Goal: Transaction & Acquisition: Purchase product/service

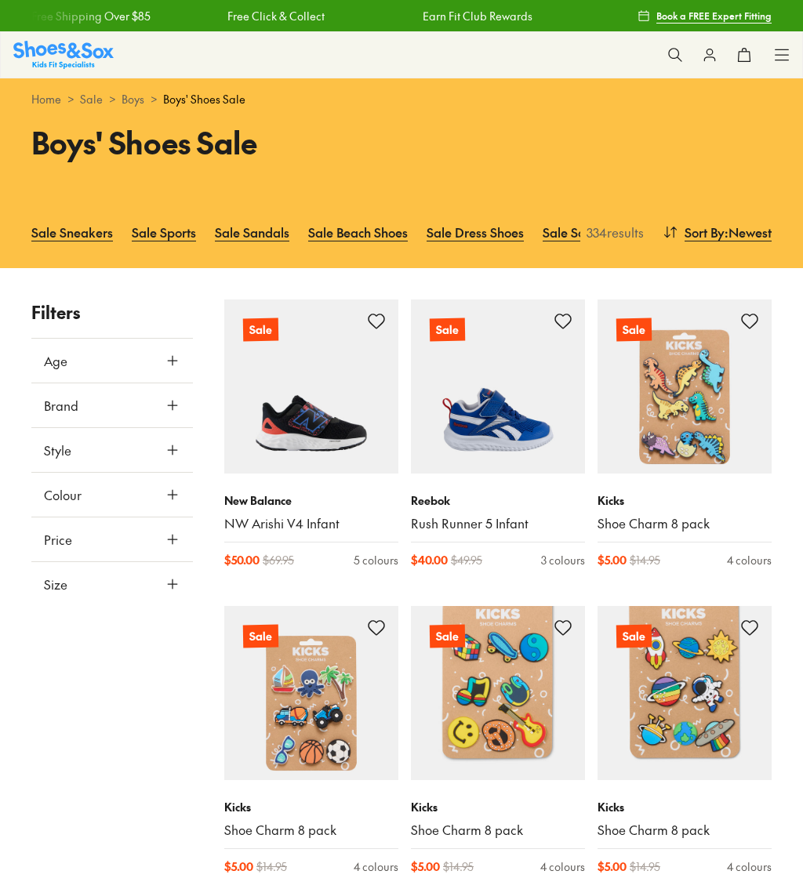
click at [174, 583] on icon at bounding box center [173, 584] width 16 height 16
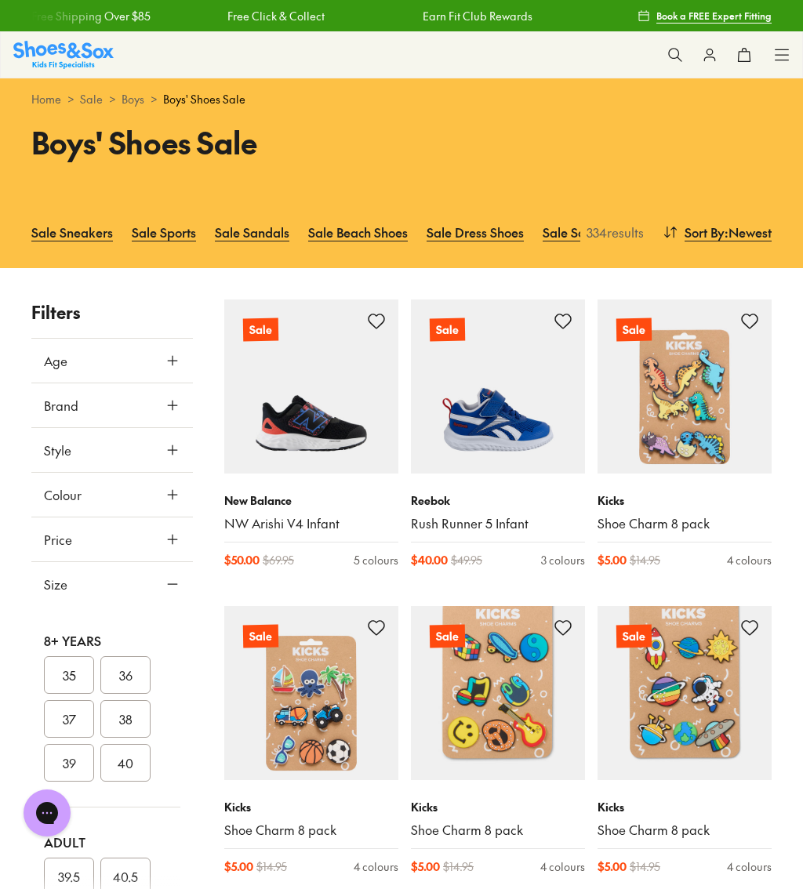
scroll to position [694, 0]
click at [135, 674] on button "36" at bounding box center [125, 670] width 50 height 38
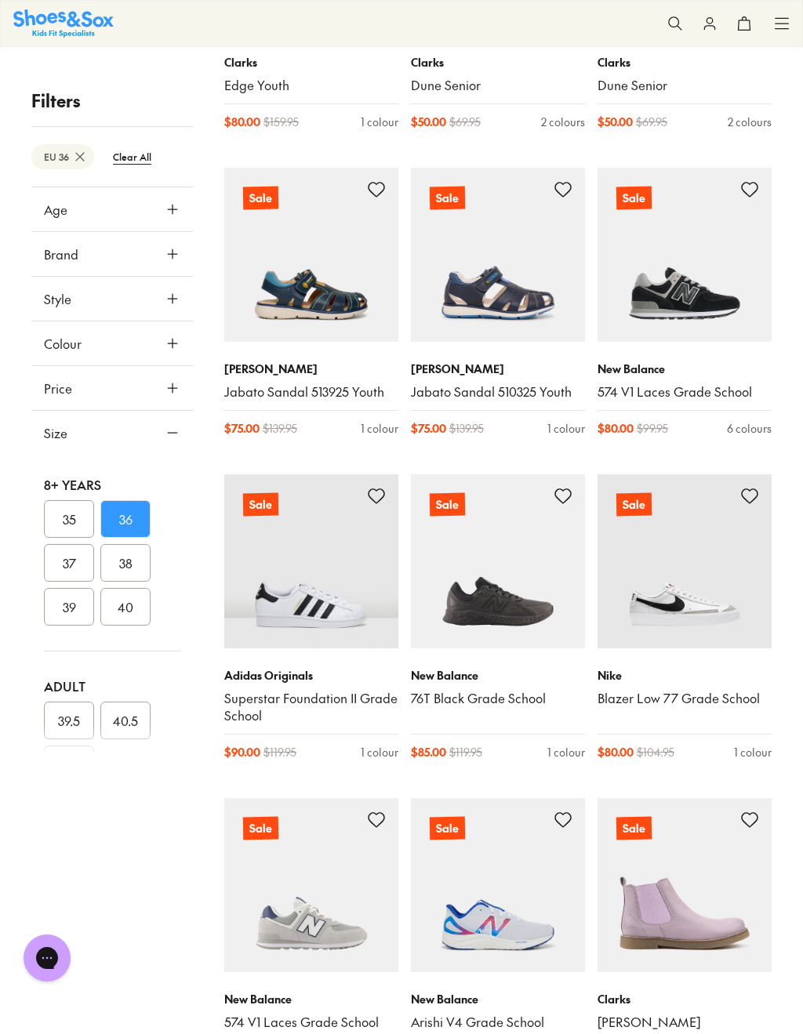
scroll to position [2328, 0]
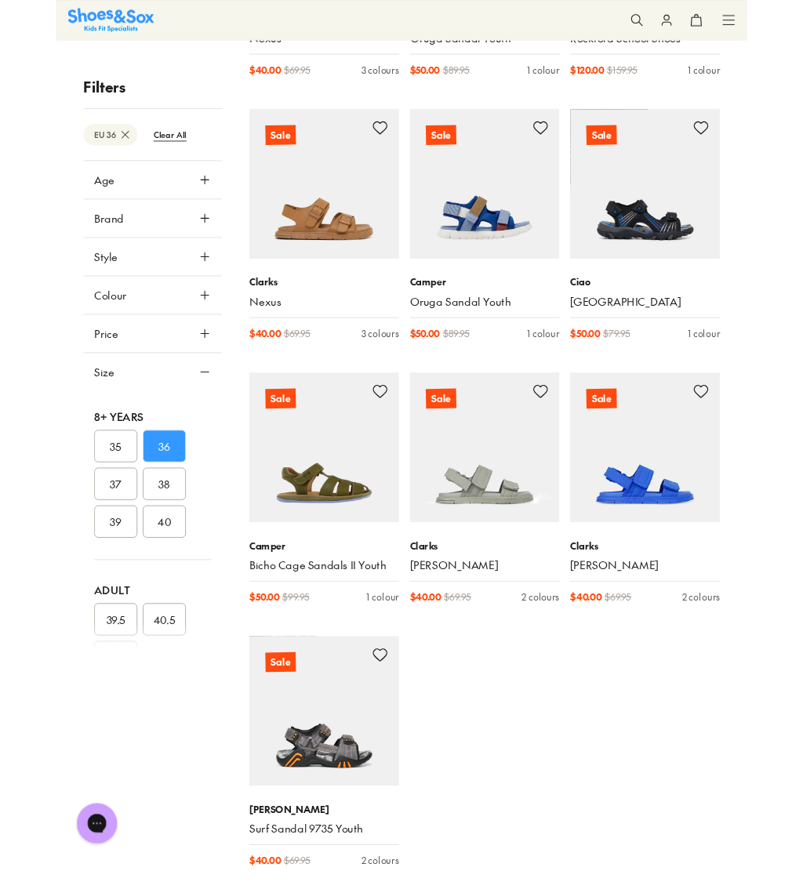
scroll to position [3920, 0]
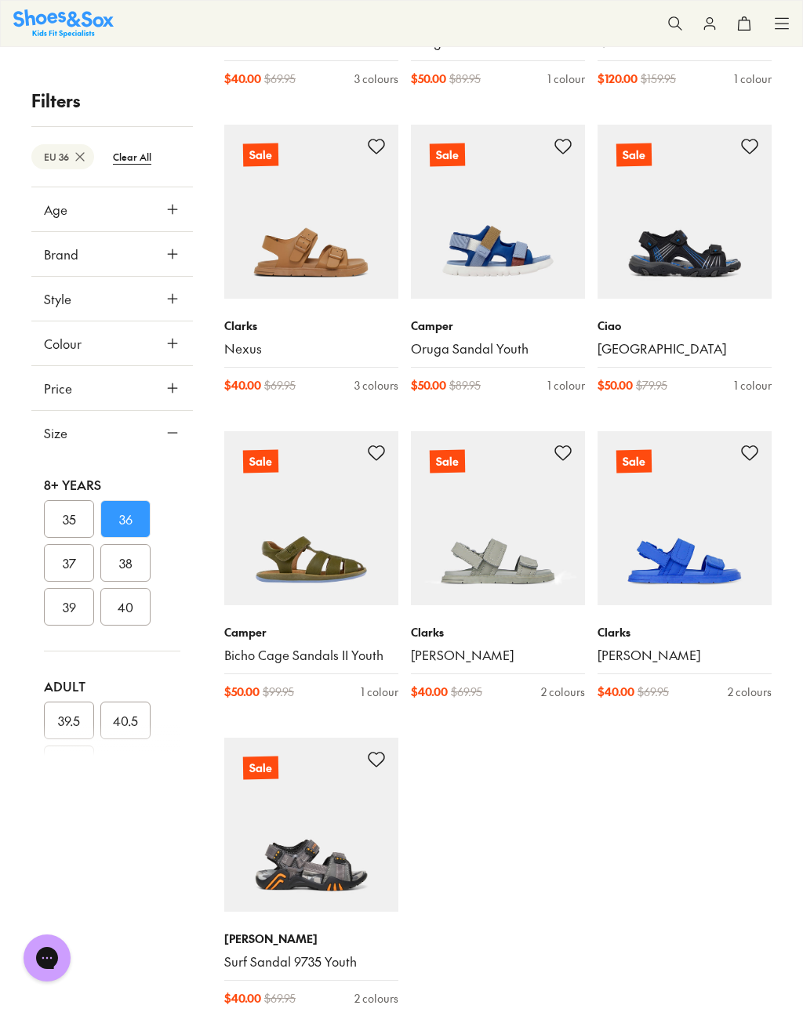
click at [627, 647] on link "Niklas" at bounding box center [684, 655] width 174 height 17
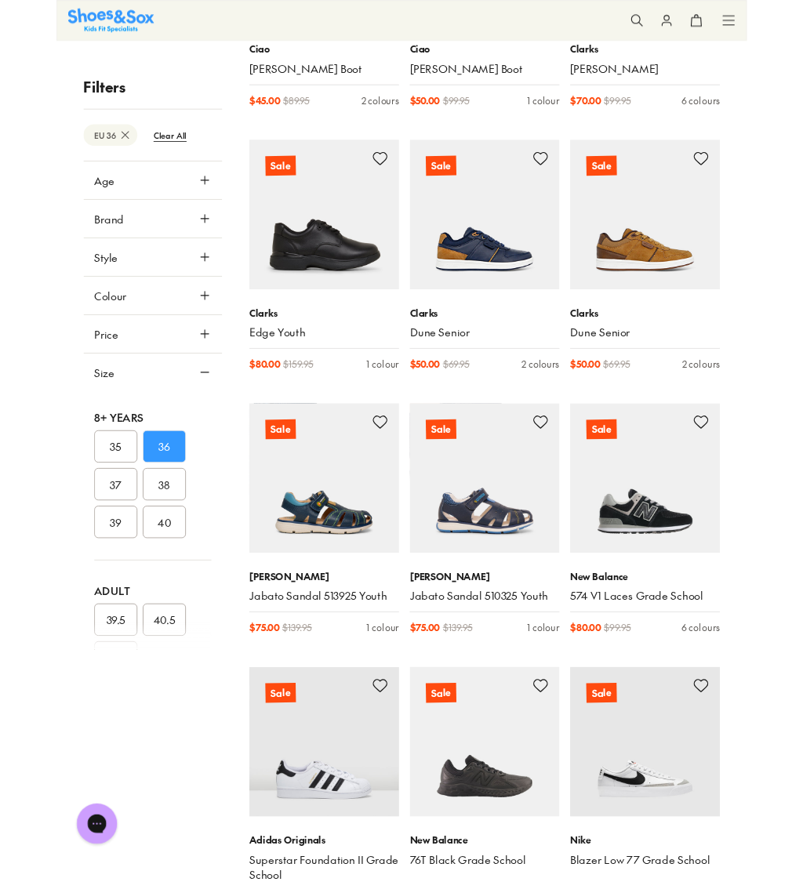
scroll to position [2042, 0]
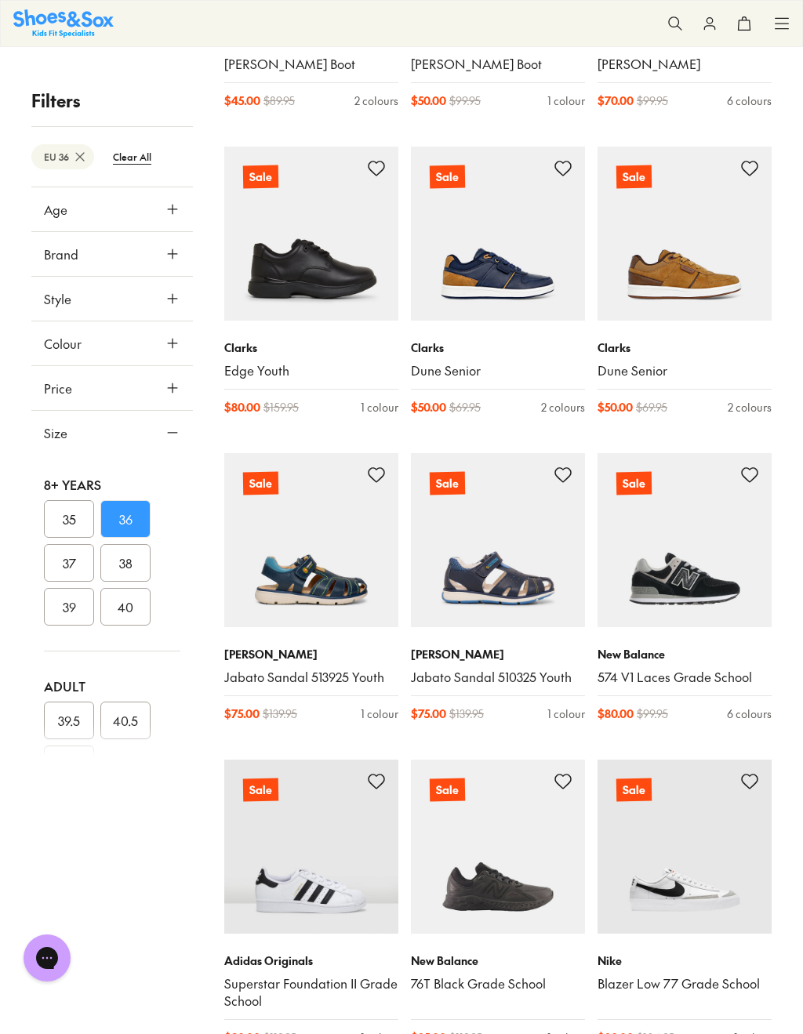
click at [472, 669] on link "Jabato Sandal 510325 Youth" at bounding box center [498, 677] width 174 height 17
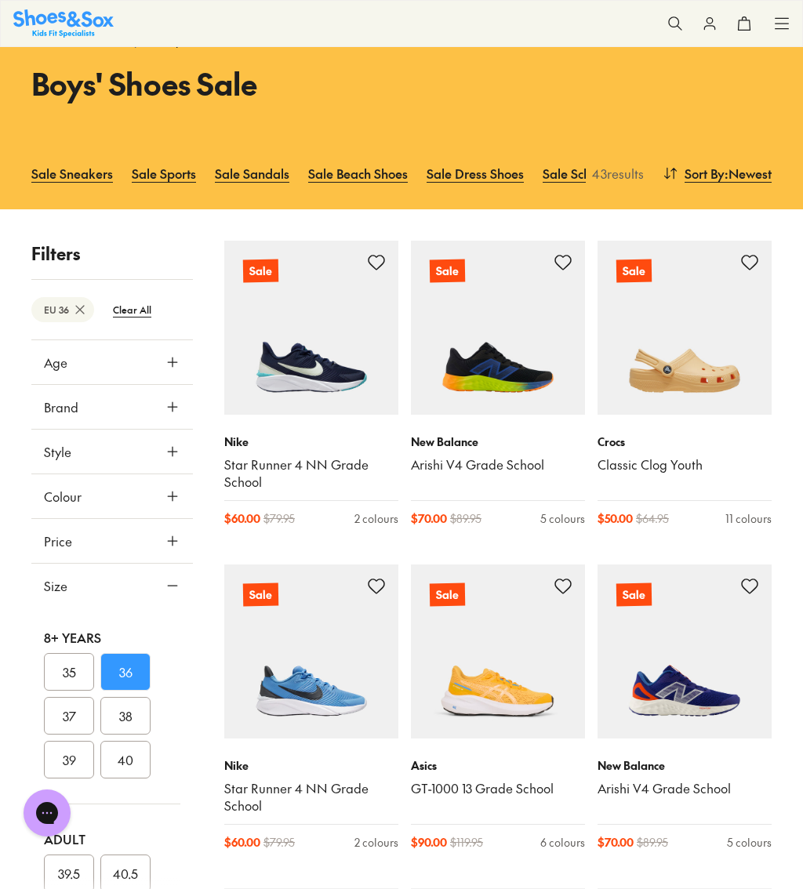
scroll to position [0, 0]
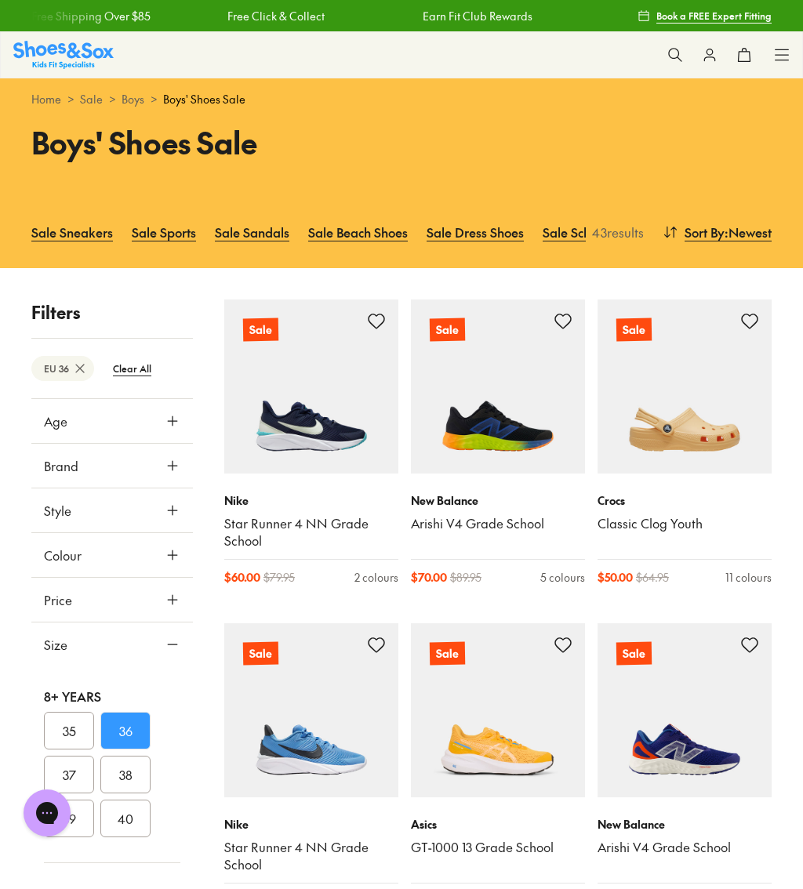
click at [497, 529] on link "Arishi V4 Grade School" at bounding box center [498, 523] width 174 height 17
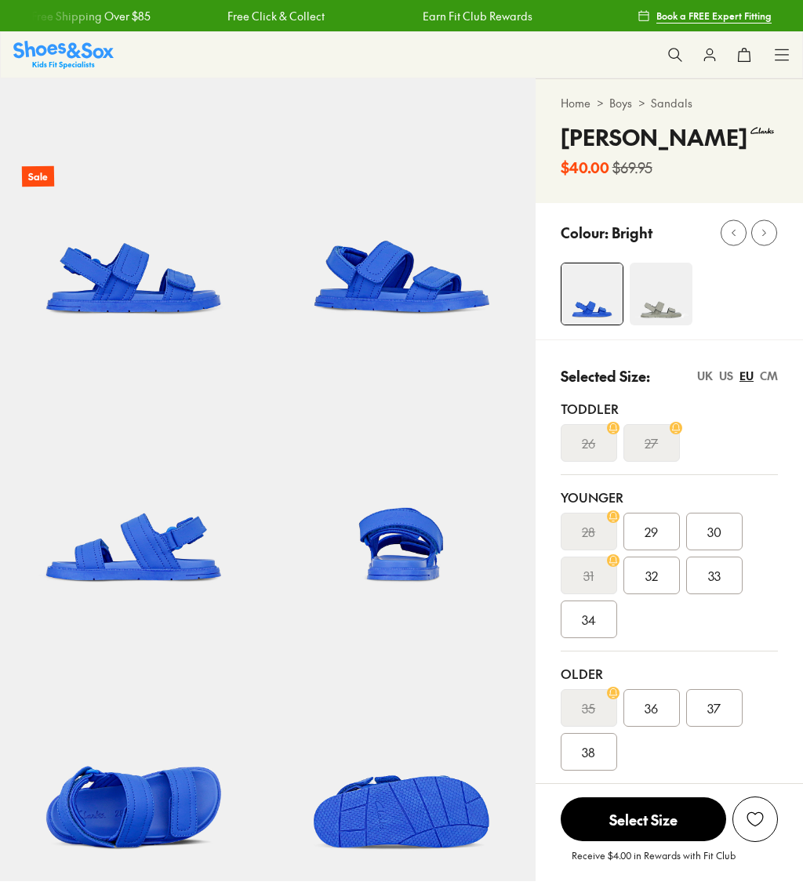
select select "*"
click at [167, 313] on img at bounding box center [133, 211] width 267 height 267
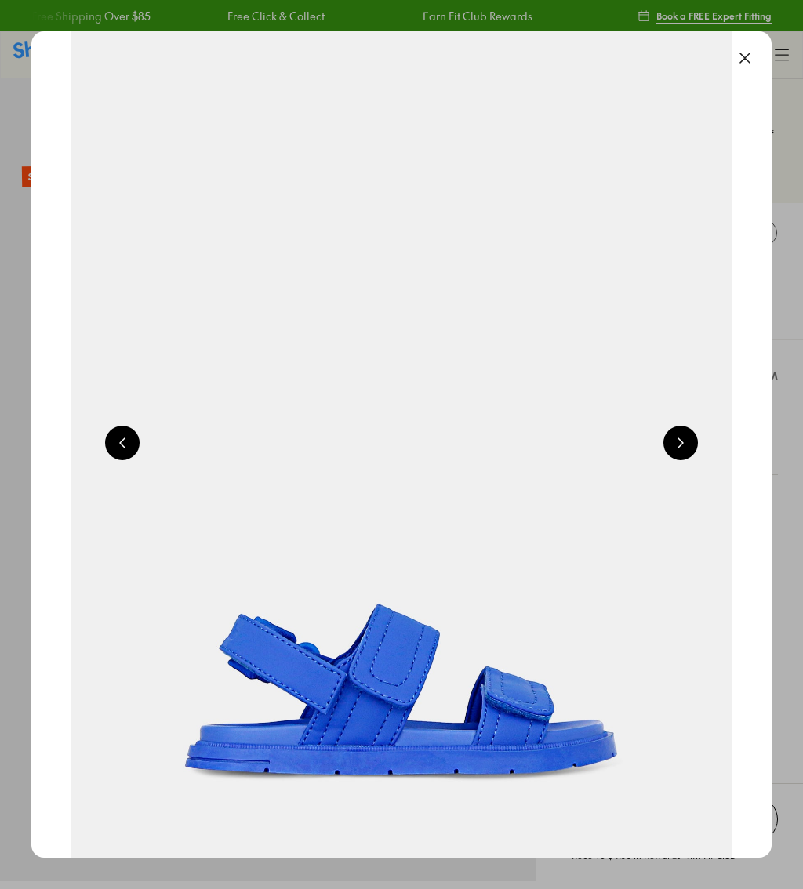
click at [677, 448] on button at bounding box center [680, 443] width 34 height 34
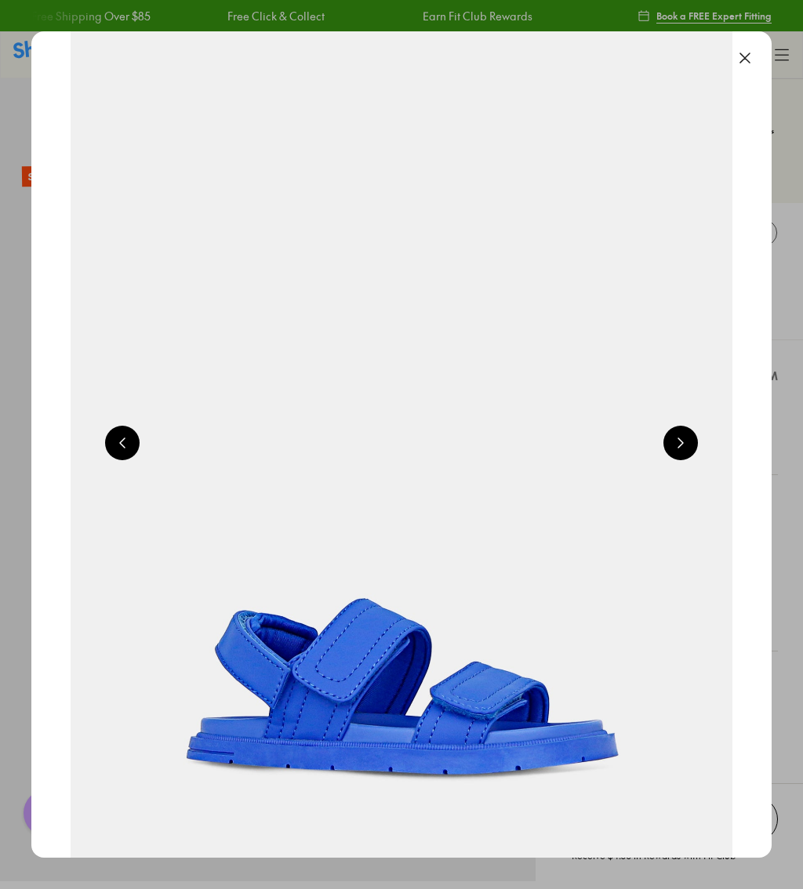
scroll to position [0, 0]
click at [681, 458] on button at bounding box center [680, 443] width 34 height 34
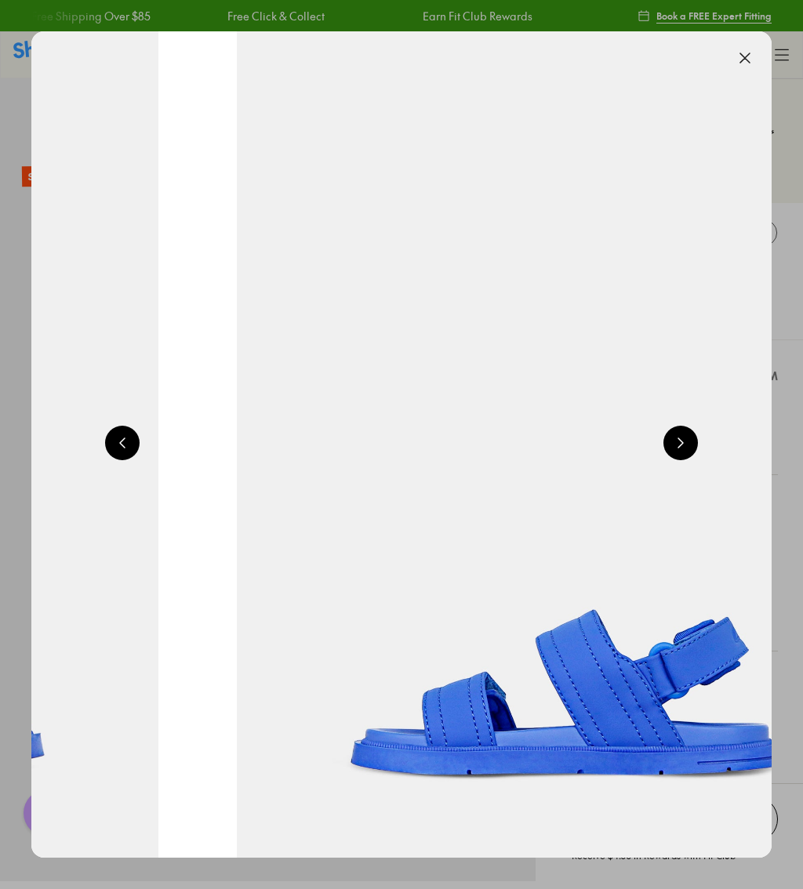
scroll to position [0, 2219]
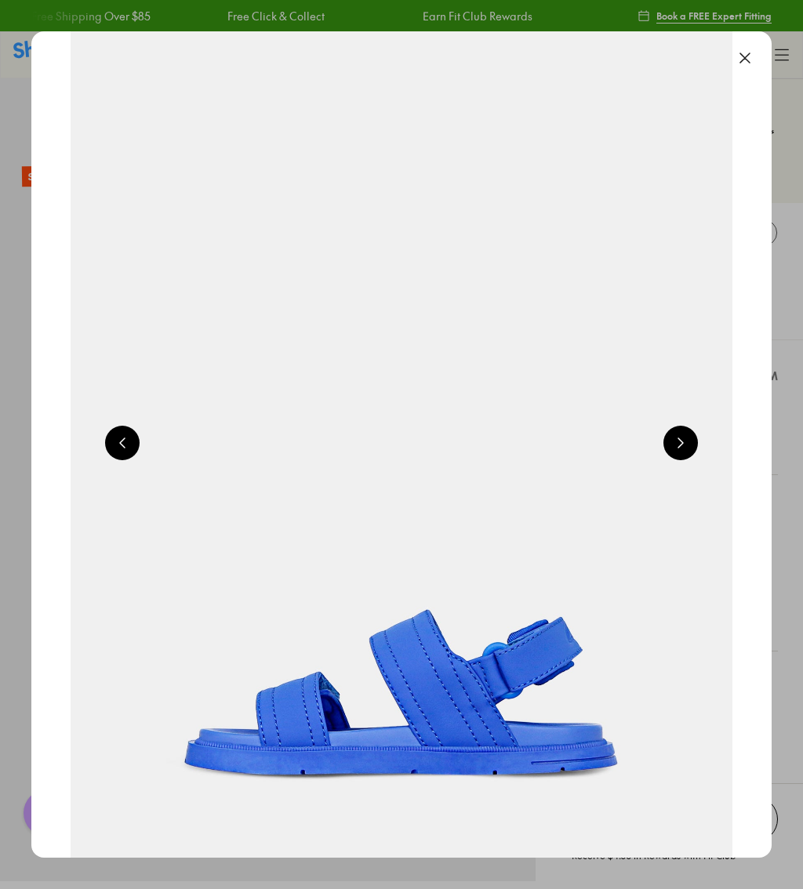
click at [744, 65] on button at bounding box center [744, 58] width 34 height 34
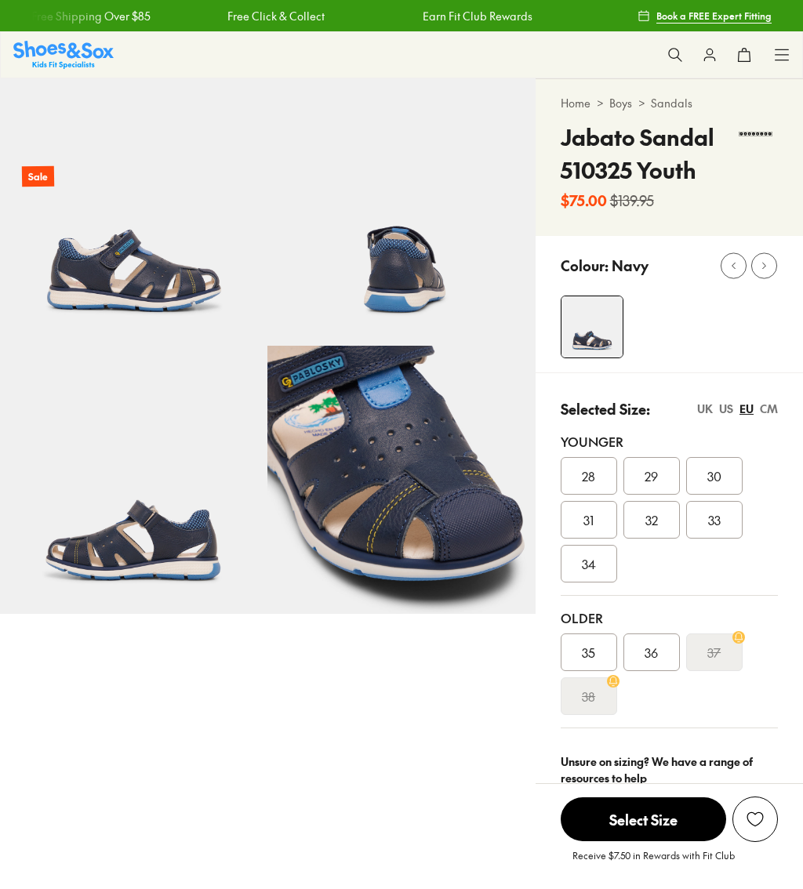
select select "*"
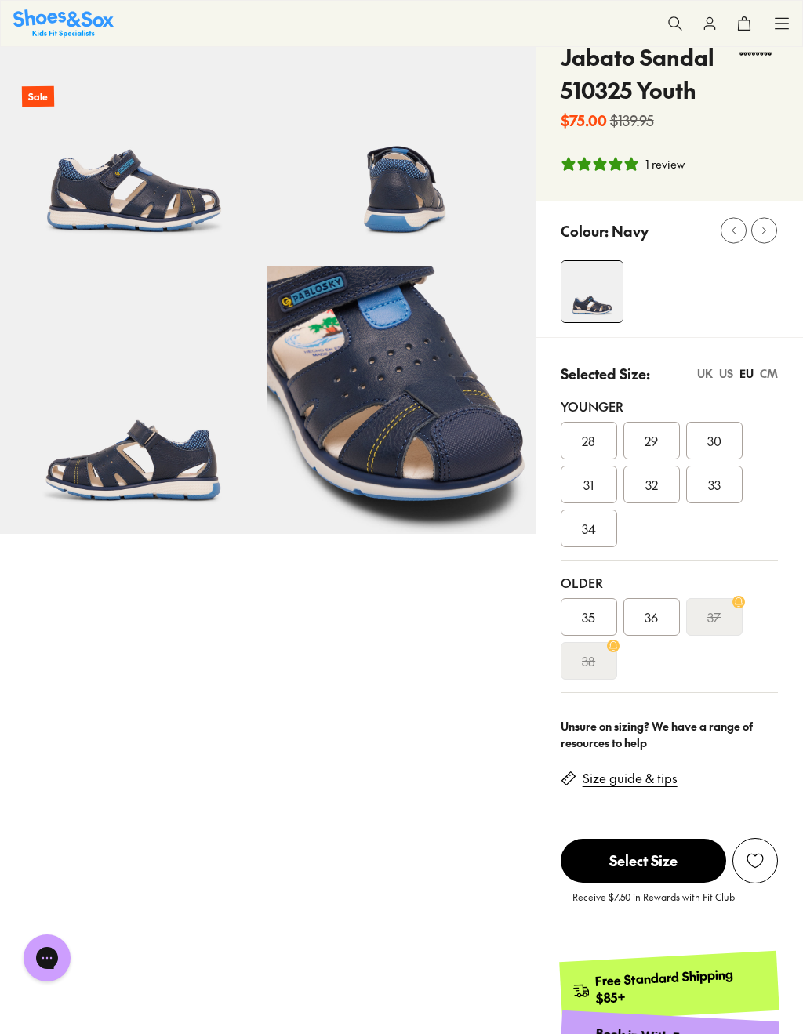
scroll to position [83, 0]
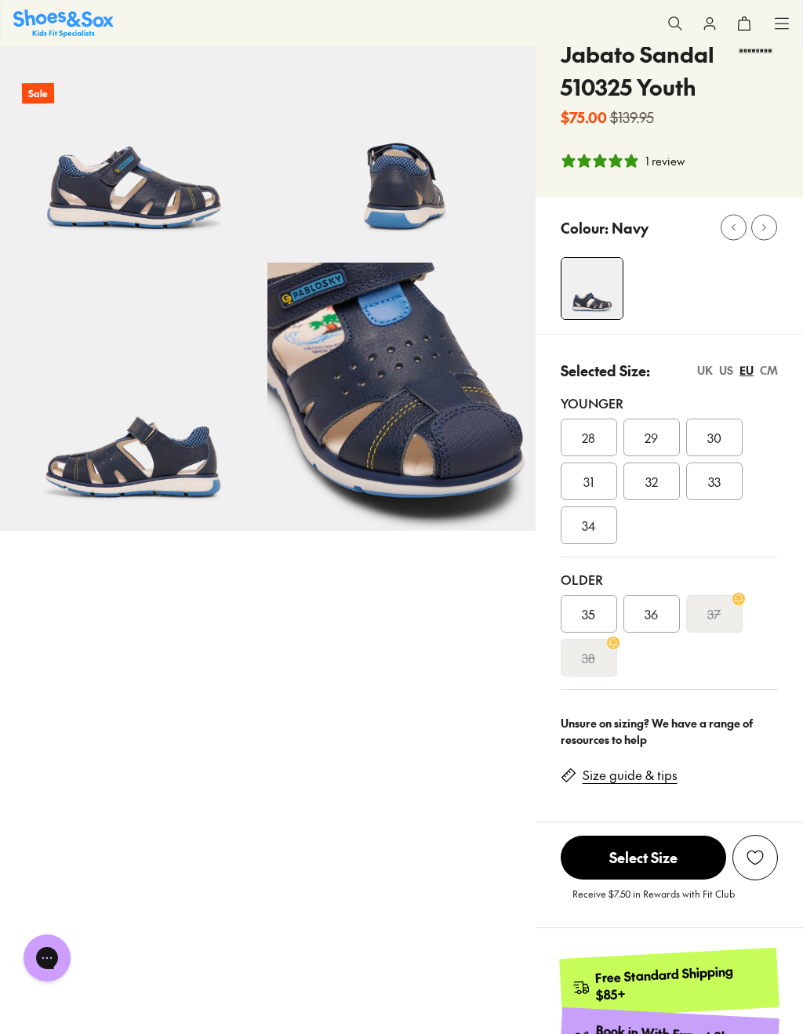
click at [729, 375] on div "US" at bounding box center [726, 370] width 14 height 16
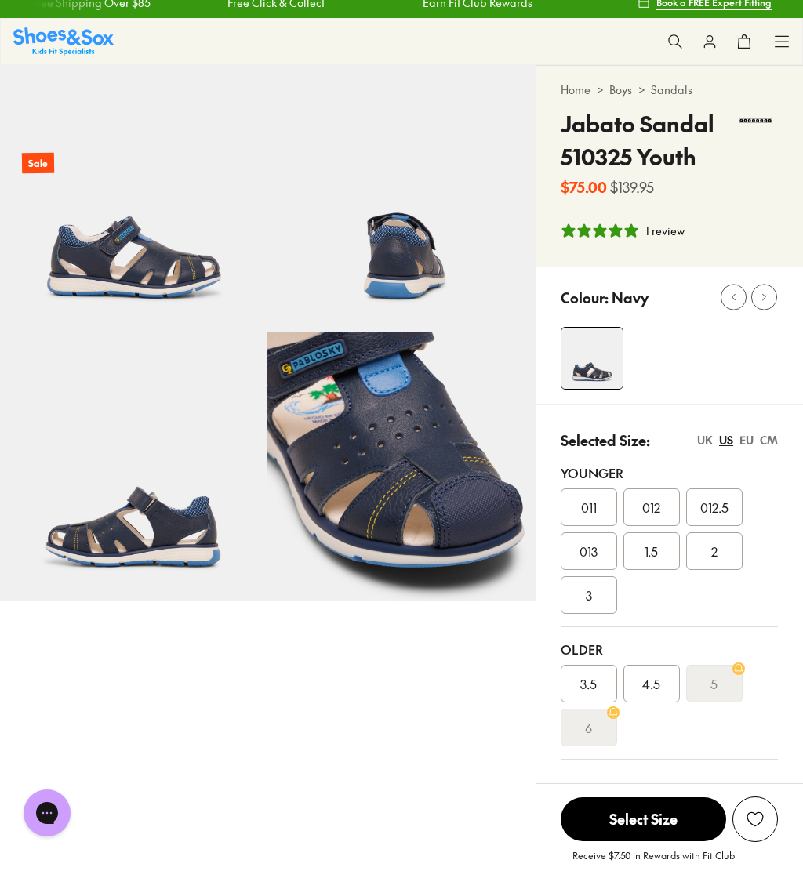
scroll to position [5, 0]
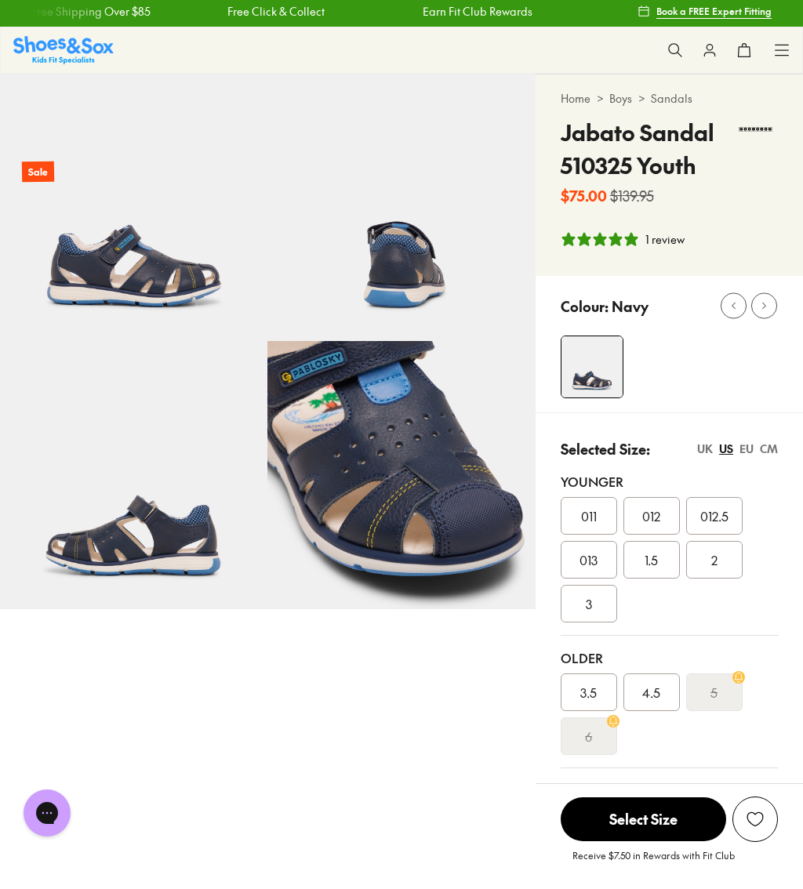
click at [166, 552] on img at bounding box center [133, 474] width 267 height 267
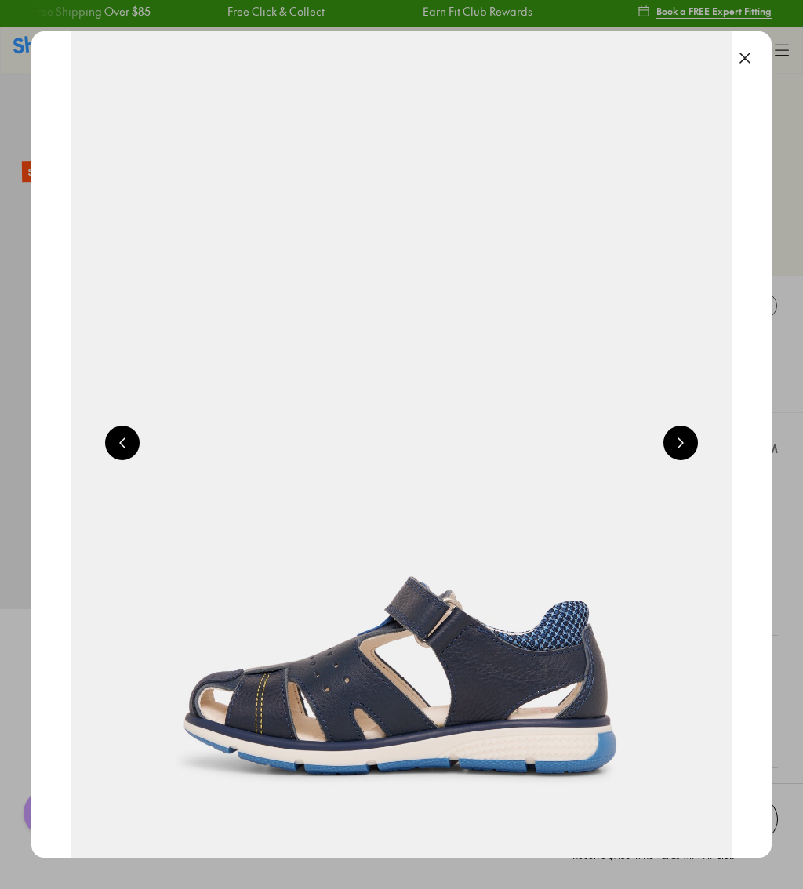
click at [745, 55] on button at bounding box center [744, 58] width 34 height 34
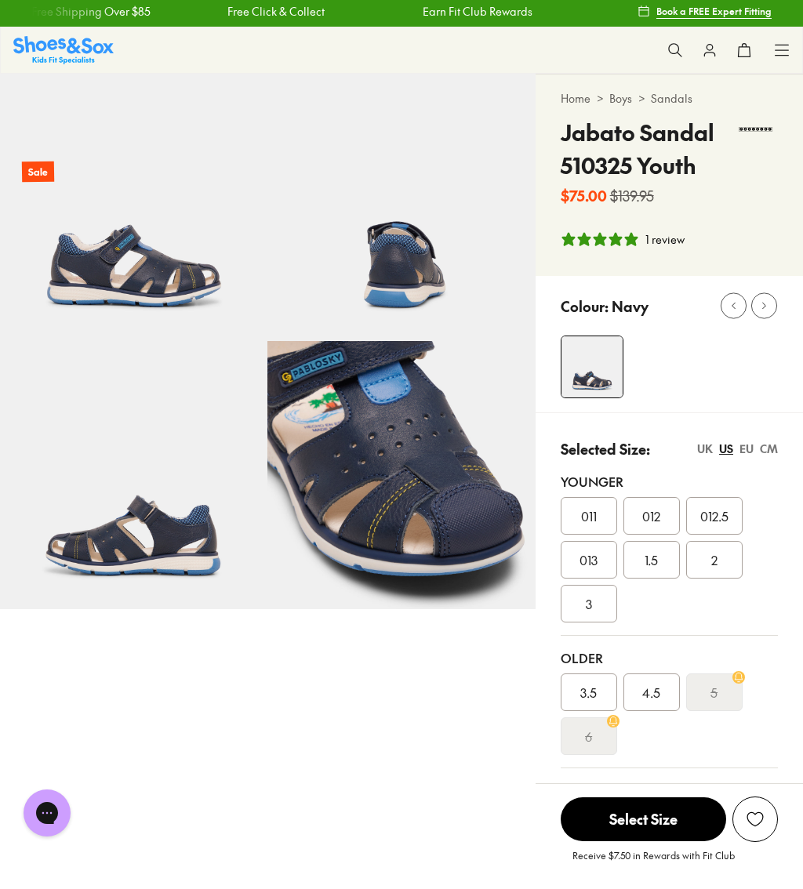
scroll to position [0, 0]
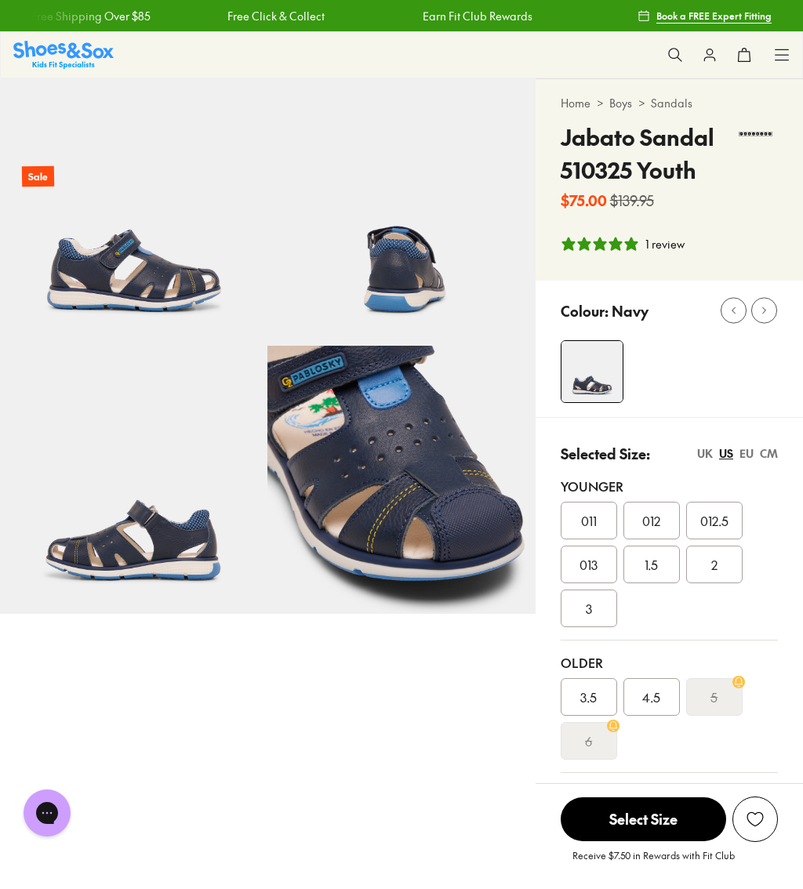
click at [750, 461] on div "EU" at bounding box center [746, 453] width 14 height 16
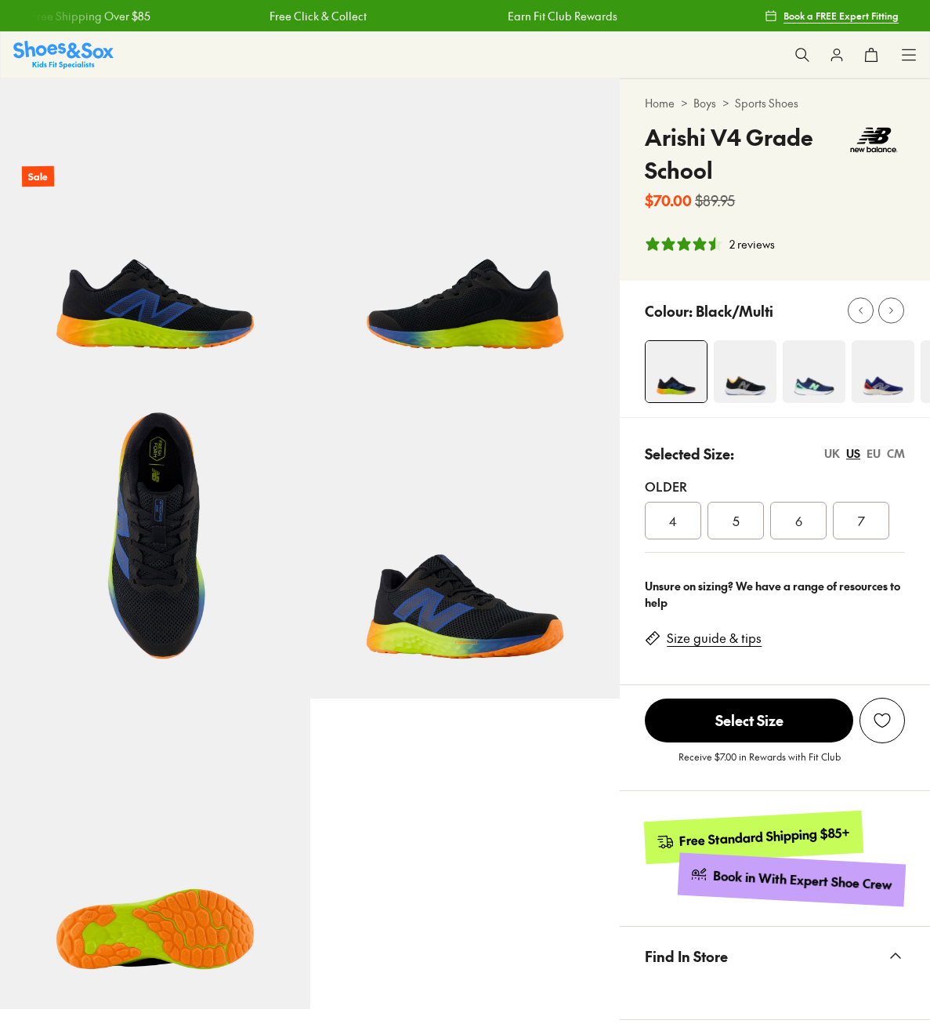
select select "*"
click at [506, 655] on img at bounding box center [465, 544] width 310 height 310
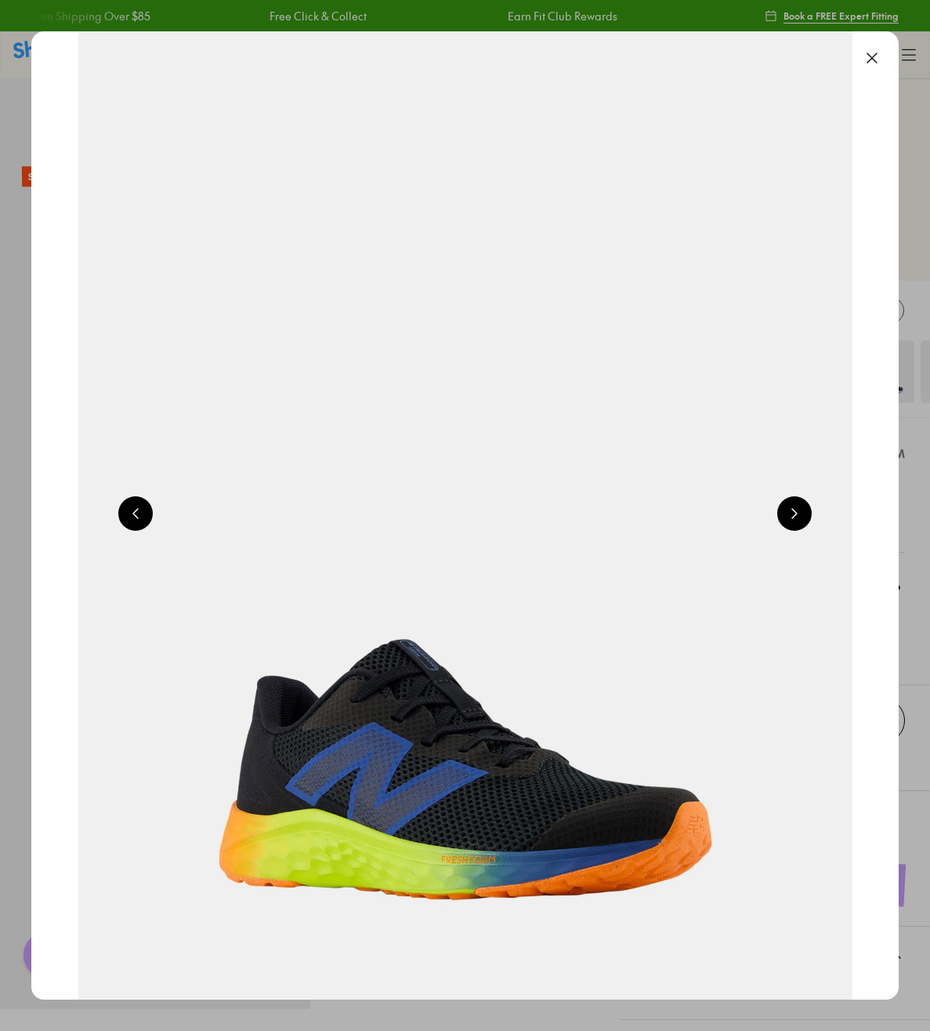
click at [800, 522] on button at bounding box center [794, 513] width 34 height 34
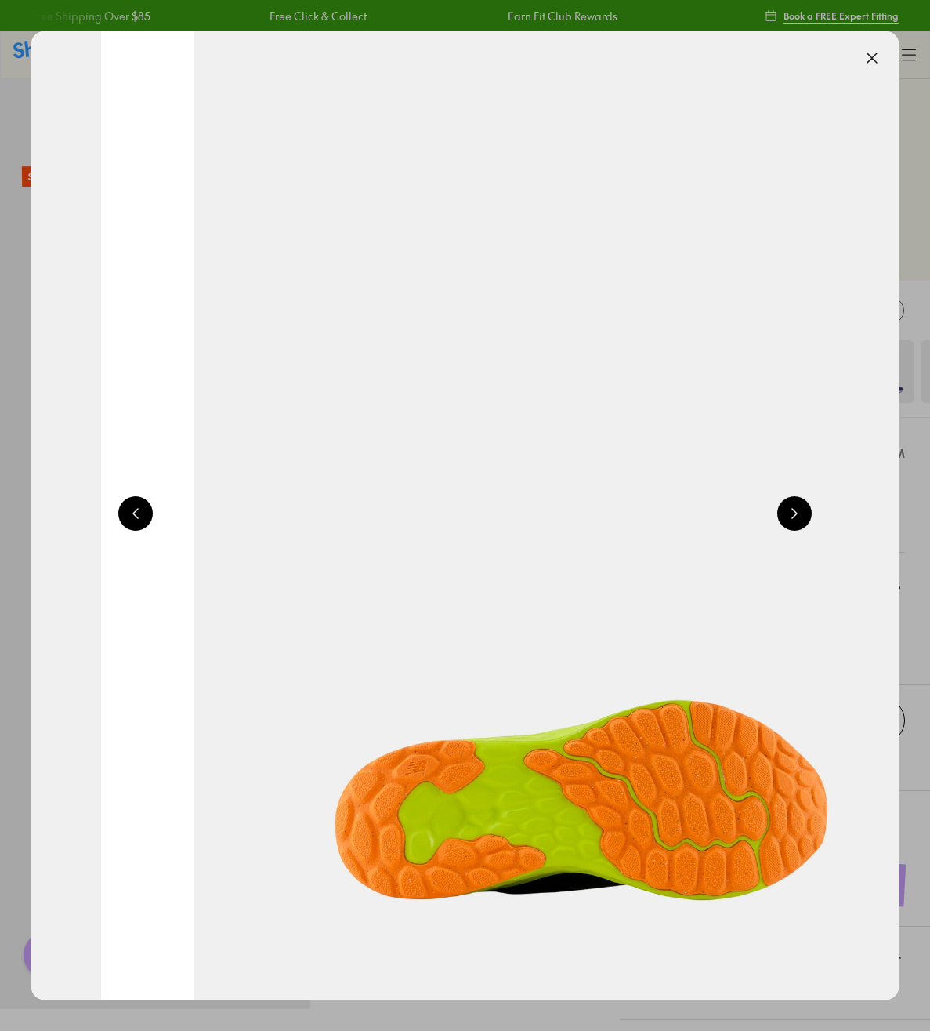
scroll to position [0, 4338]
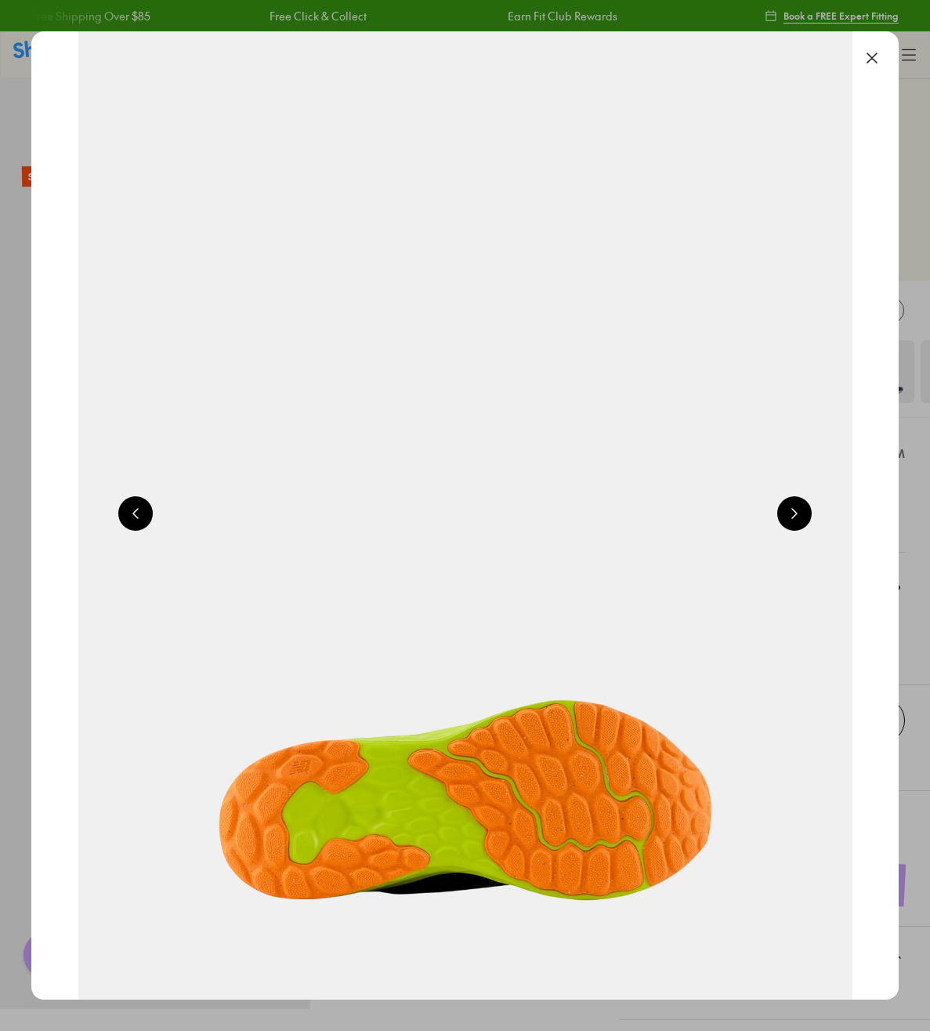
click at [812, 523] on button at bounding box center [794, 513] width 34 height 34
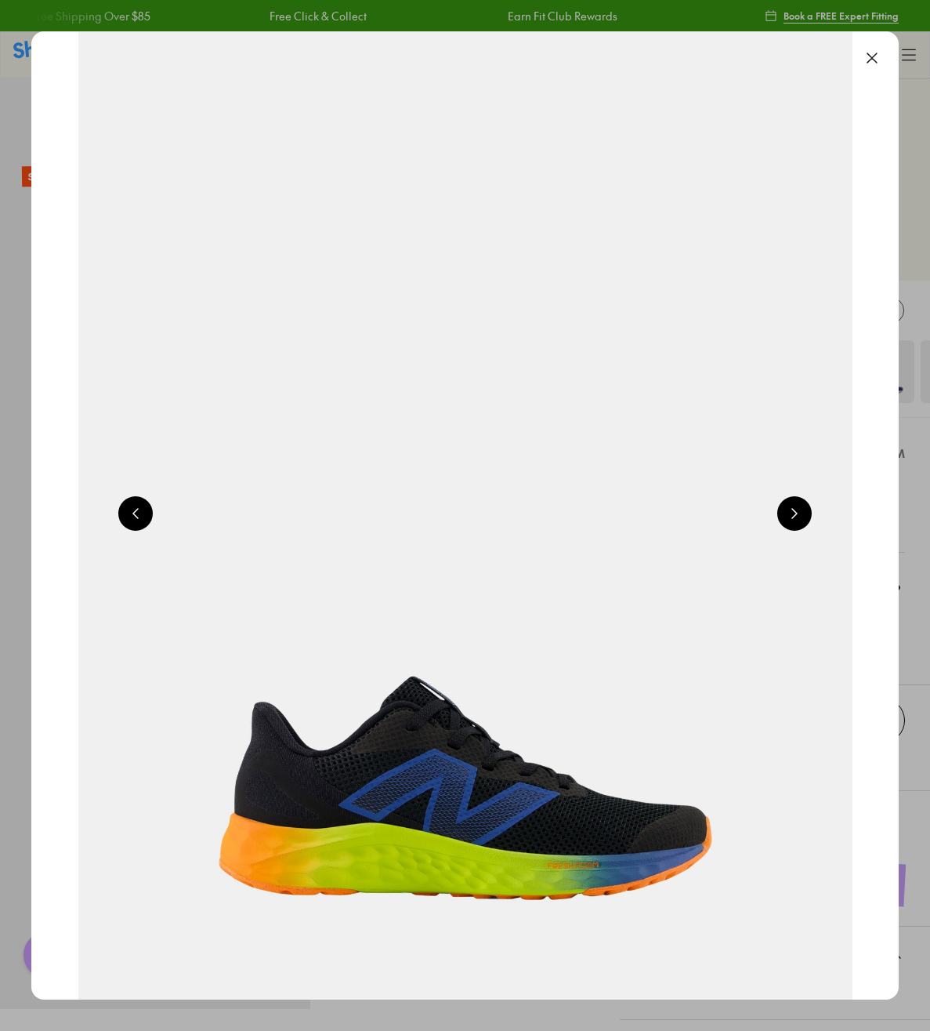
scroll to position [0, 868]
click at [801, 524] on button at bounding box center [794, 513] width 34 height 34
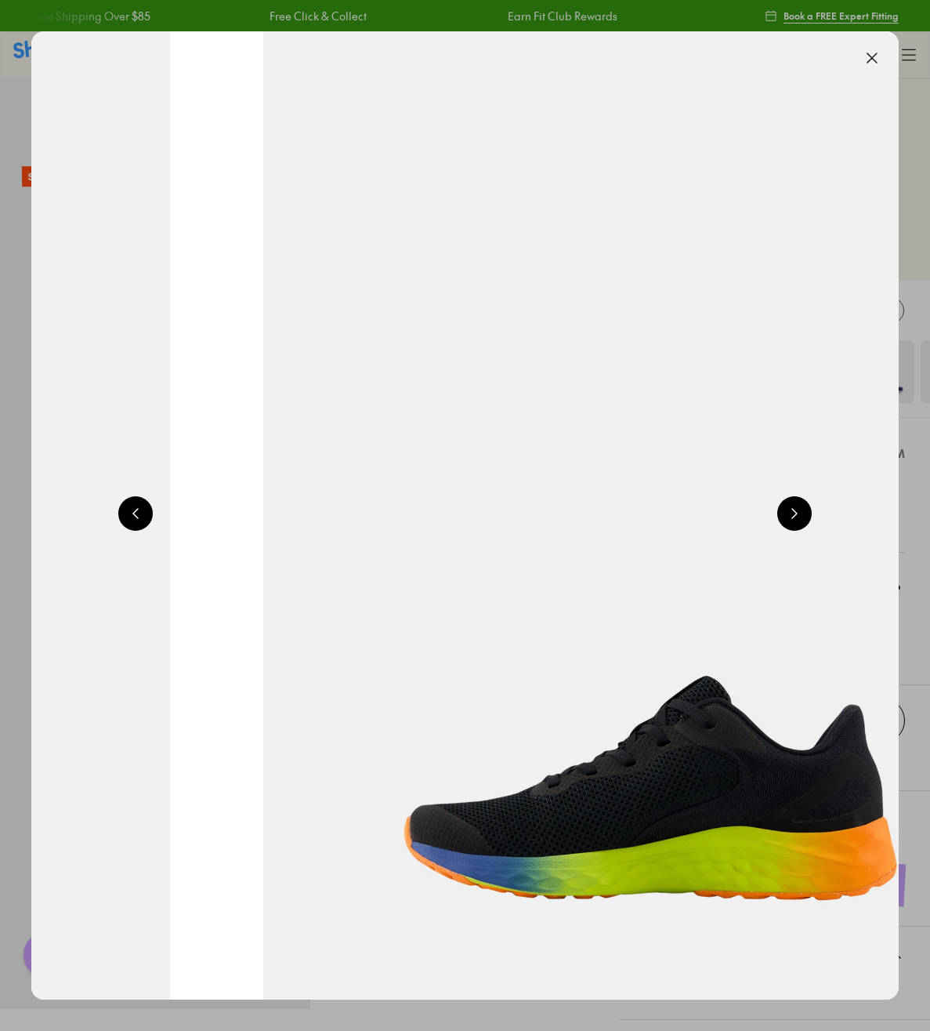
scroll to position [0, 1735]
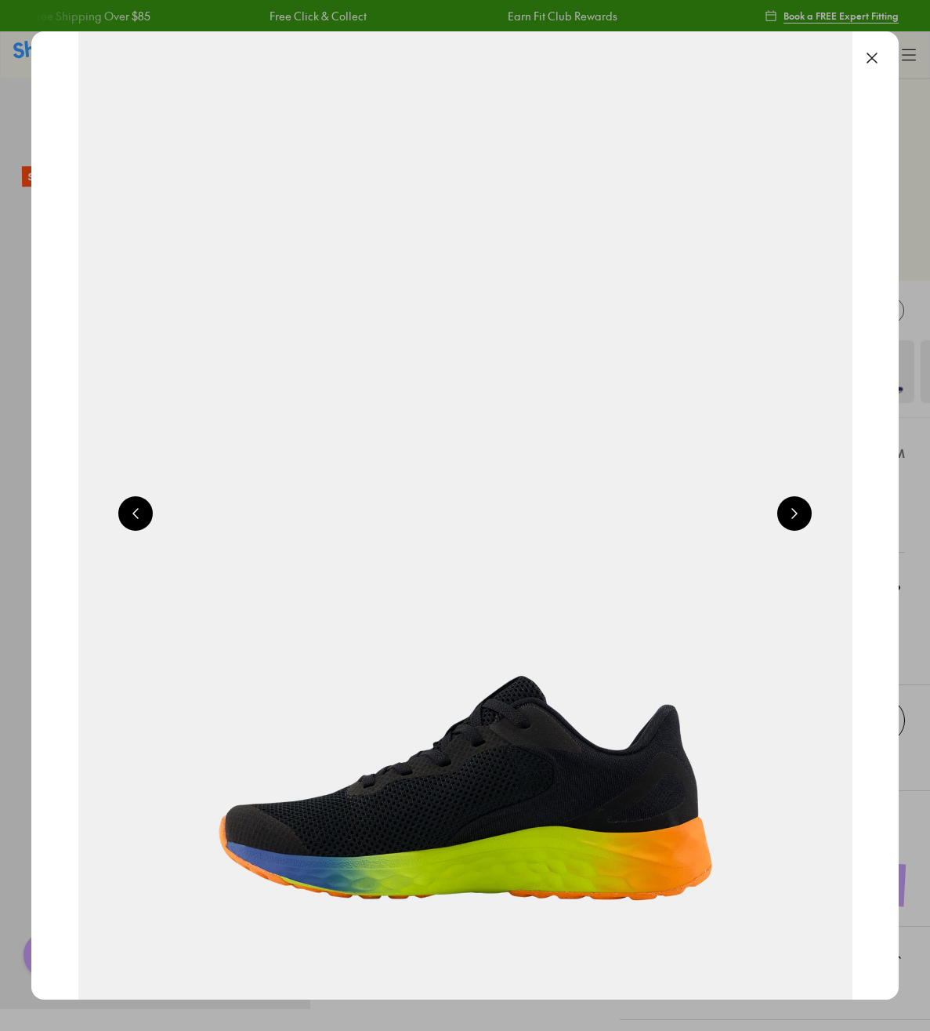
click at [809, 523] on button at bounding box center [794, 513] width 34 height 34
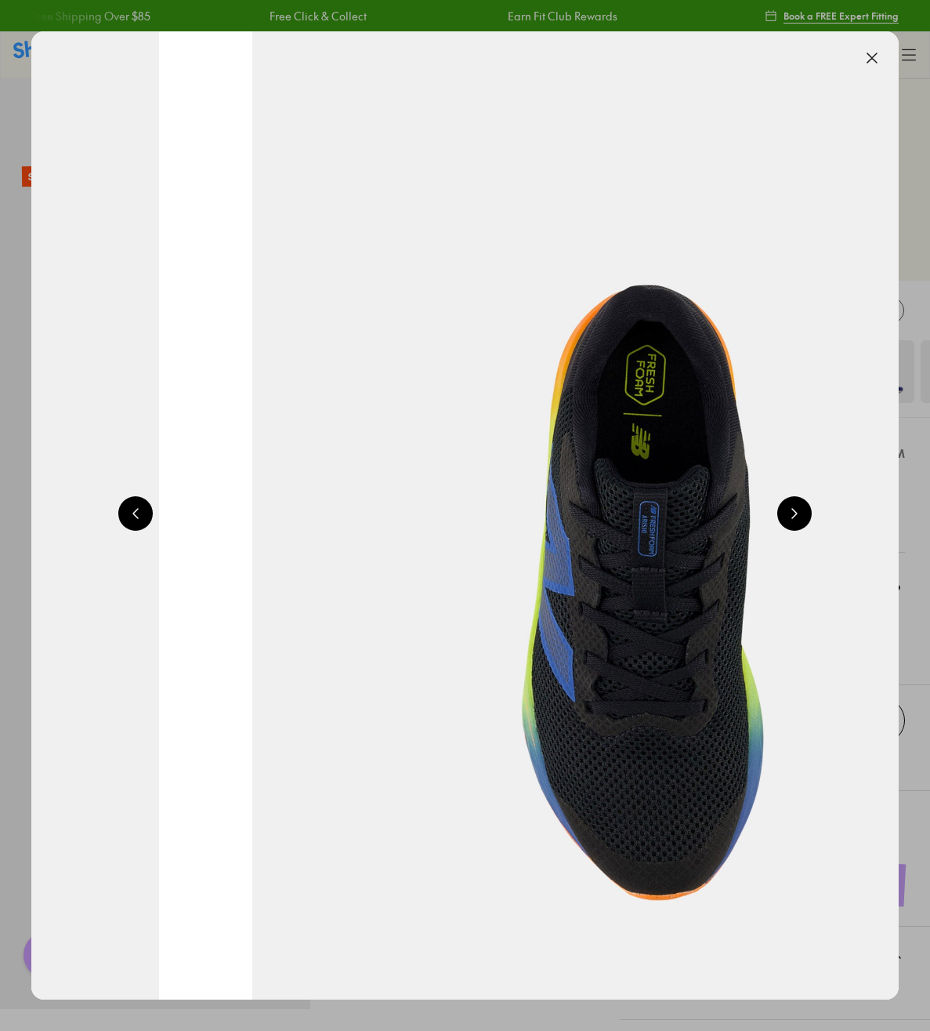
scroll to position [0, 2603]
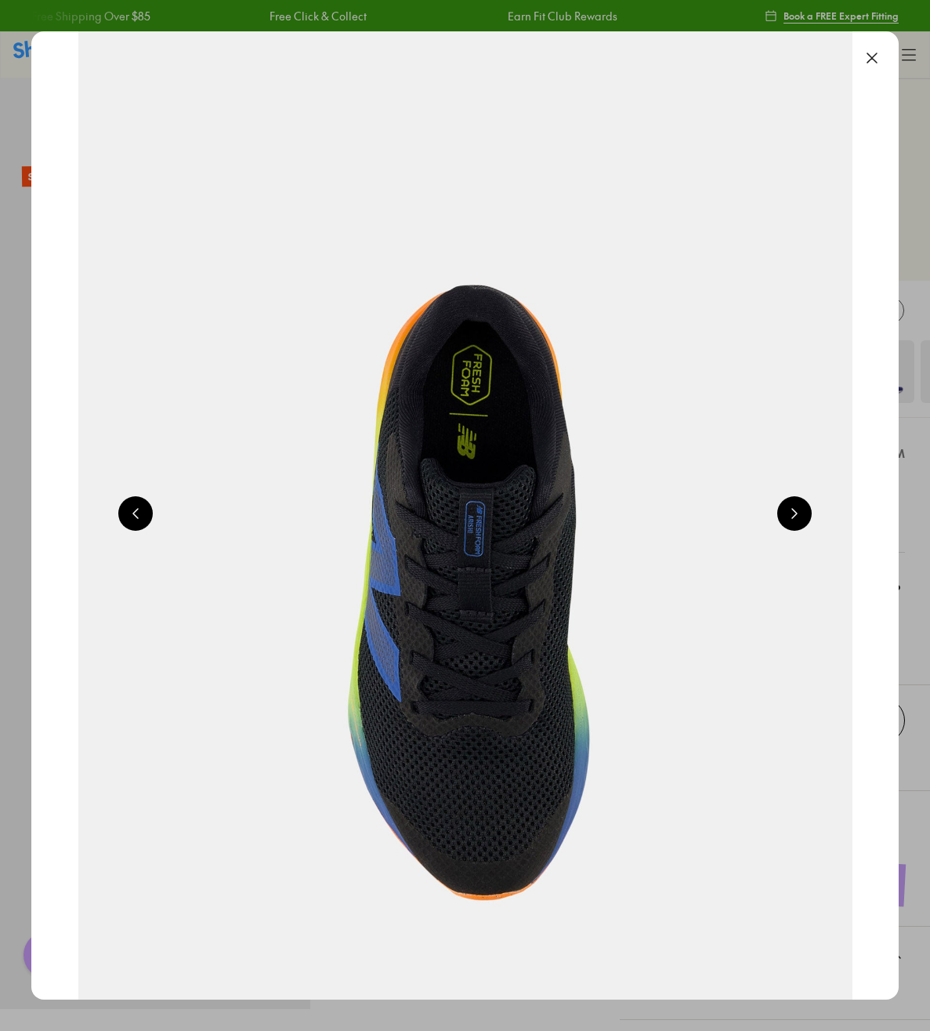
click at [800, 524] on button at bounding box center [794, 513] width 34 height 34
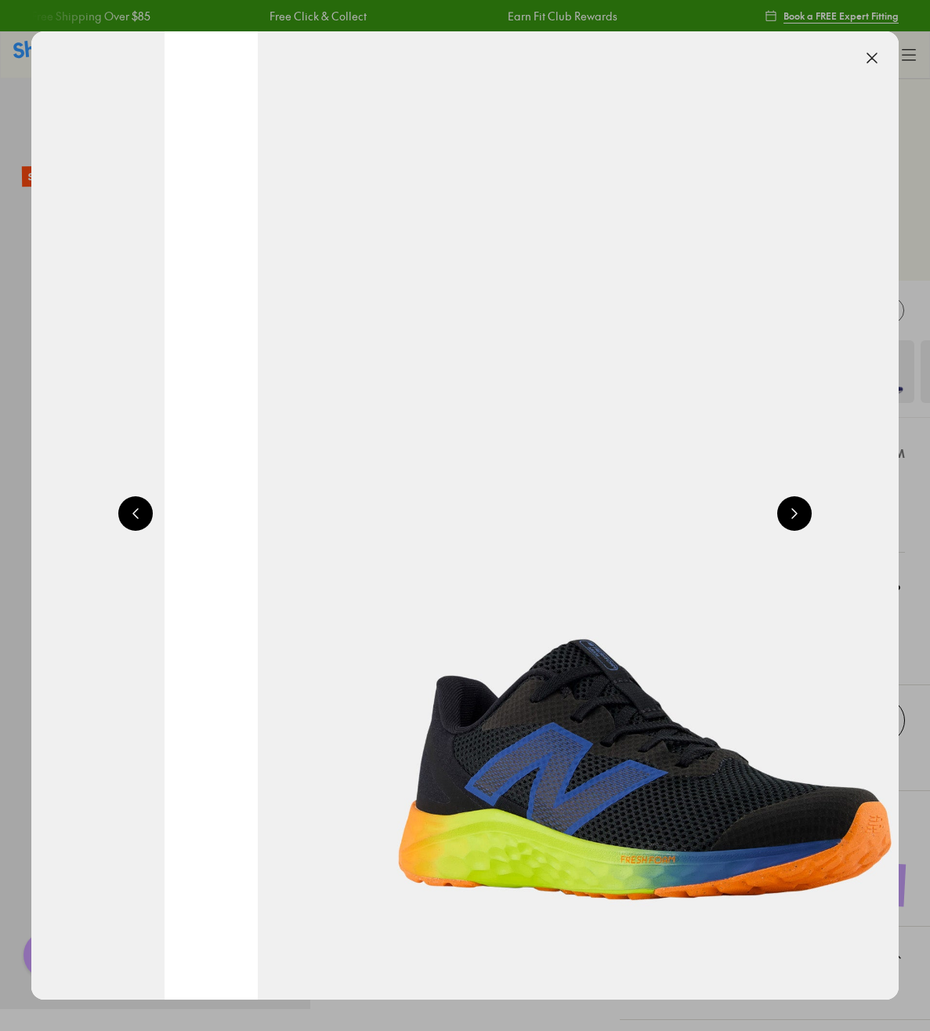
scroll to position [0, 3470]
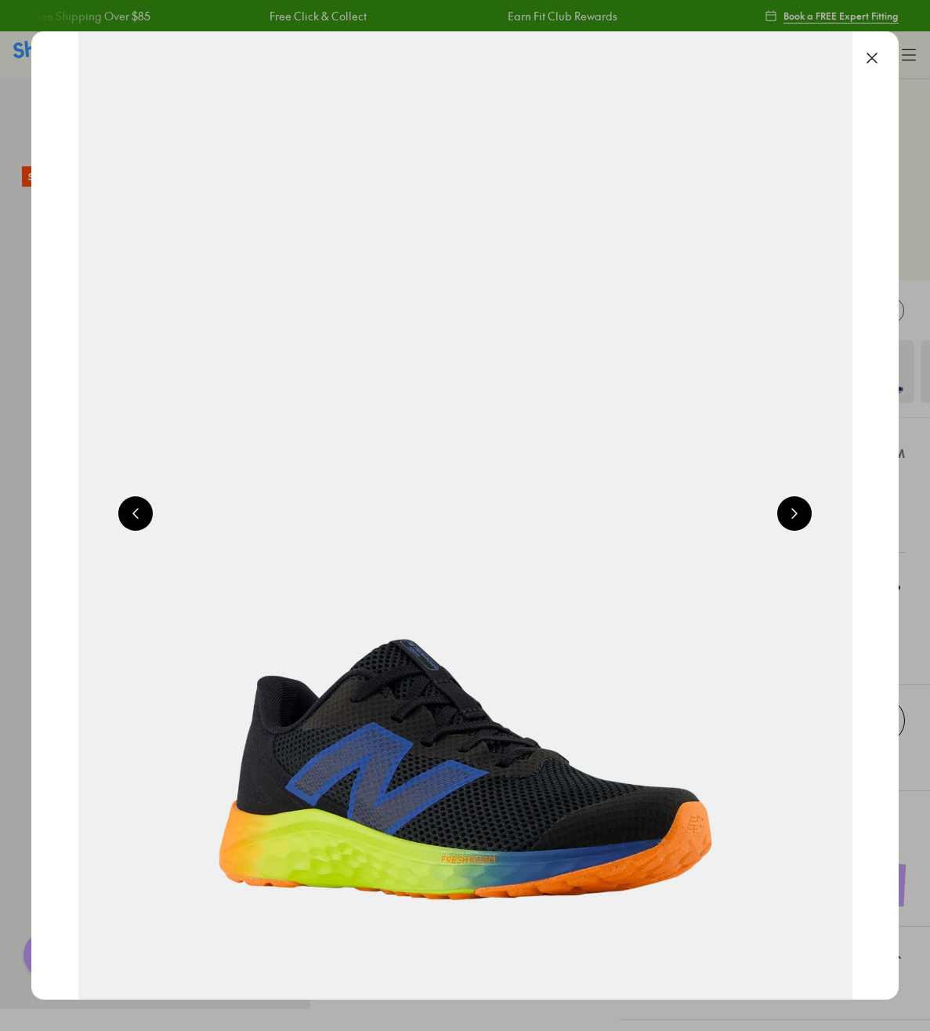
click at [803, 525] on button at bounding box center [794, 513] width 34 height 34
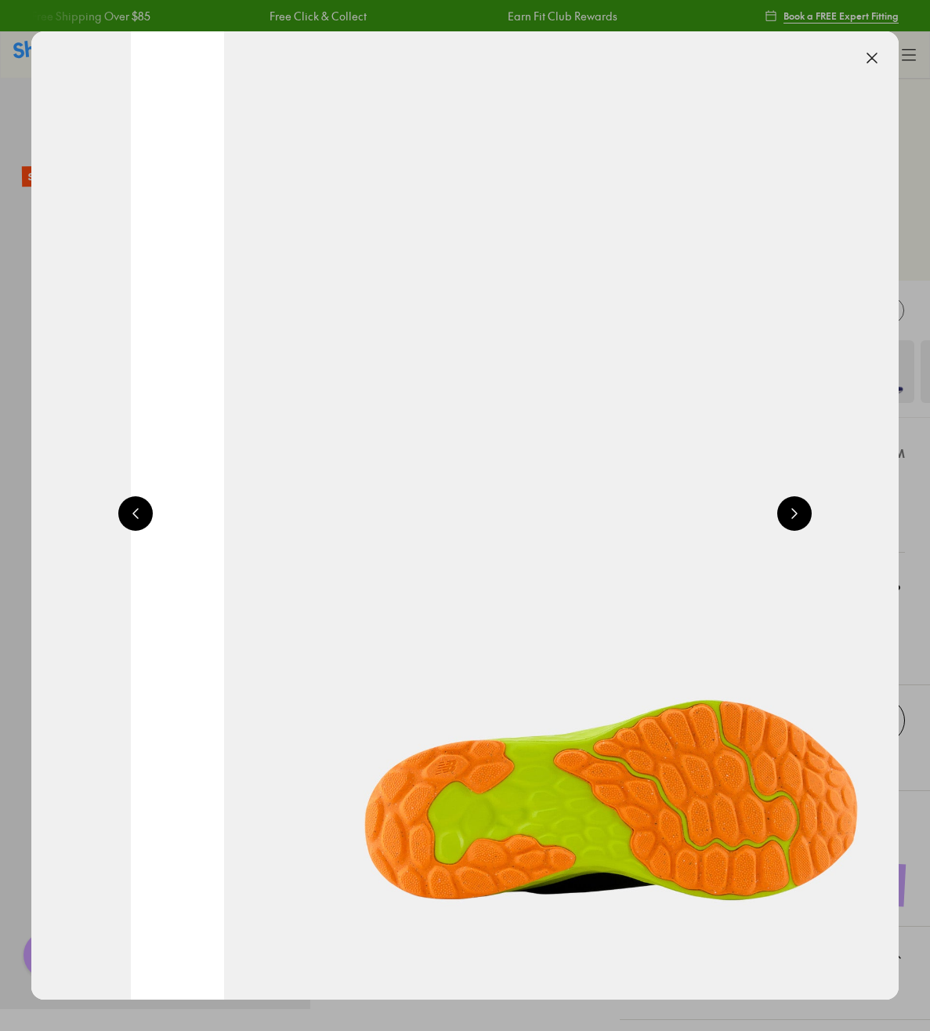
scroll to position [0, 4338]
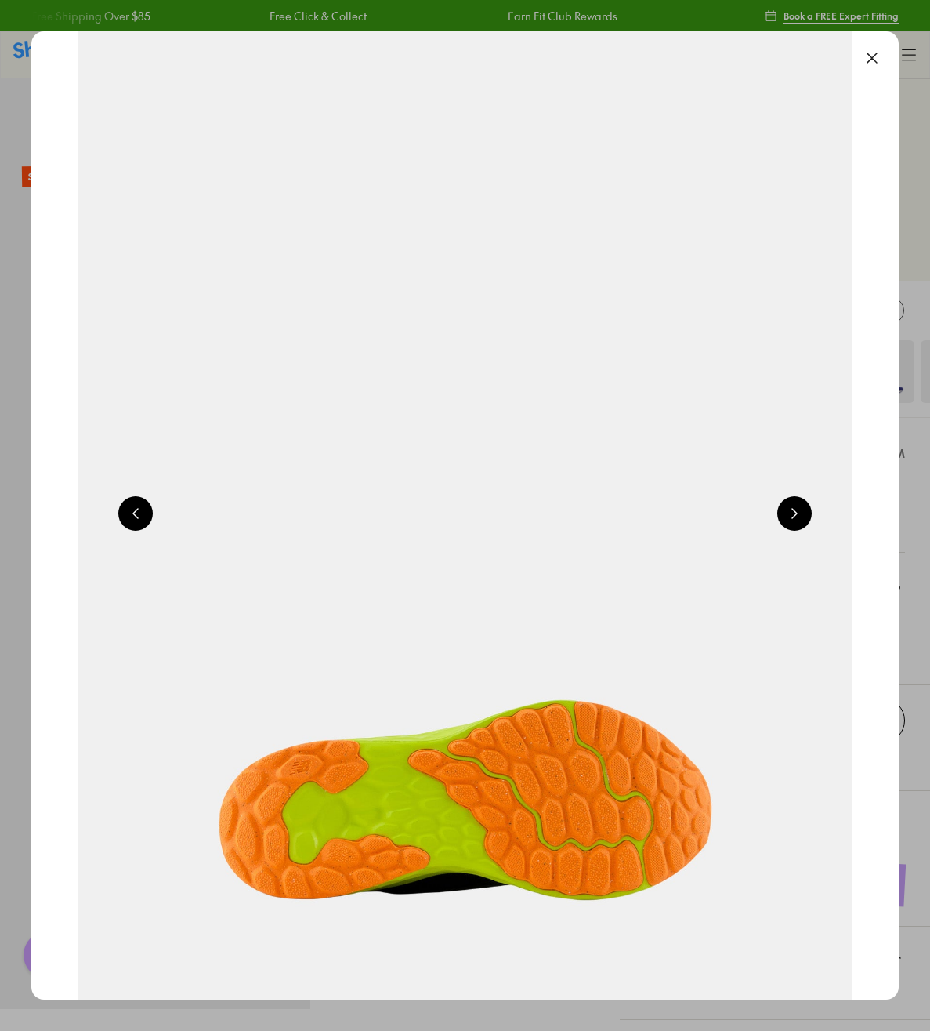
click at [795, 524] on button at bounding box center [794, 513] width 34 height 34
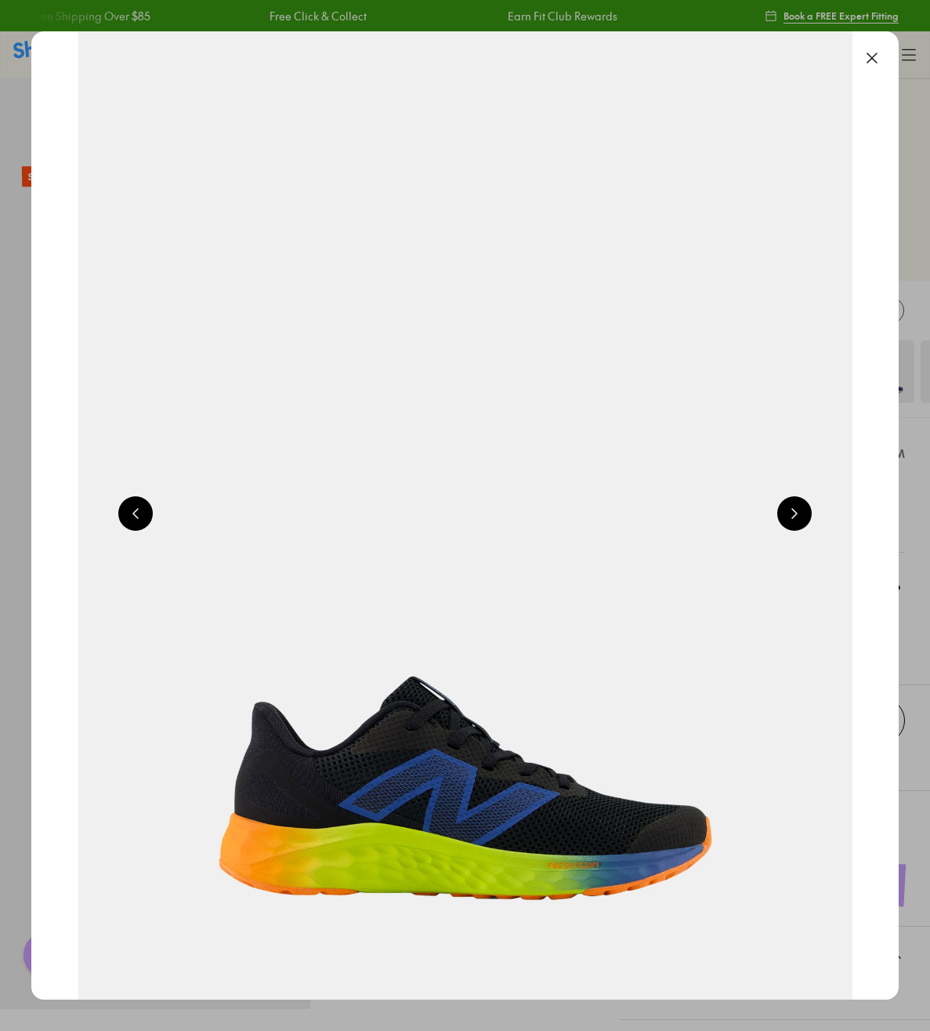
scroll to position [0, 868]
click at [812, 511] on button at bounding box center [794, 513] width 34 height 34
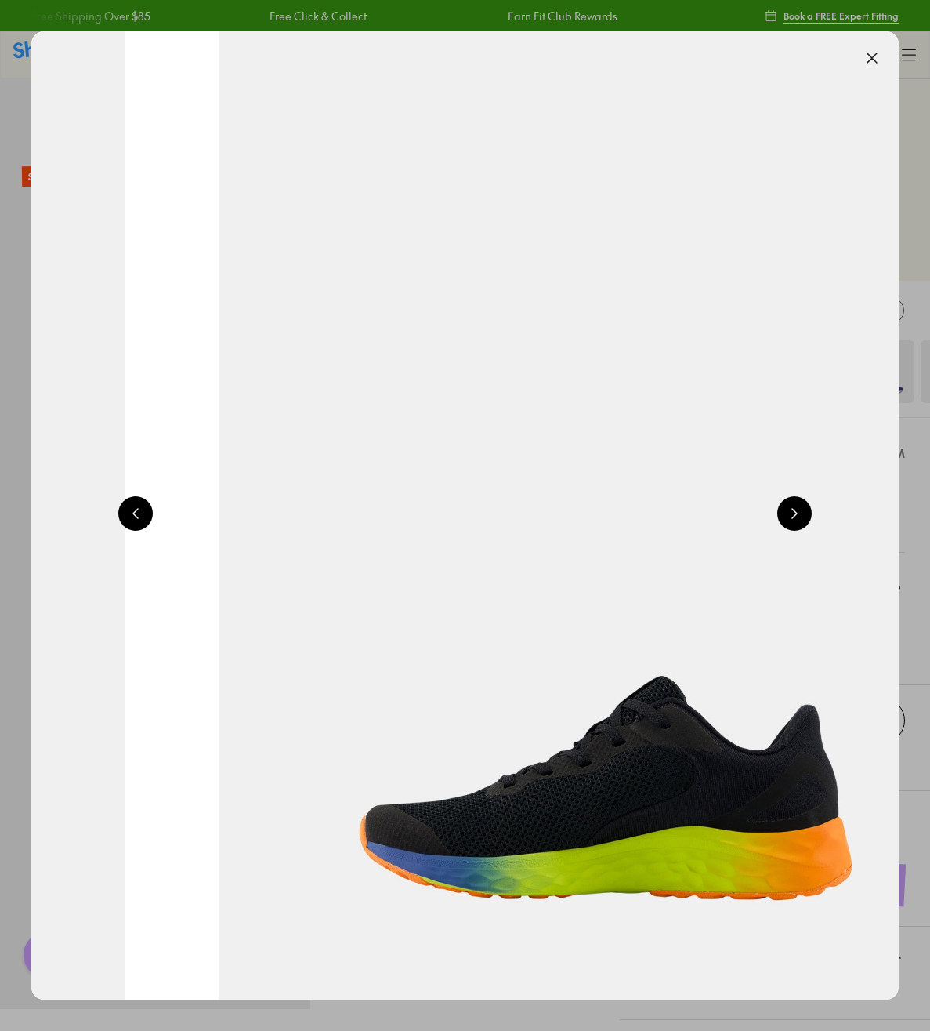
scroll to position [0, 1735]
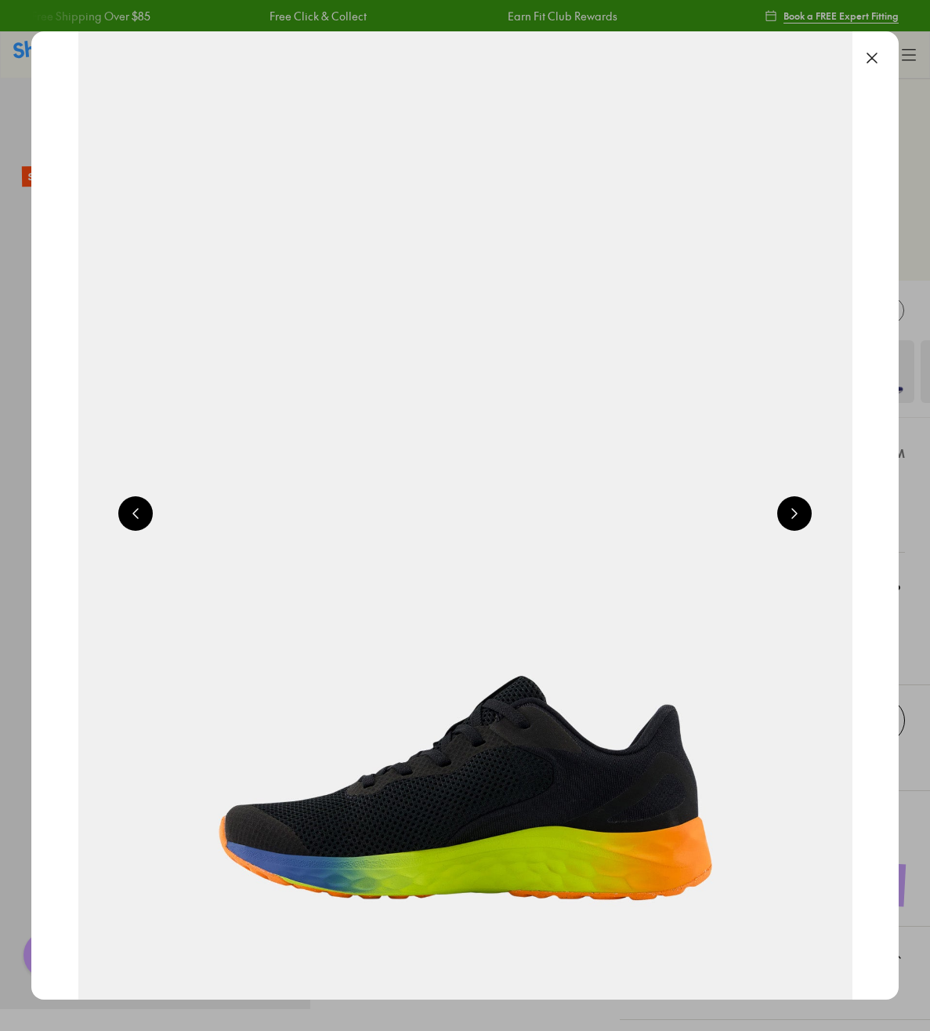
click at [874, 62] on button at bounding box center [872, 58] width 34 height 34
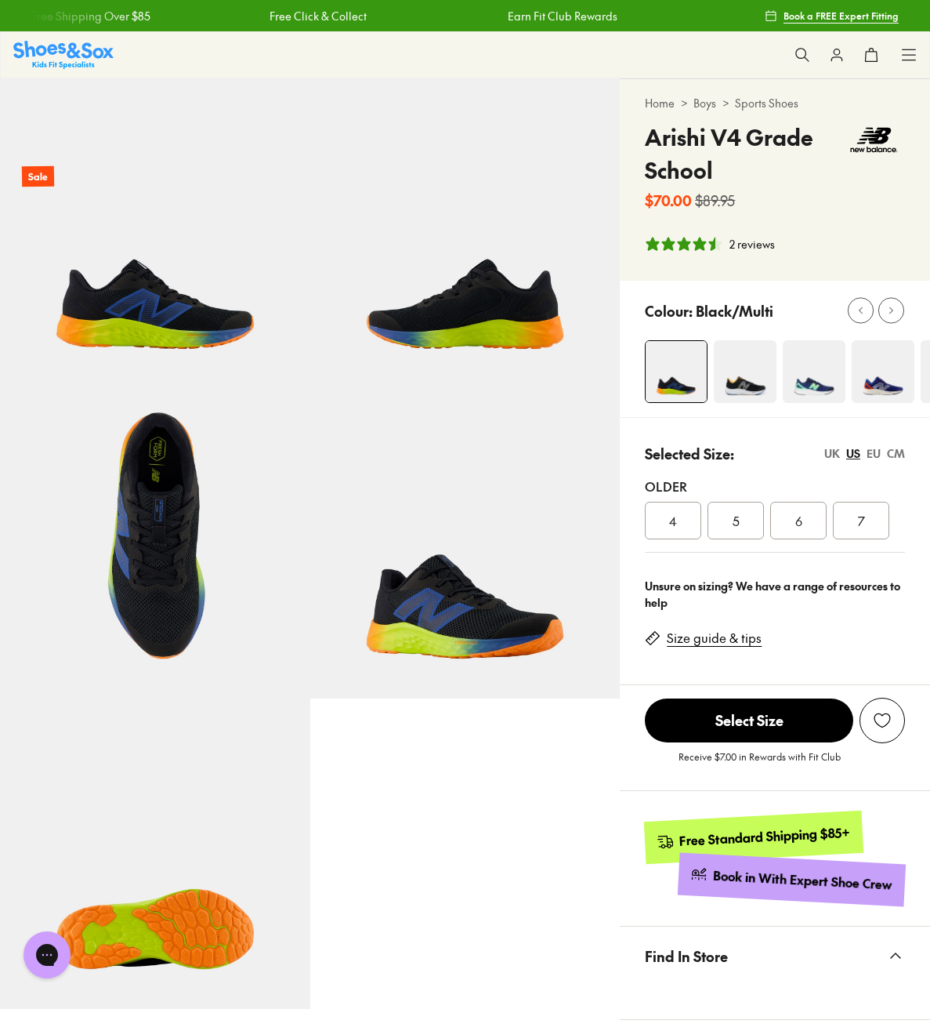
click at [749, 385] on img at bounding box center [745, 371] width 63 height 63
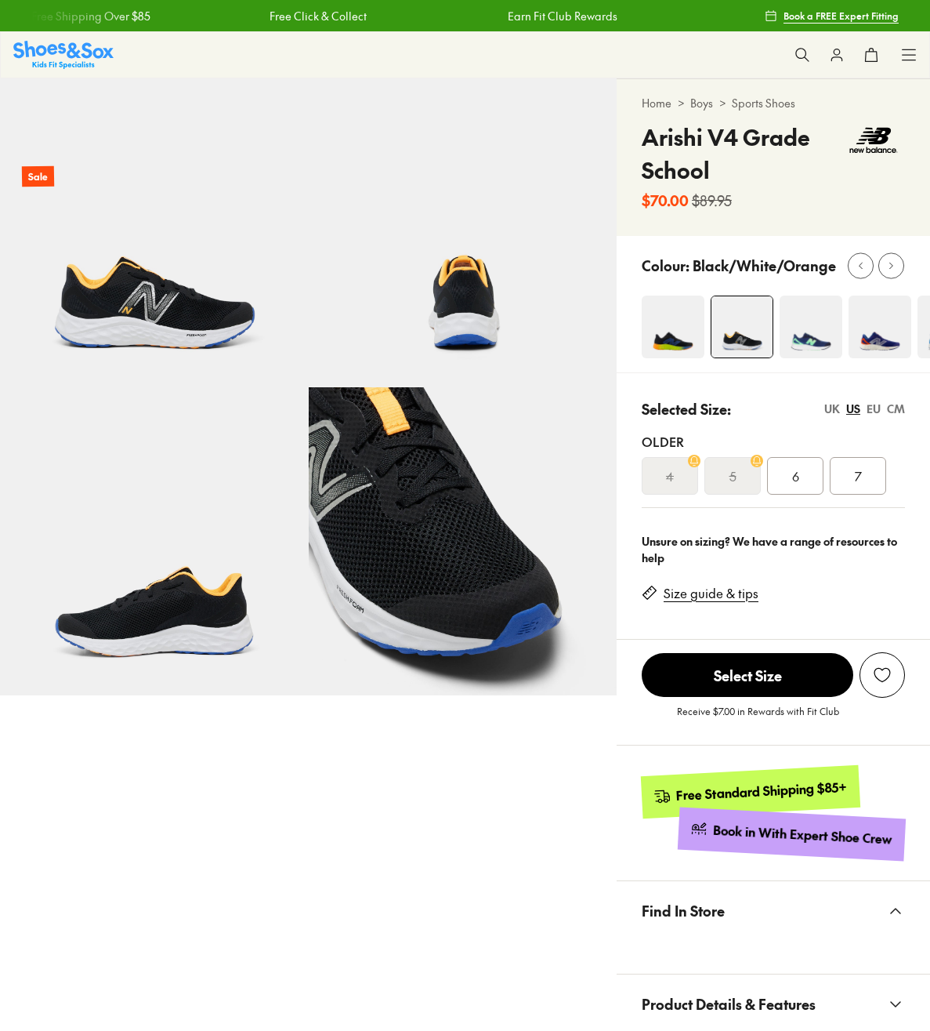
select select "*"
click at [814, 345] on img at bounding box center [811, 326] width 63 height 63
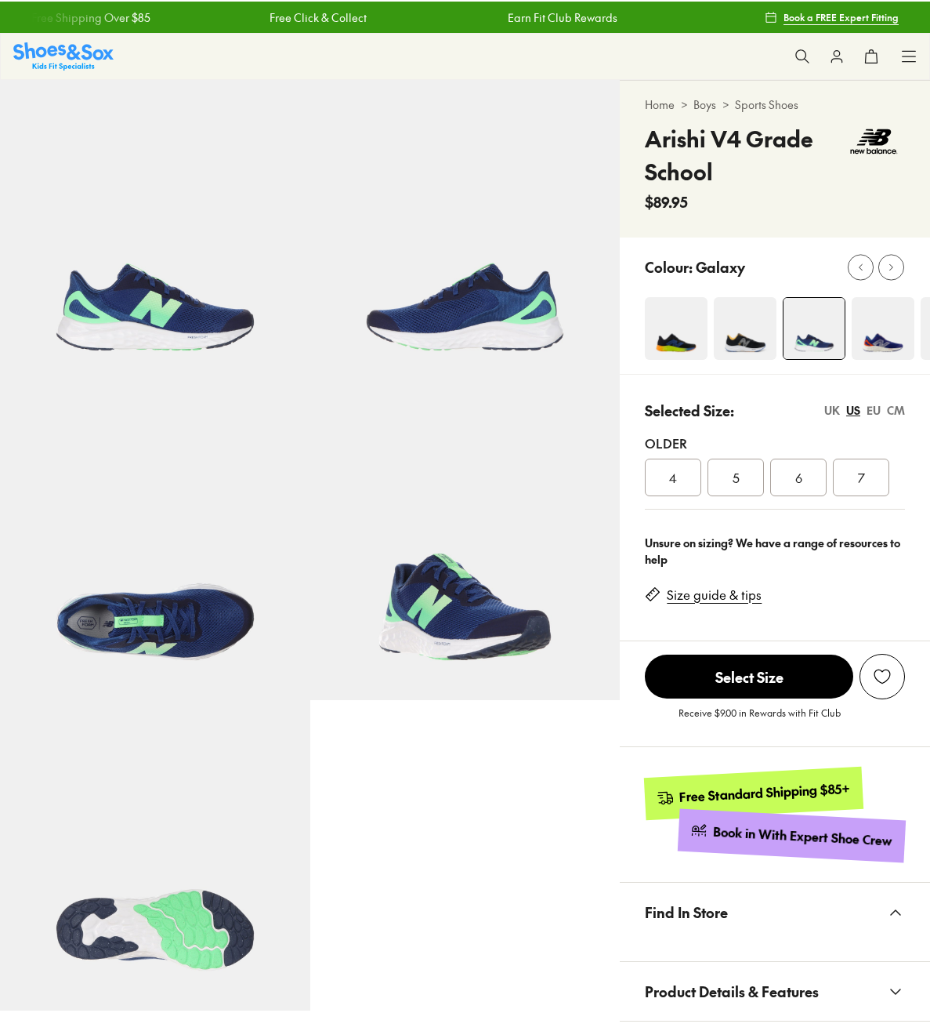
select select "*"
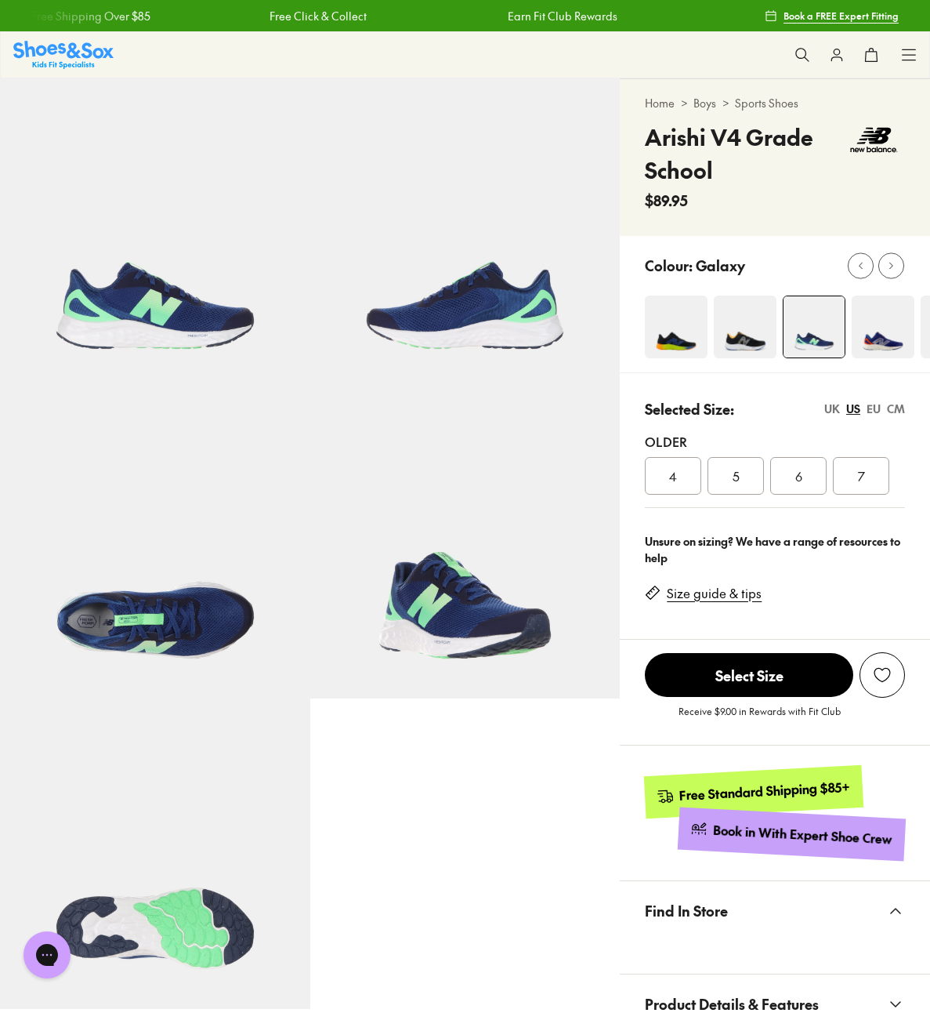
click at [890, 344] on img at bounding box center [883, 326] width 63 height 63
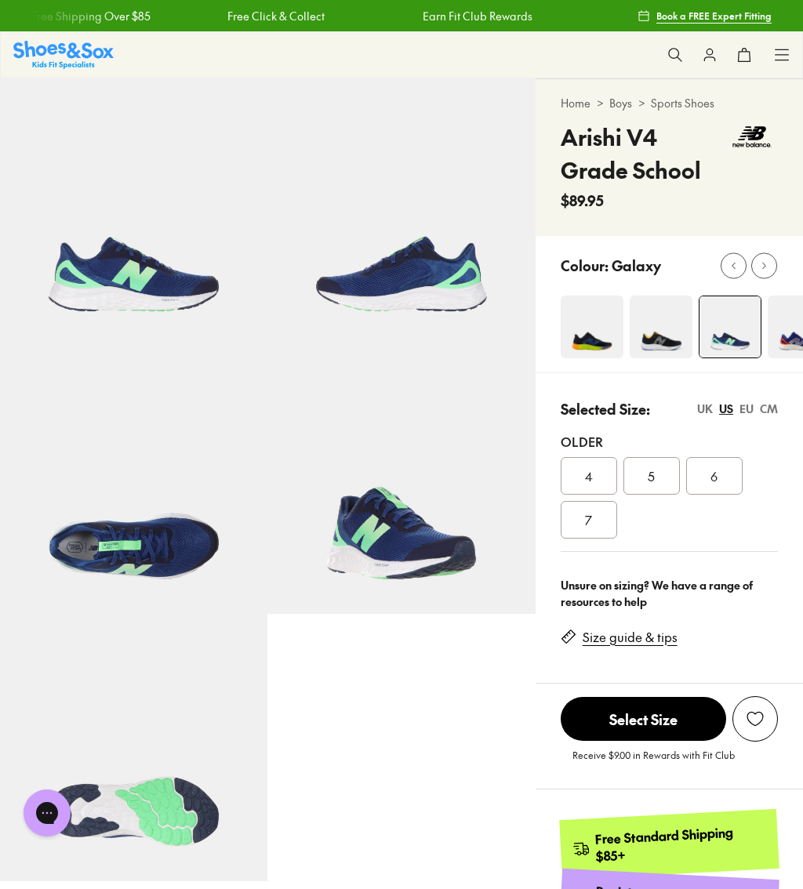
scroll to position [92, 0]
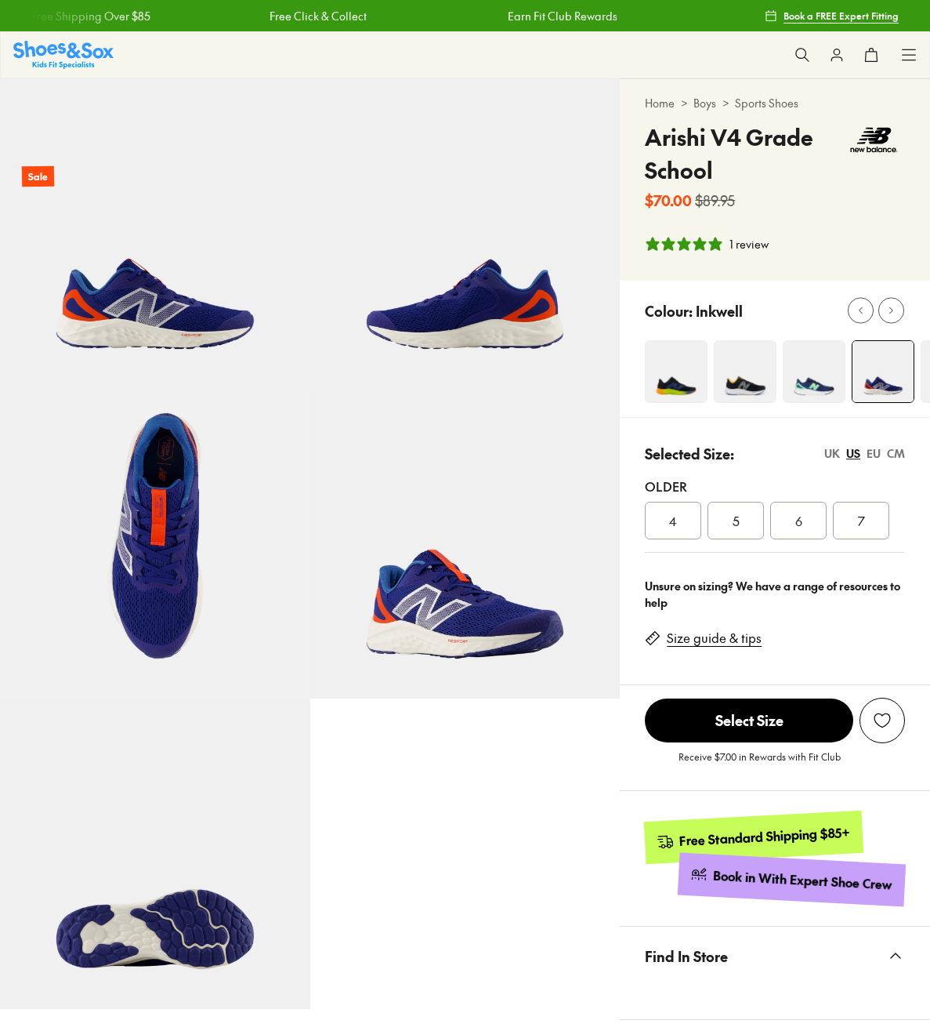
select select "*"
click at [198, 341] on img at bounding box center [155, 233] width 310 height 310
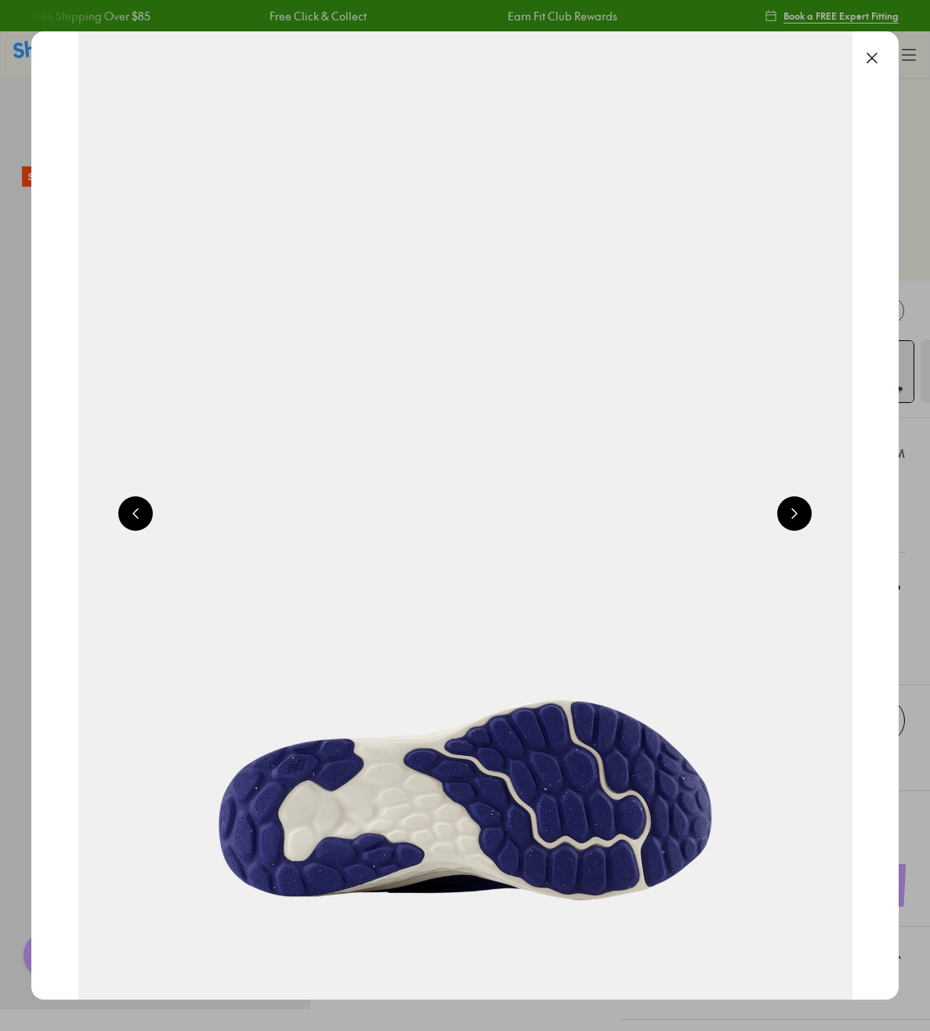
scroll to position [0, 868]
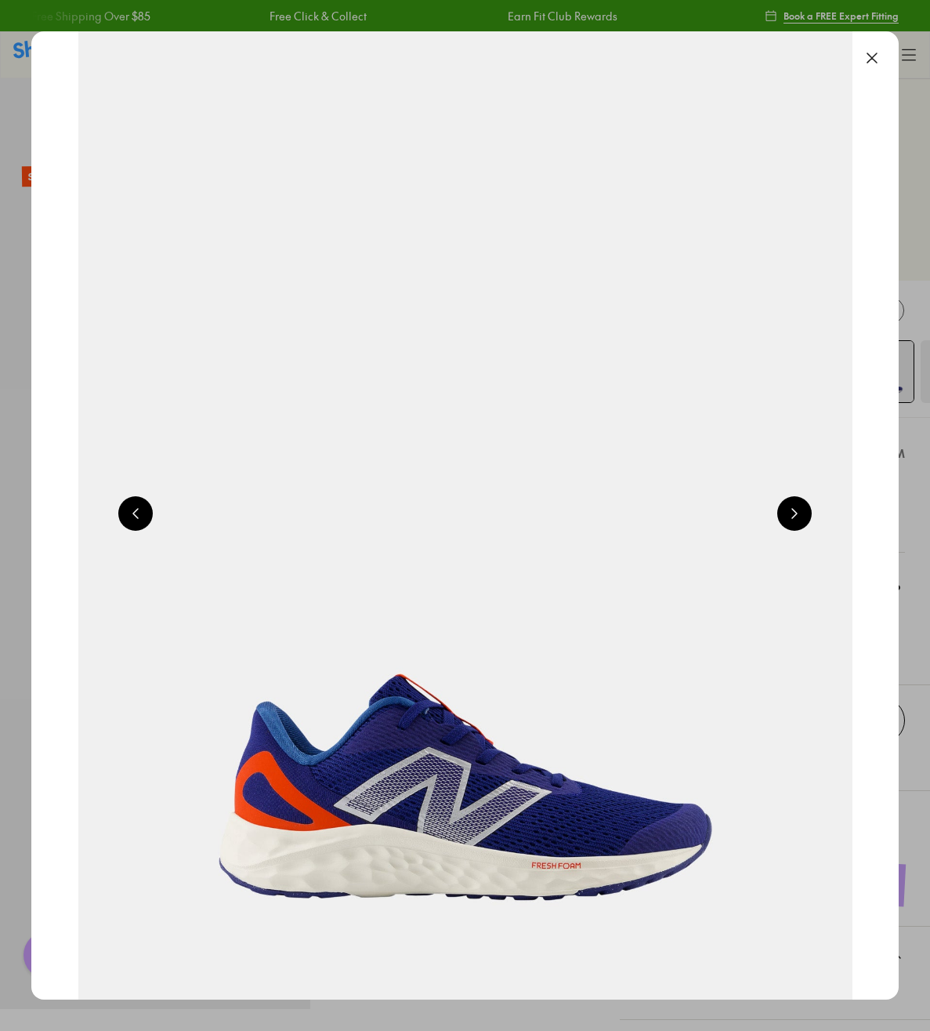
click at [796, 524] on button at bounding box center [794, 513] width 34 height 34
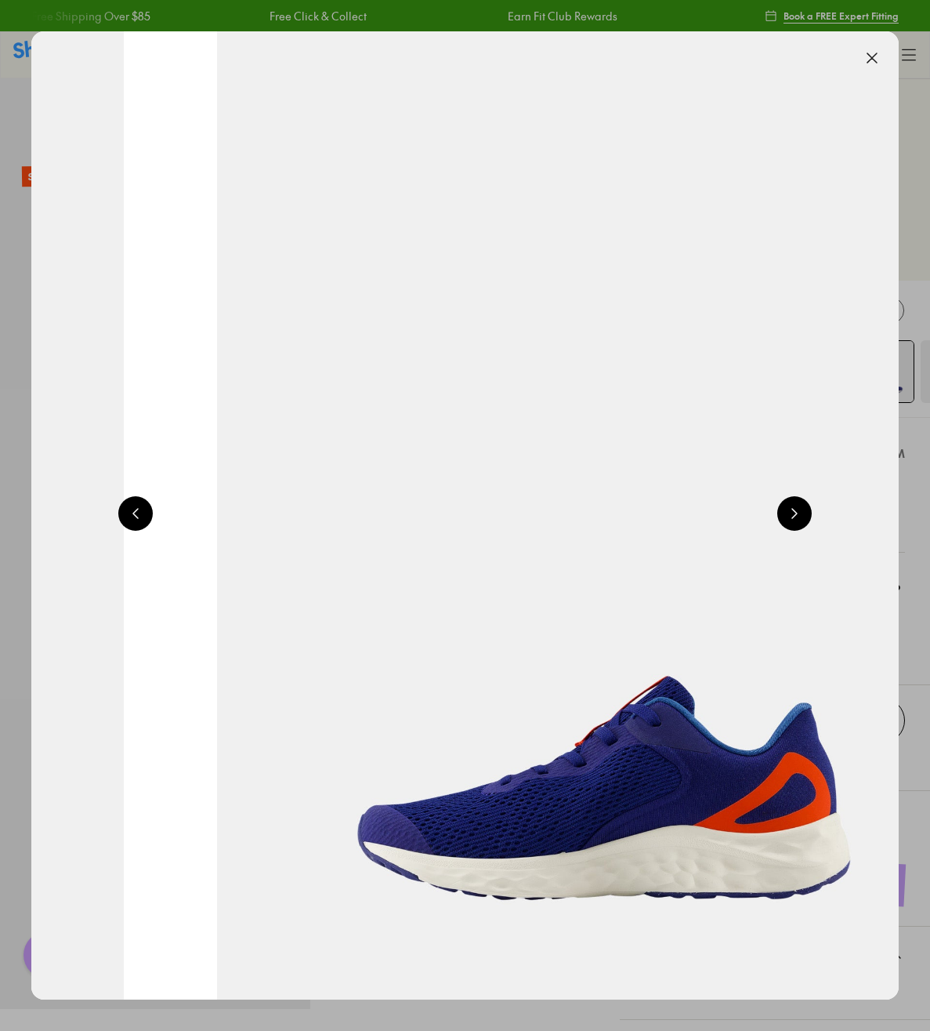
scroll to position [0, 1735]
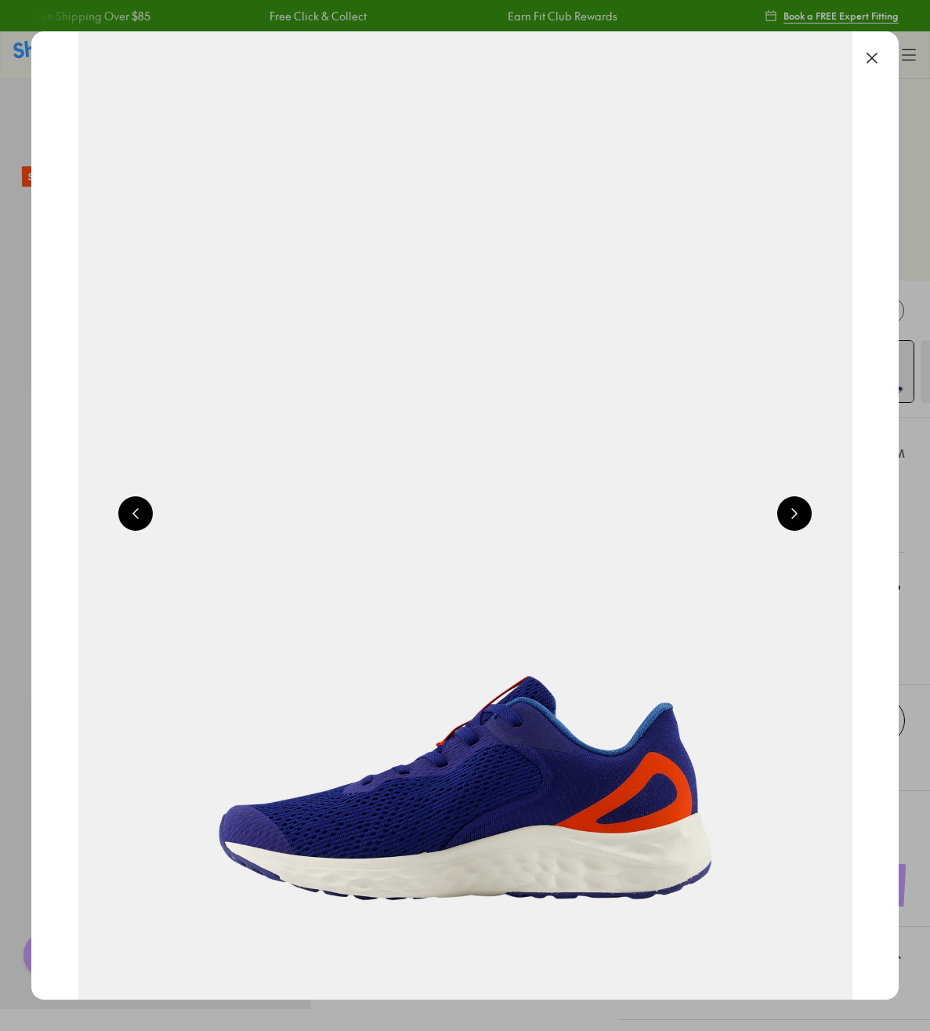
click at [819, 544] on img at bounding box center [465, 515] width 868 height 968
click at [878, 58] on button at bounding box center [872, 58] width 34 height 34
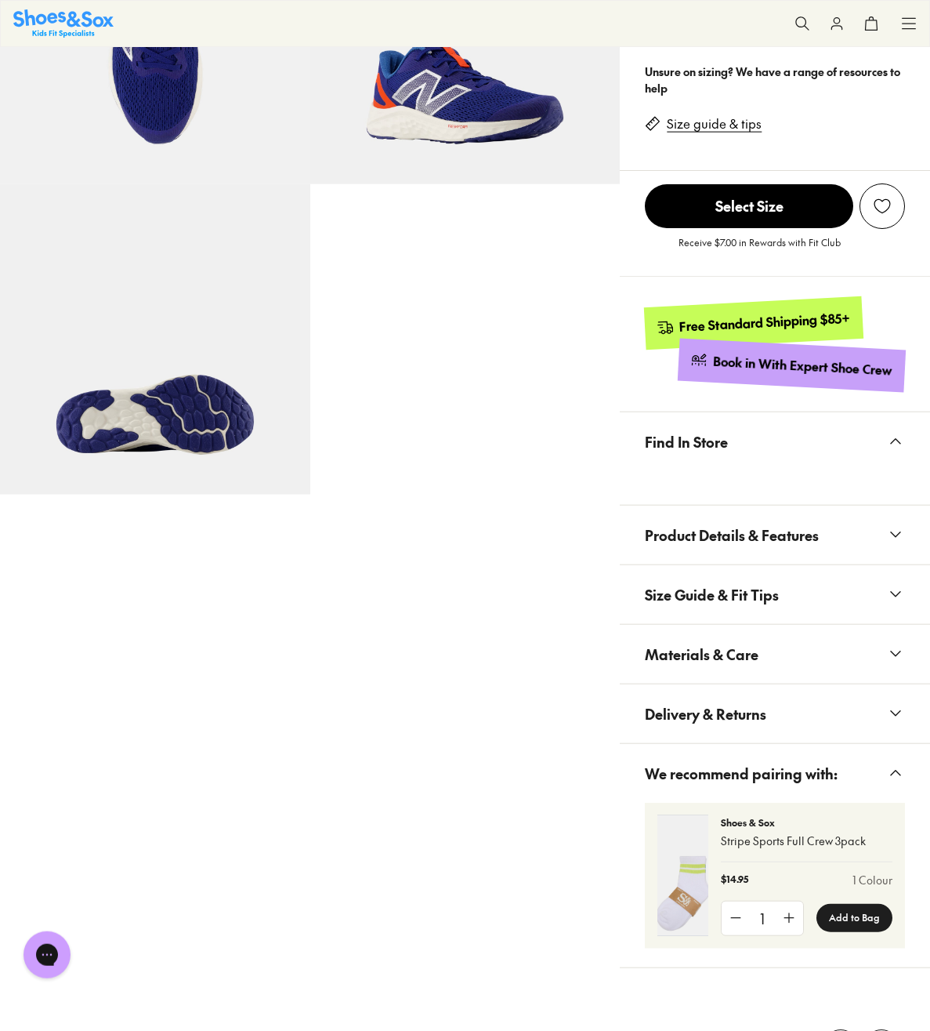
scroll to position [513, 0]
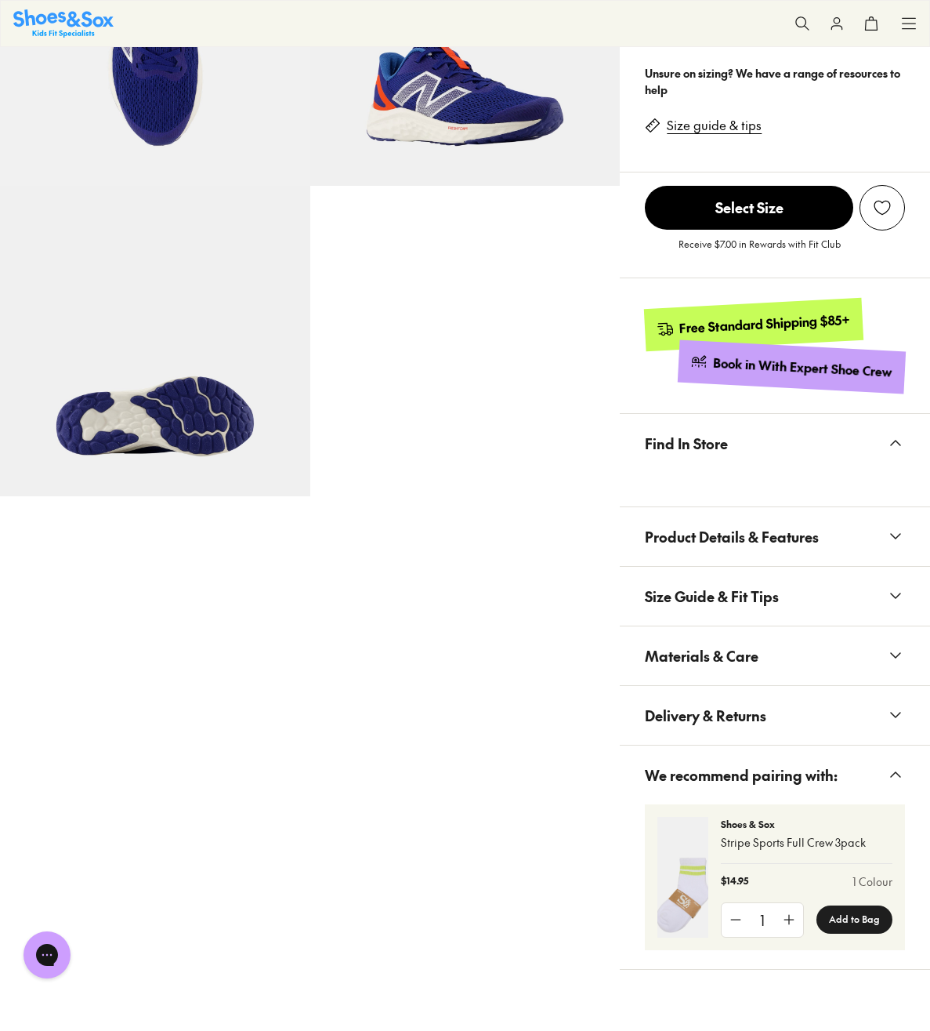
click at [900, 527] on icon at bounding box center [895, 536] width 19 height 19
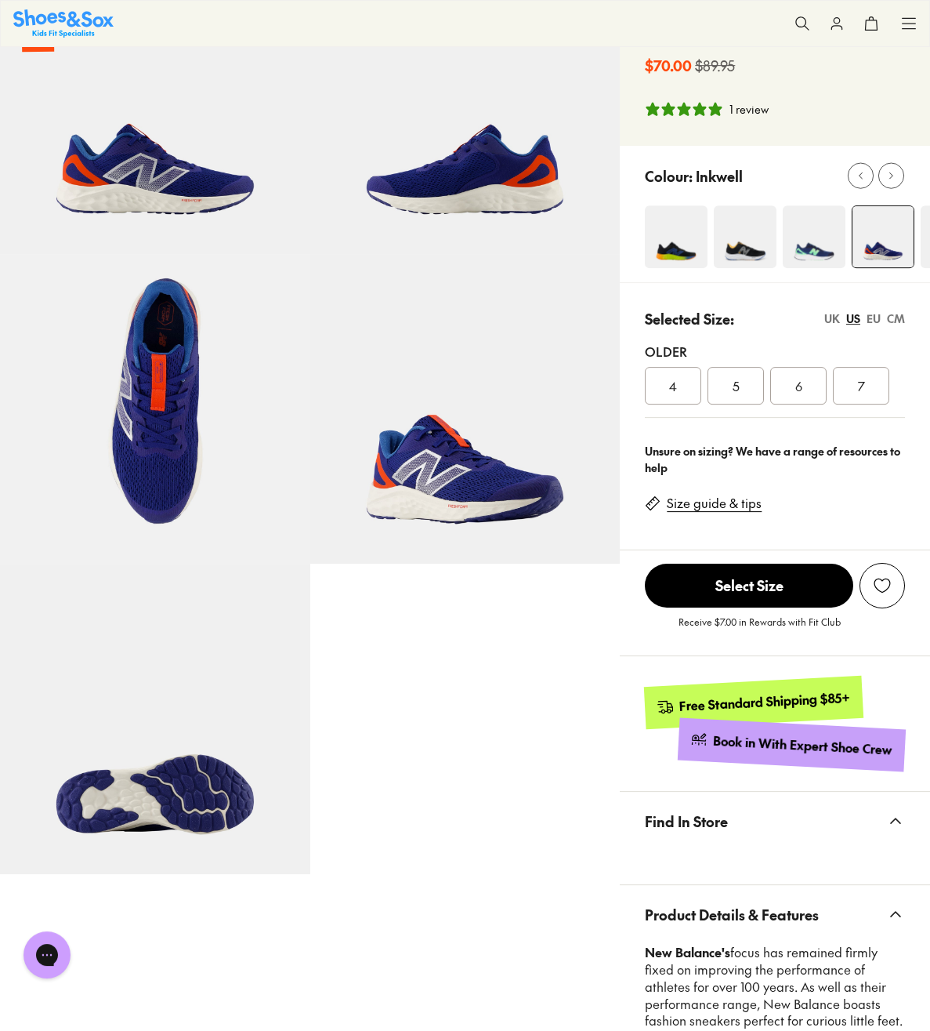
scroll to position [0, 0]
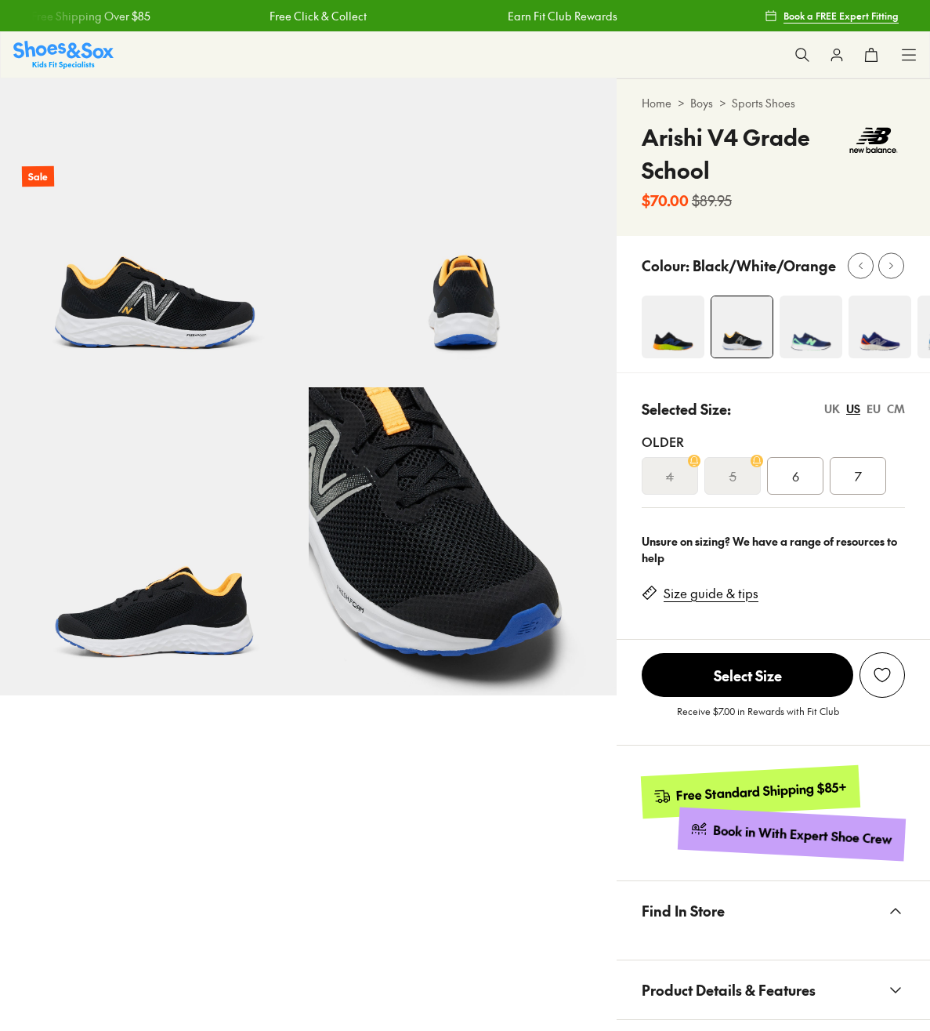
select select "*"
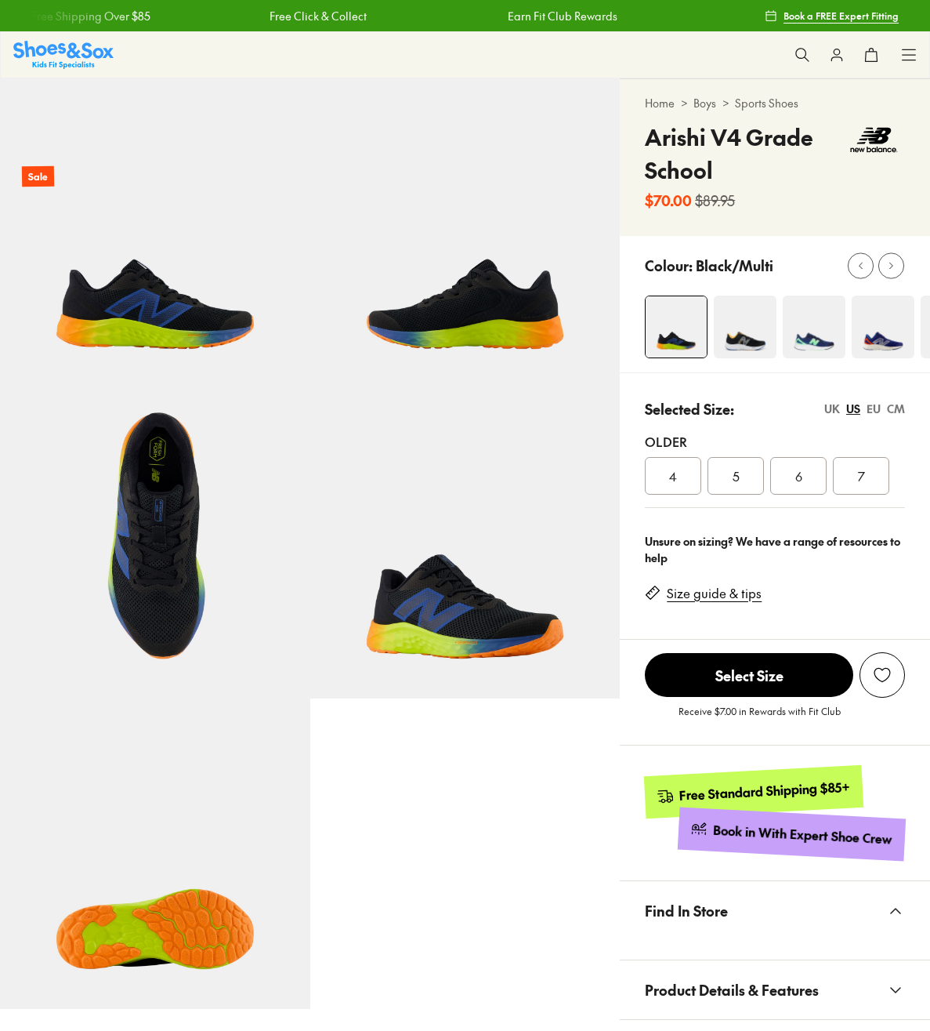
select select "*"
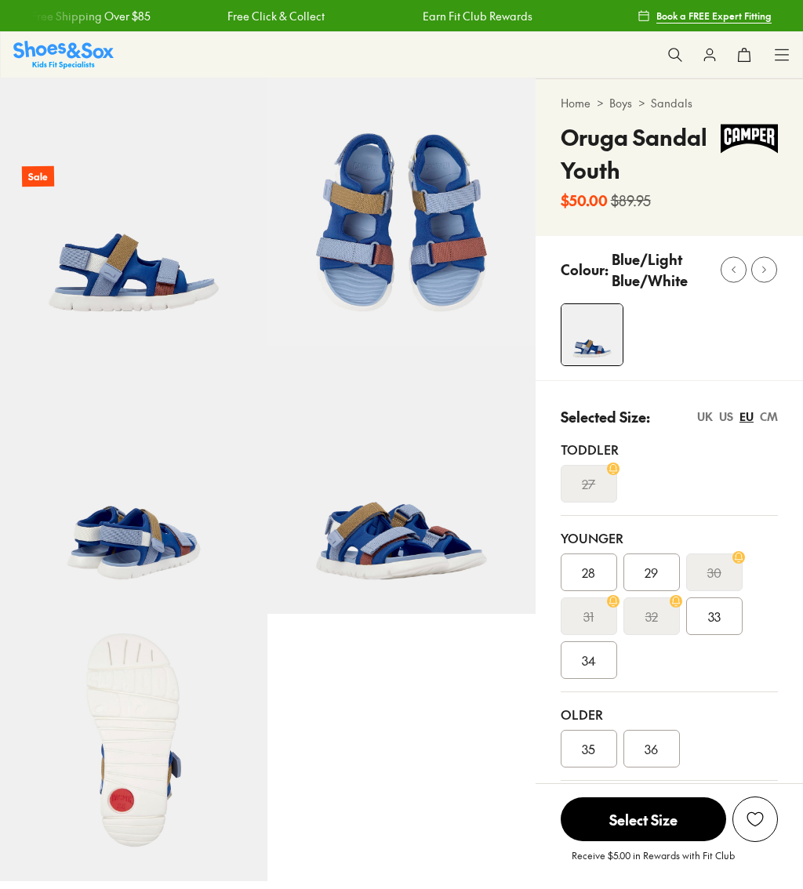
select select "*"
click at [152, 310] on img at bounding box center [133, 211] width 267 height 267
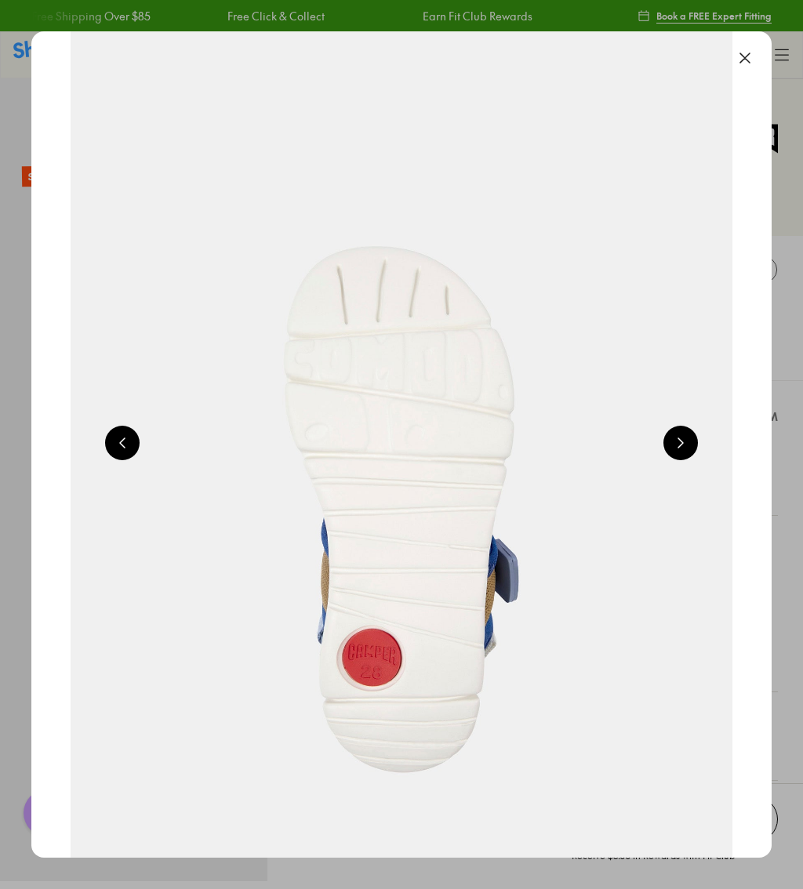
scroll to position [0, 740]
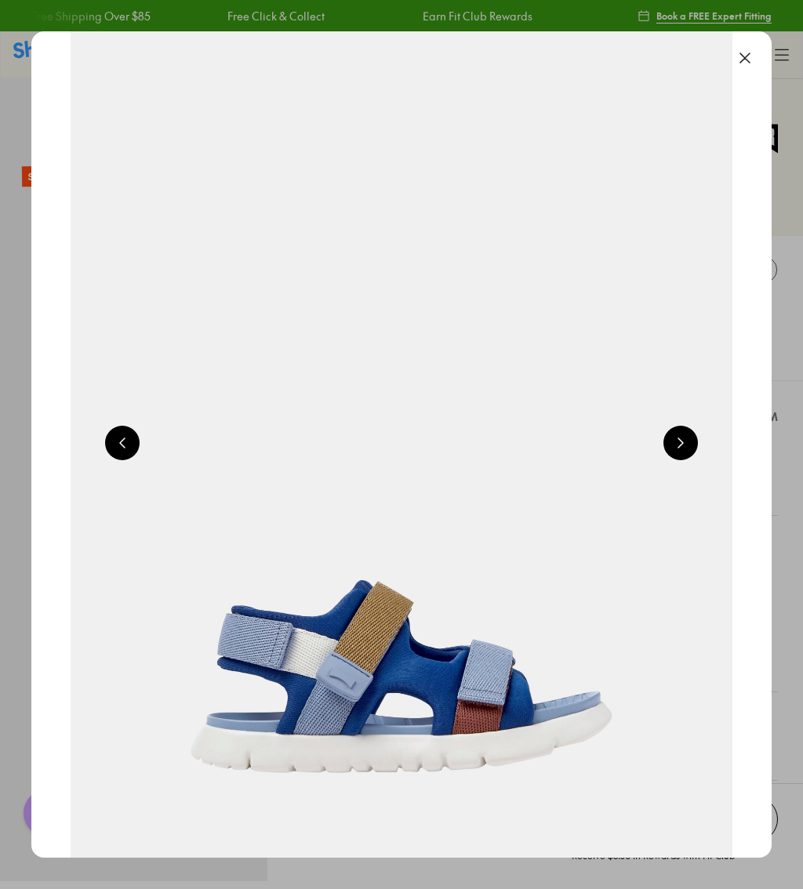
click at [683, 449] on button at bounding box center [680, 443] width 34 height 34
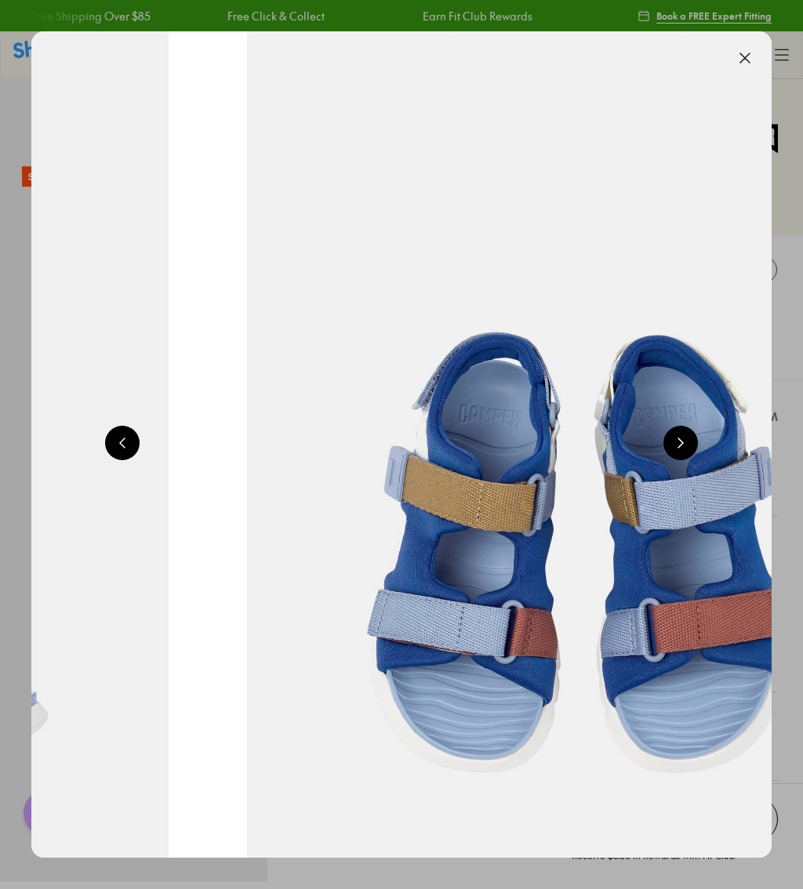
scroll to position [0, 1480]
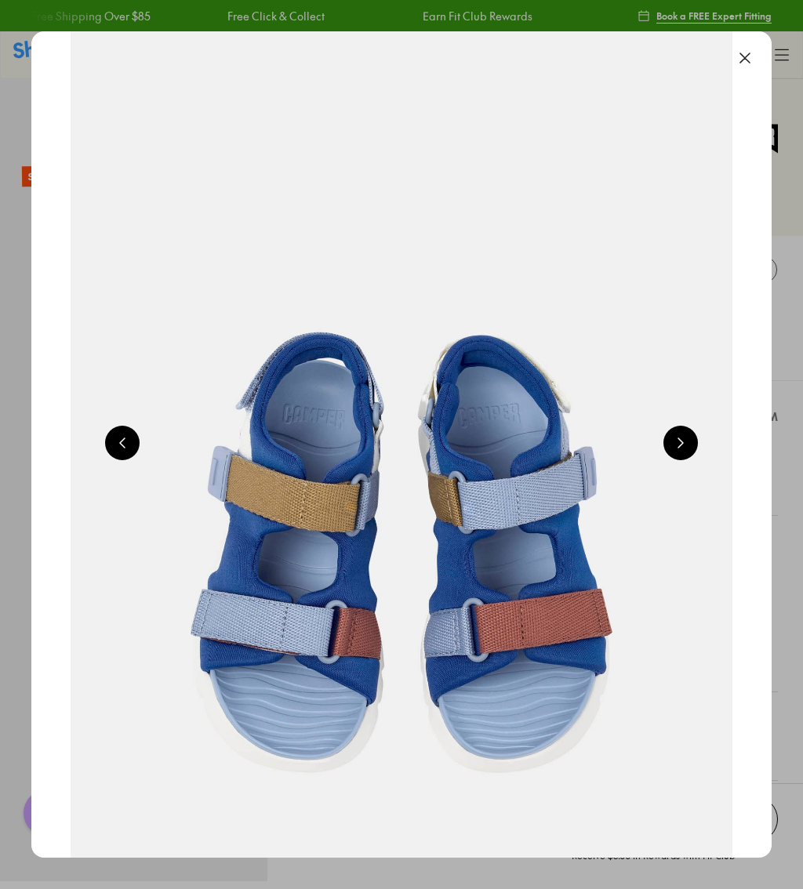
click at [687, 451] on button at bounding box center [680, 443] width 34 height 34
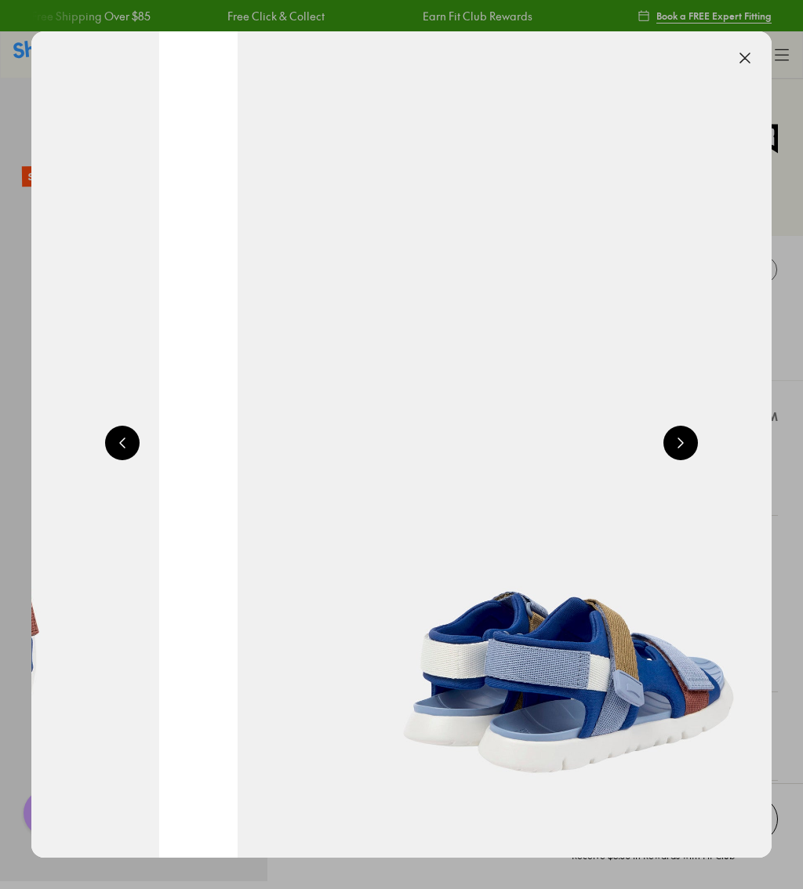
scroll to position [0, 2219]
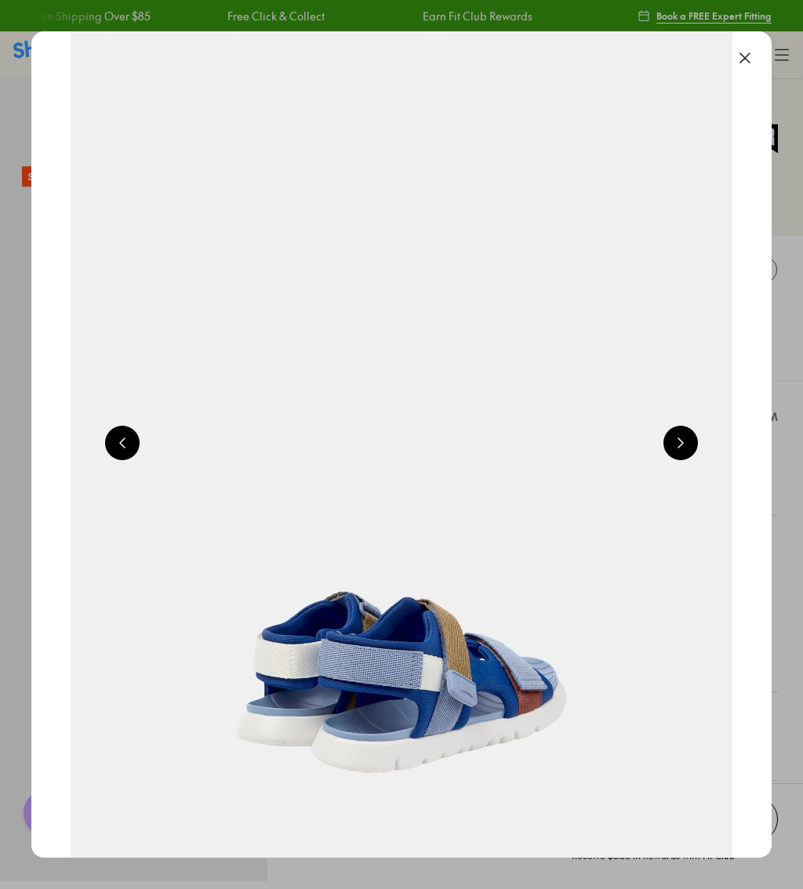
click at [690, 453] on button at bounding box center [680, 443] width 34 height 34
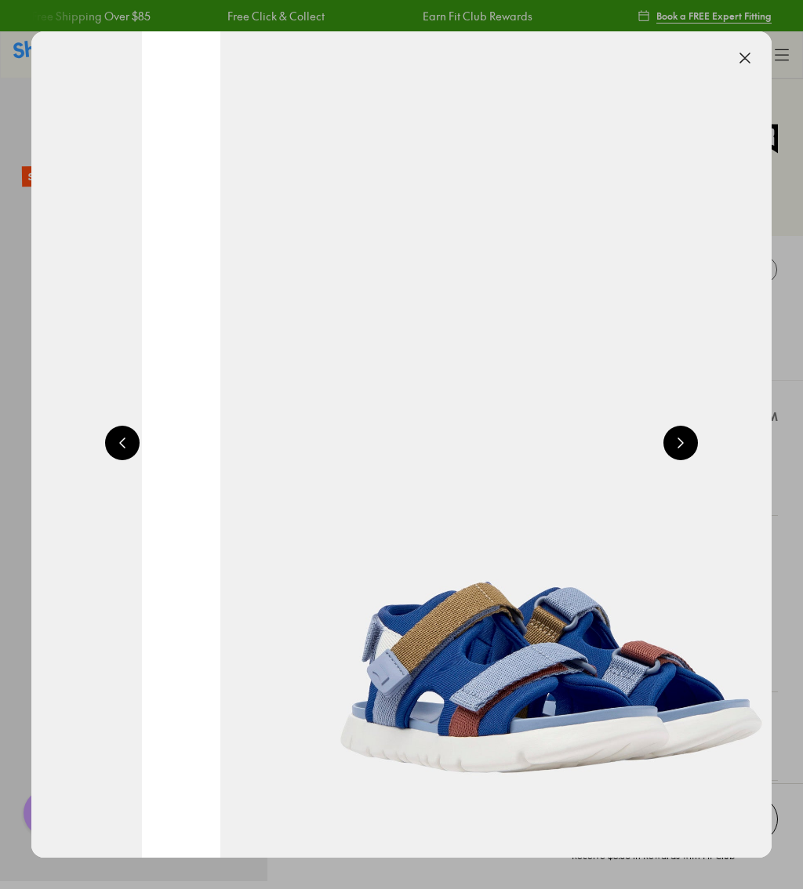
scroll to position [0, 2959]
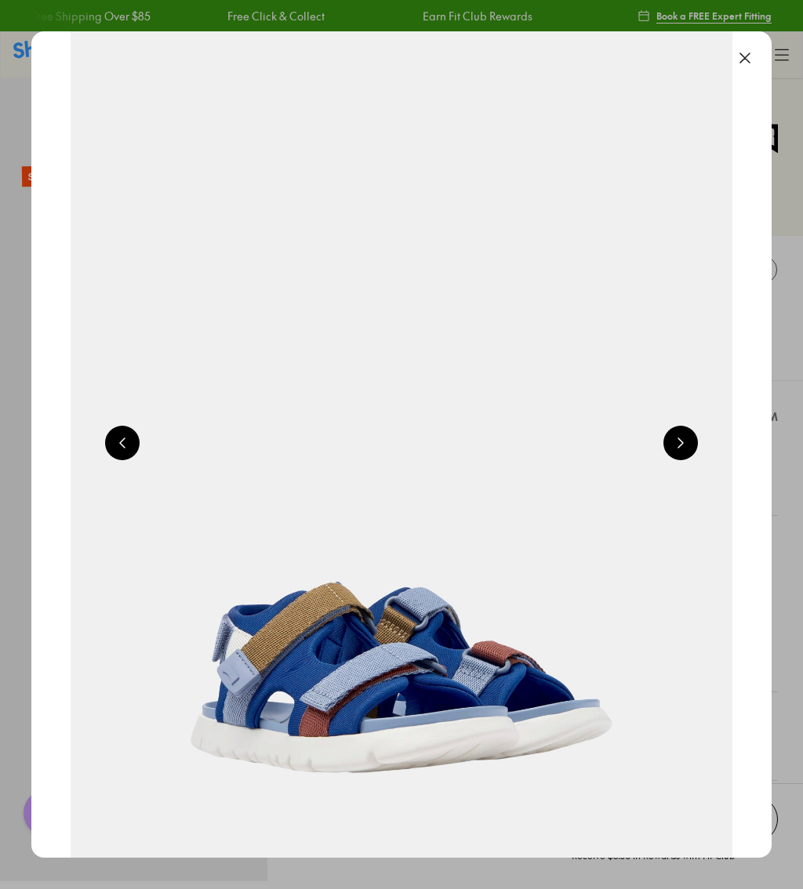
click at [687, 450] on button at bounding box center [680, 443] width 34 height 34
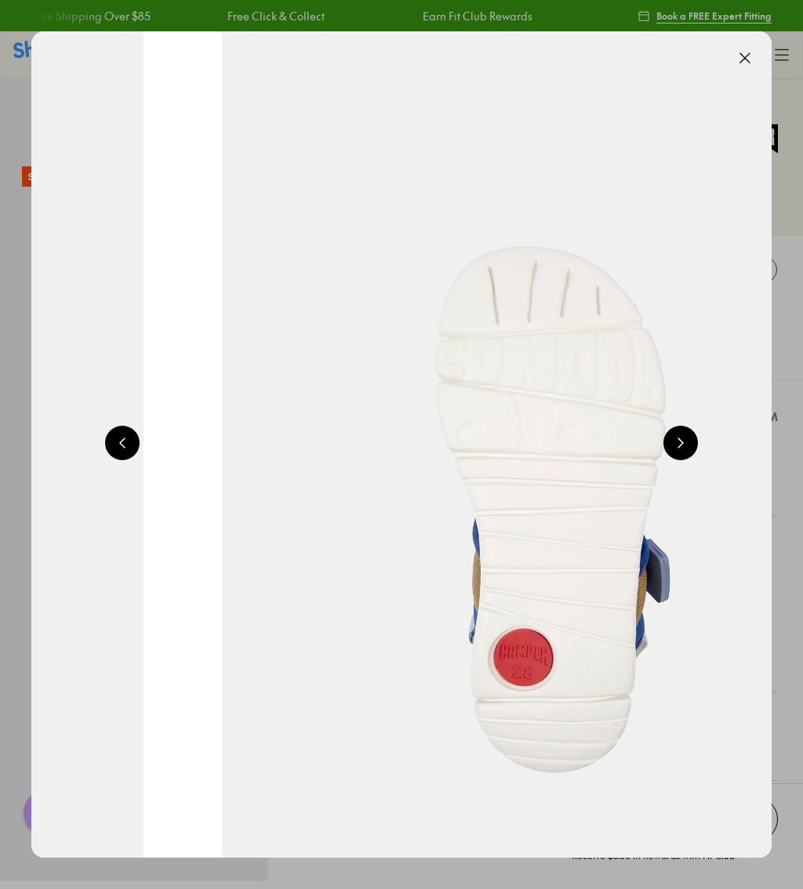
scroll to position [0, 3699]
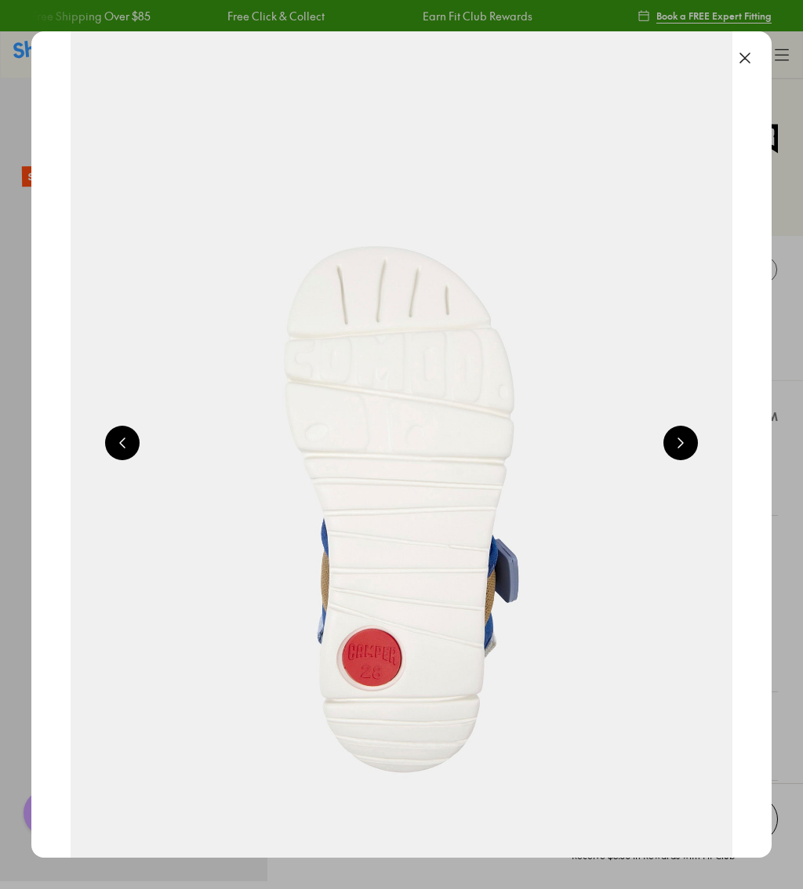
click at [683, 451] on button at bounding box center [680, 443] width 34 height 34
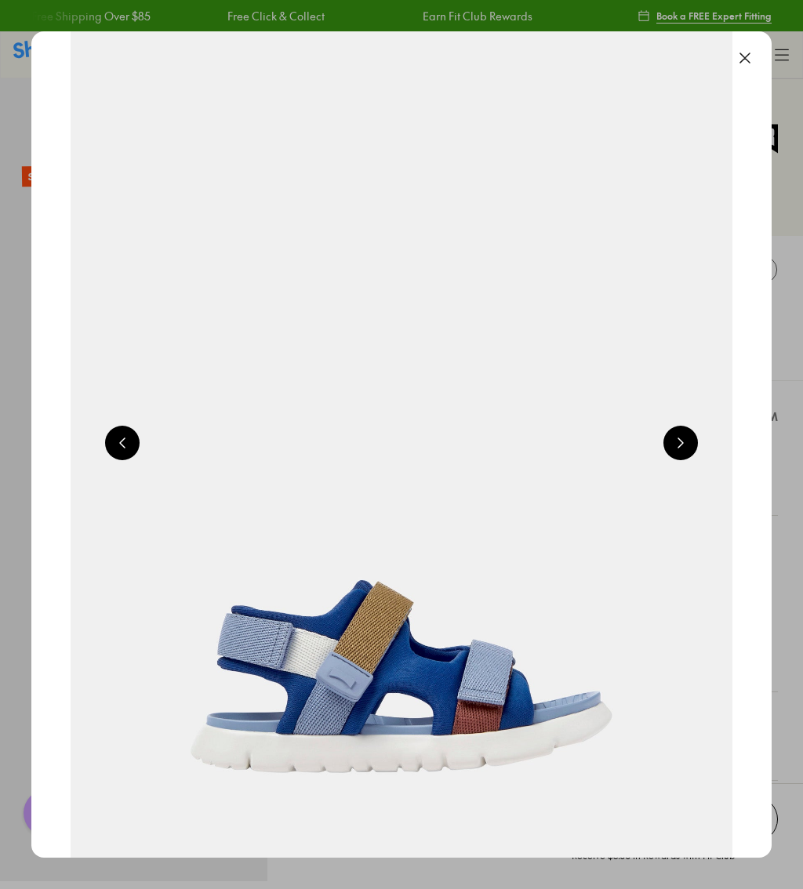
click at [681, 452] on button at bounding box center [680, 443] width 34 height 34
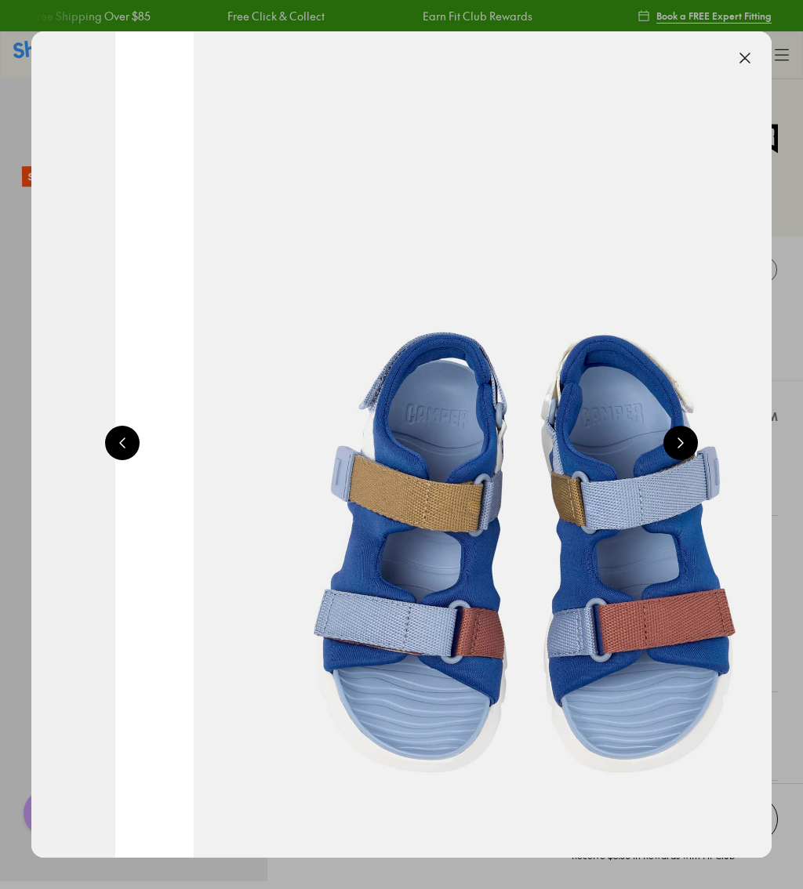
scroll to position [0, 1480]
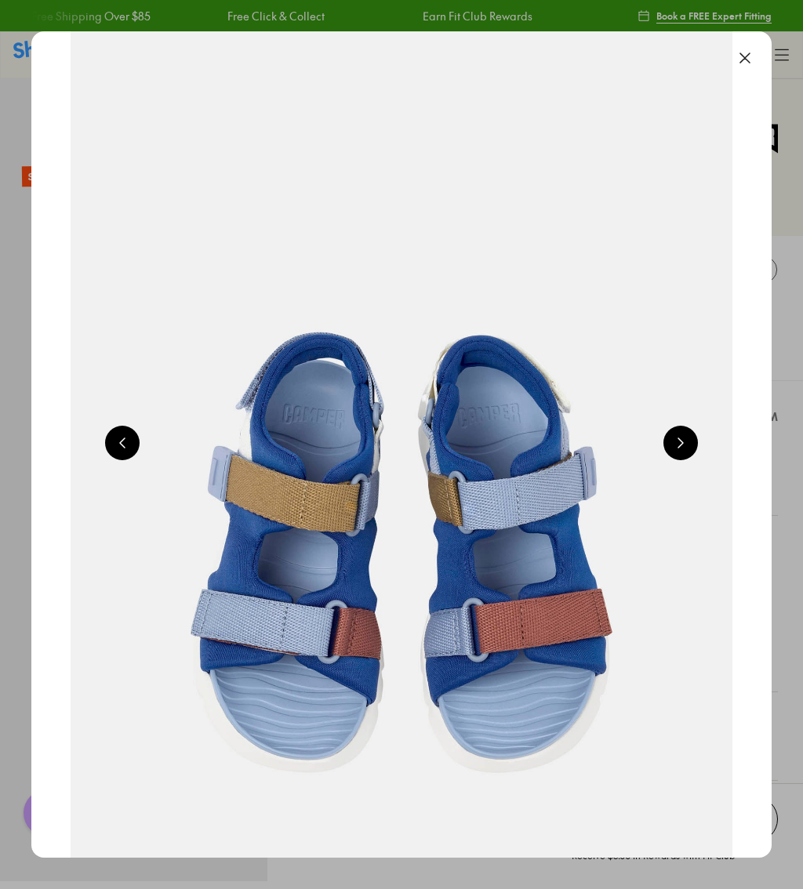
click at [687, 448] on button at bounding box center [680, 443] width 34 height 34
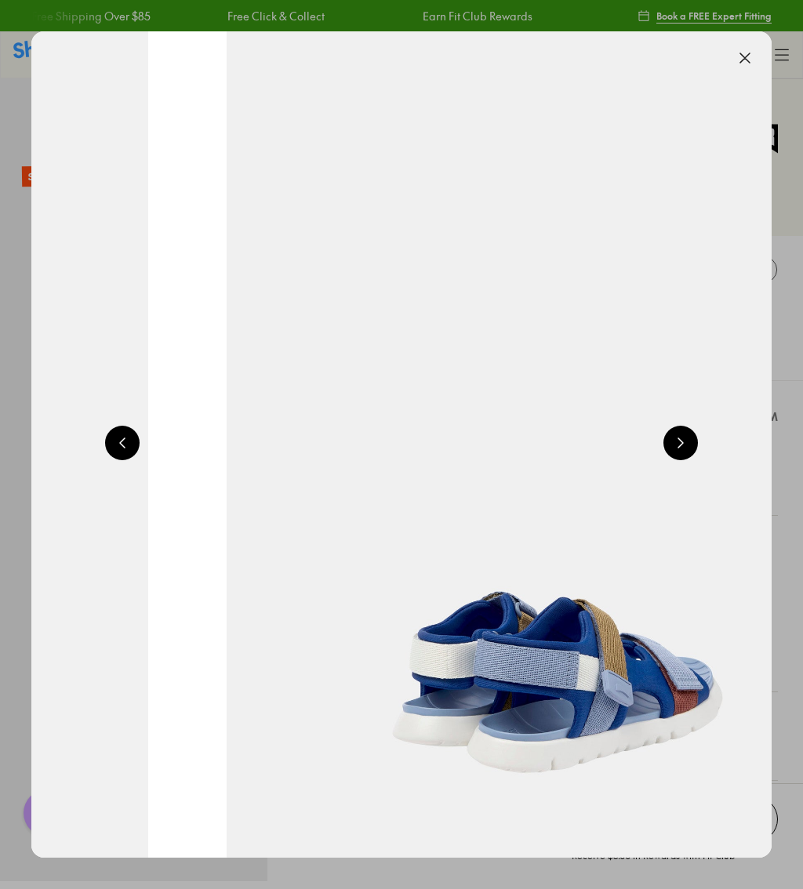
scroll to position [0, 2219]
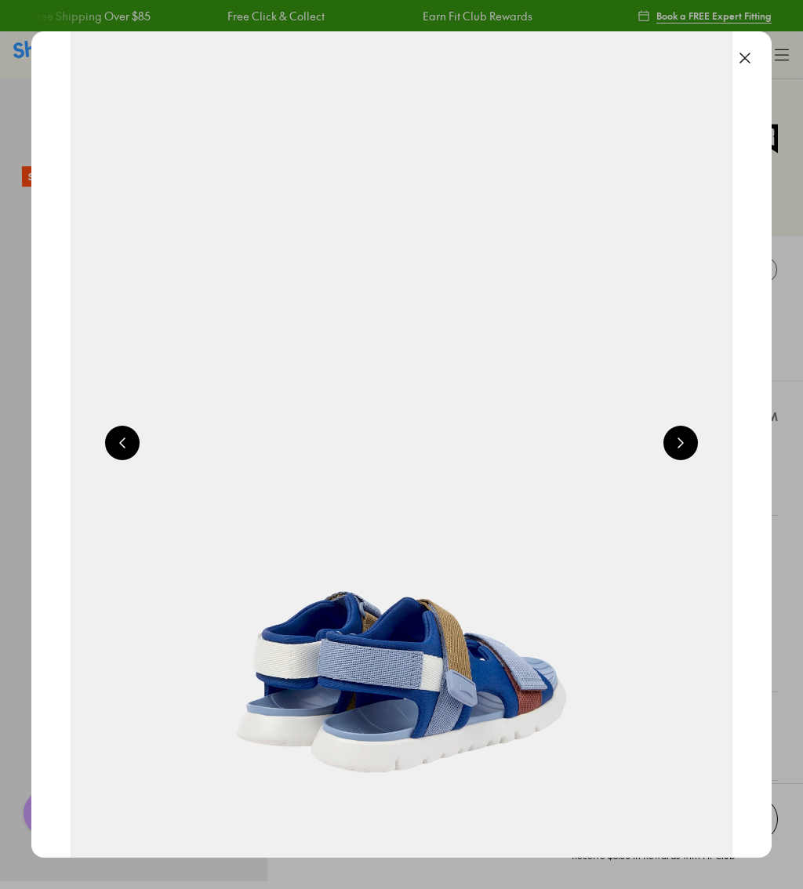
click at [694, 454] on button at bounding box center [680, 443] width 34 height 34
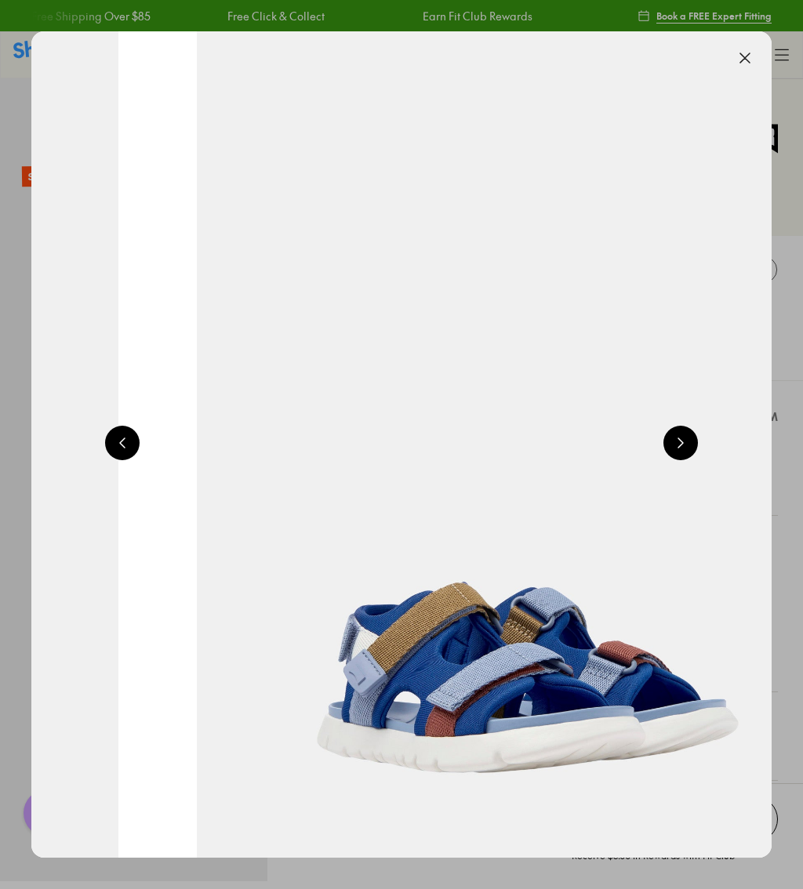
scroll to position [0, 2959]
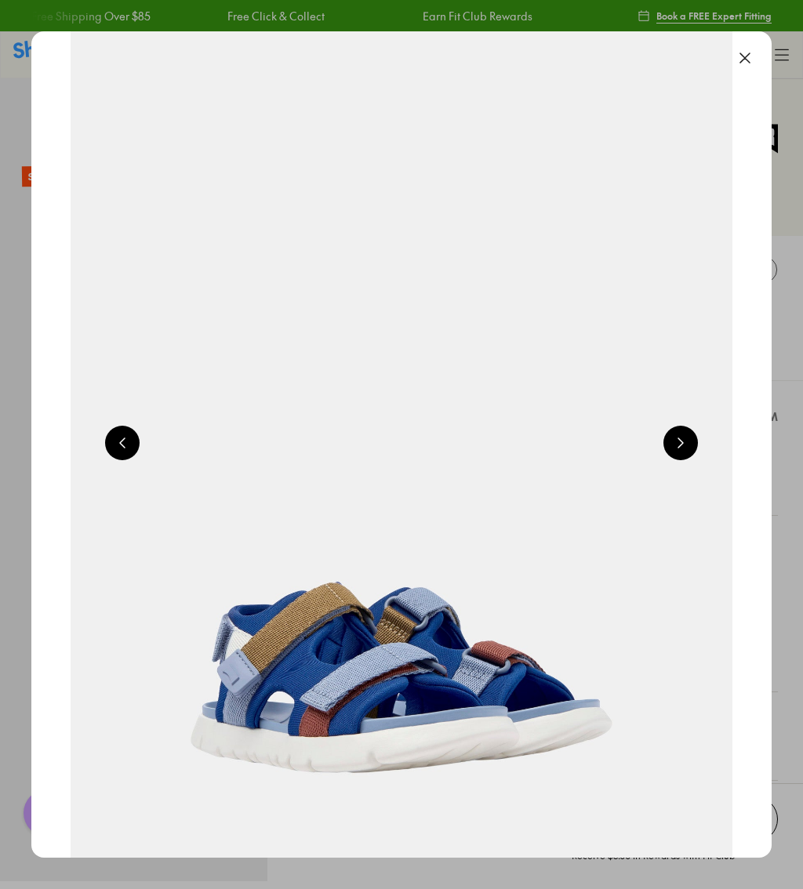
click at [685, 451] on button at bounding box center [680, 443] width 34 height 34
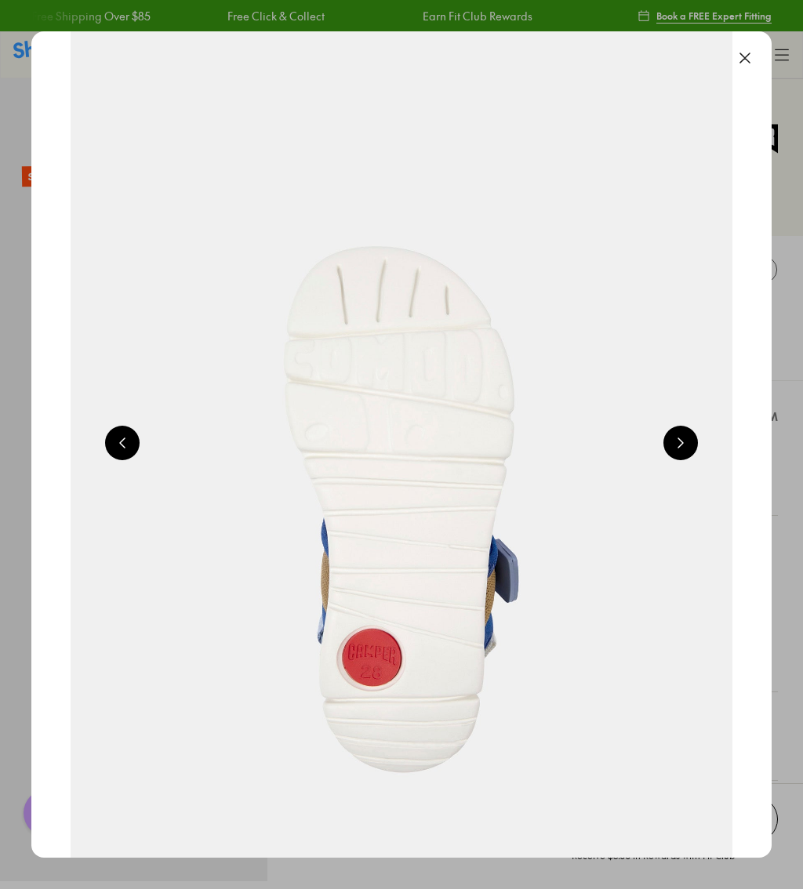
click at [690, 451] on button at bounding box center [680, 443] width 34 height 34
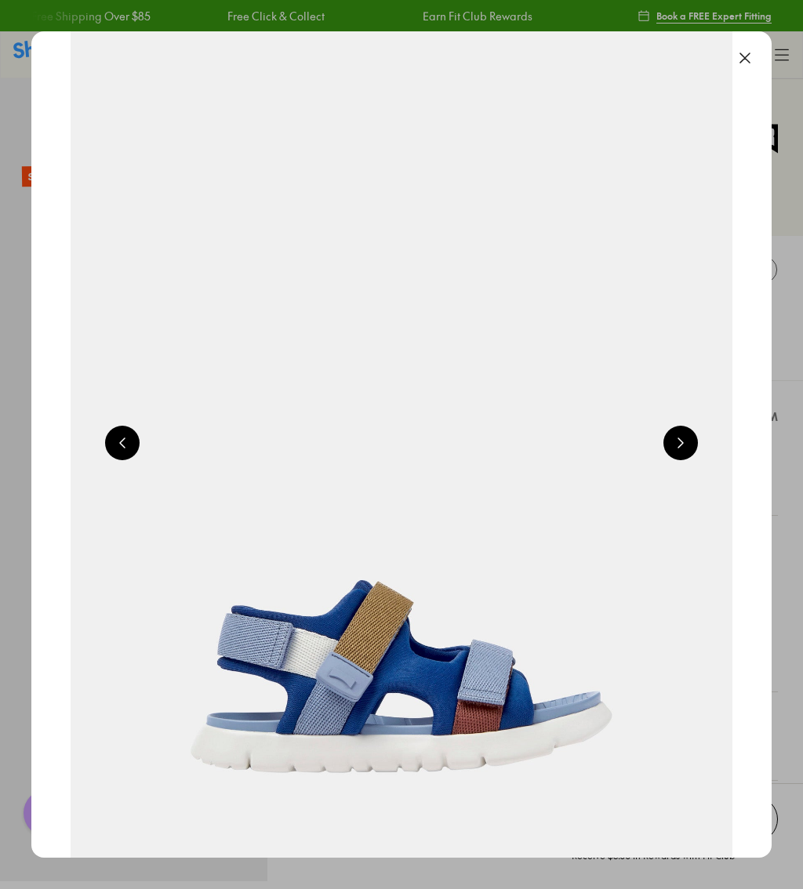
click at [684, 450] on button at bounding box center [680, 443] width 34 height 34
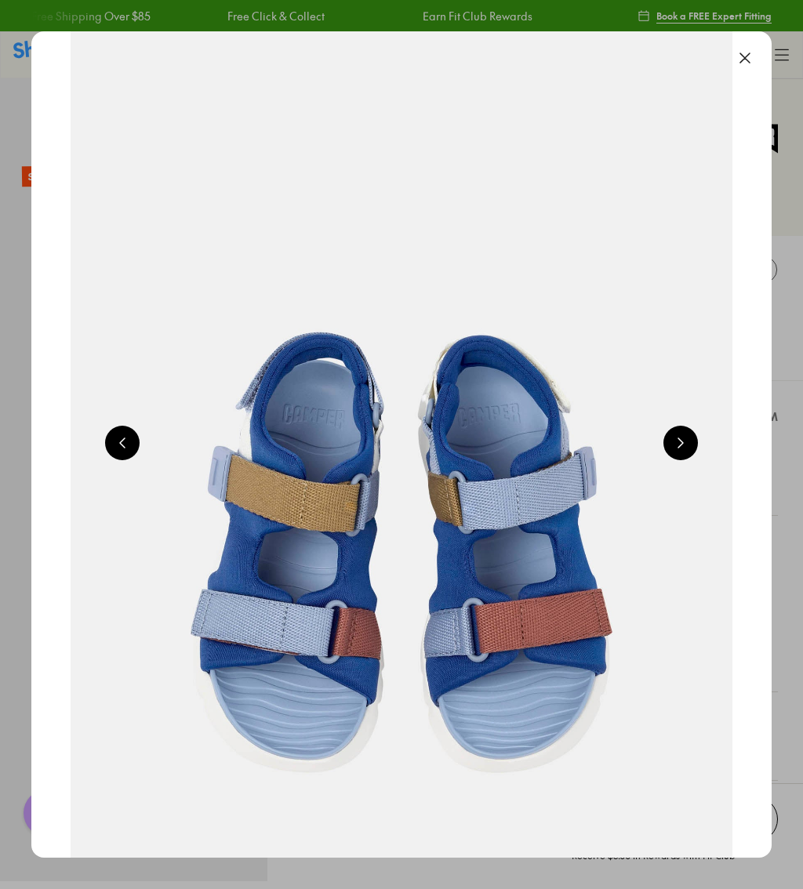
click at [687, 450] on button at bounding box center [680, 443] width 34 height 34
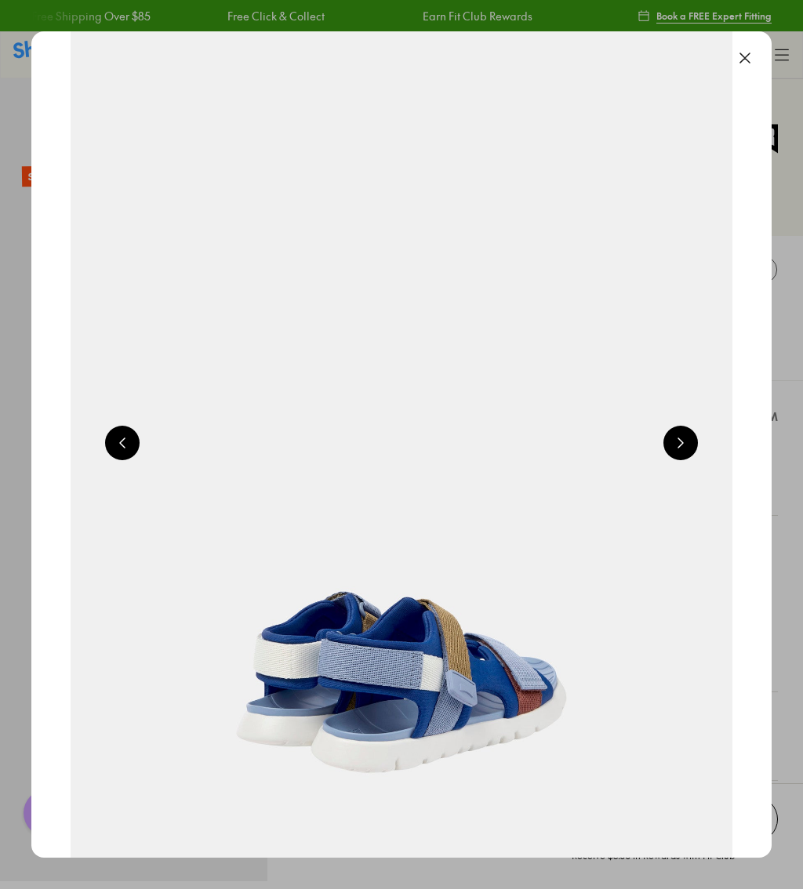
click at [690, 455] on button at bounding box center [680, 443] width 34 height 34
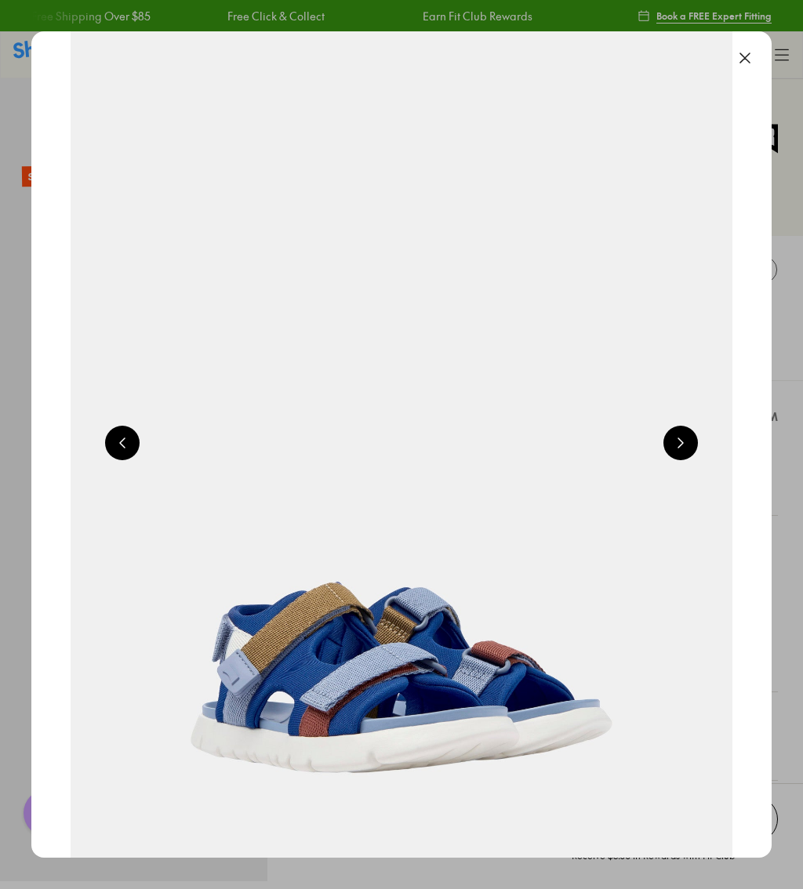
click at [692, 453] on button at bounding box center [680, 443] width 34 height 34
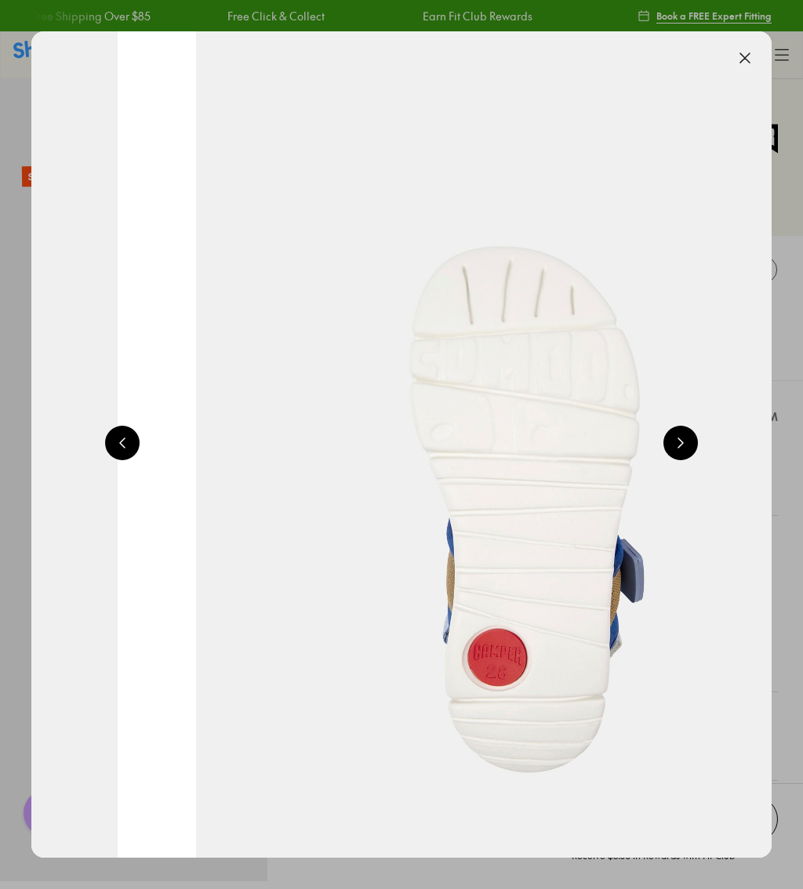
scroll to position [0, 3699]
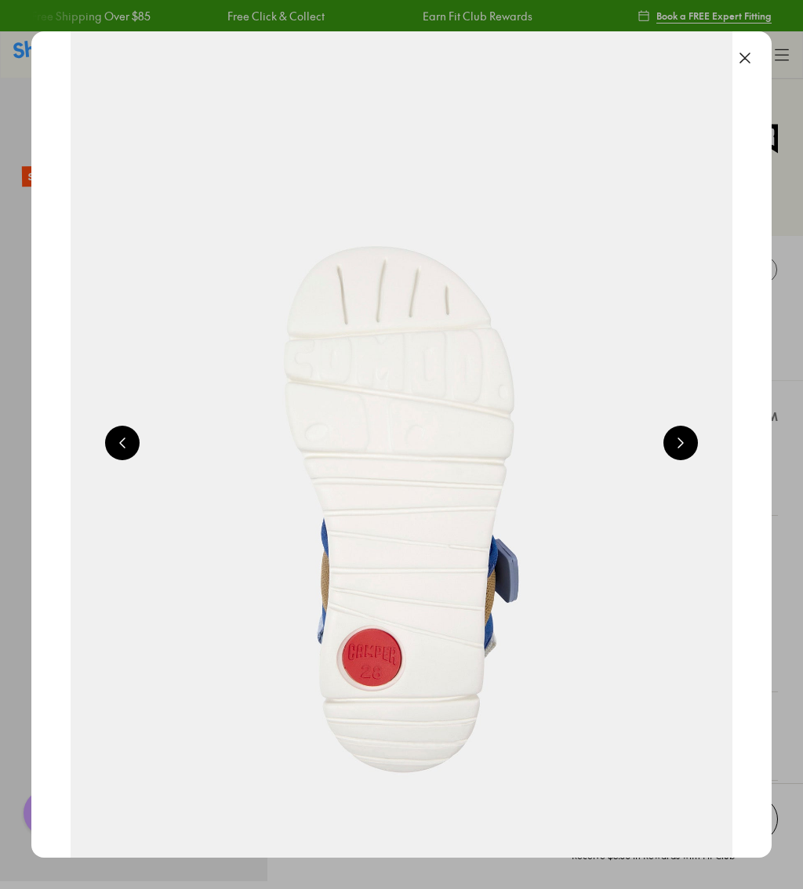
click at [690, 453] on button at bounding box center [680, 443] width 34 height 34
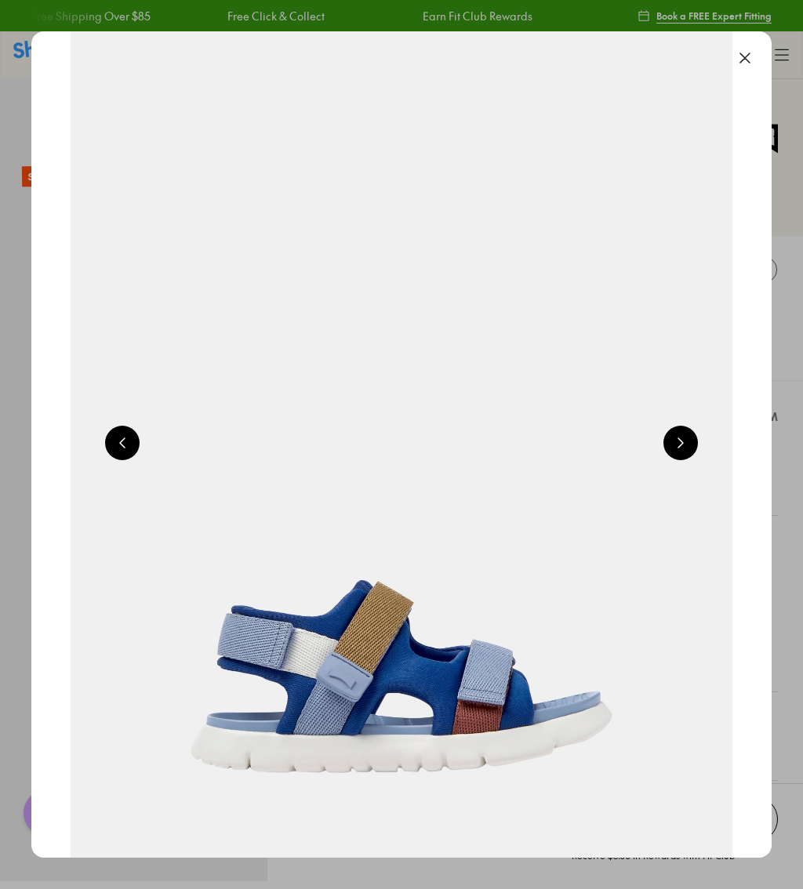
scroll to position [0, 740]
click at [750, 64] on button at bounding box center [744, 58] width 34 height 34
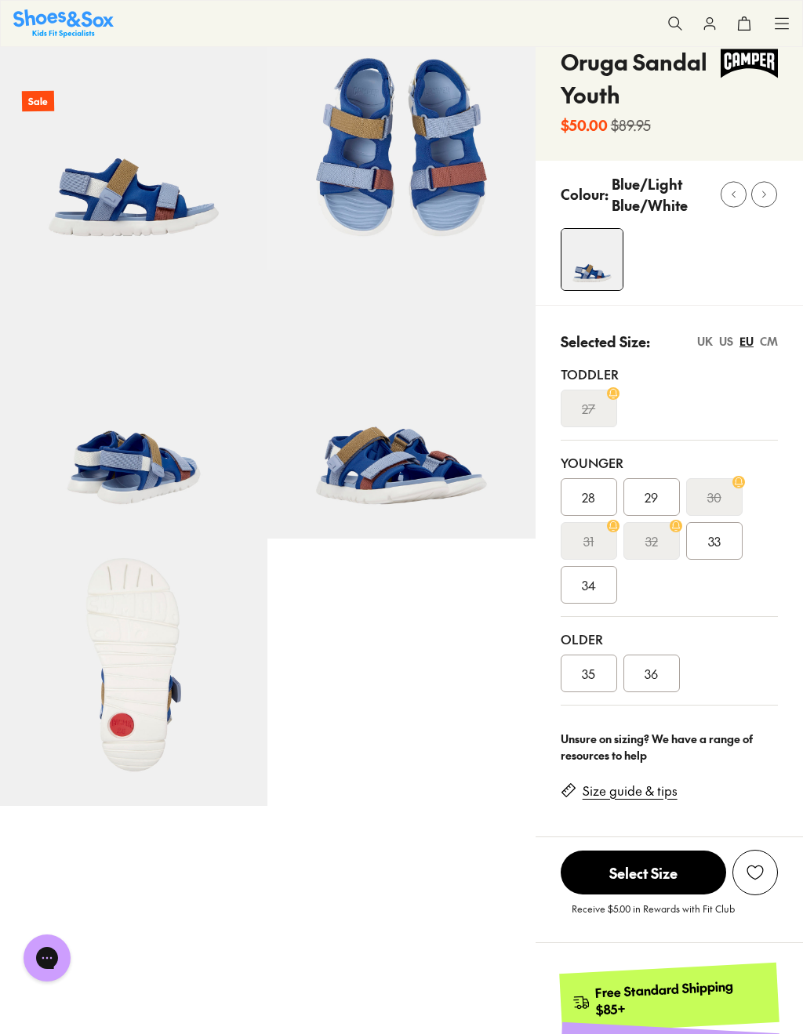
scroll to position [76, 0]
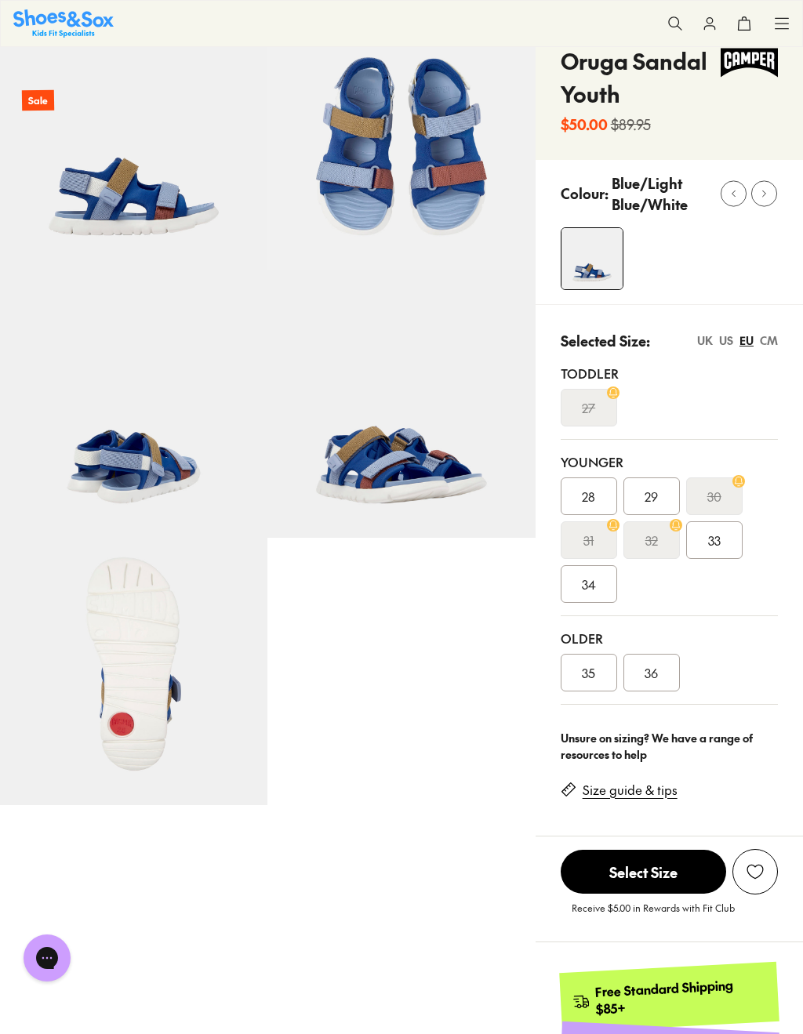
click at [727, 346] on div "US" at bounding box center [726, 340] width 14 height 16
click at [662, 683] on div "4" at bounding box center [651, 673] width 56 height 38
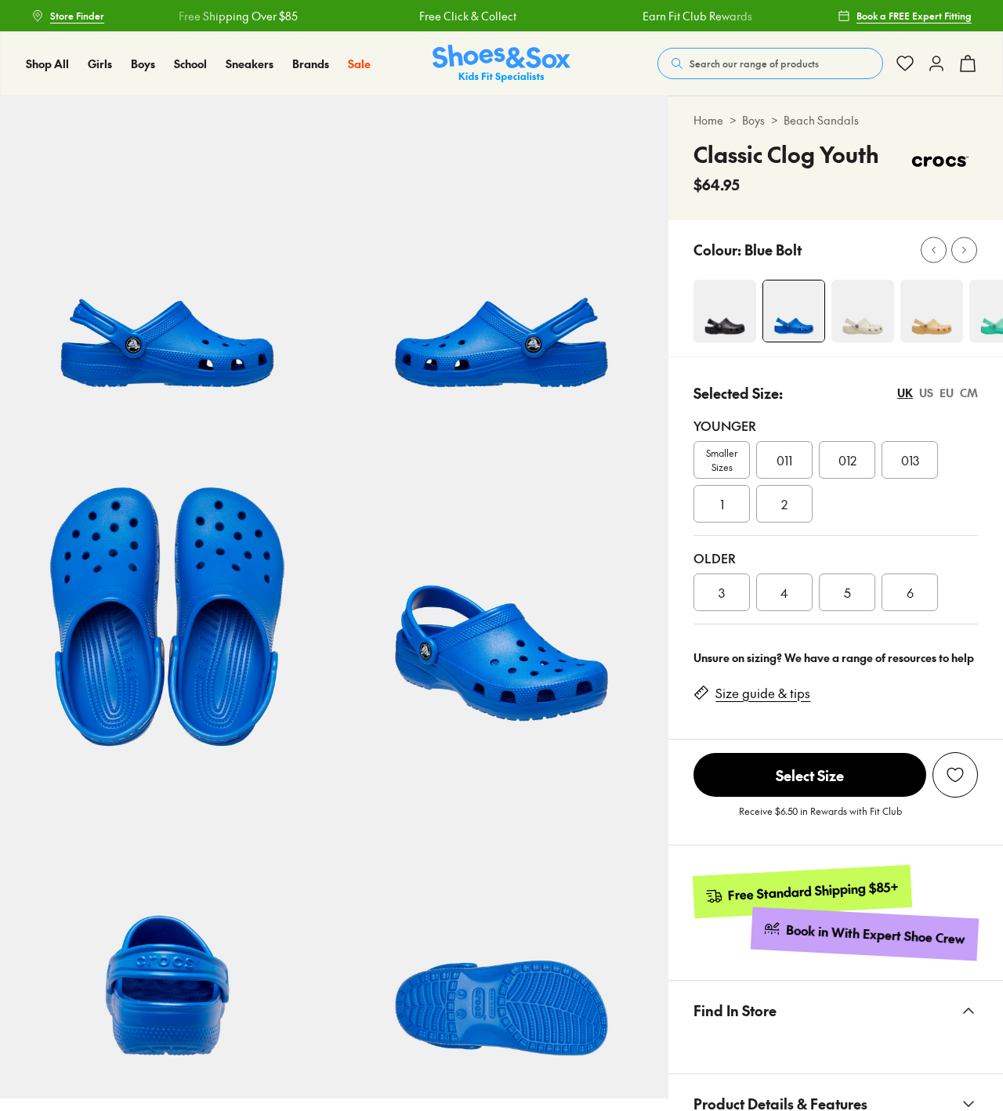
select select "*"
click at [706, 327] on img at bounding box center [699, 311] width 63 height 63
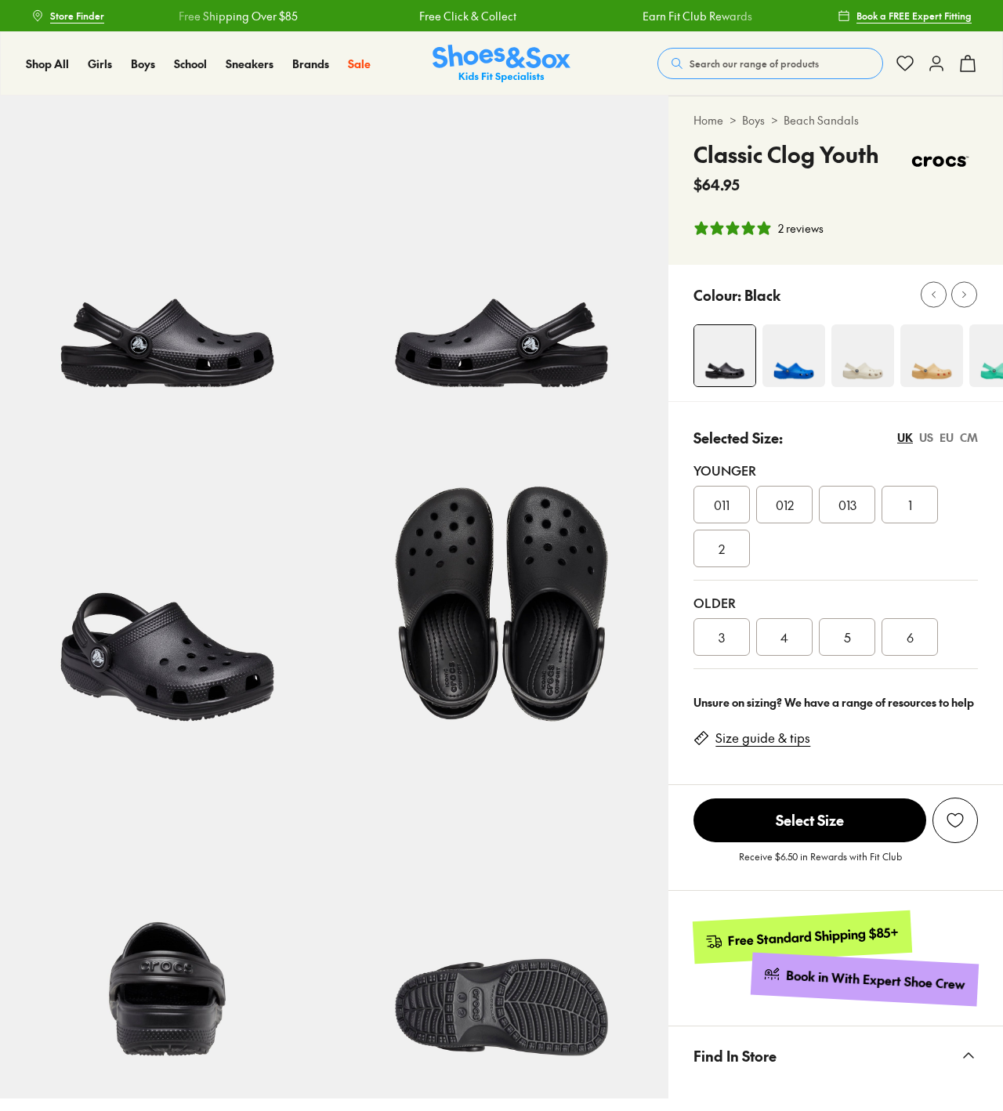
select select "*"
click at [871, 369] on img at bounding box center [863, 355] width 63 height 63
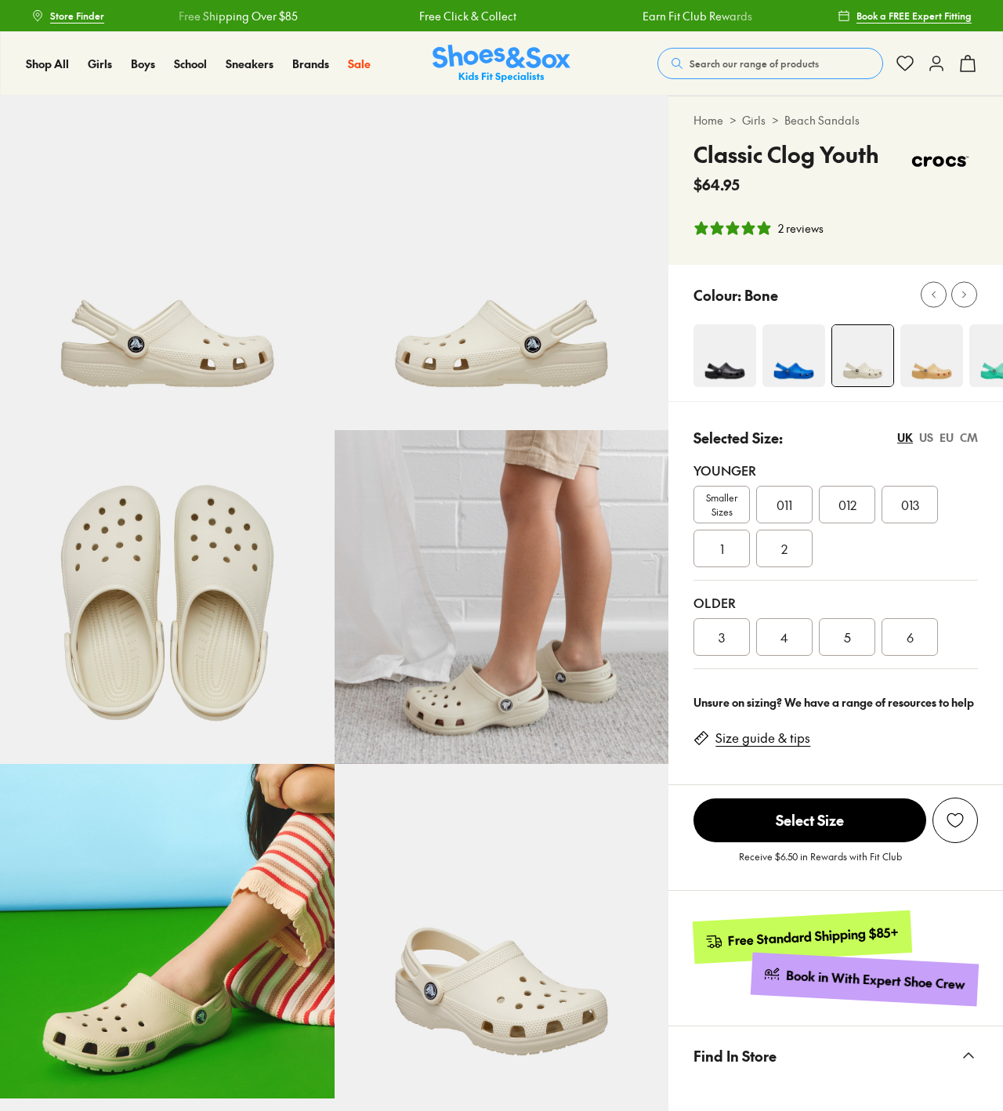
select select "*"
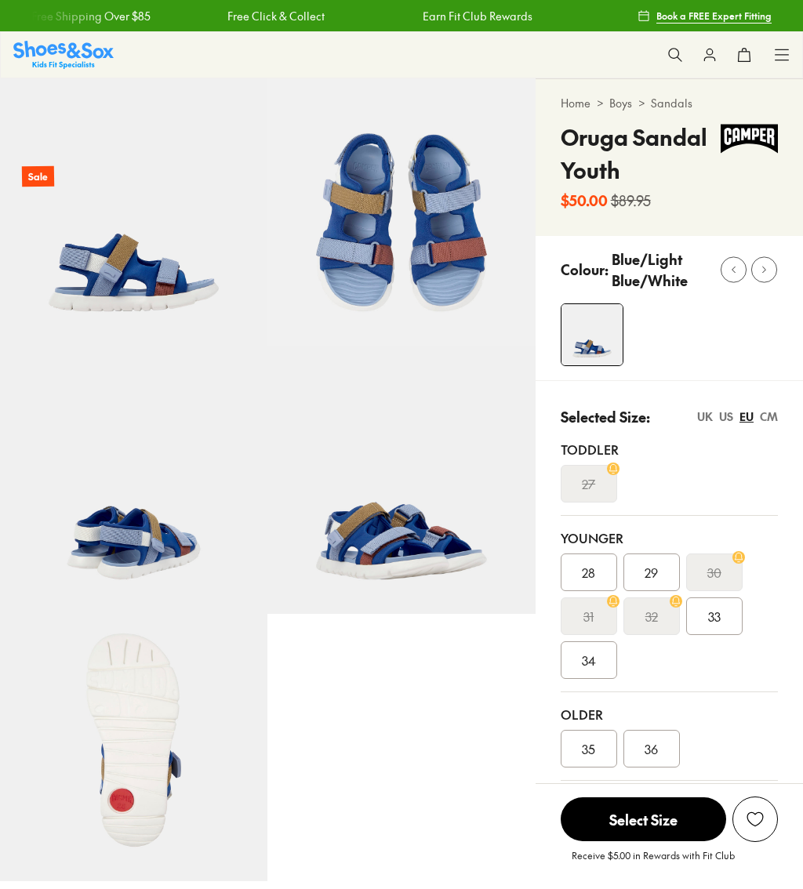
select select "*"
click at [168, 559] on img at bounding box center [133, 479] width 267 height 267
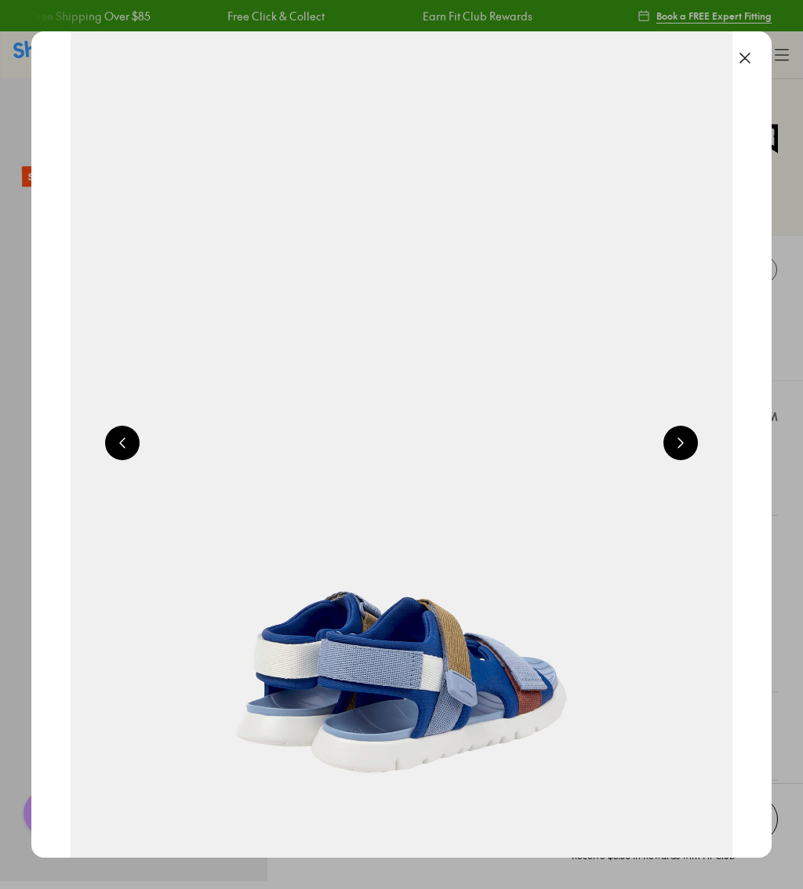
click at [683, 451] on button at bounding box center [680, 443] width 34 height 34
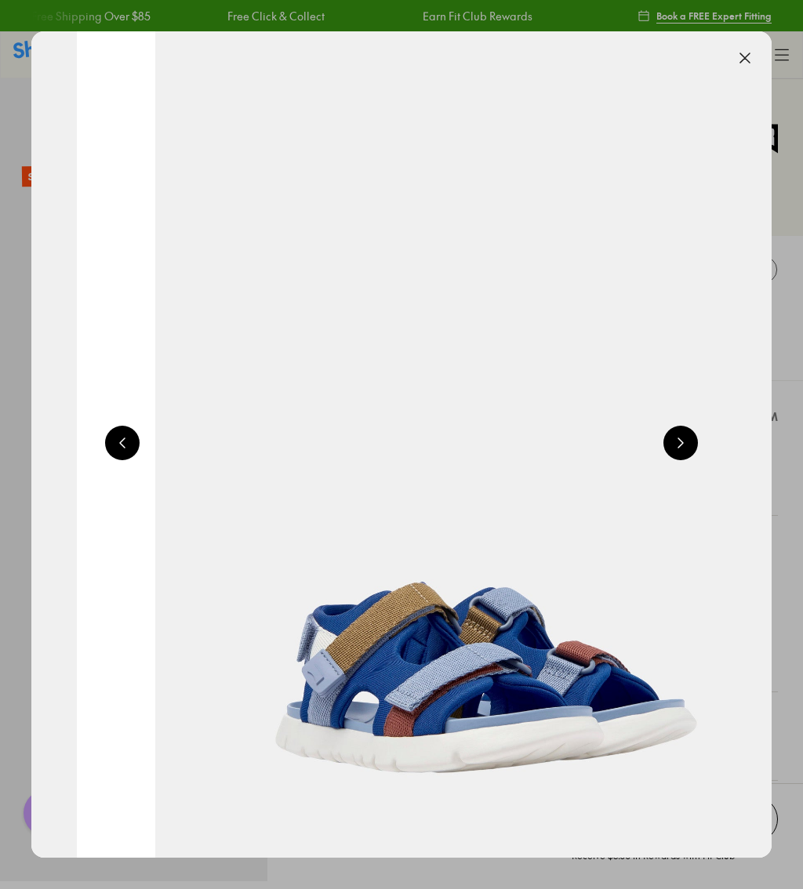
scroll to position [0, 2959]
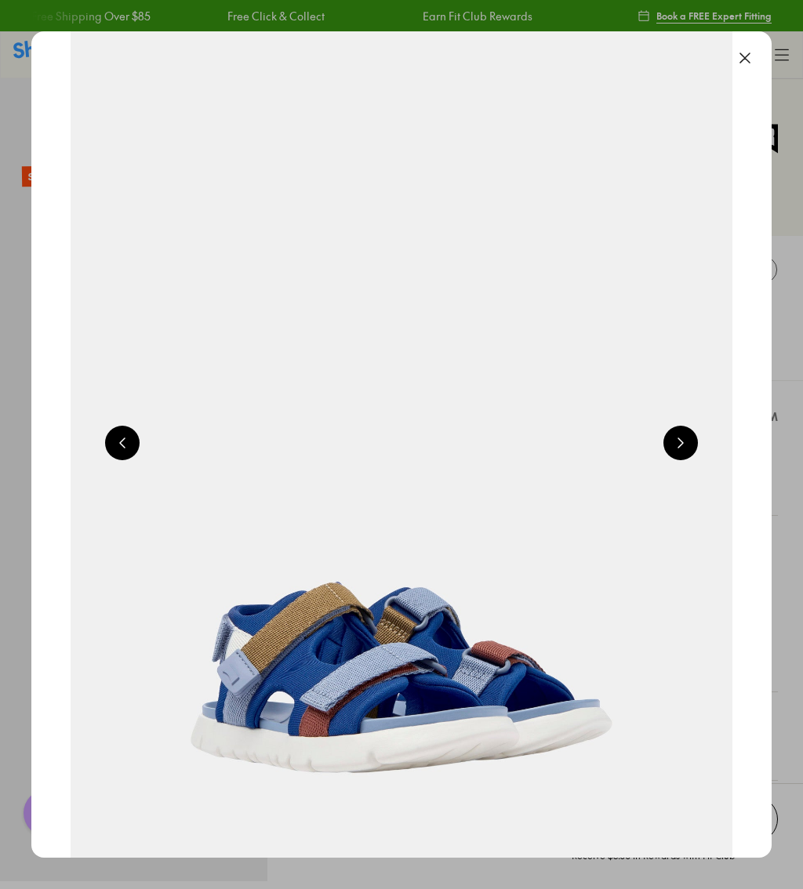
click at [682, 448] on button at bounding box center [680, 443] width 34 height 34
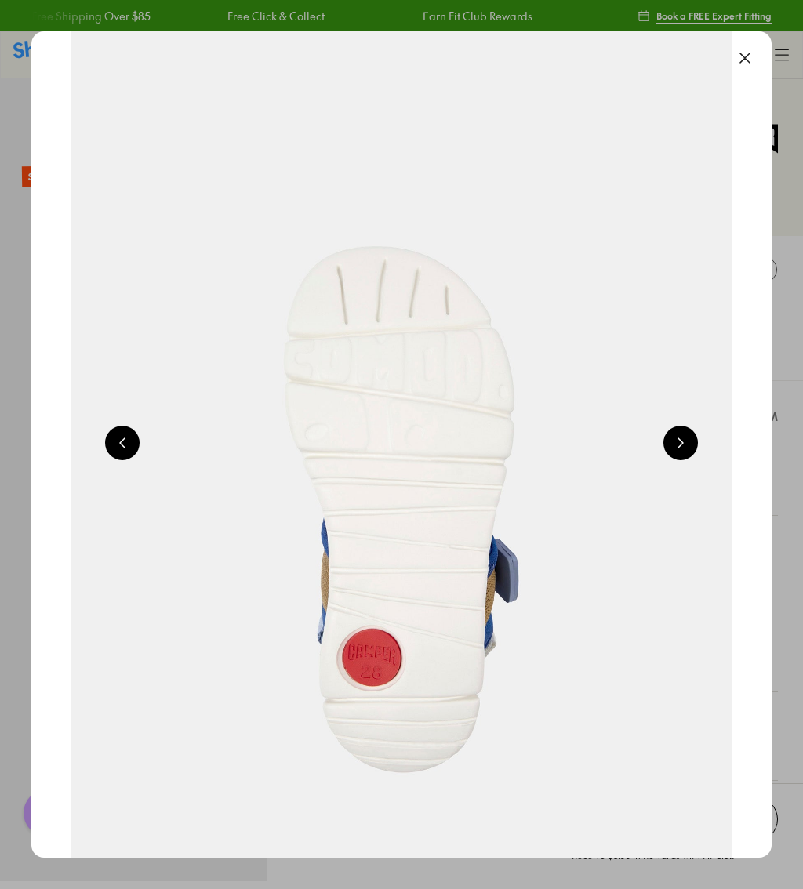
click at [683, 449] on button at bounding box center [680, 443] width 34 height 34
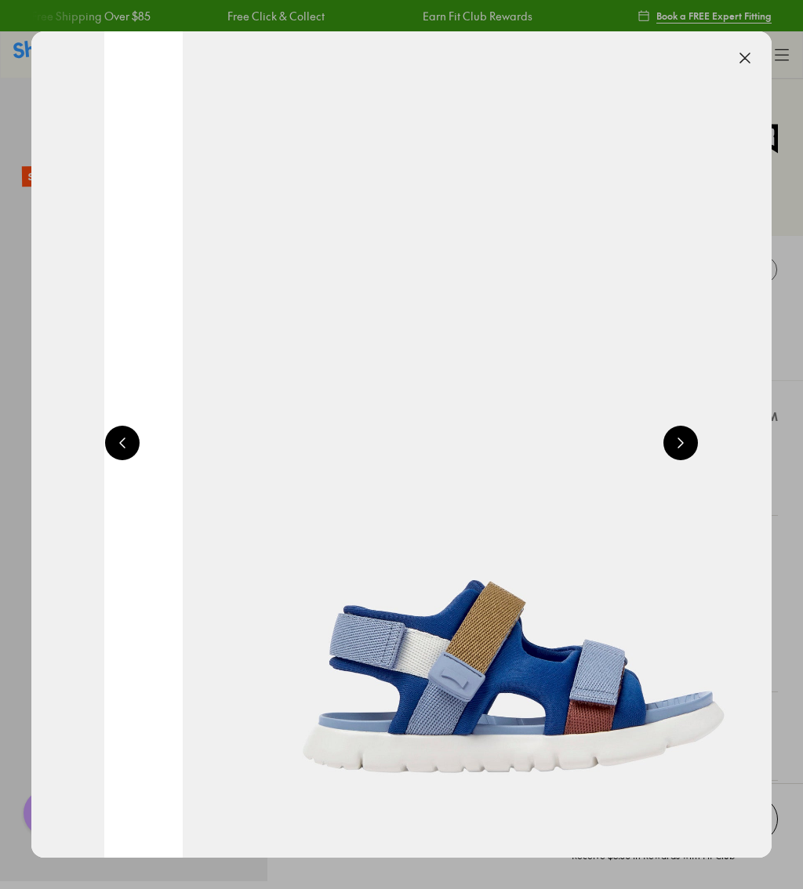
scroll to position [0, 4439]
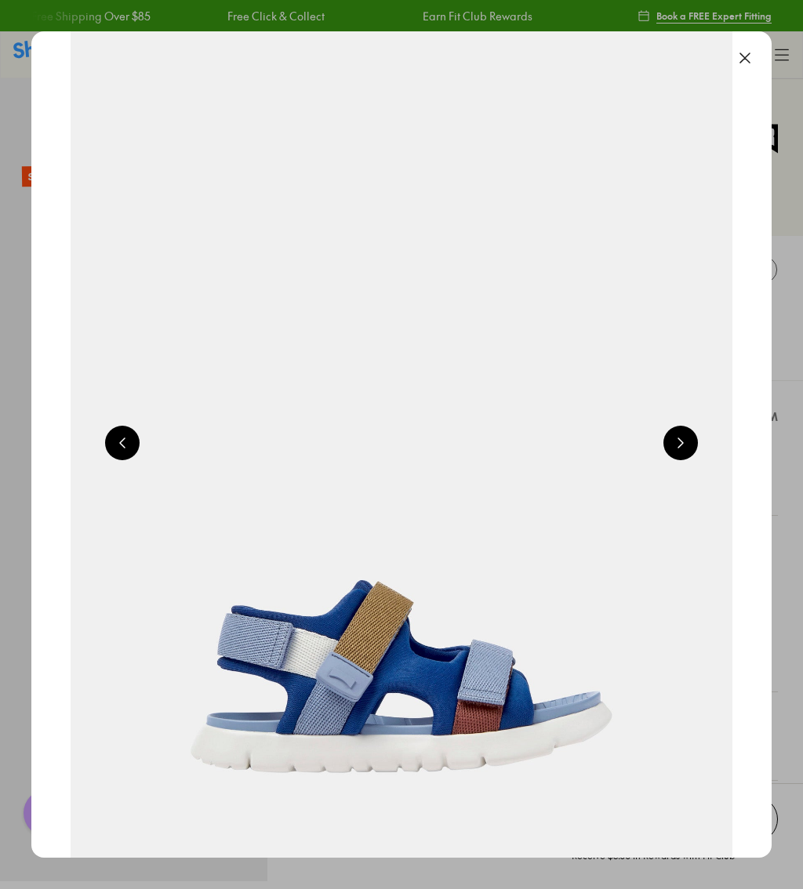
click at [687, 444] on button at bounding box center [680, 443] width 34 height 34
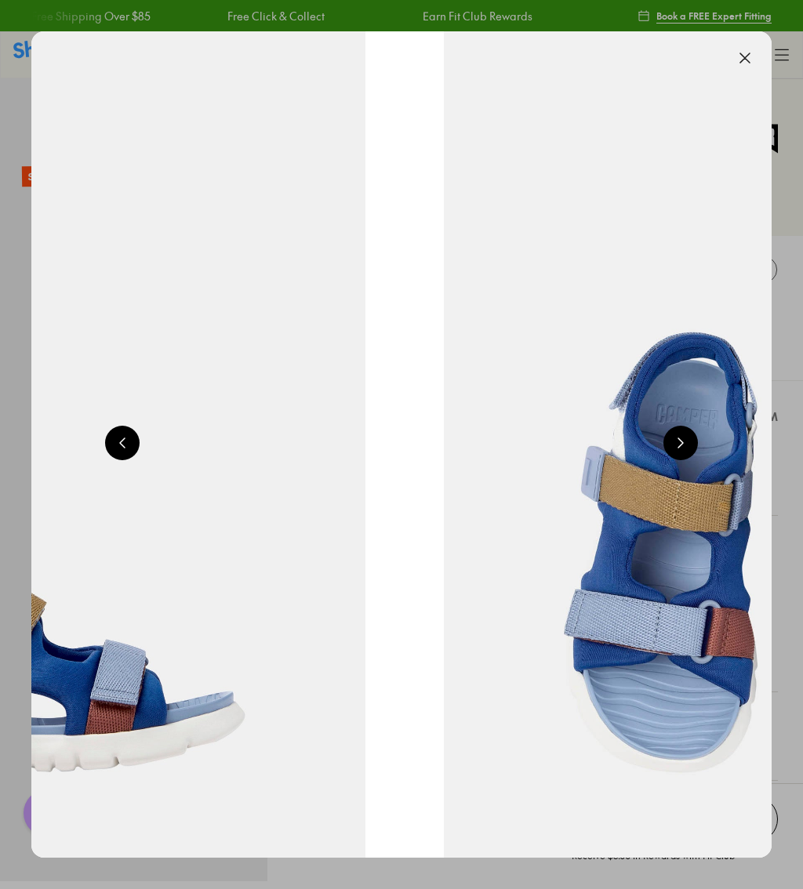
scroll to position [0, 1480]
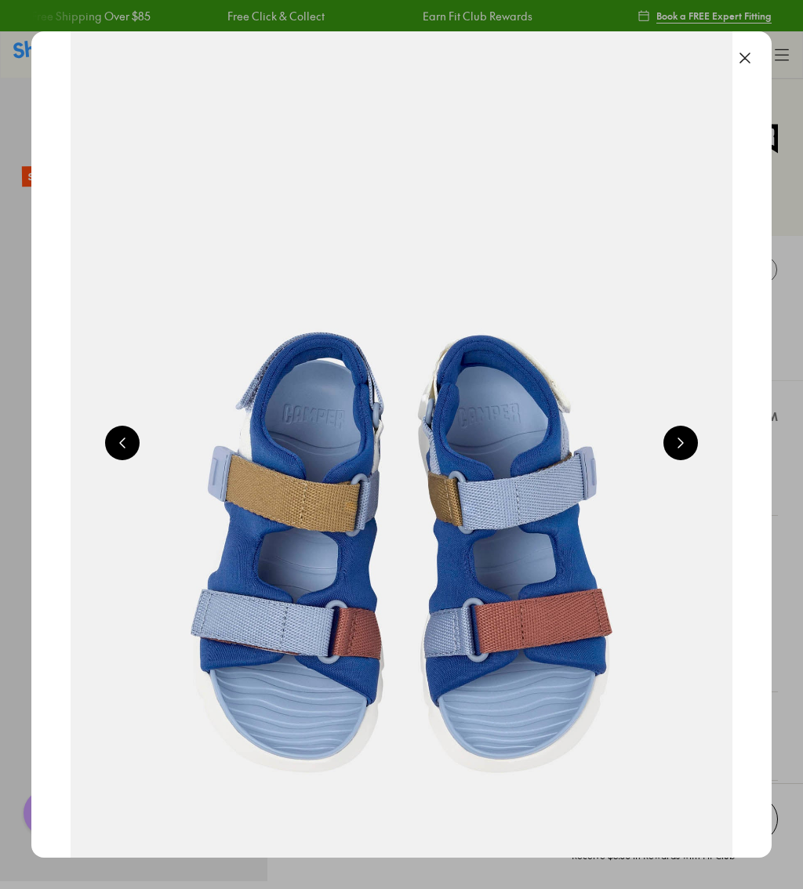
click at [688, 448] on button at bounding box center [680, 443] width 34 height 34
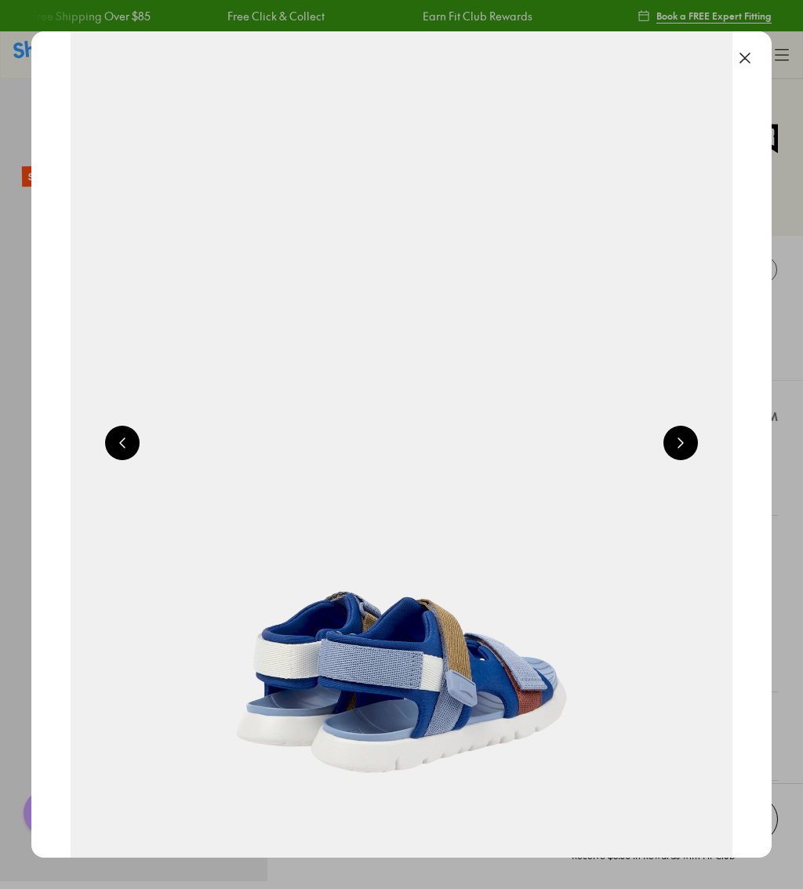
click at [683, 452] on button at bounding box center [680, 443] width 34 height 34
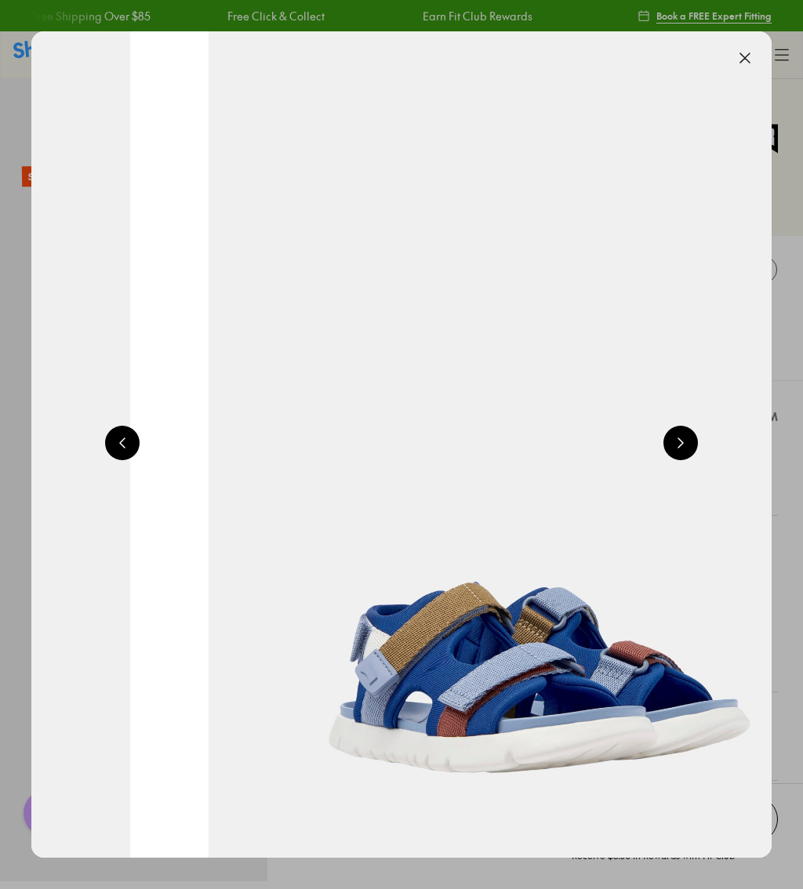
scroll to position [0, 2959]
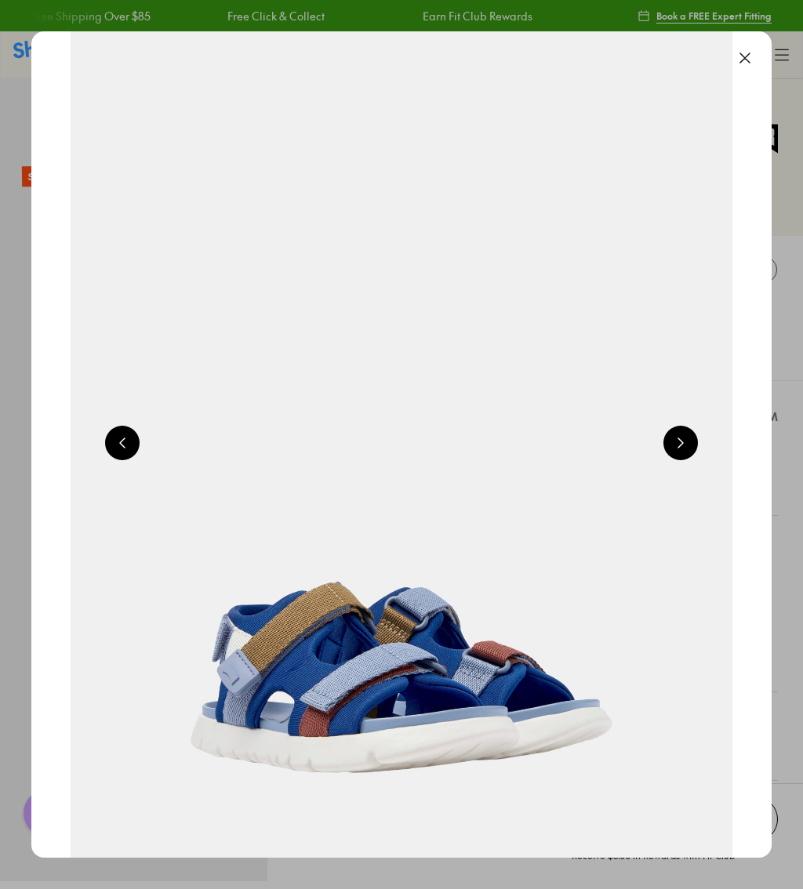
click at [683, 444] on button at bounding box center [680, 443] width 34 height 34
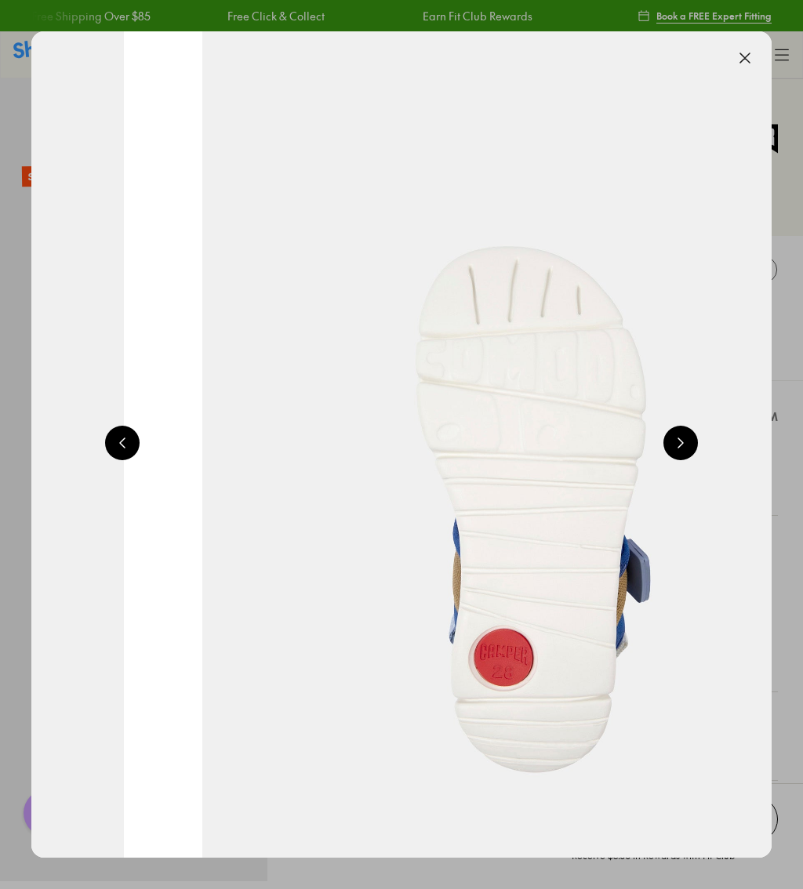
scroll to position [0, 3699]
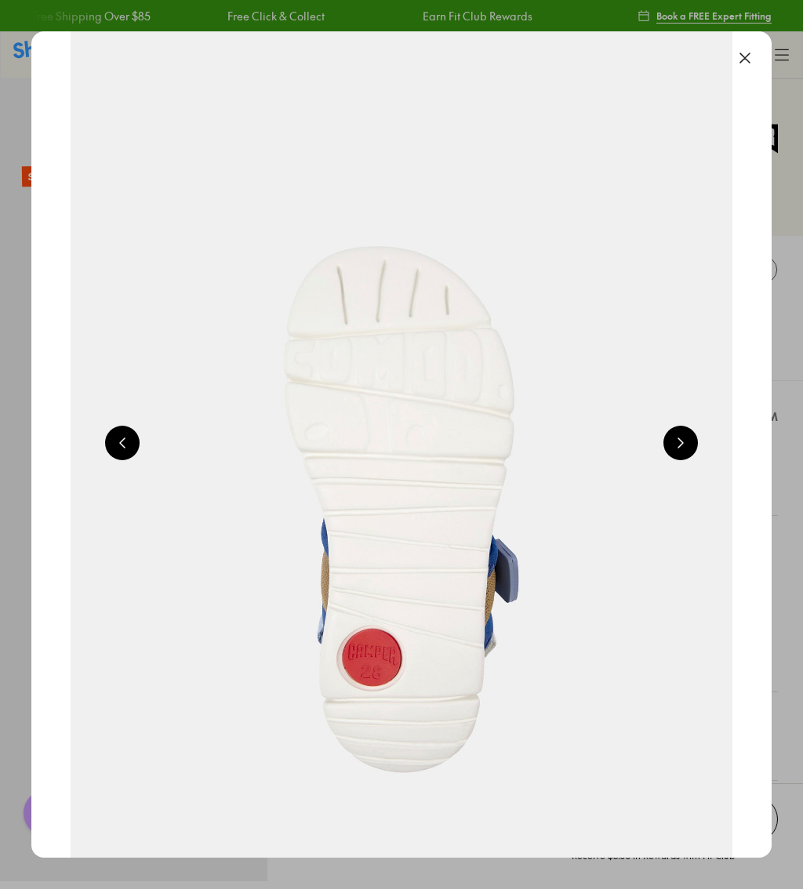
click at [683, 446] on button at bounding box center [680, 443] width 34 height 34
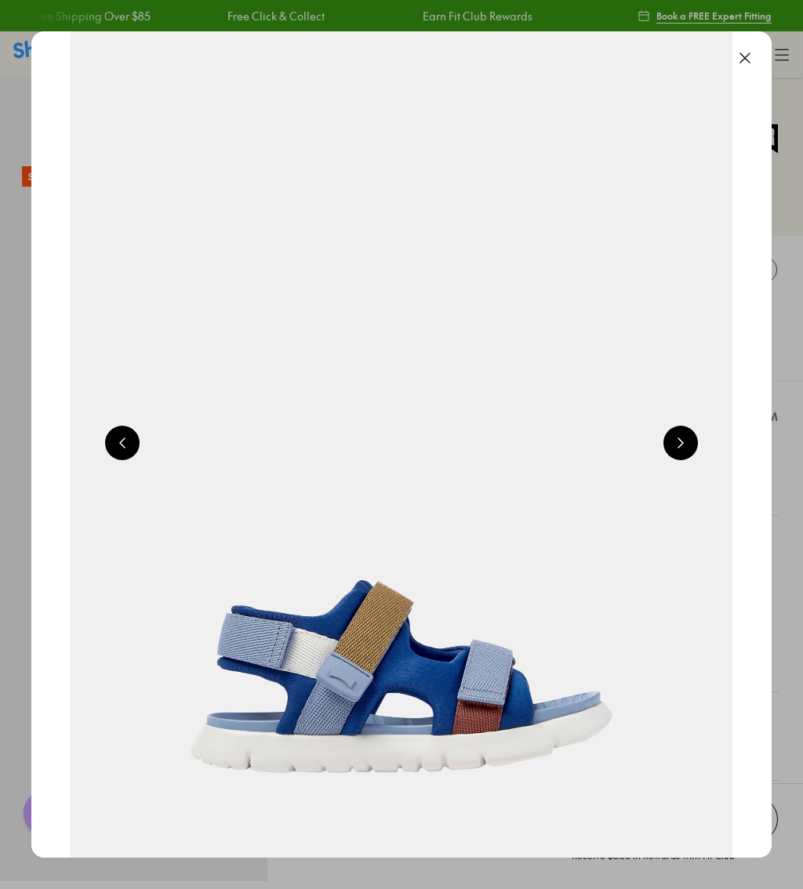
click at [685, 446] on button at bounding box center [680, 443] width 34 height 34
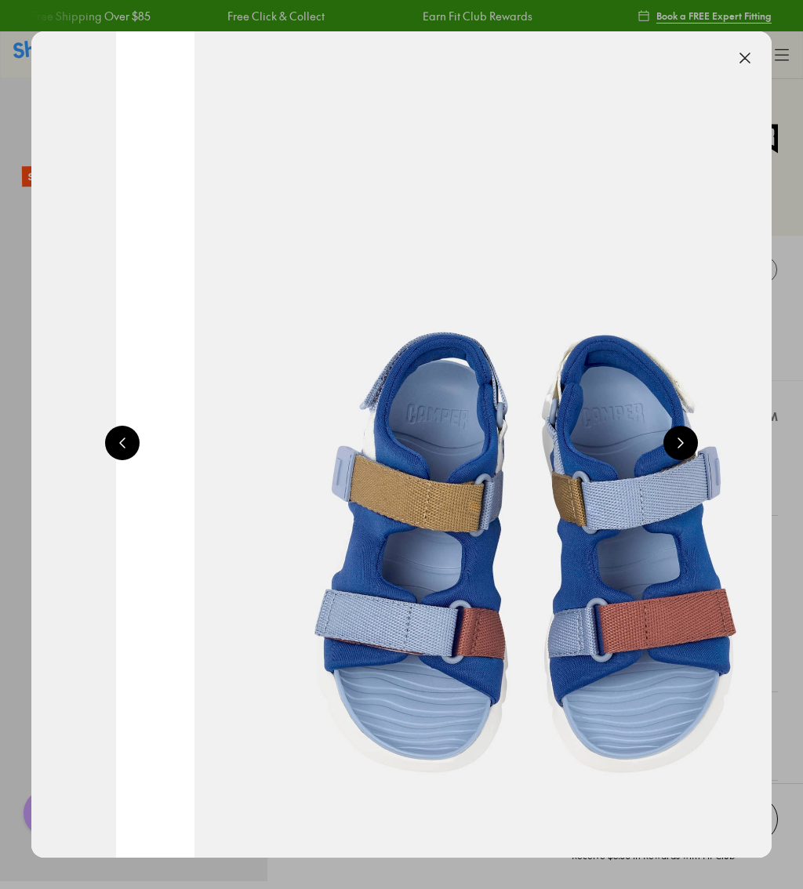
scroll to position [0, 1480]
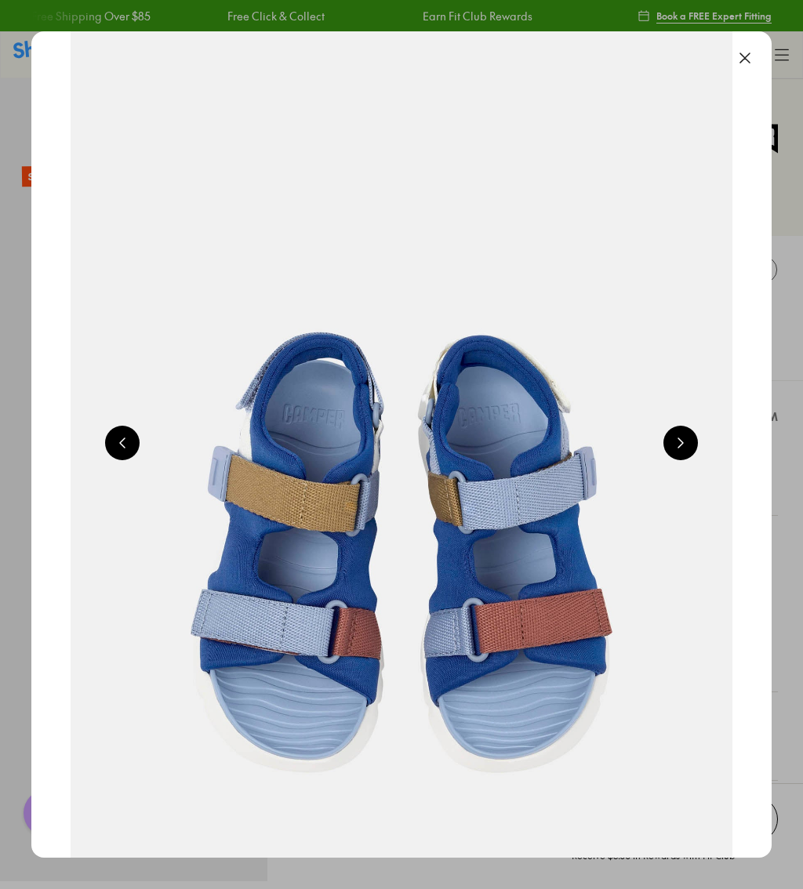
click at [684, 449] on button at bounding box center [680, 443] width 34 height 34
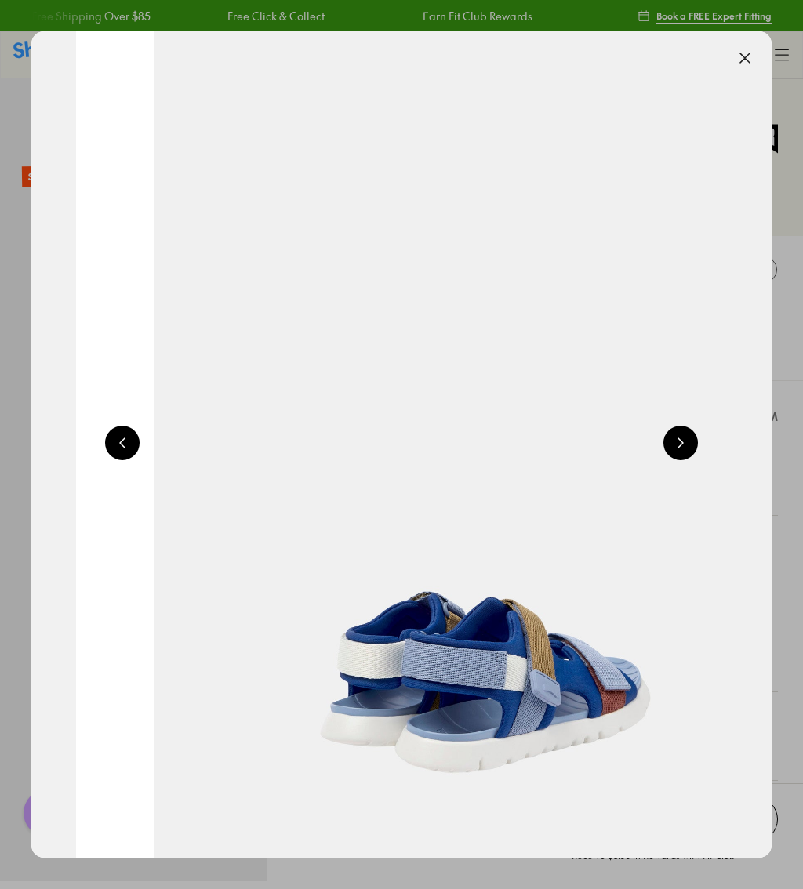
scroll to position [0, 2219]
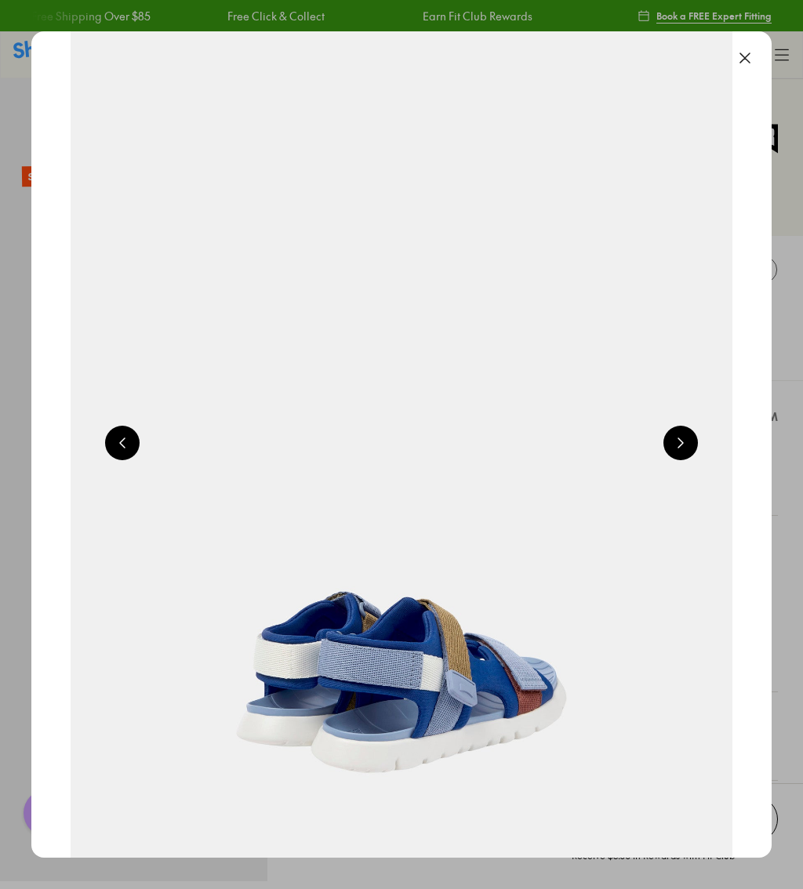
click at [746, 55] on button at bounding box center [744, 58] width 34 height 34
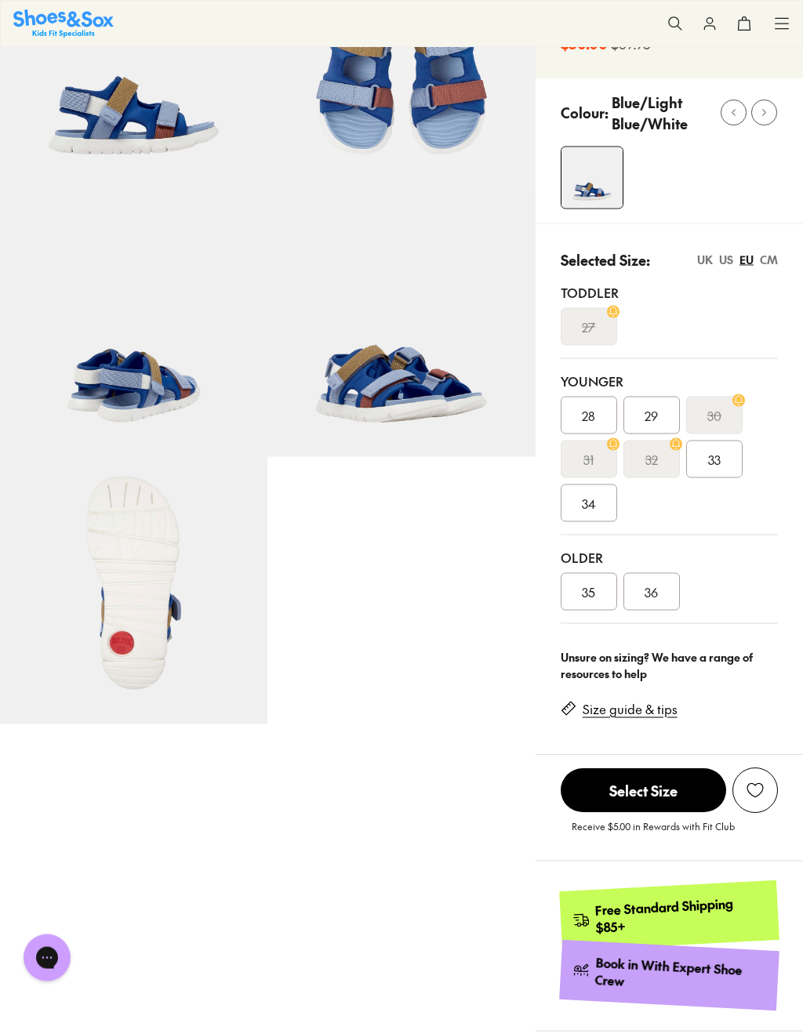
scroll to position [167, 0]
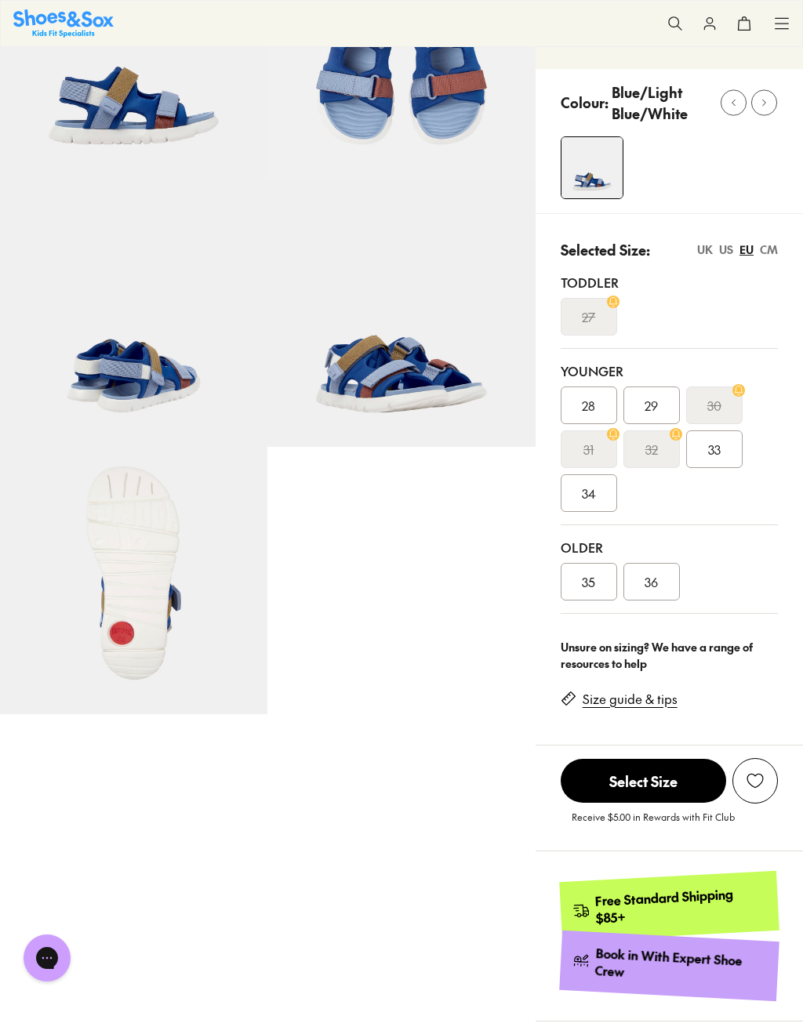
click at [730, 250] on div "US" at bounding box center [726, 249] width 14 height 16
click at [665, 585] on div "4" at bounding box center [651, 582] width 56 height 38
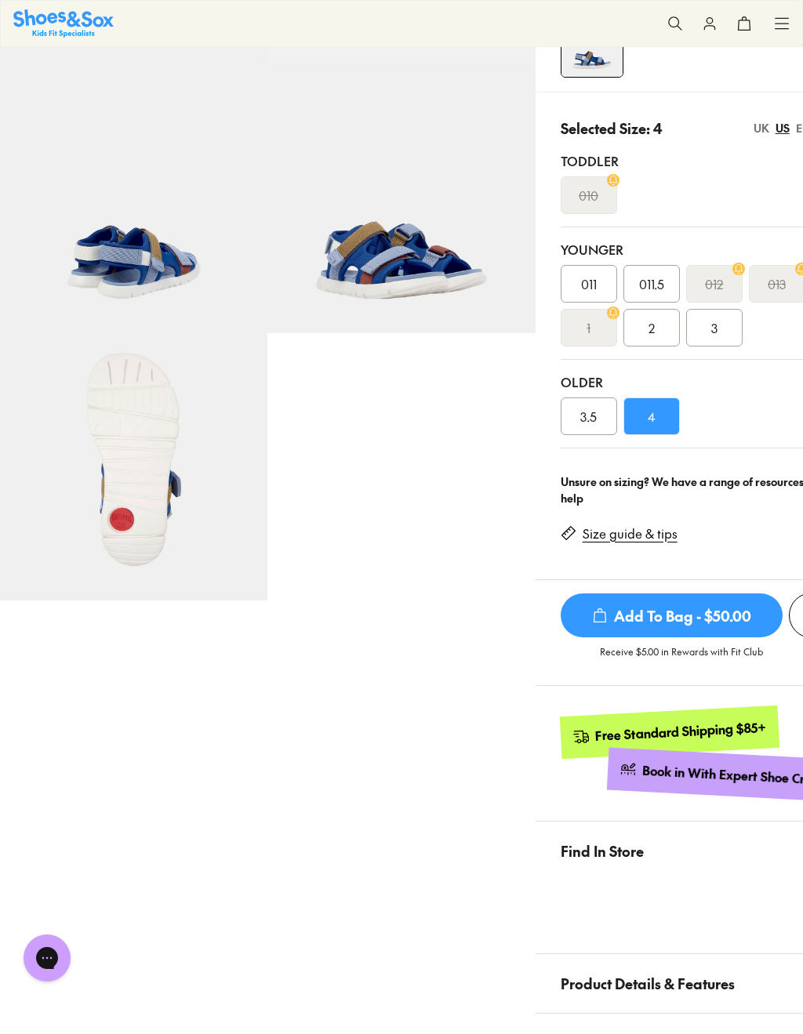
scroll to position [281, 0]
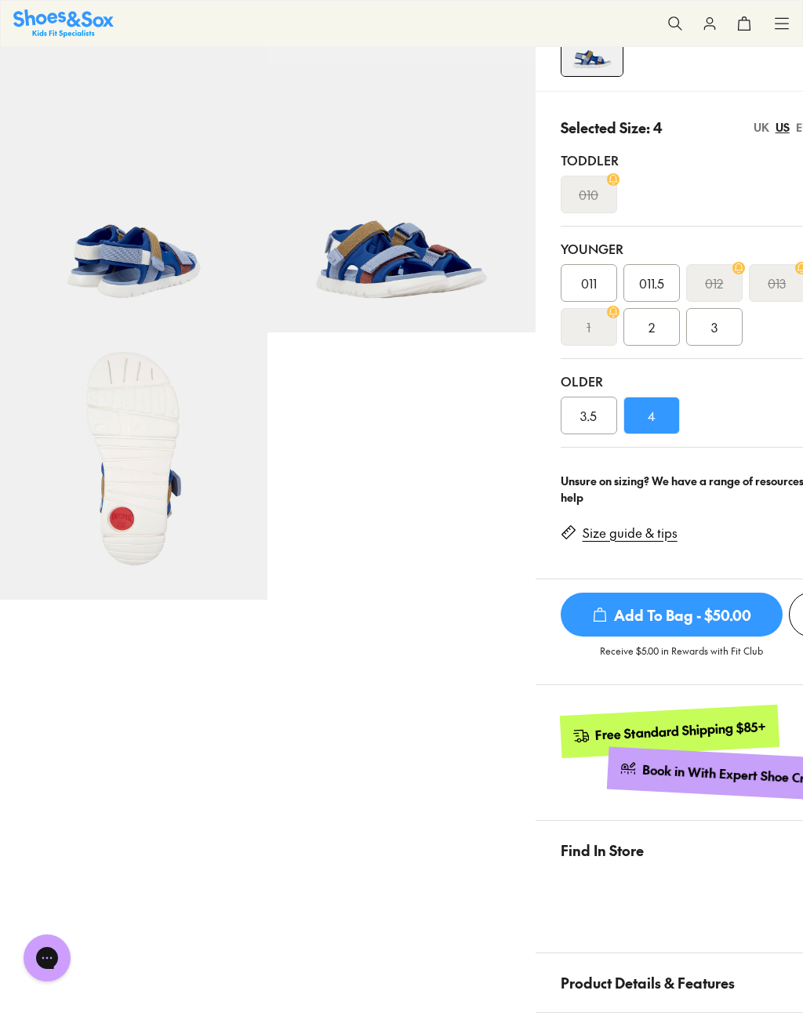
click at [703, 613] on span "Add To Bag - $50.00" at bounding box center [671, 614] width 222 height 44
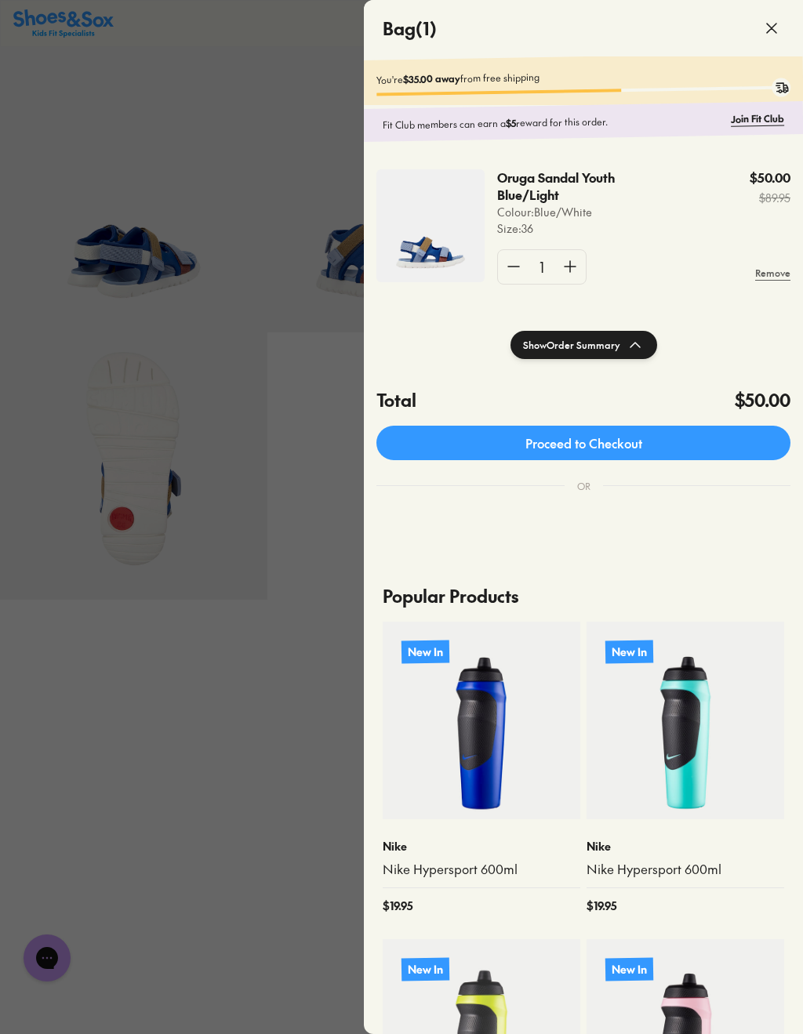
click at [239, 824] on div at bounding box center [401, 517] width 803 height 1034
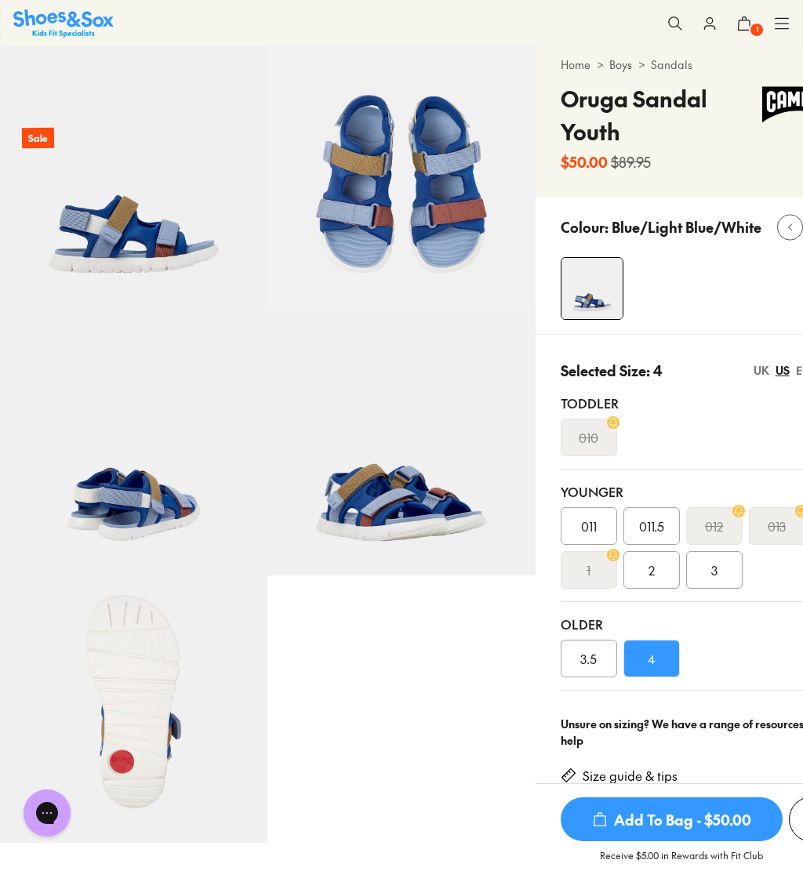
scroll to position [0, 0]
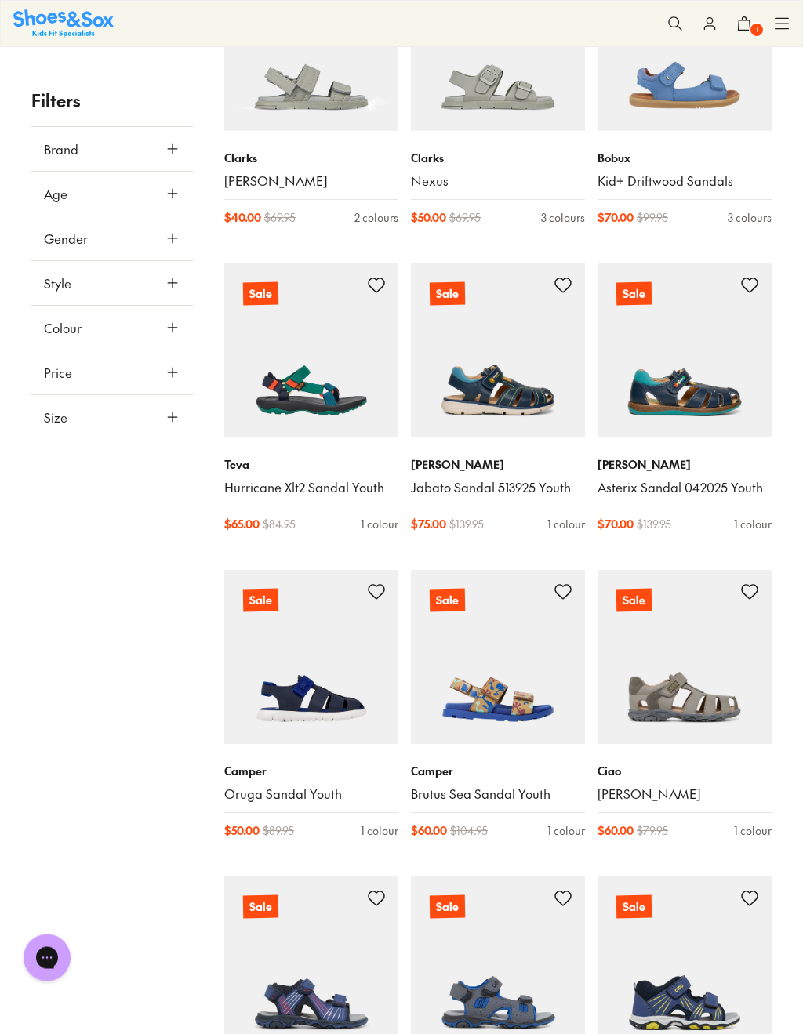
scroll to position [705, 0]
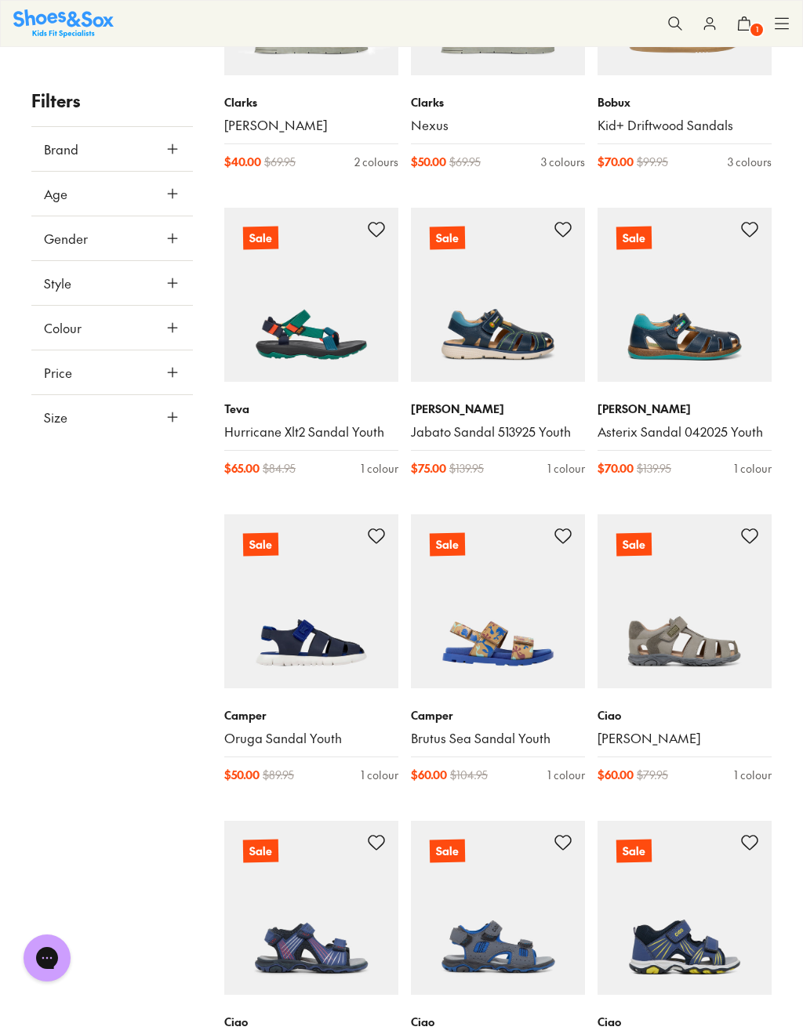
click at [549, 662] on img at bounding box center [498, 601] width 174 height 174
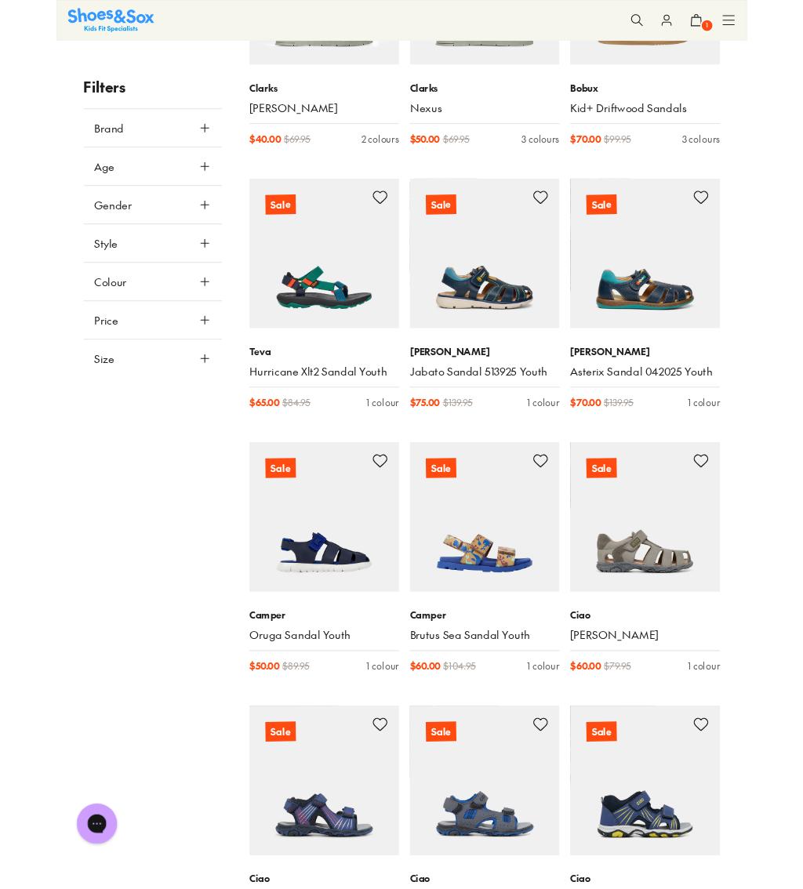
scroll to position [542, 0]
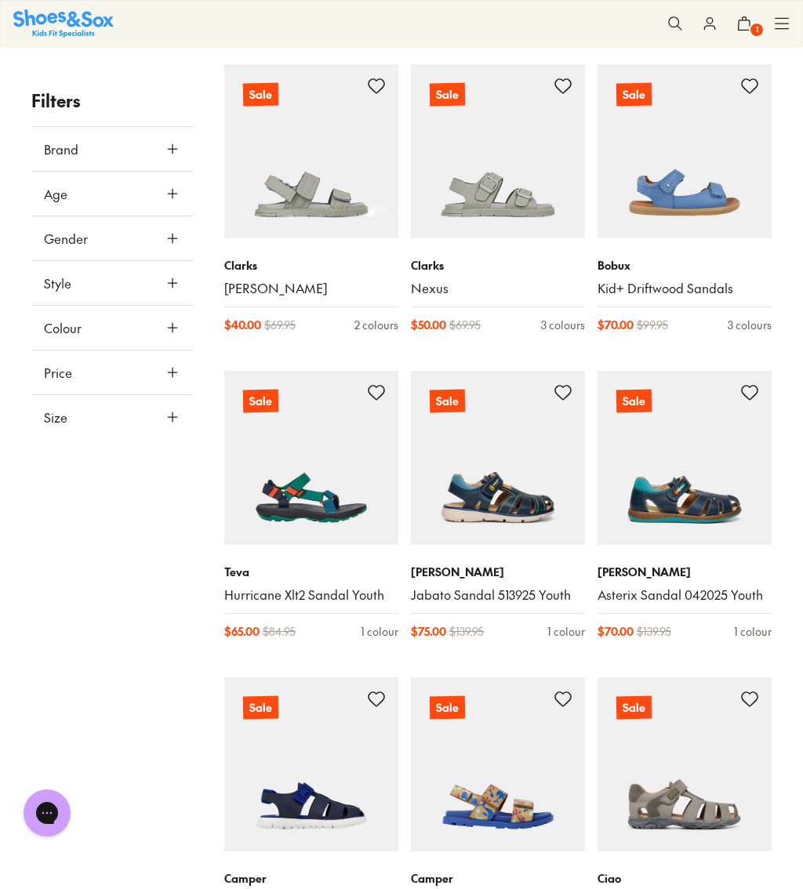
click at [177, 240] on icon at bounding box center [173, 238] width 16 height 16
click at [170, 194] on icon at bounding box center [173, 194] width 16 height 16
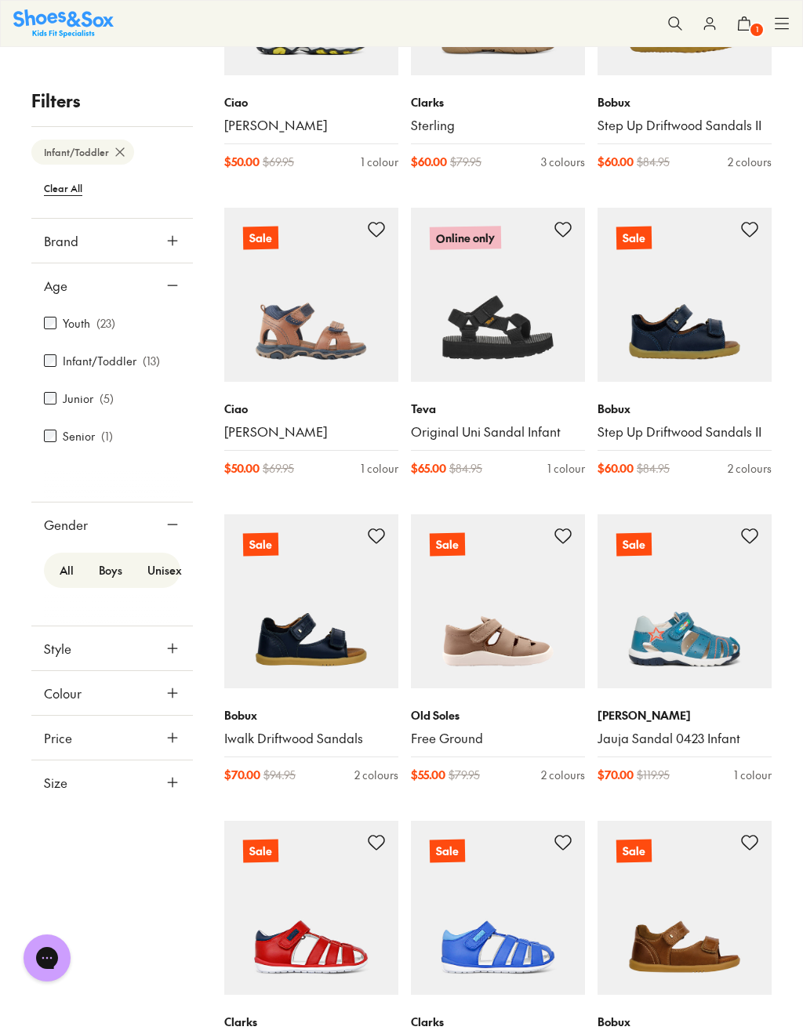
scroll to position [399, 0]
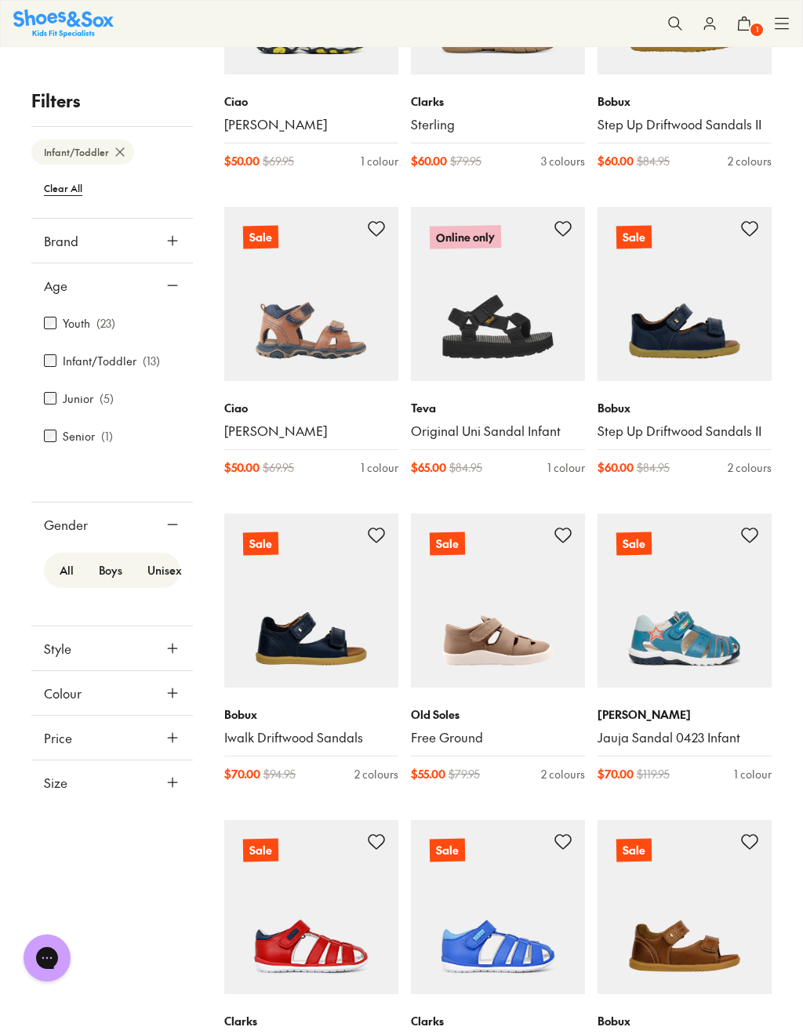
click at [298, 740] on link "Iwalk Driftwood Sandals" at bounding box center [311, 737] width 174 height 17
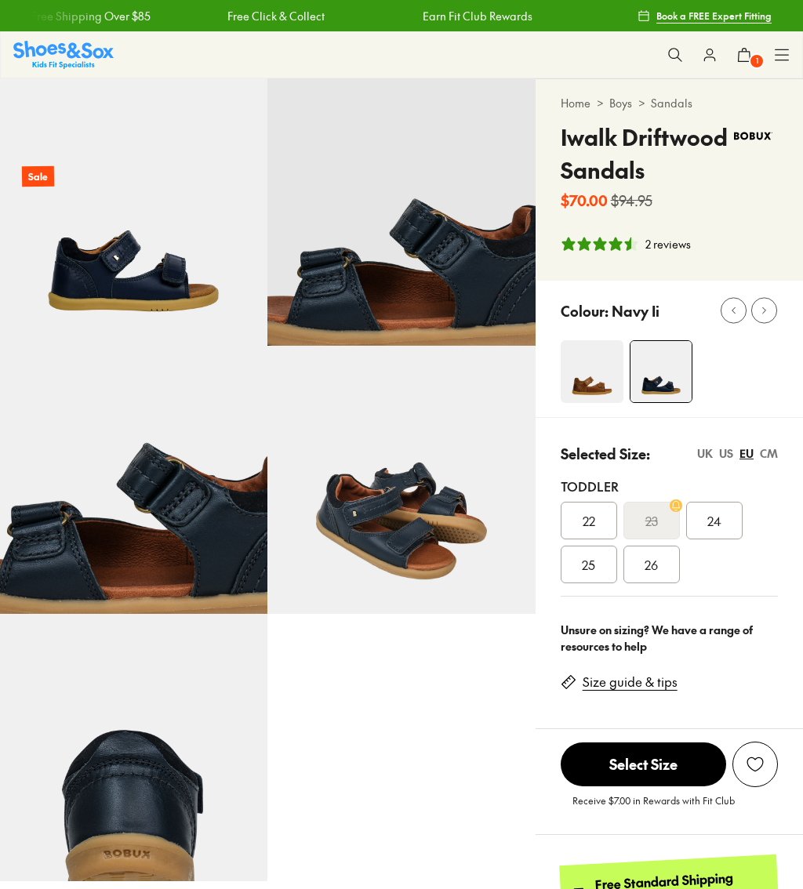
select select "*"
click at [728, 457] on div "US" at bounding box center [726, 453] width 14 height 16
click at [582, 388] on img at bounding box center [591, 371] width 63 height 63
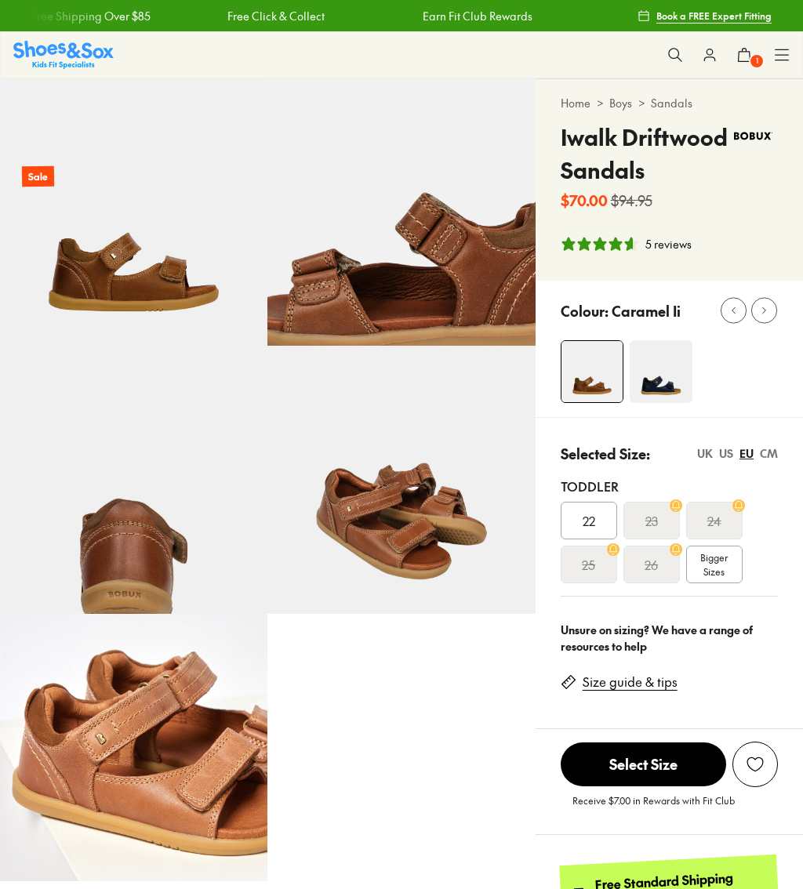
select select "*"
click at [725, 460] on div "US" at bounding box center [726, 453] width 14 height 16
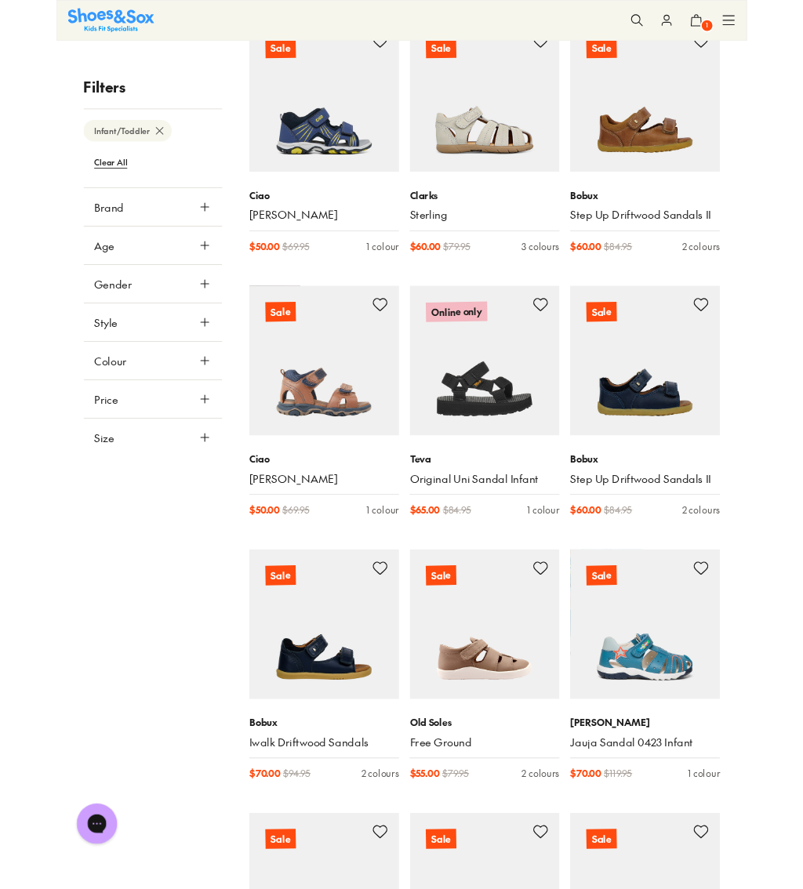
scroll to position [274, 0]
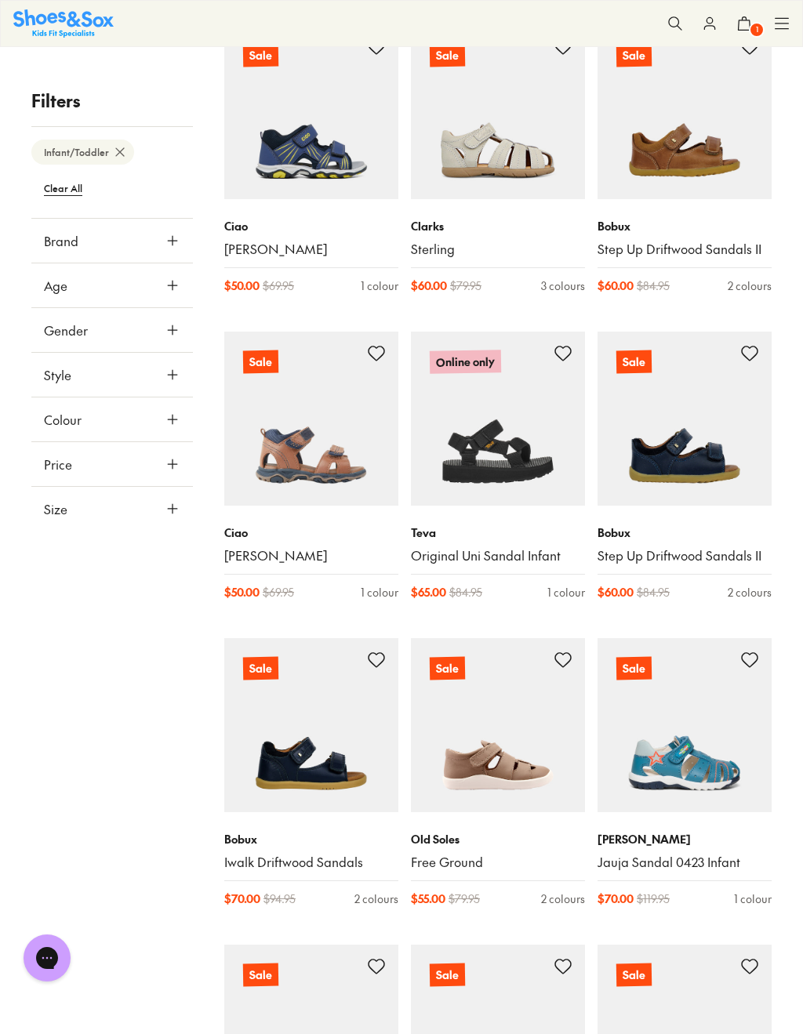
click at [740, 562] on link "Step Up Driftwood Sandals II" at bounding box center [684, 555] width 174 height 17
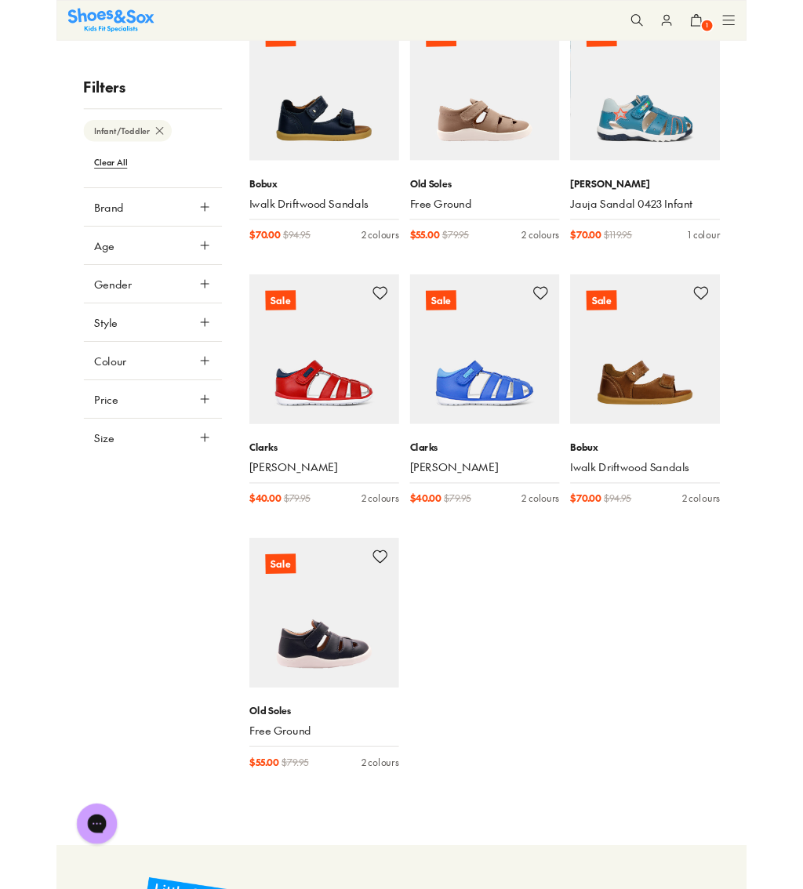
scroll to position [1023, 0]
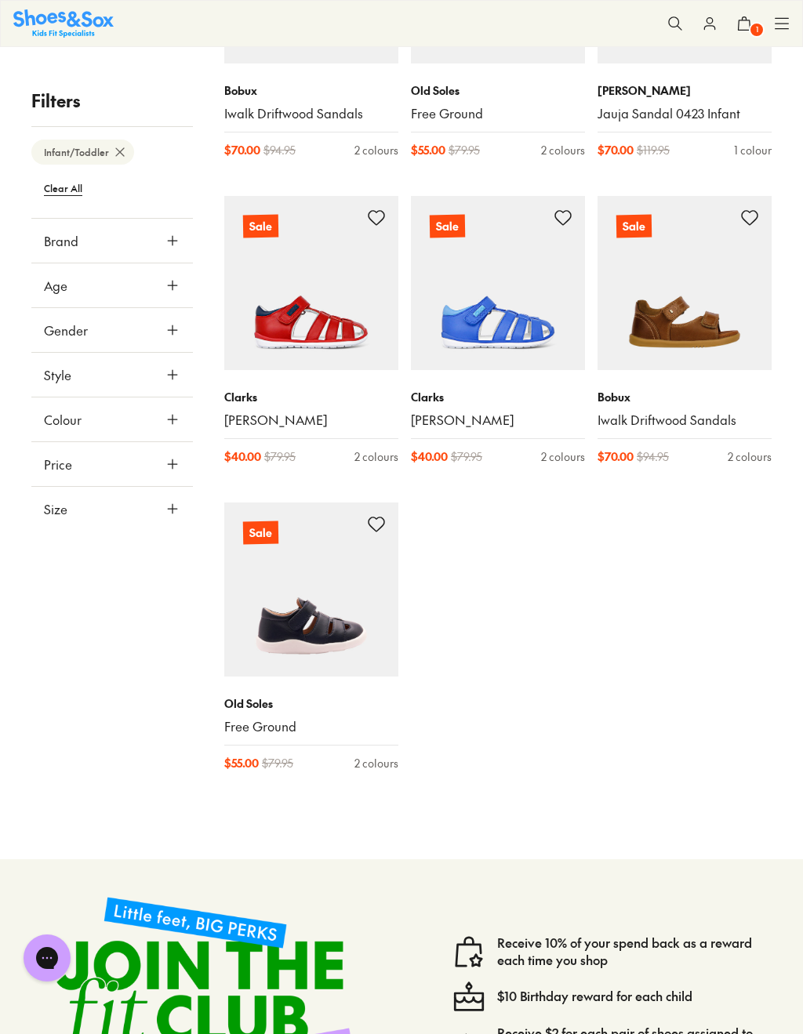
click at [280, 718] on link "Free Ground" at bounding box center [311, 726] width 174 height 17
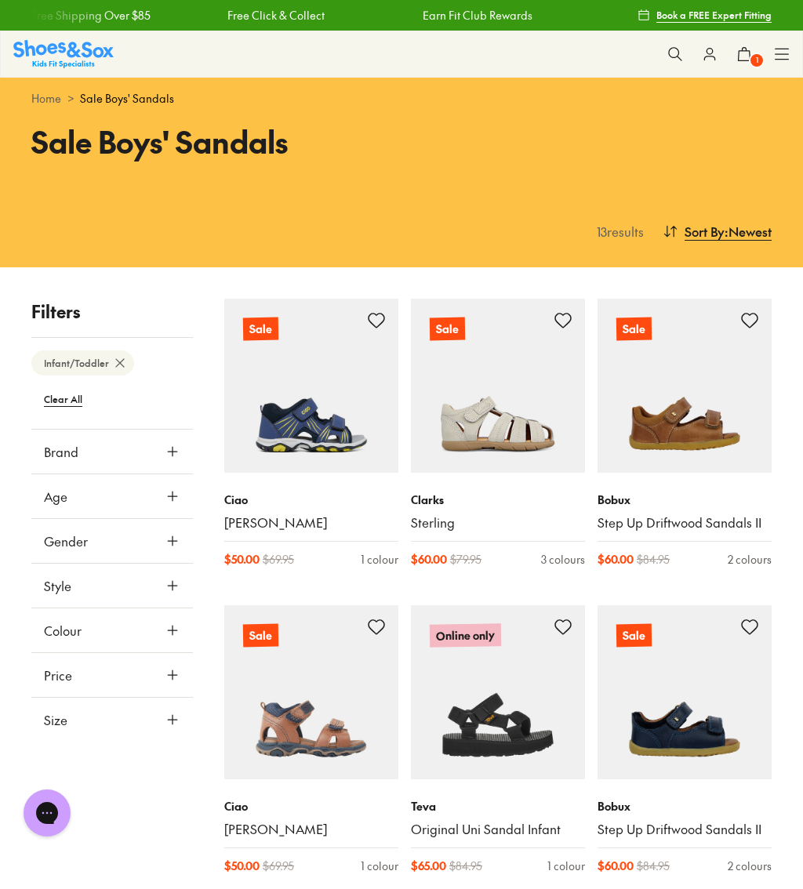
scroll to position [0, 0]
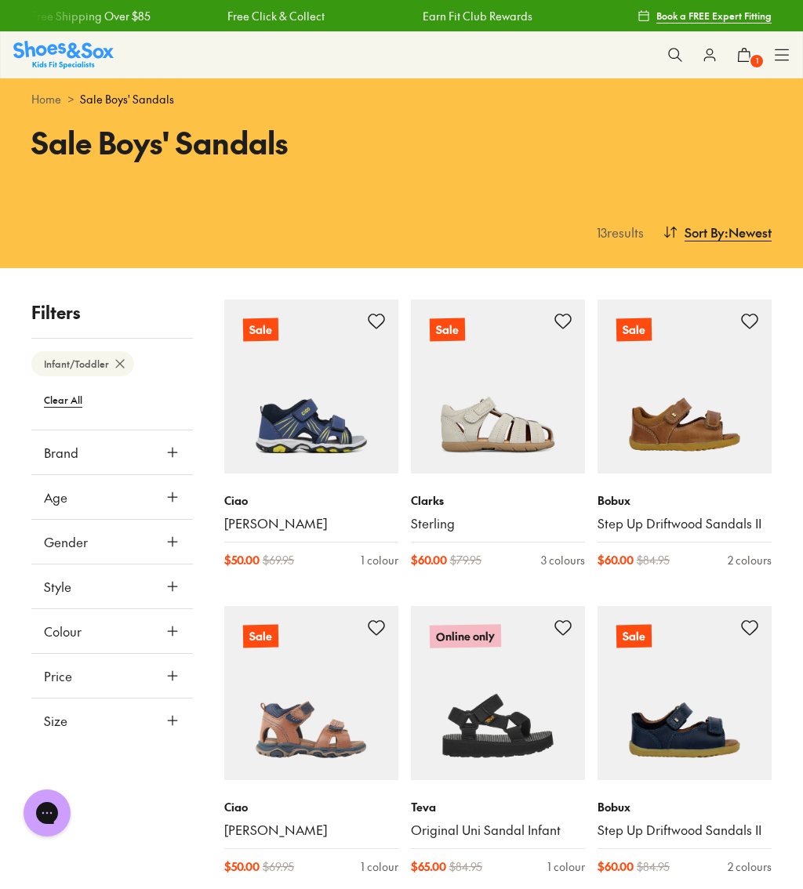
click at [752, 57] on span "1" at bounding box center [756, 61] width 16 height 16
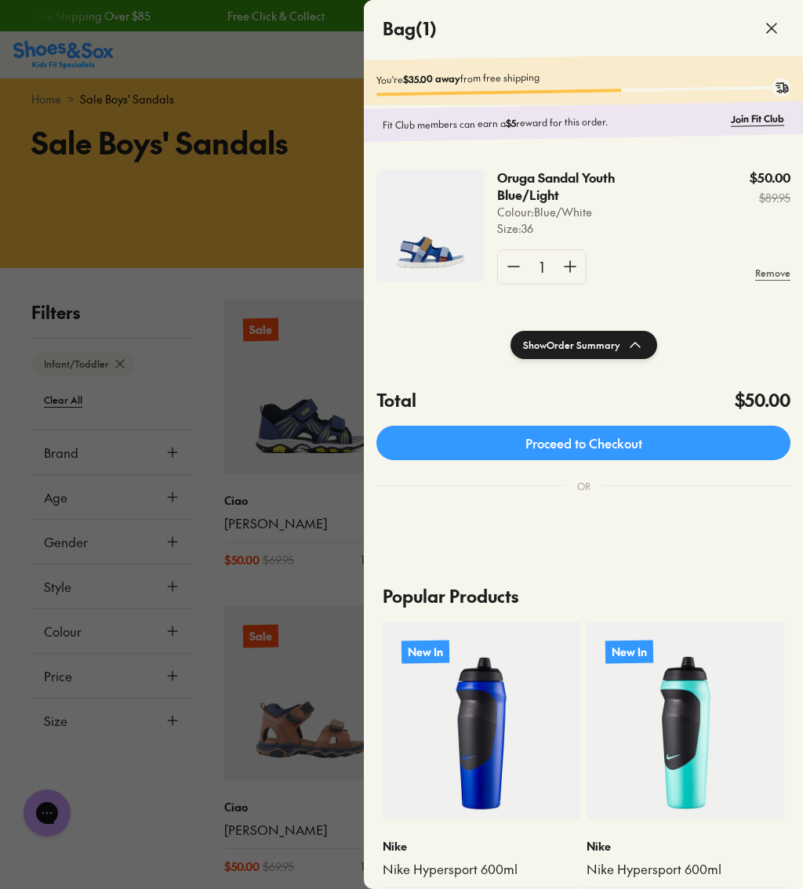
click at [548, 190] on p "Oruga Sandal Youth Blue/Light" at bounding box center [570, 186] width 146 height 34
click at [430, 261] on img at bounding box center [430, 225] width 108 height 113
click at [178, 745] on div at bounding box center [401, 444] width 803 height 889
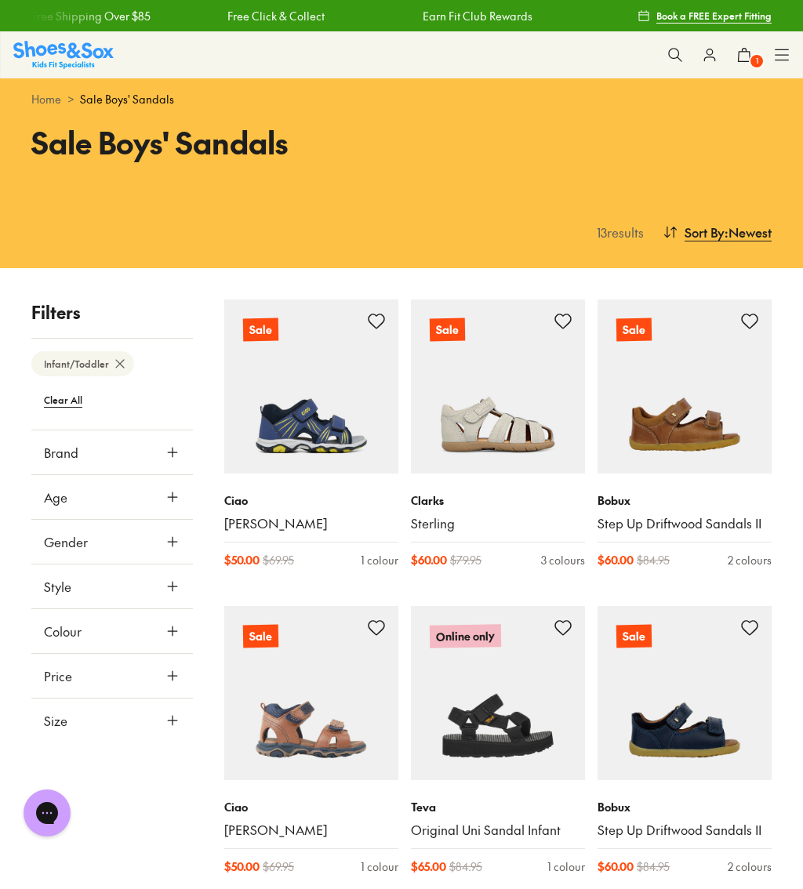
click at [92, 54] on img at bounding box center [63, 54] width 100 height 27
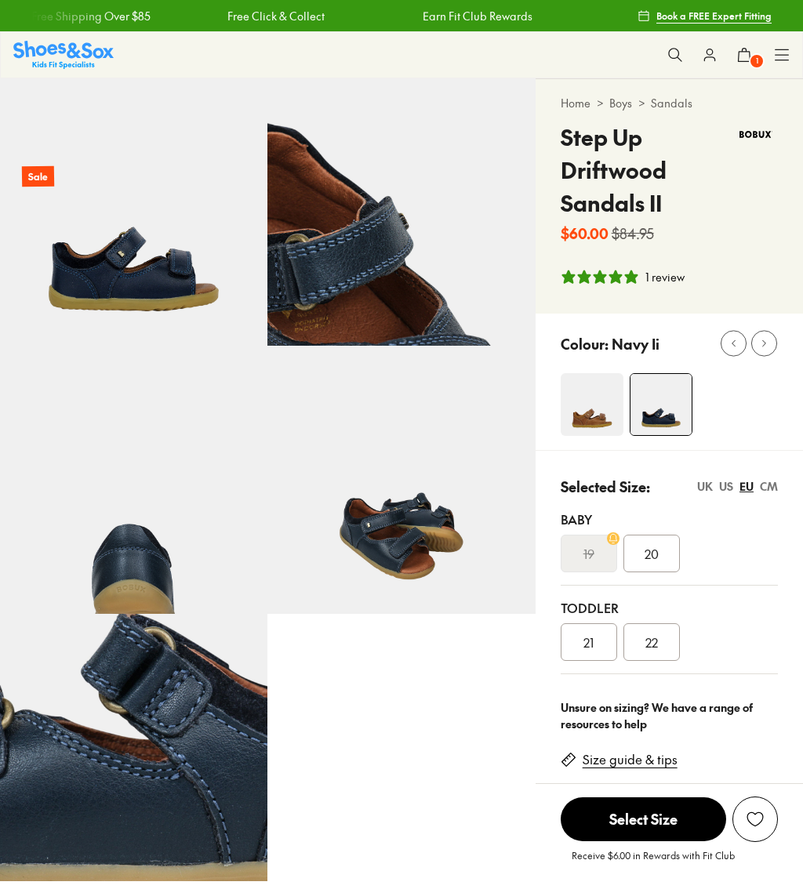
click at [730, 451] on div "Selected Size: UK US EU CM Baby 19 20 Toddler 21 22" at bounding box center [668, 568] width 267 height 237
select select "*"
click at [728, 492] on div "US" at bounding box center [726, 486] width 14 height 16
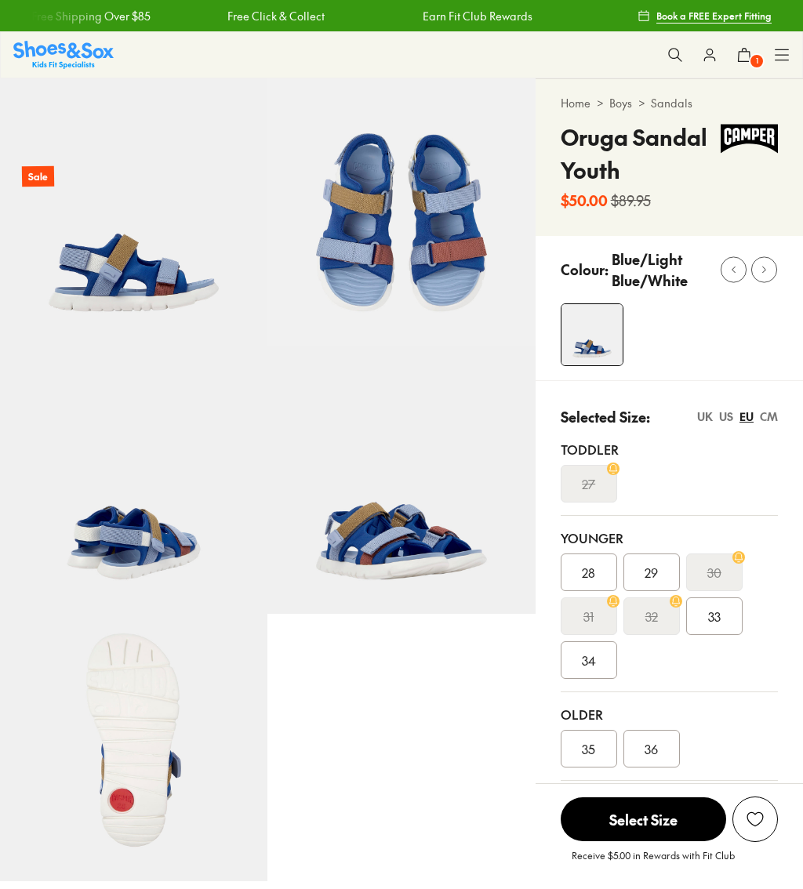
select select "*"
click at [167, 556] on img at bounding box center [133, 479] width 267 height 267
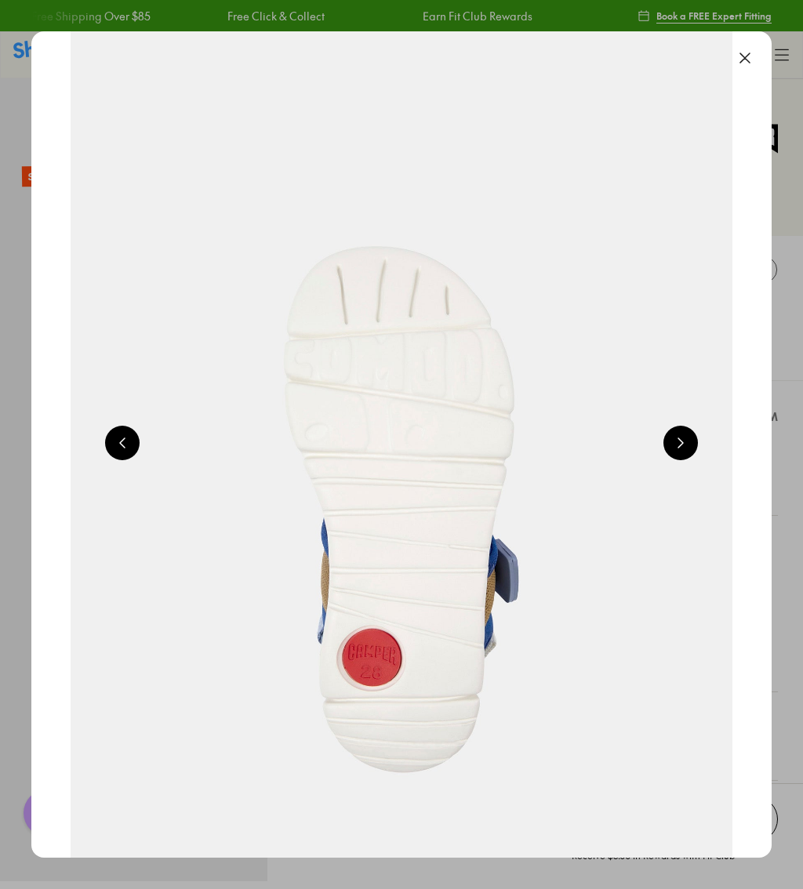
scroll to position [0, 2219]
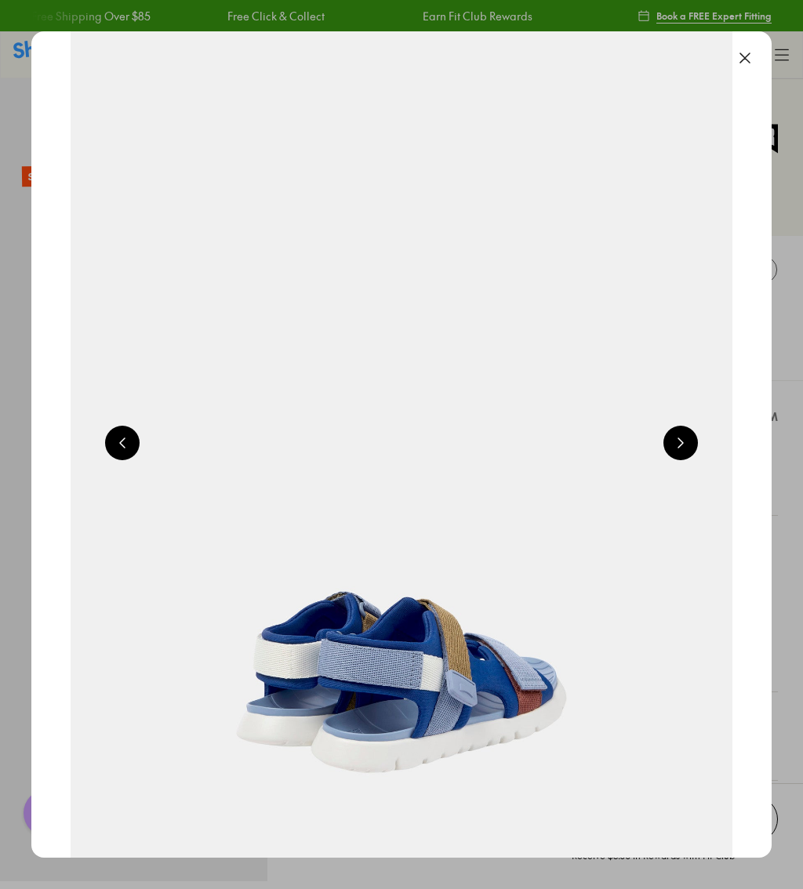
click at [687, 451] on button at bounding box center [680, 443] width 34 height 34
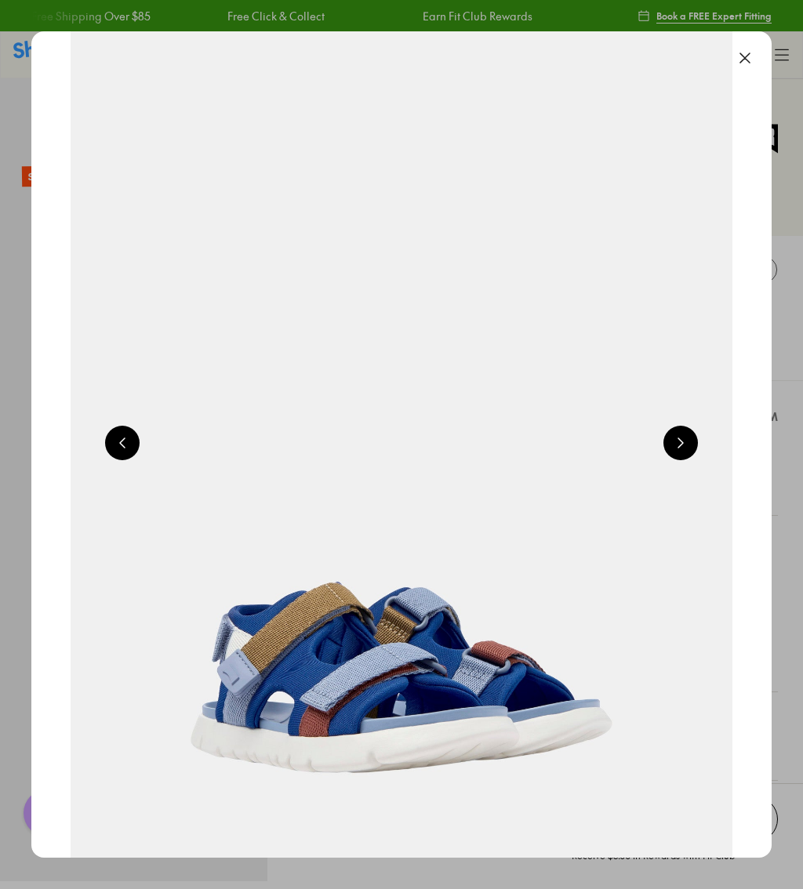
click at [745, 53] on button at bounding box center [744, 58] width 34 height 34
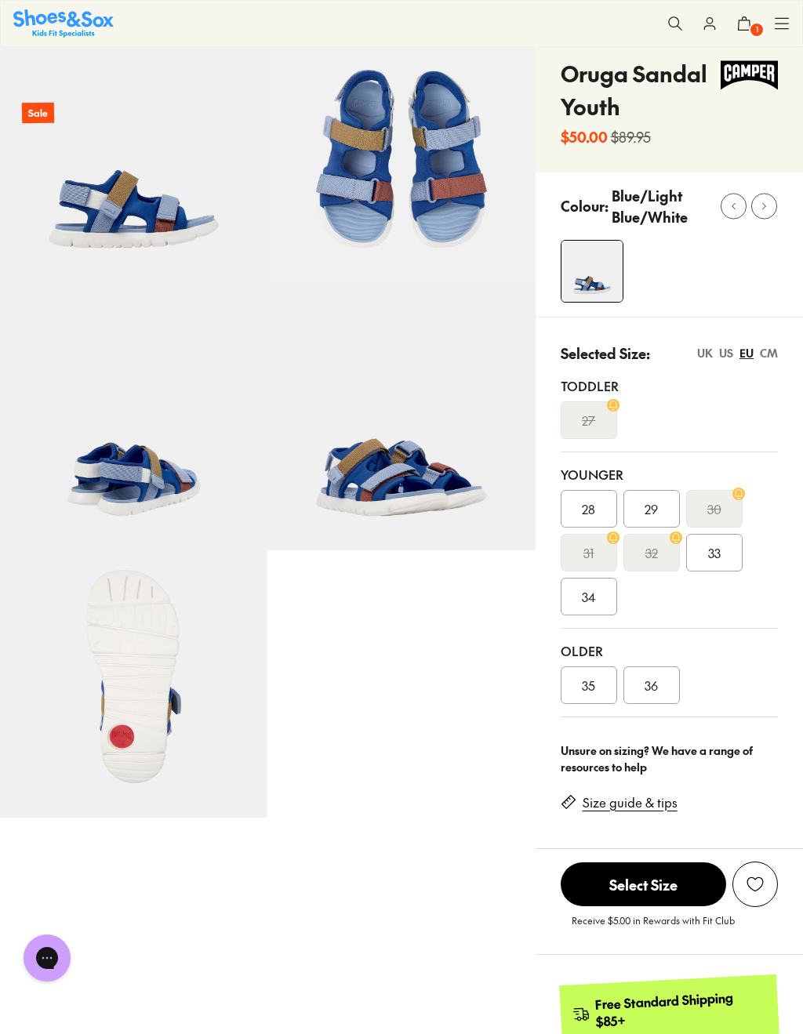
scroll to position [58, 0]
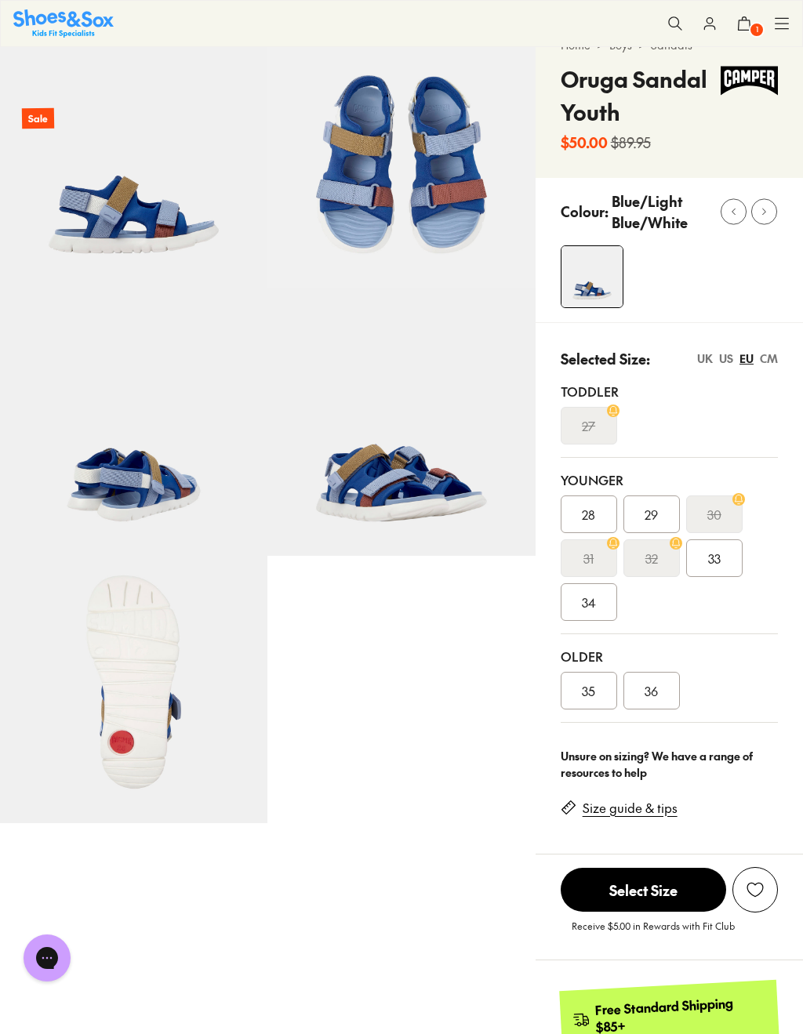
click at [732, 360] on div "US" at bounding box center [726, 358] width 14 height 16
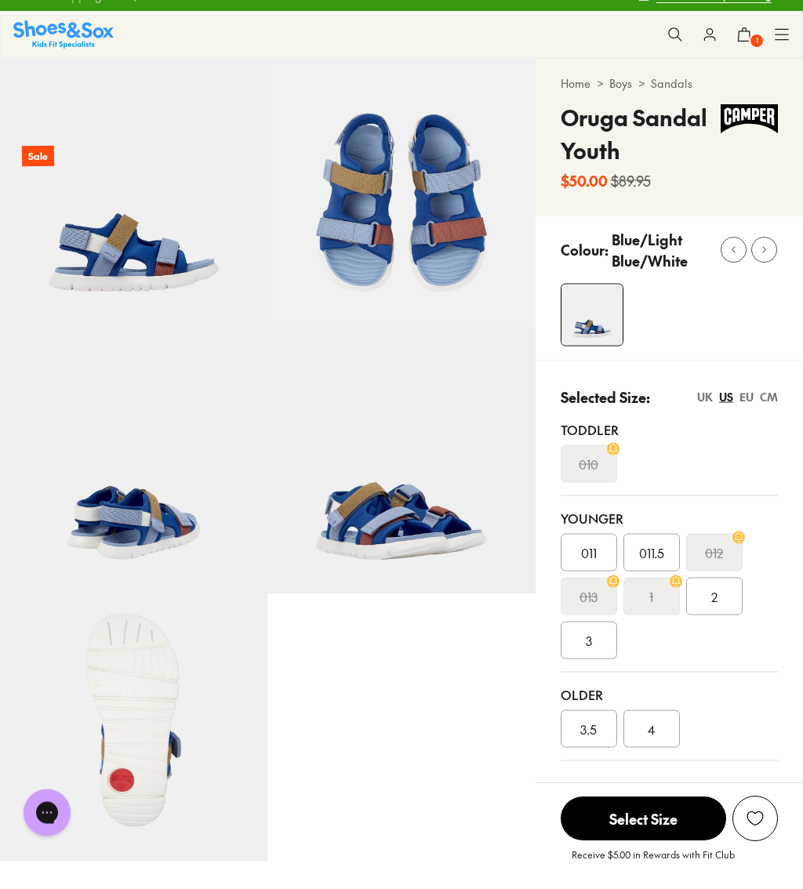
scroll to position [0, 0]
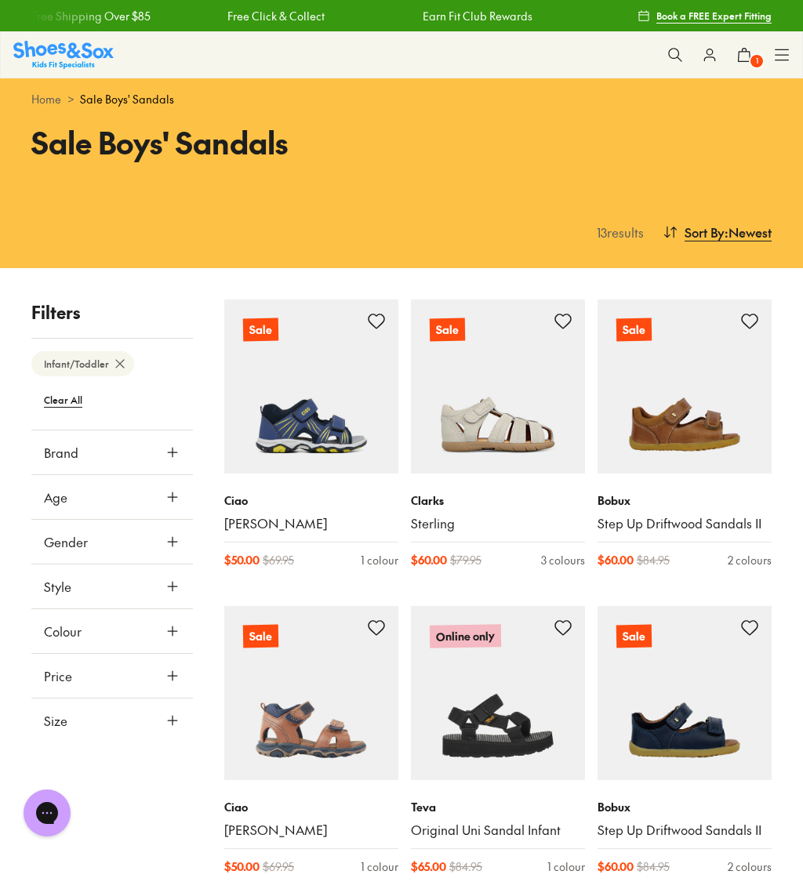
click at [73, 57] on img at bounding box center [63, 54] width 100 height 27
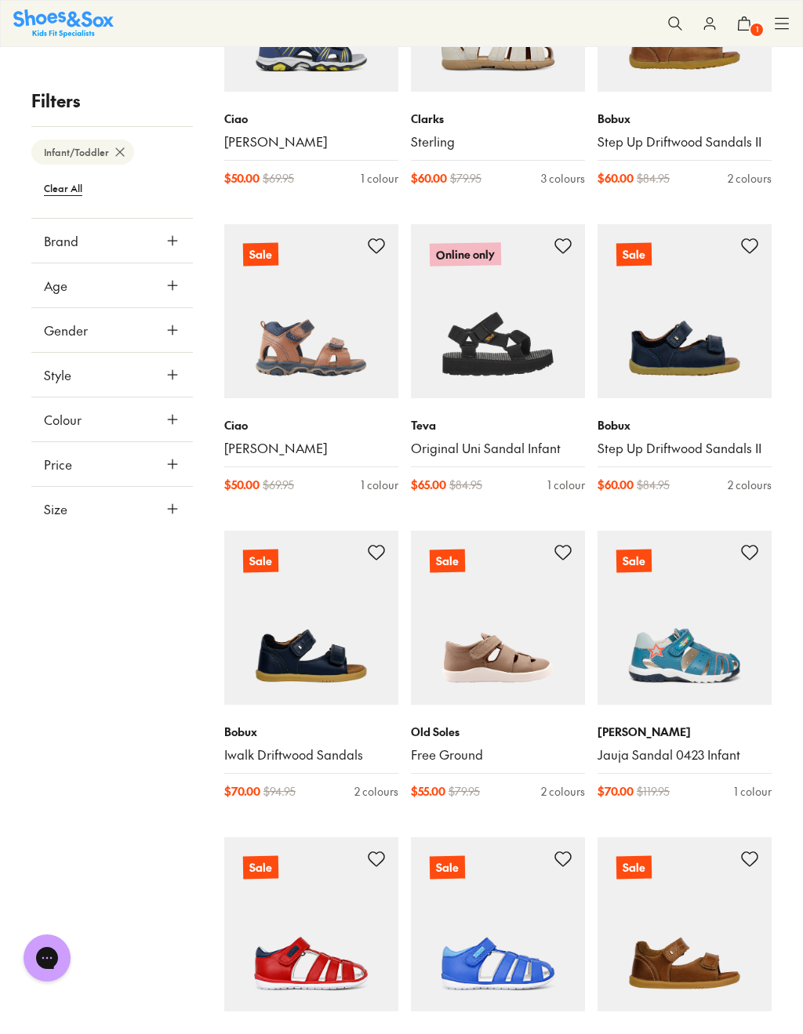
scroll to position [383, 0]
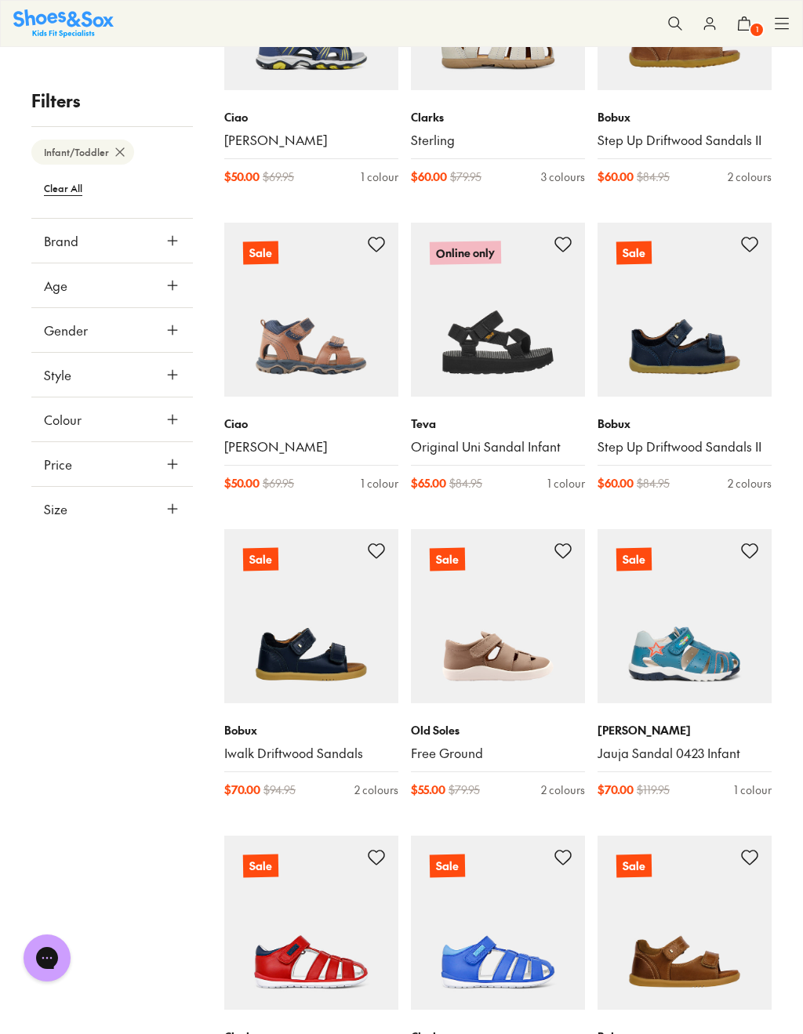
click at [272, 444] on link "[PERSON_NAME]" at bounding box center [311, 446] width 174 height 17
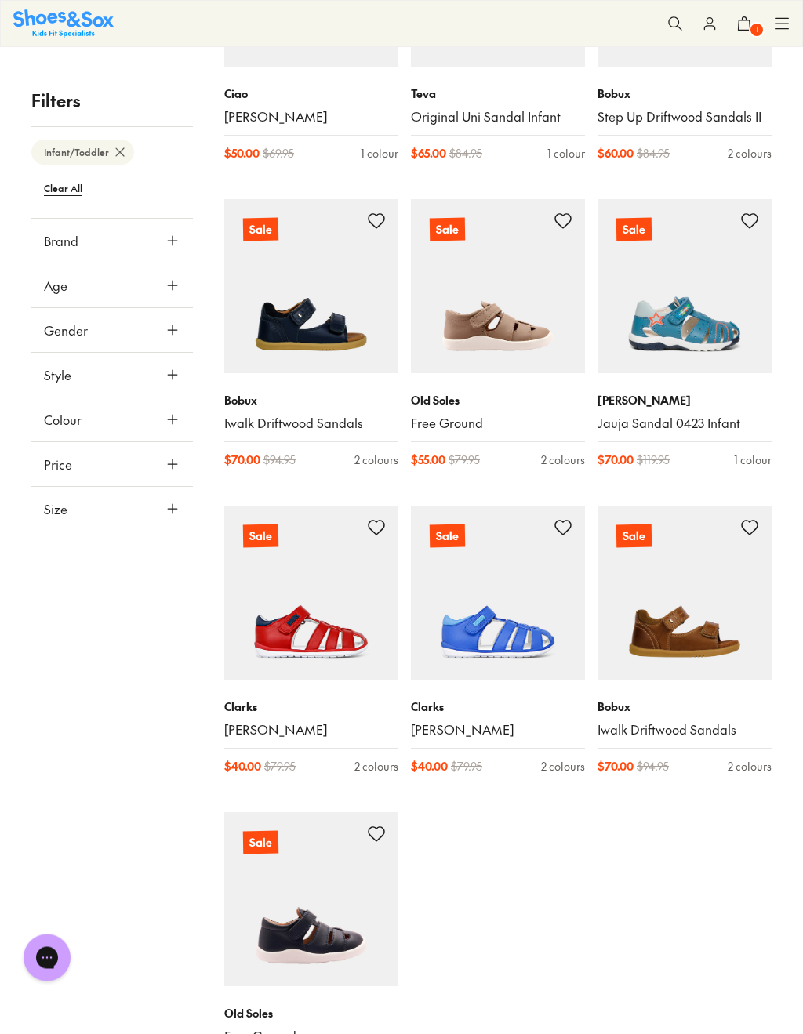
scroll to position [714, 0]
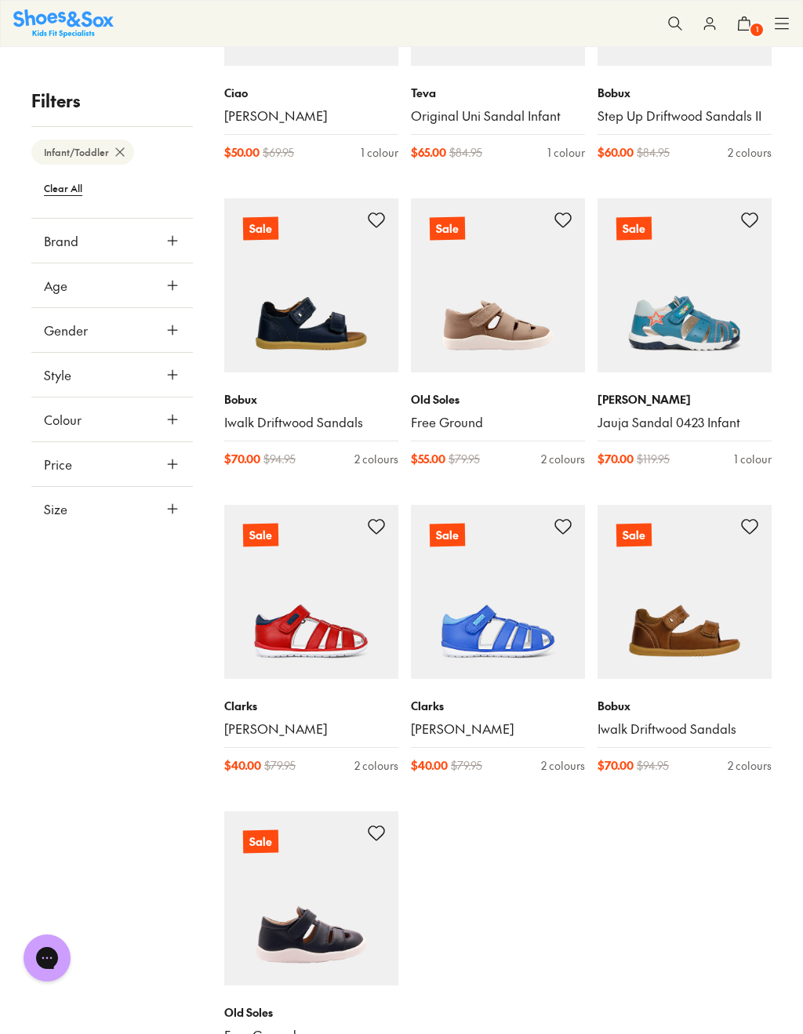
click at [726, 727] on link "Iwalk Driftwood Sandals" at bounding box center [684, 728] width 174 height 17
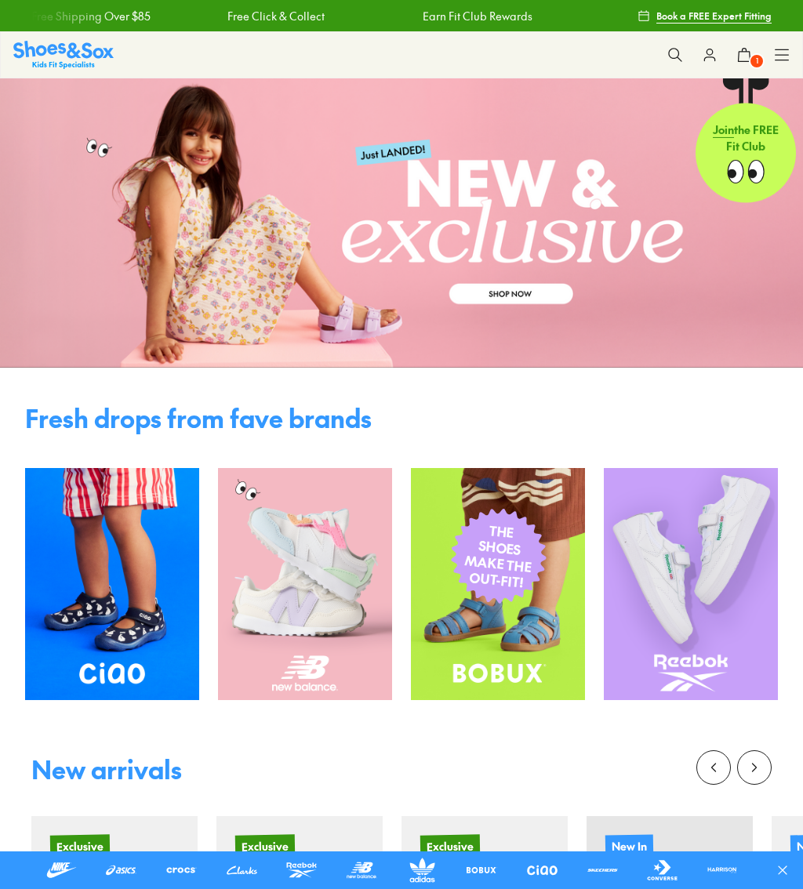
click at [784, 877] on icon at bounding box center [782, 870] width 16 height 16
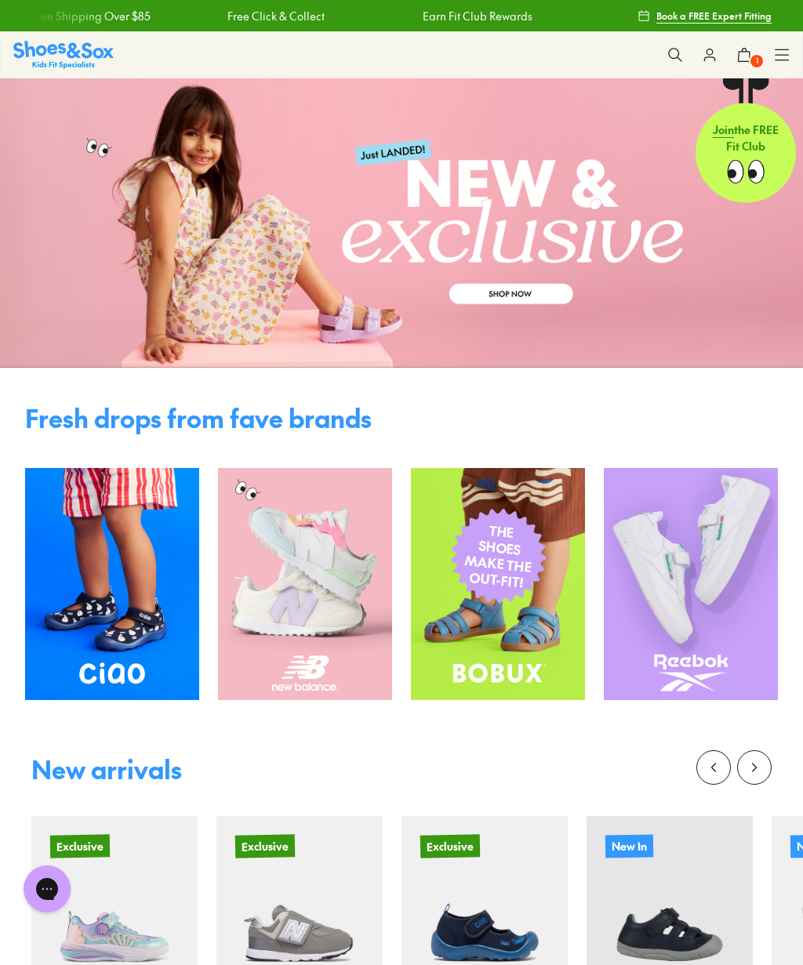
click at [787, 47] on icon at bounding box center [782, 55] width 16 height 16
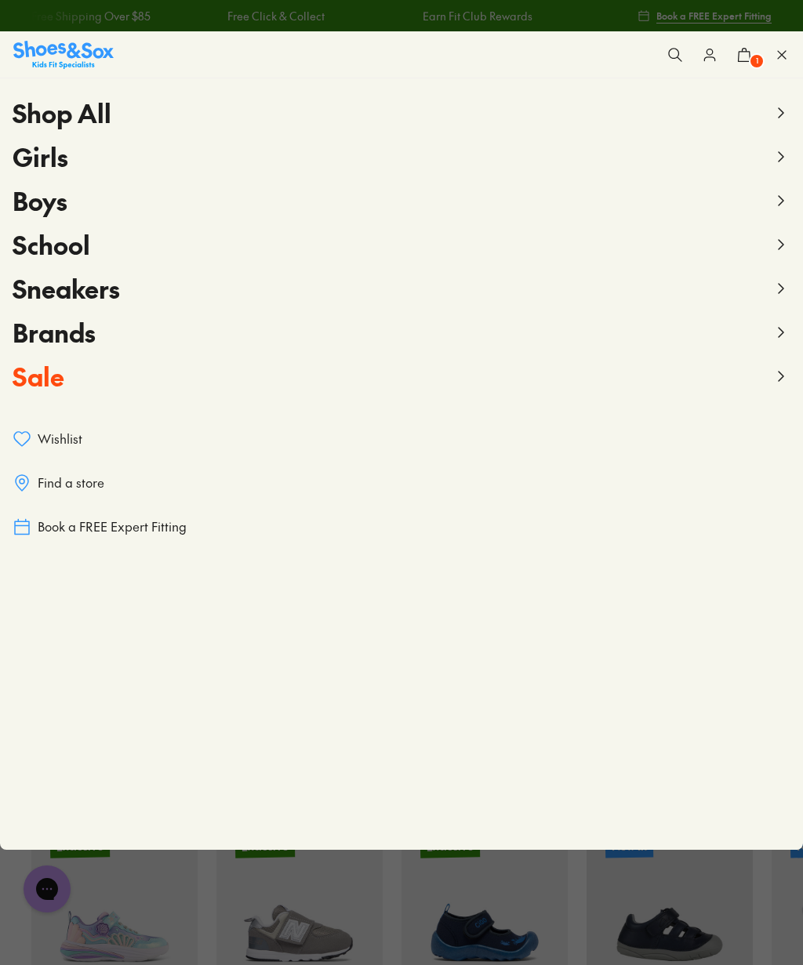
click at [775, 248] on icon at bounding box center [780, 244] width 19 height 19
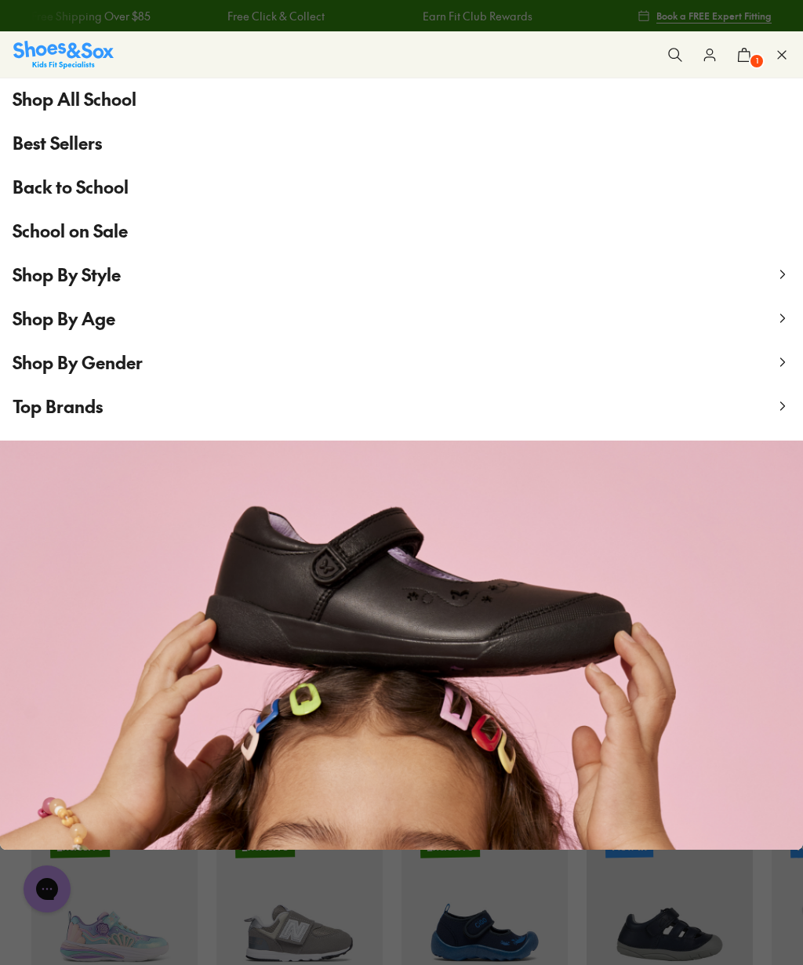
scroll to position [56, 0]
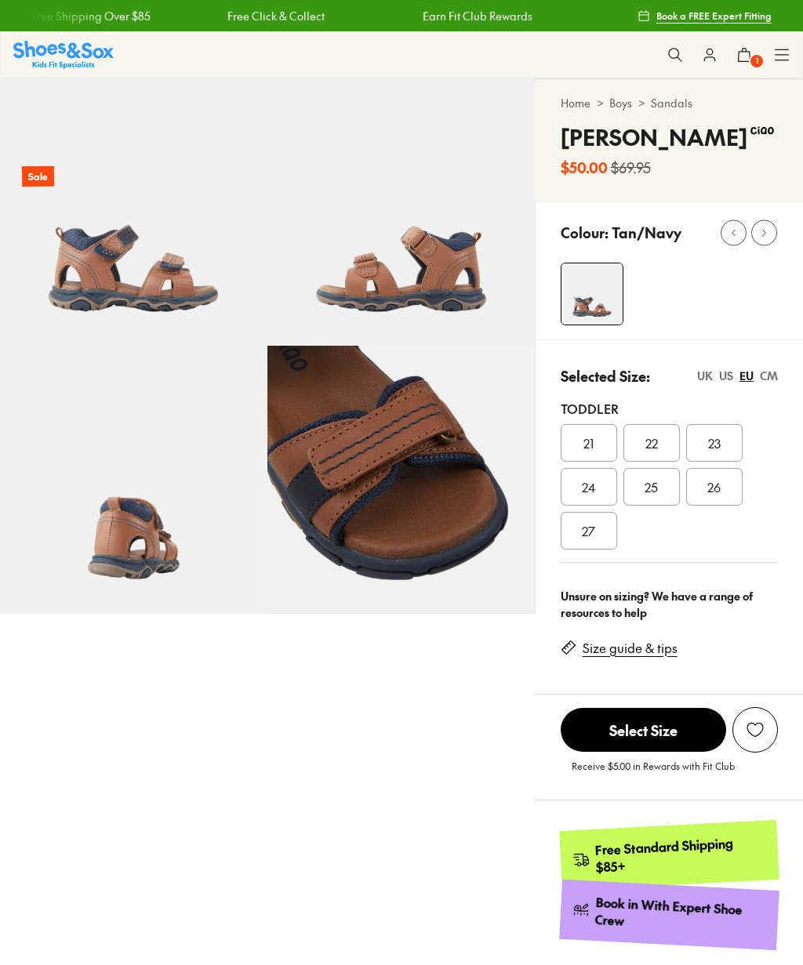
select select "*"
click at [151, 299] on img at bounding box center [133, 211] width 267 height 267
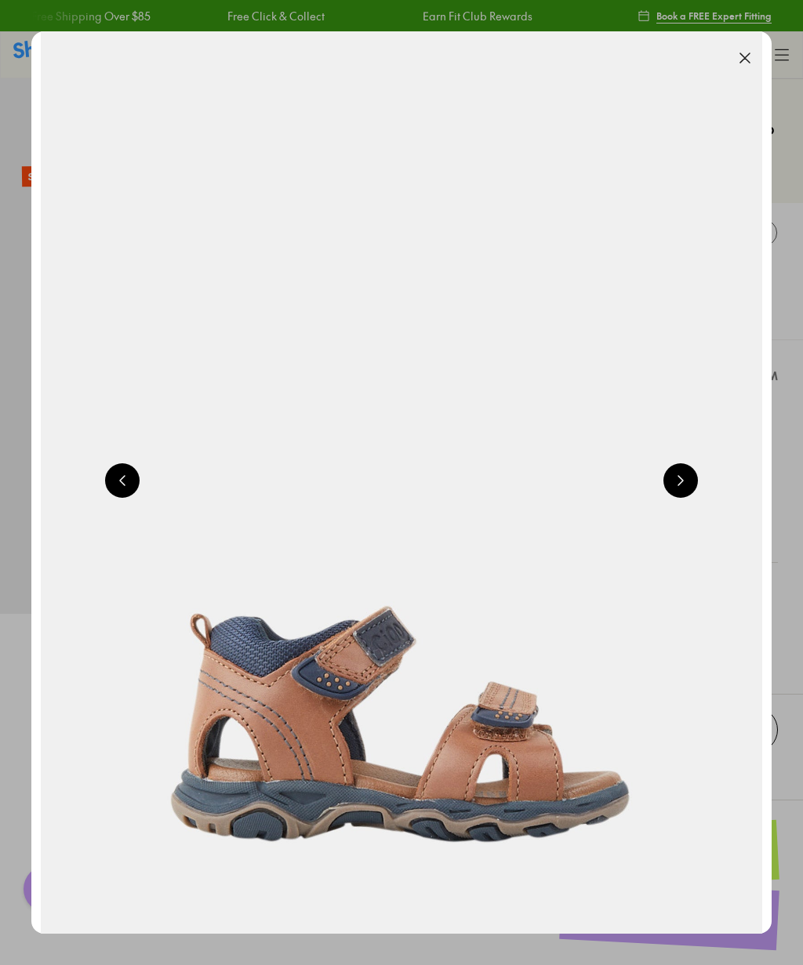
click at [680, 498] on button at bounding box center [680, 480] width 34 height 34
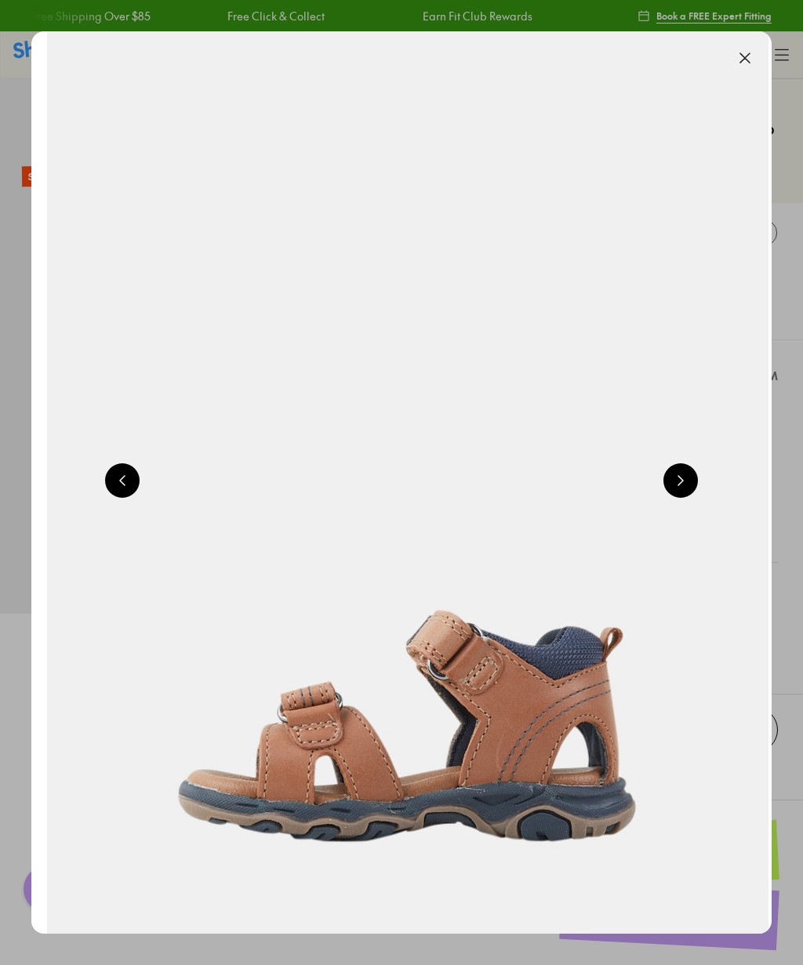
scroll to position [0, 1480]
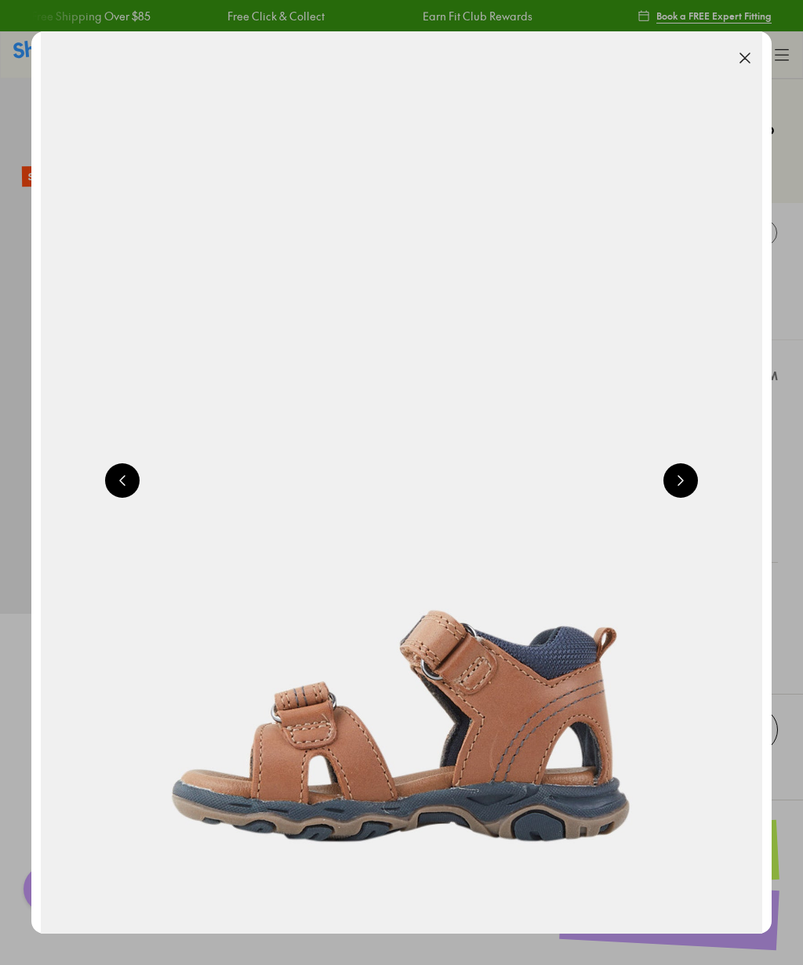
click at [683, 487] on button at bounding box center [680, 480] width 34 height 34
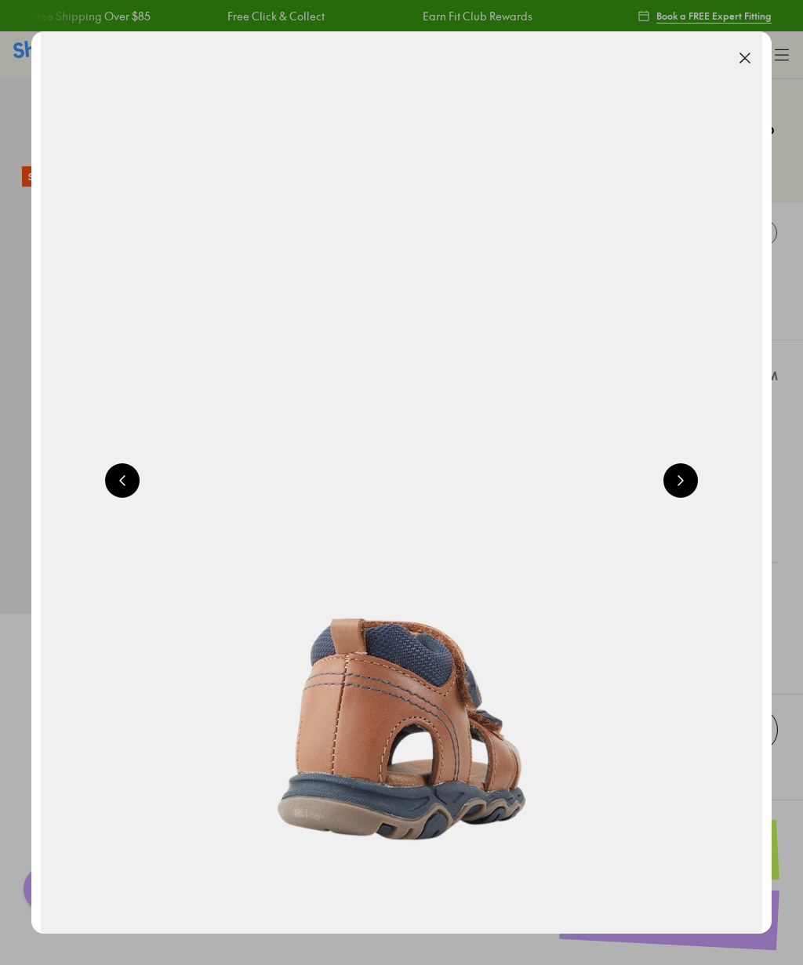
click at [690, 488] on button at bounding box center [680, 480] width 34 height 34
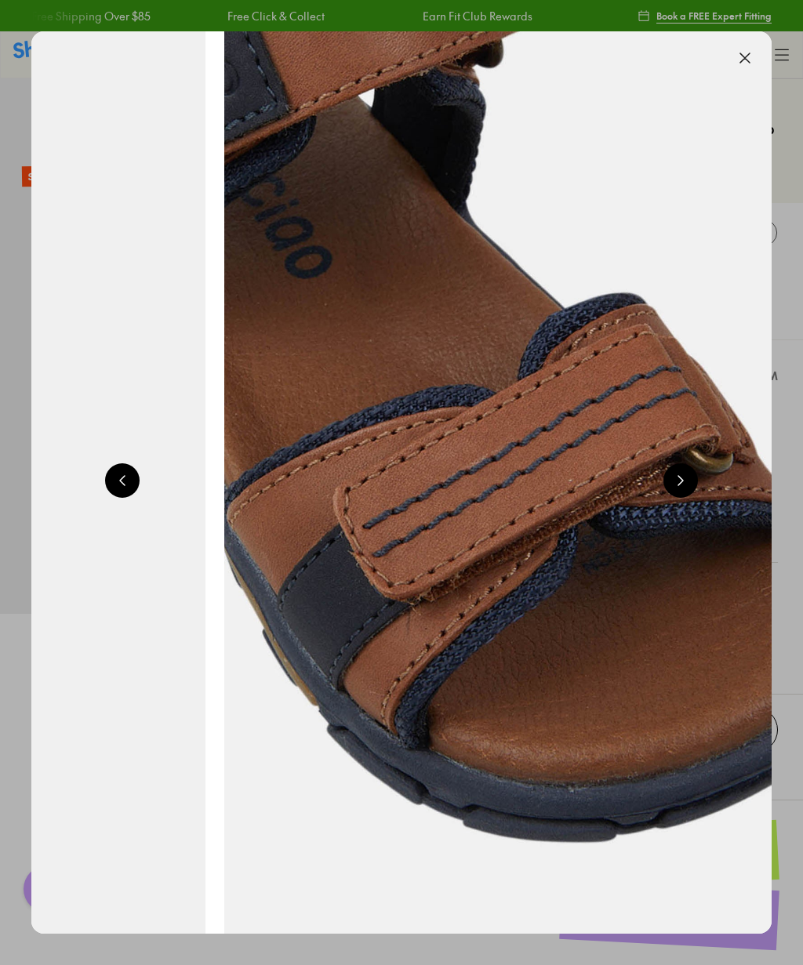
scroll to position [0, 2959]
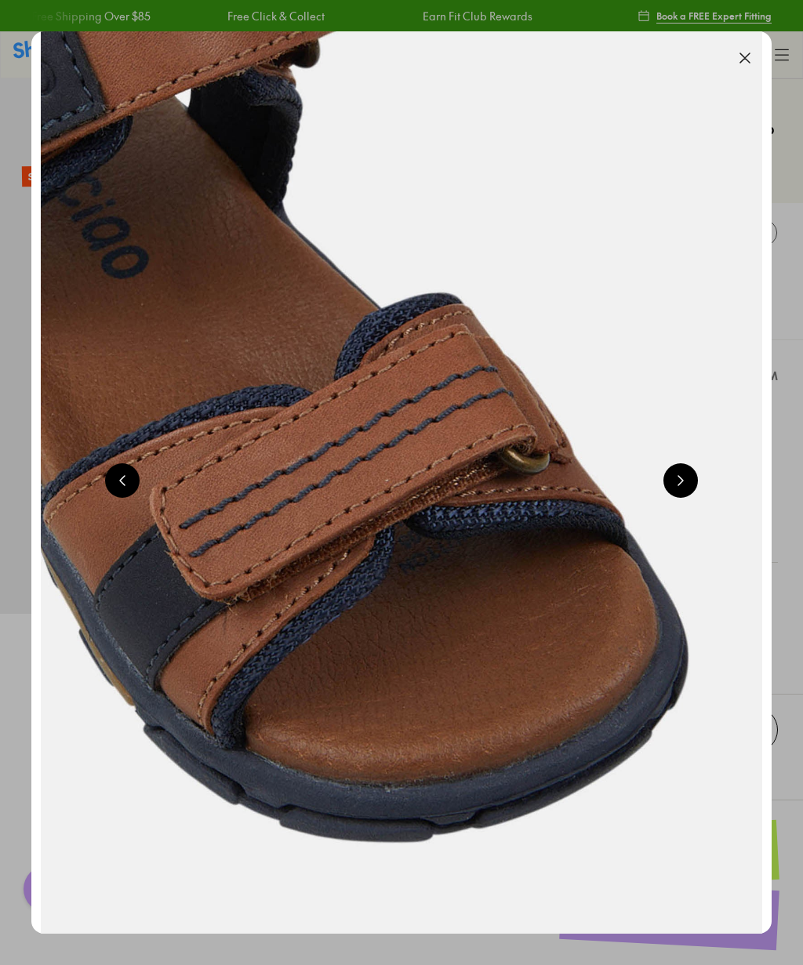
click at [684, 487] on button at bounding box center [680, 480] width 34 height 34
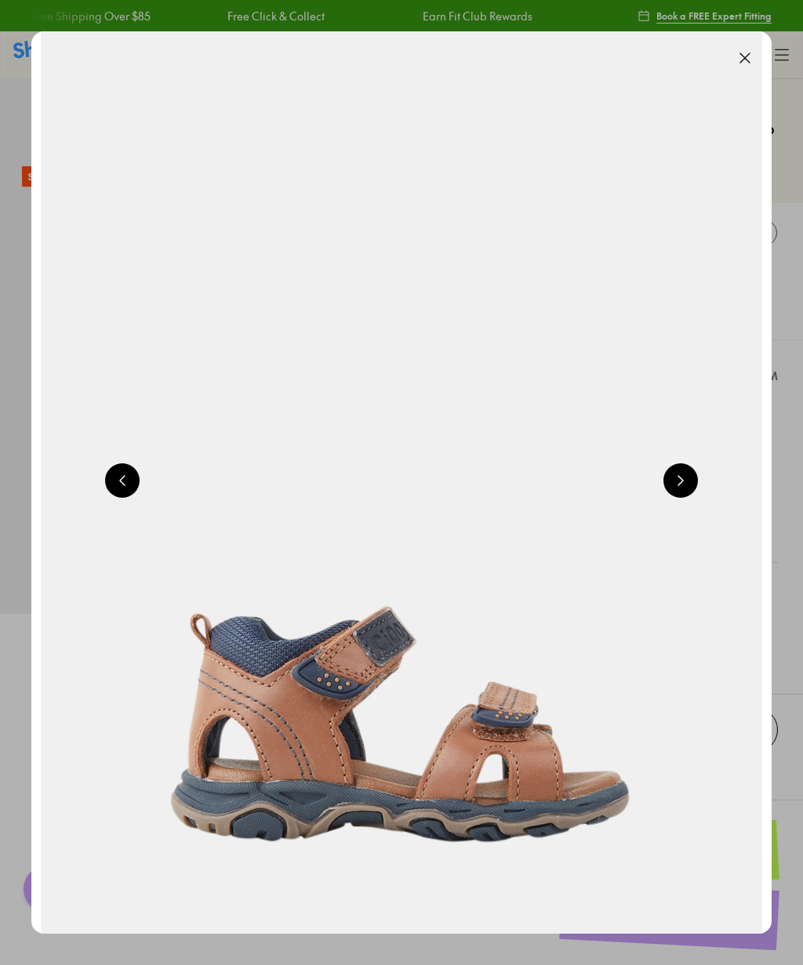
scroll to position [0, 740]
click at [749, 54] on button at bounding box center [744, 58] width 34 height 34
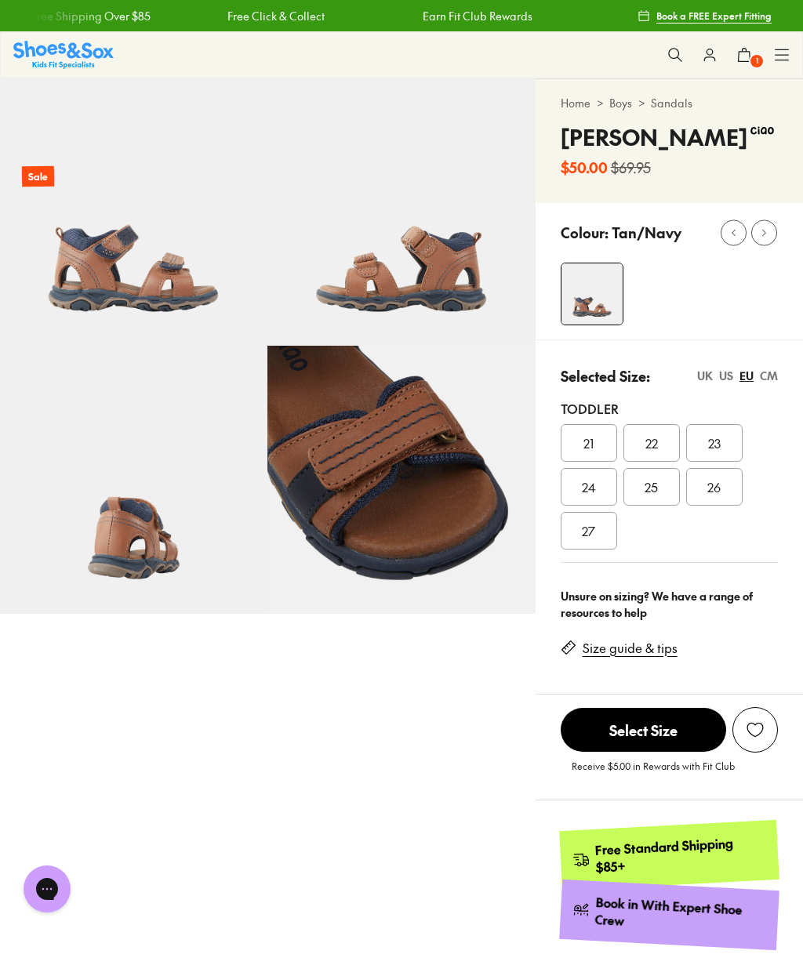
click at [727, 378] on div "US" at bounding box center [726, 376] width 14 height 16
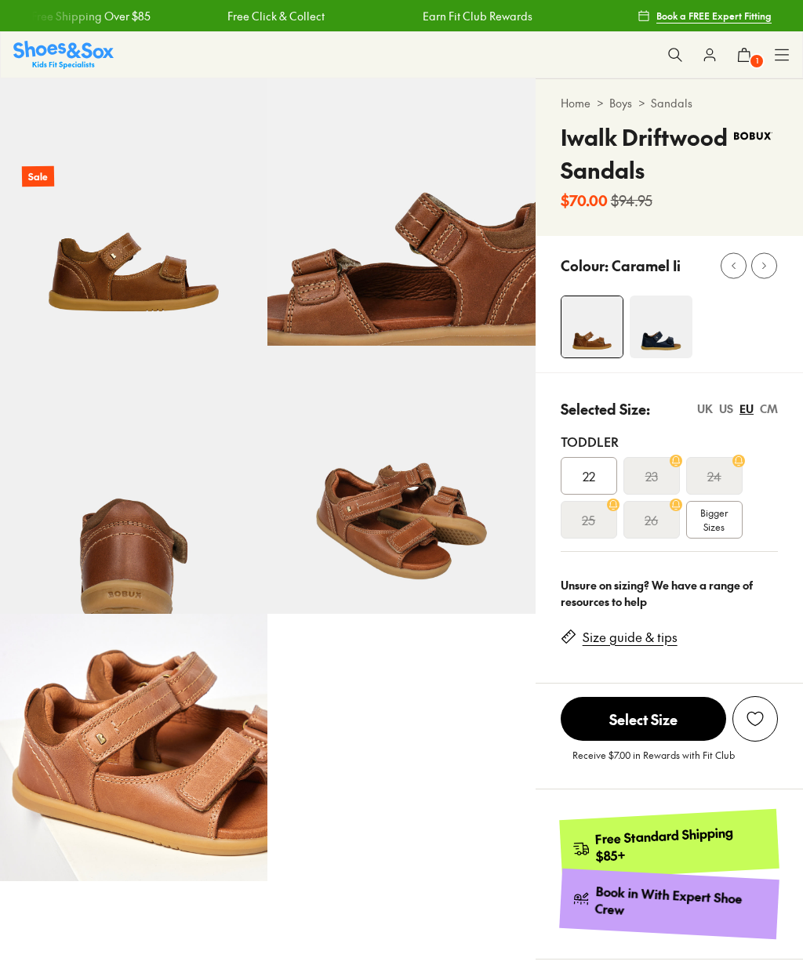
select select "*"
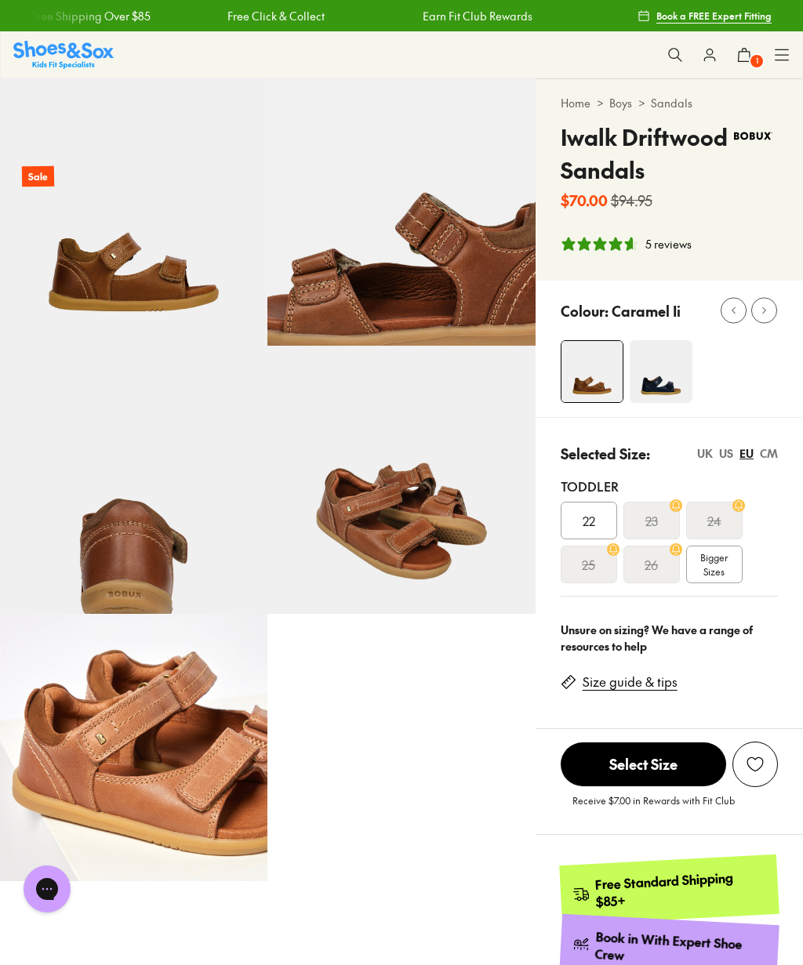
click at [728, 455] on div "US" at bounding box center [726, 453] width 14 height 16
click at [669, 382] on img at bounding box center [660, 371] width 63 height 63
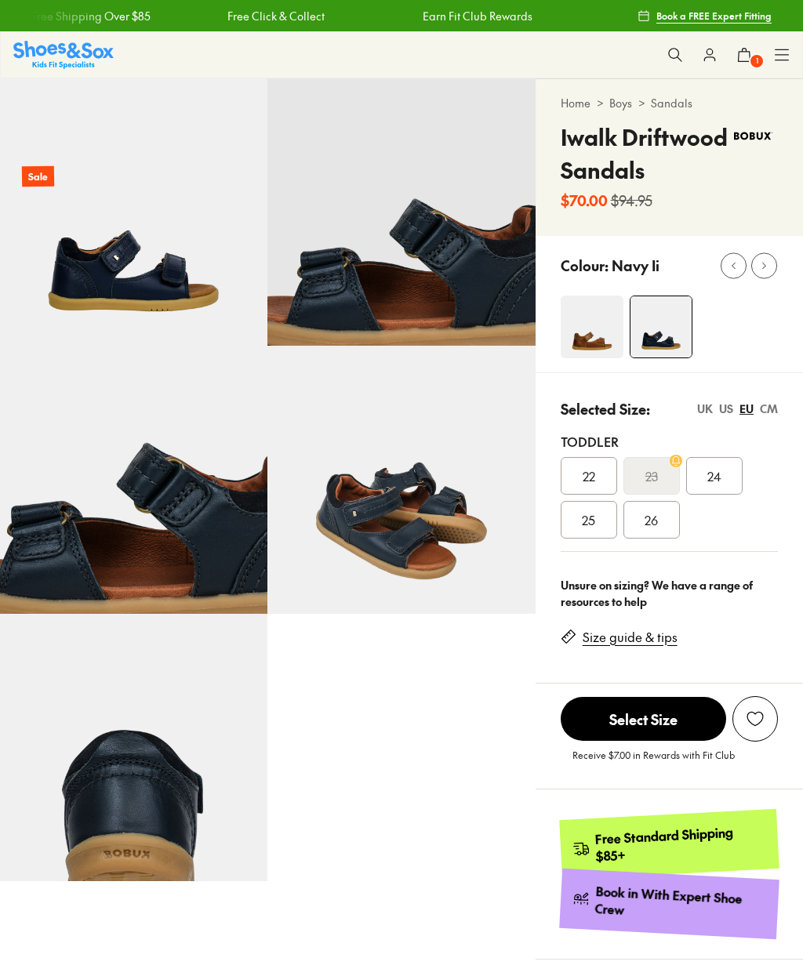
select select "*"
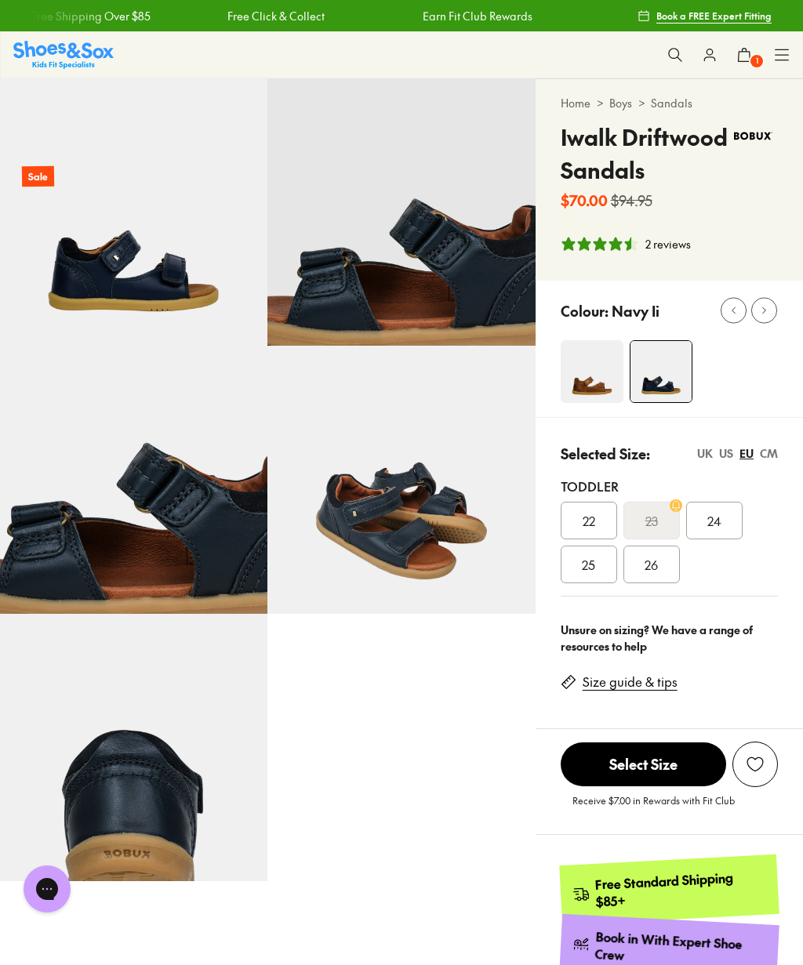
click at [723, 462] on div "US" at bounding box center [726, 453] width 14 height 16
click at [723, 523] on span "07.5" at bounding box center [714, 520] width 24 height 19
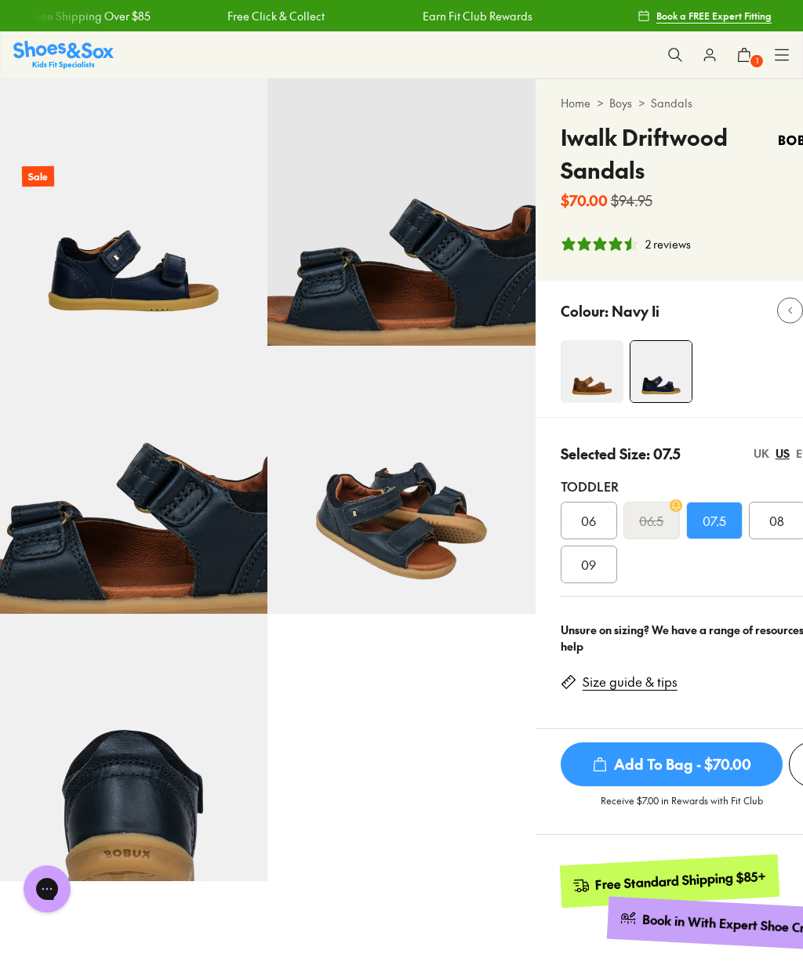
click at [754, 56] on span "1" at bounding box center [756, 61] width 16 height 16
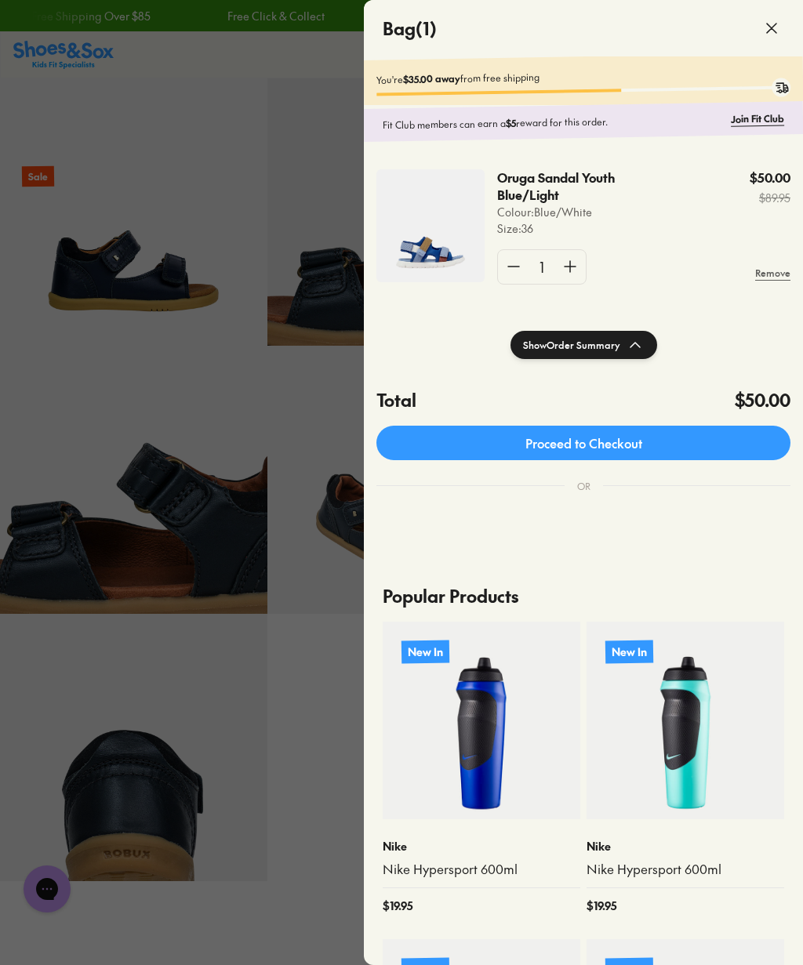
click at [245, 725] on div at bounding box center [401, 482] width 803 height 965
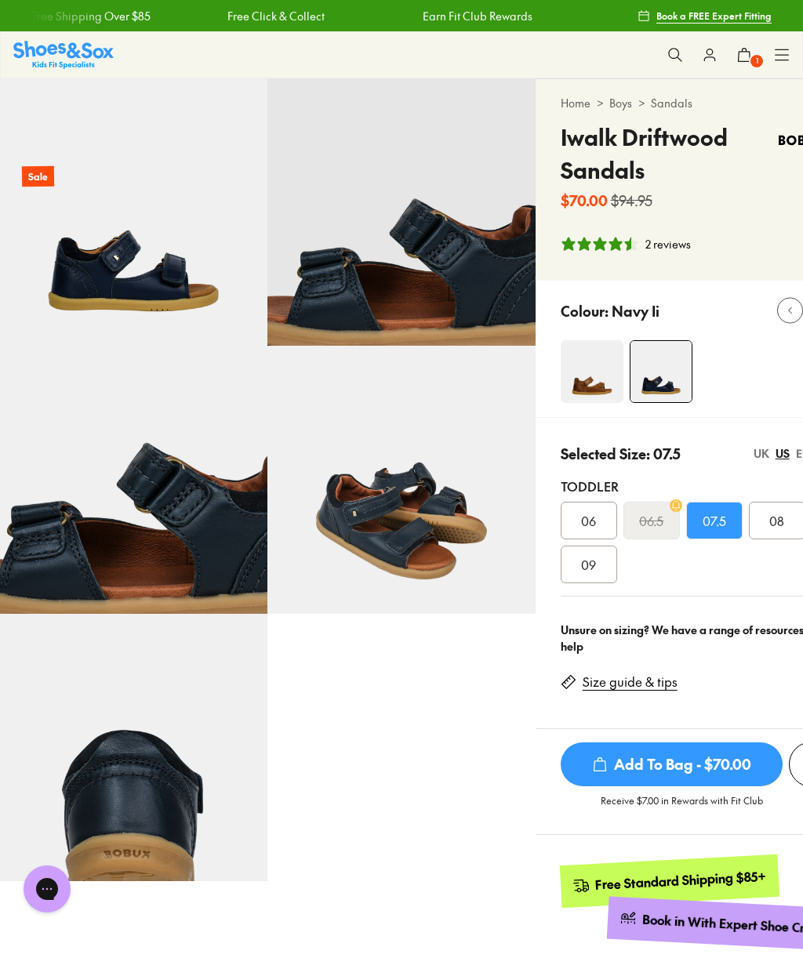
click at [750, 52] on icon at bounding box center [744, 55] width 16 height 16
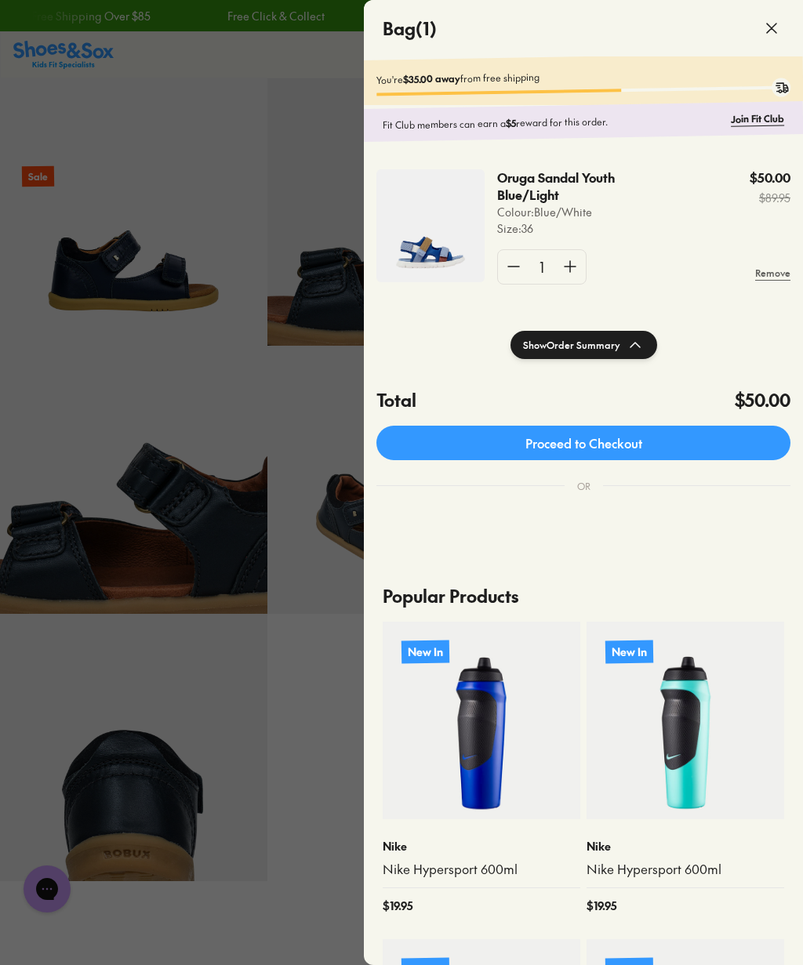
click at [545, 195] on p "Oruga Sandal Youth Blue/Light" at bounding box center [570, 186] width 146 height 34
click at [433, 255] on img at bounding box center [430, 225] width 108 height 113
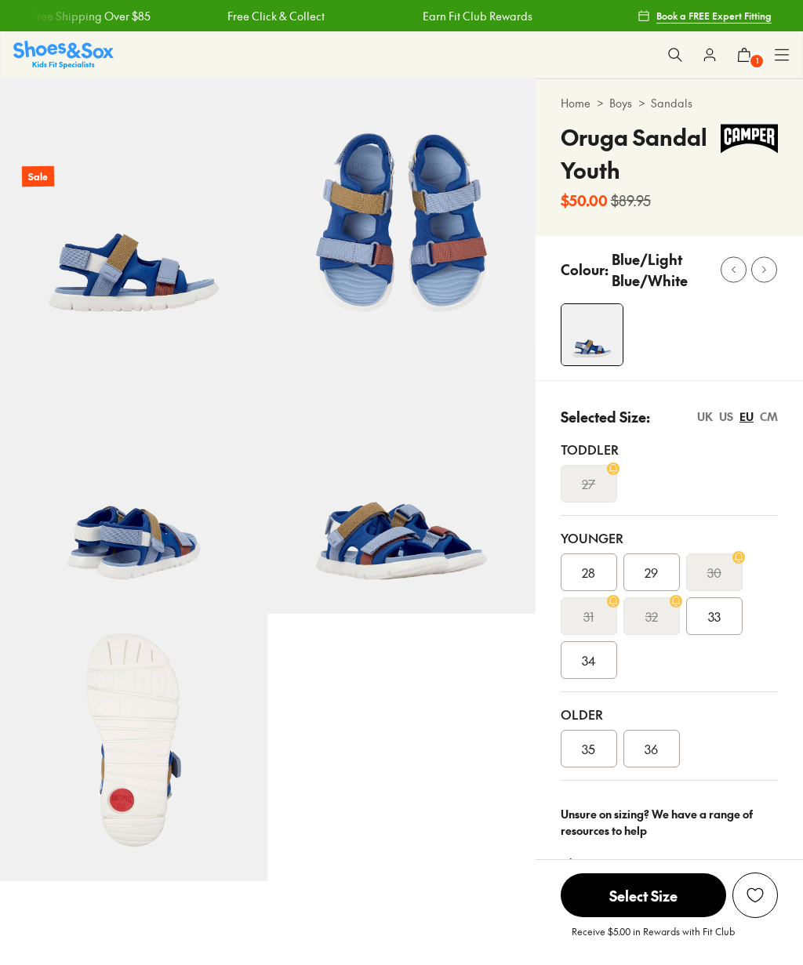
select select "*"
click at [161, 301] on img at bounding box center [133, 211] width 267 height 267
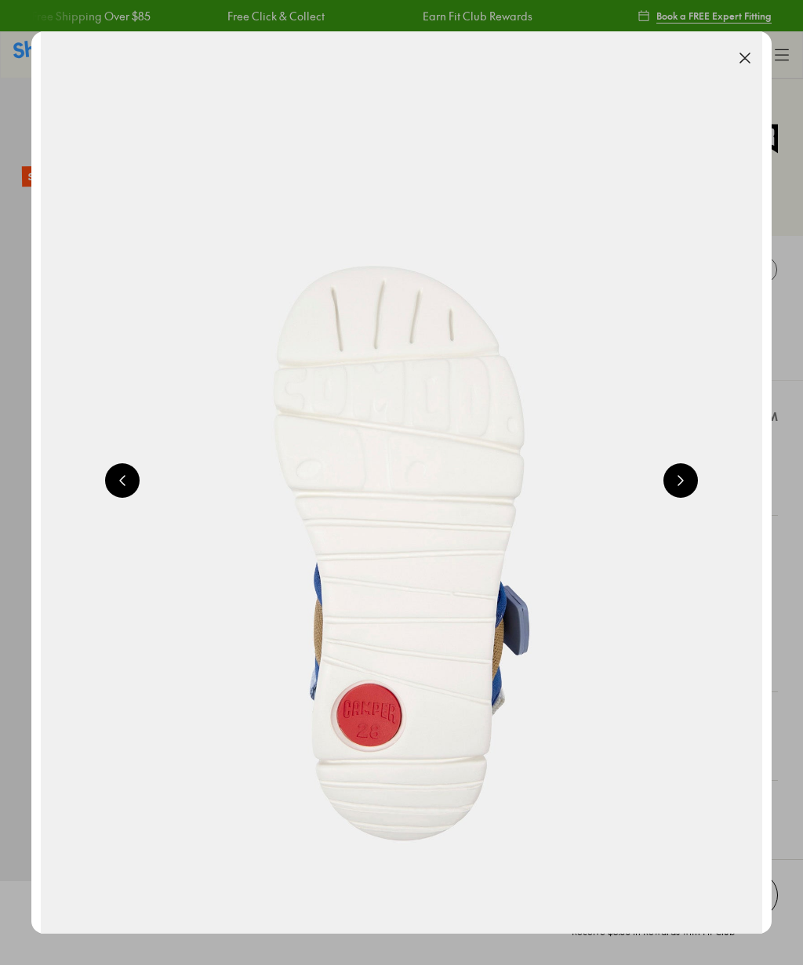
scroll to position [0, 740]
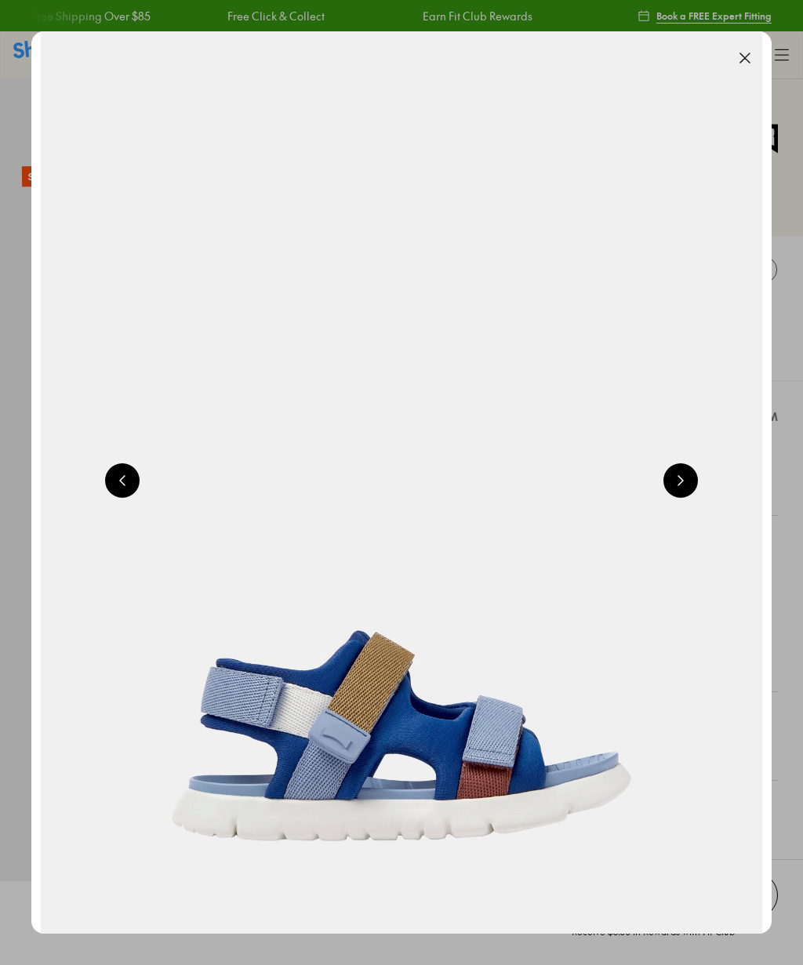
click at [685, 491] on button at bounding box center [680, 480] width 34 height 34
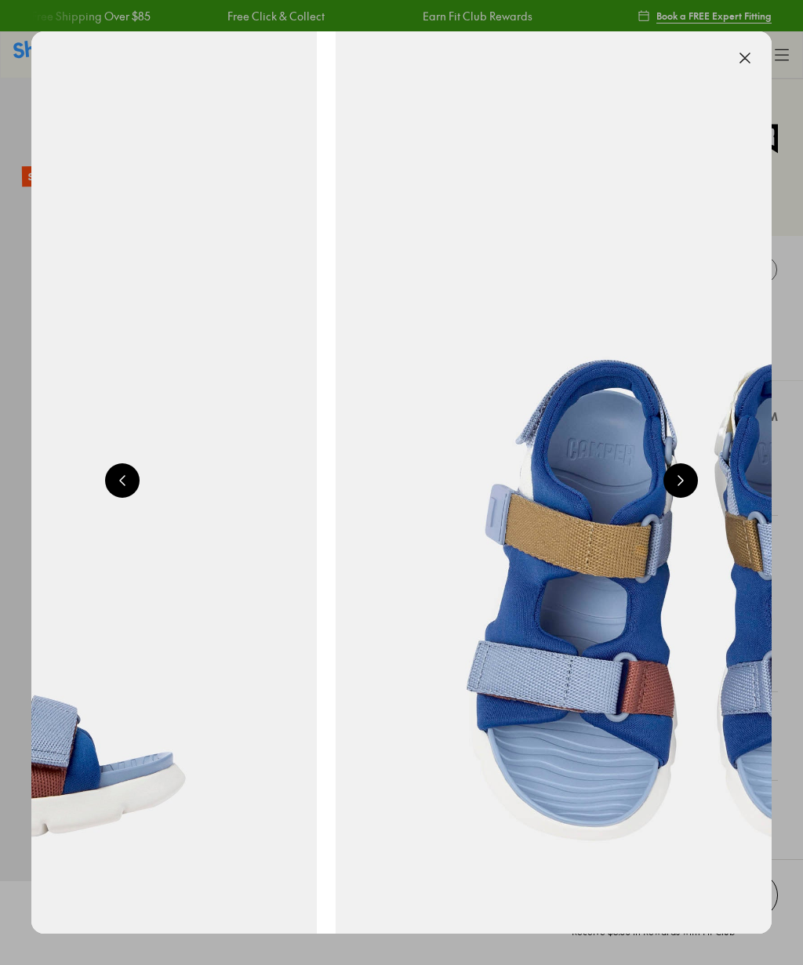
scroll to position [0, 1480]
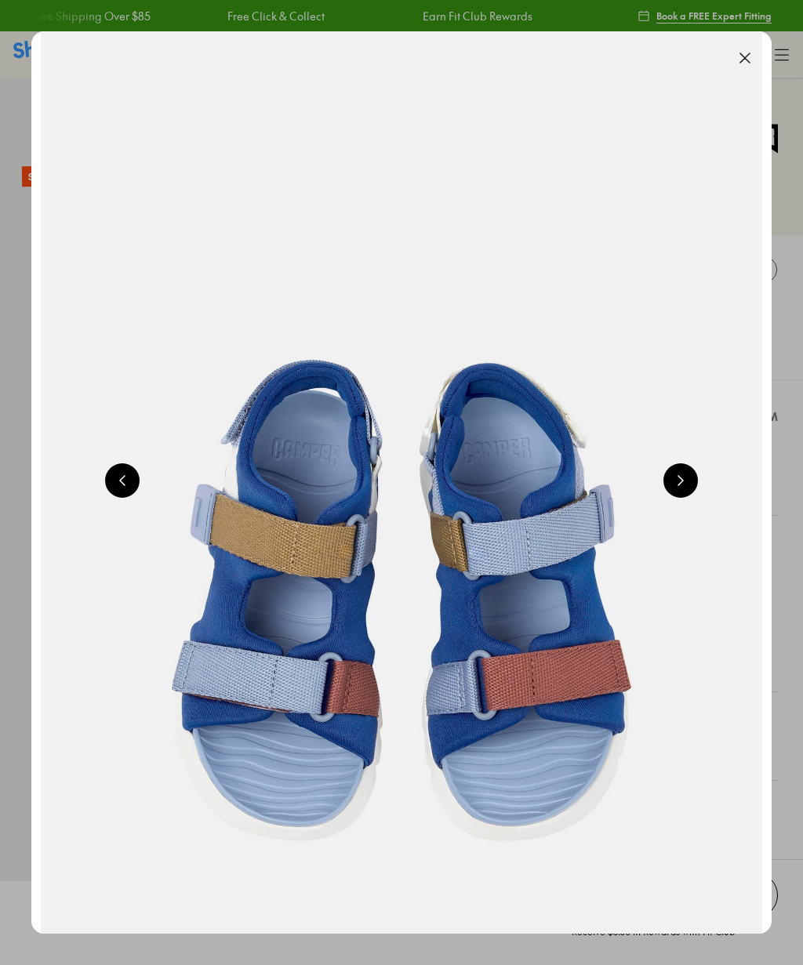
click at [689, 485] on button at bounding box center [680, 480] width 34 height 34
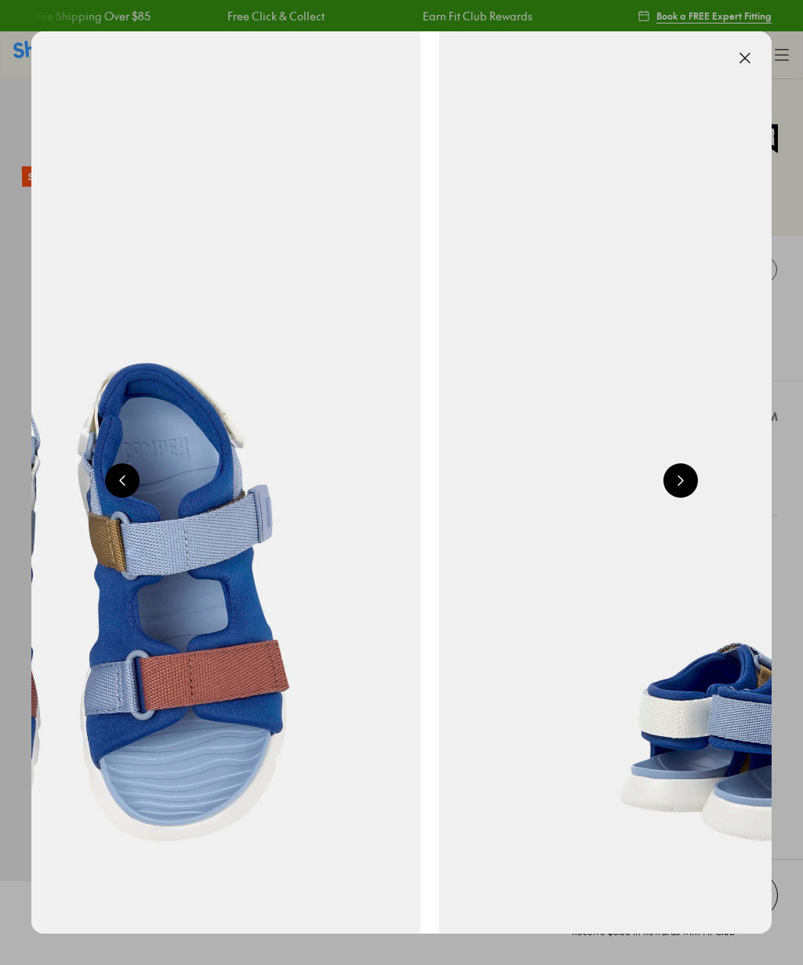
scroll to position [0, 2219]
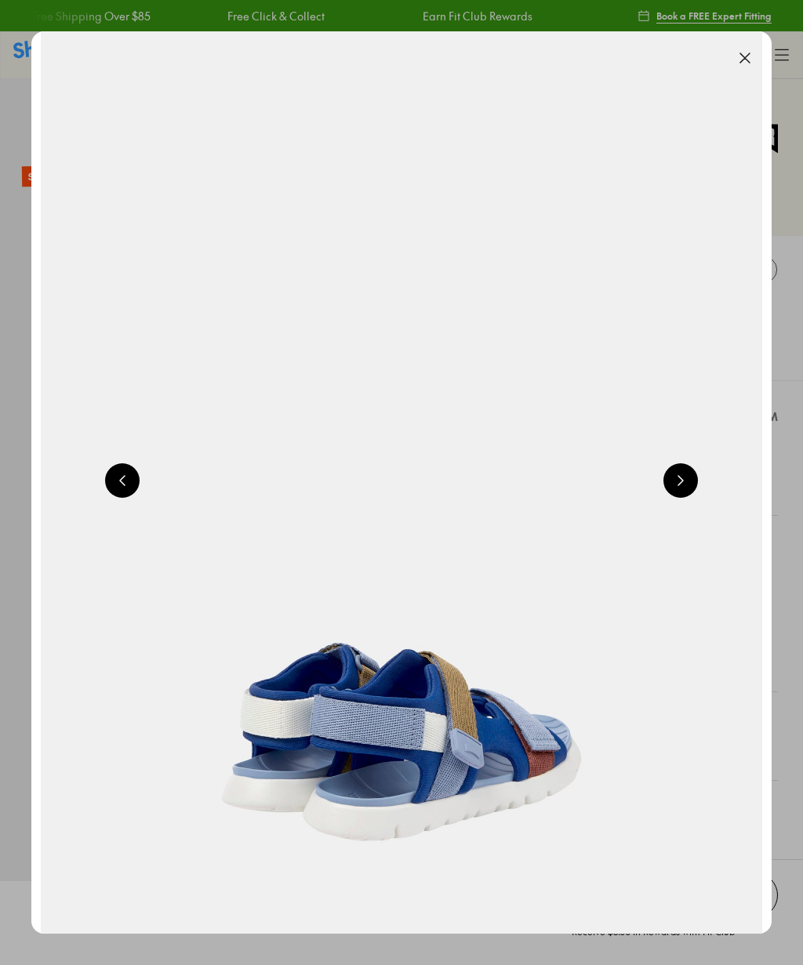
click at [691, 492] on button at bounding box center [680, 480] width 34 height 34
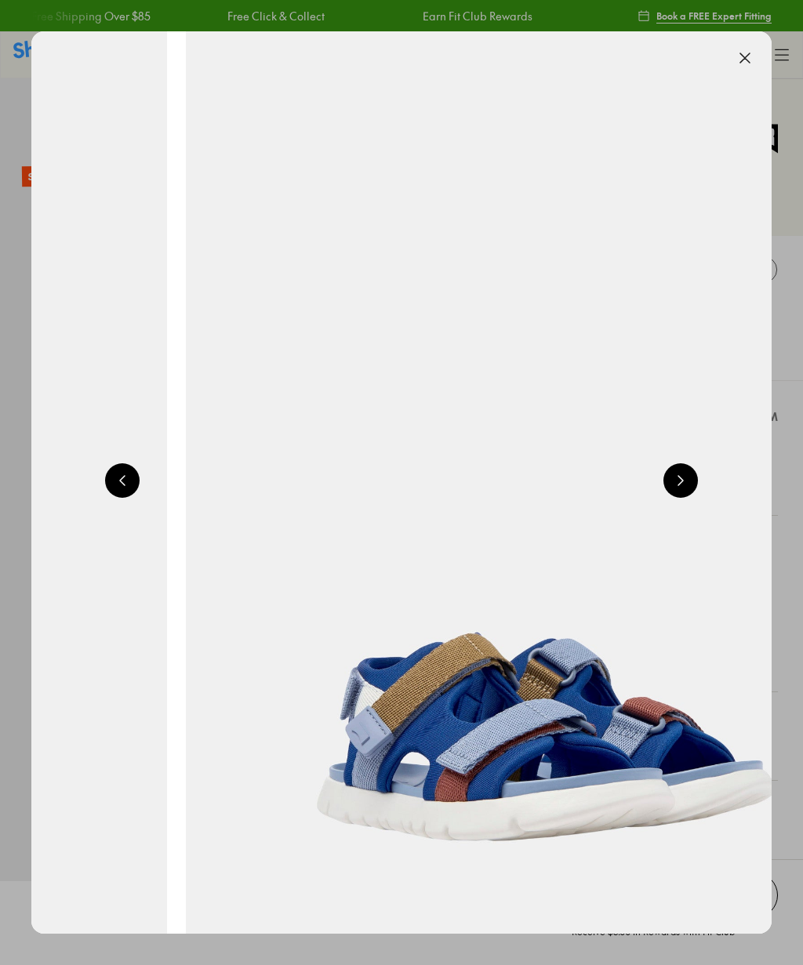
scroll to position [0, 2959]
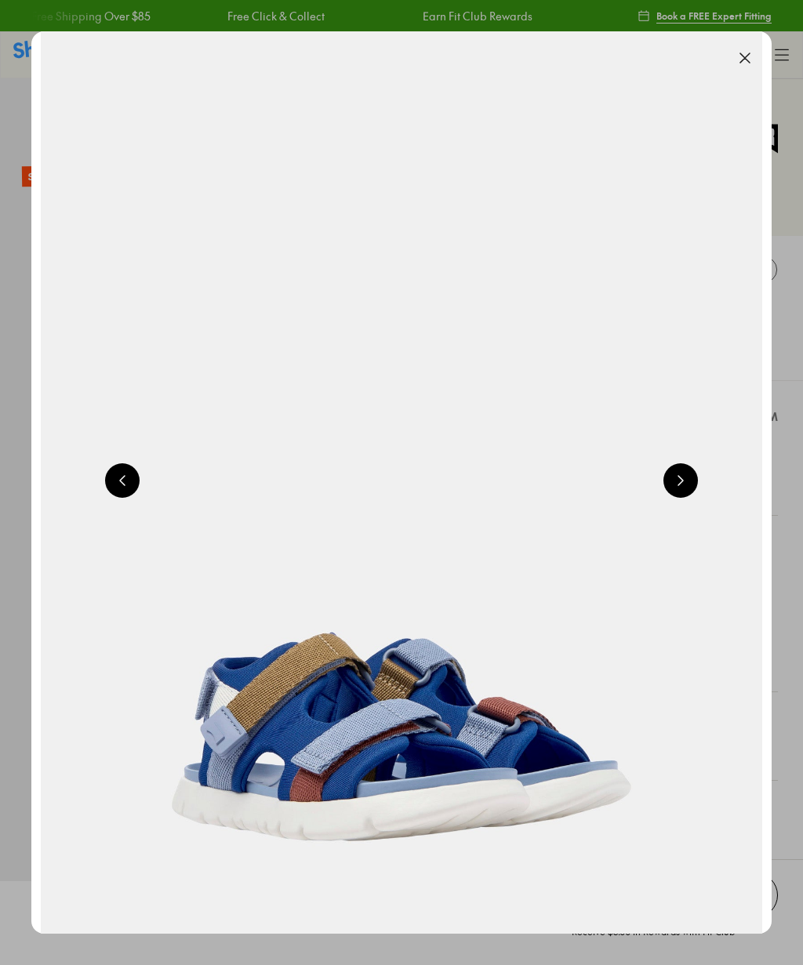
click at [685, 487] on button at bounding box center [680, 480] width 34 height 34
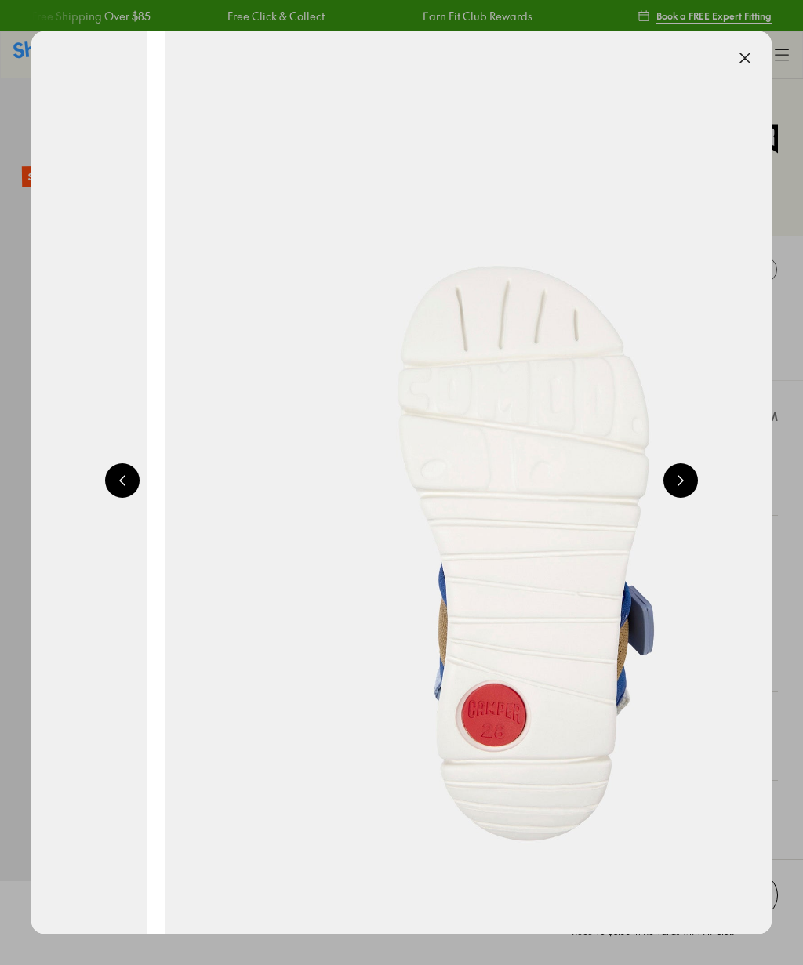
scroll to position [0, 3699]
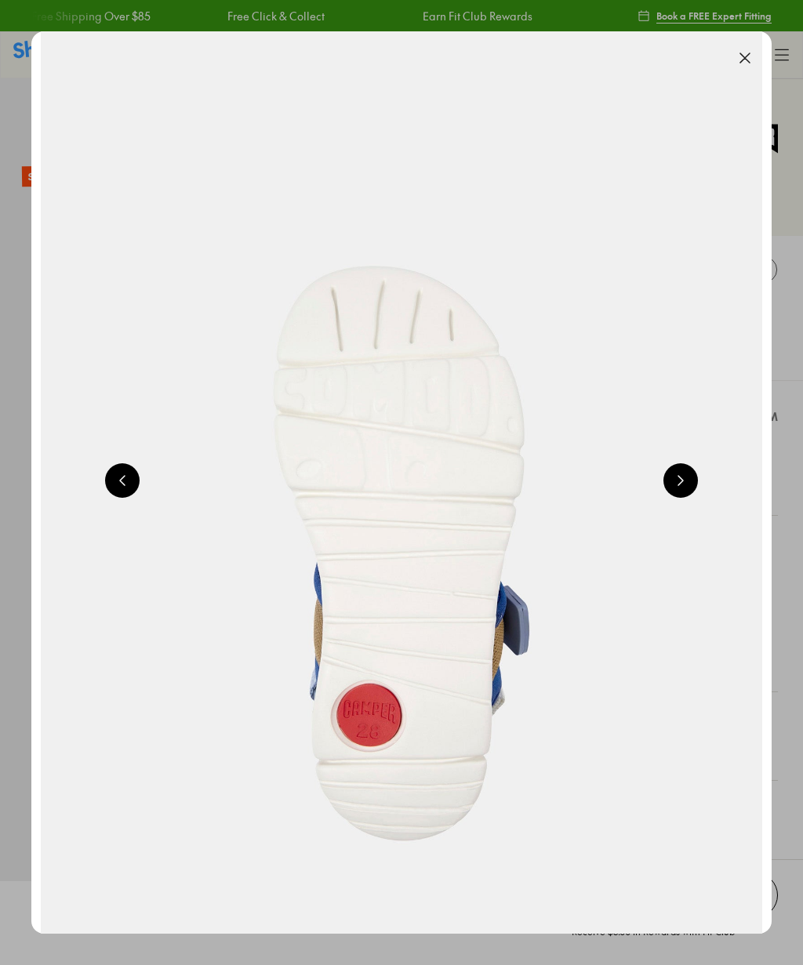
click at [687, 487] on button at bounding box center [680, 480] width 34 height 34
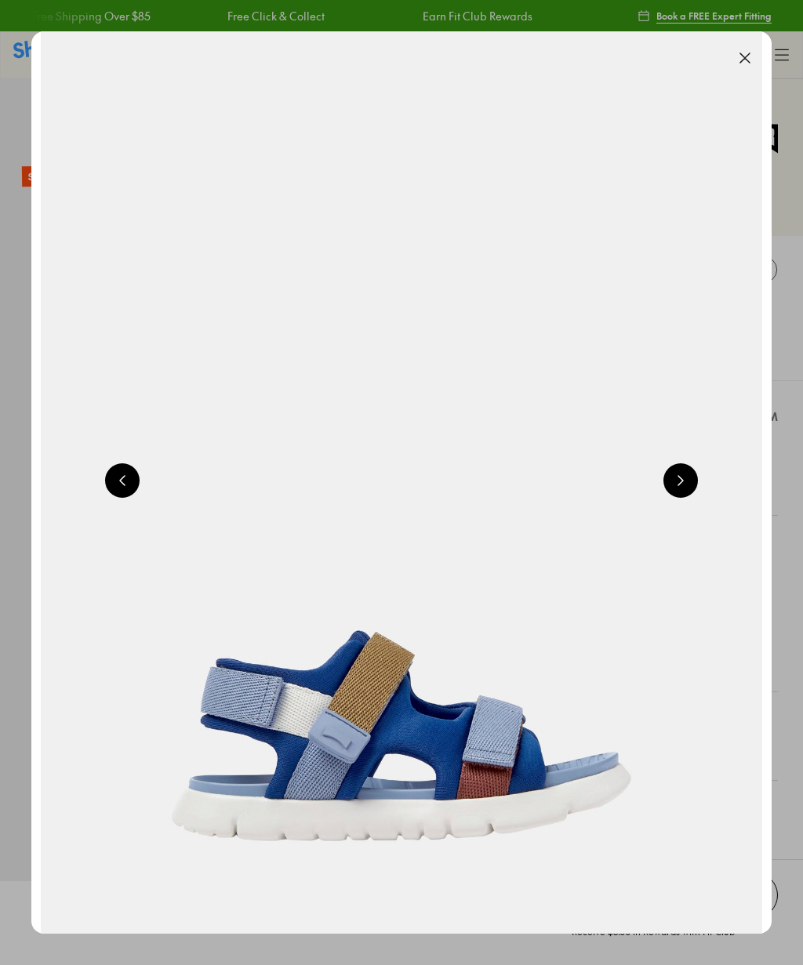
scroll to position [0, 0]
click at [694, 490] on button at bounding box center [680, 480] width 34 height 34
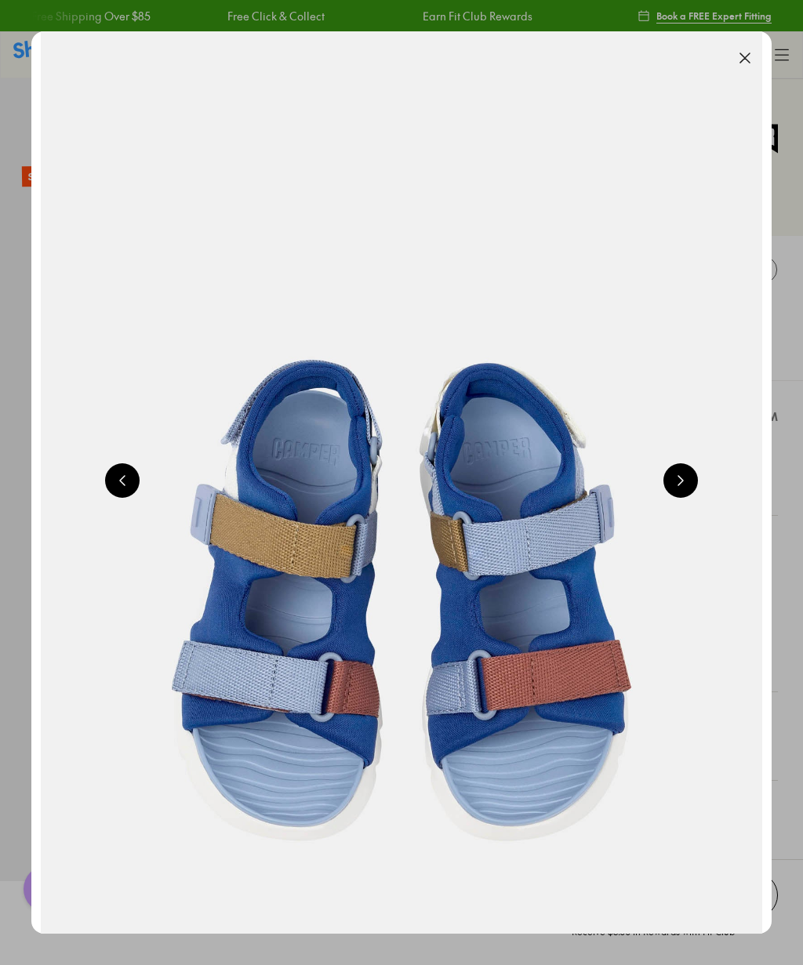
click at [695, 491] on button at bounding box center [680, 480] width 34 height 34
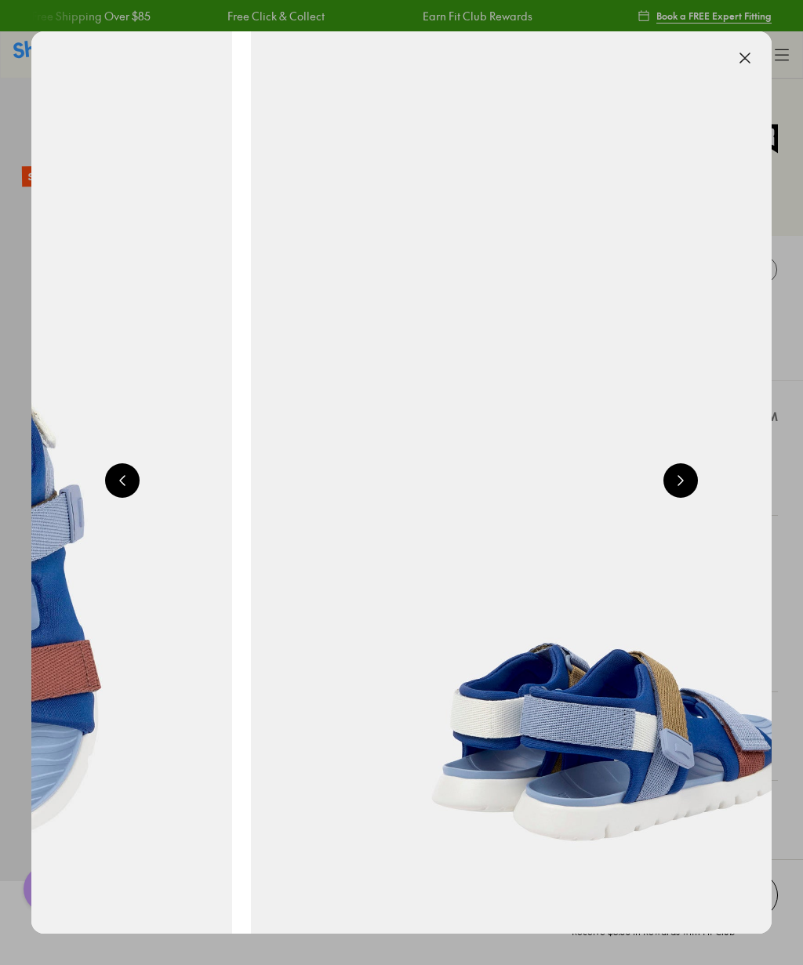
scroll to position [0, 2219]
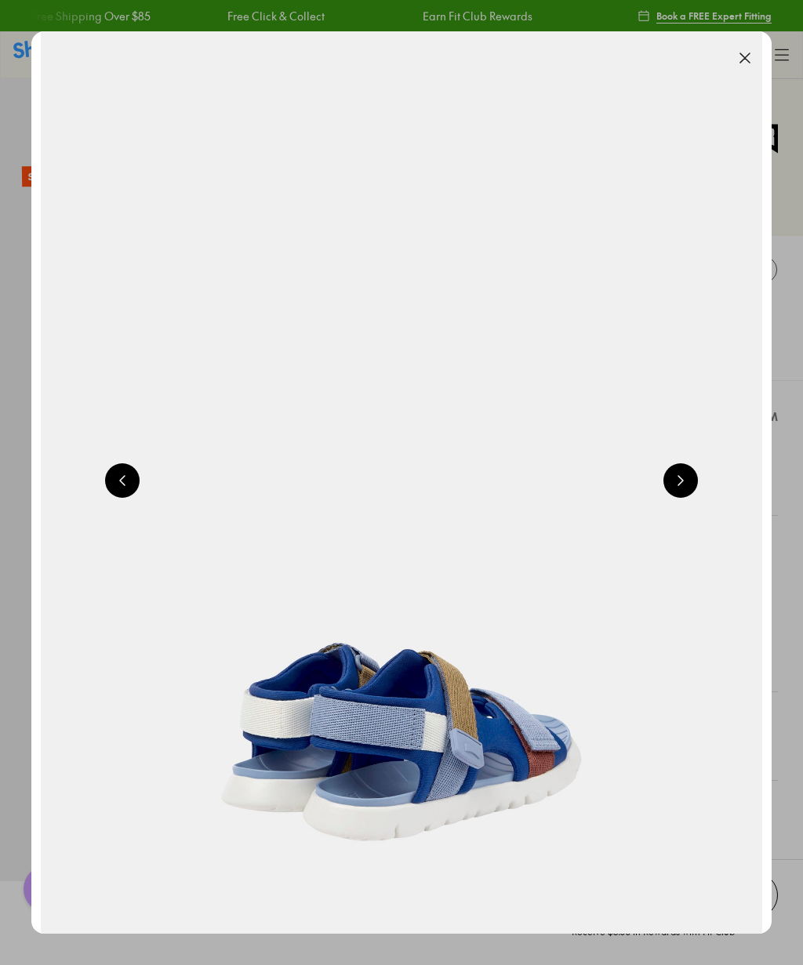
click at [693, 492] on button at bounding box center [680, 480] width 34 height 34
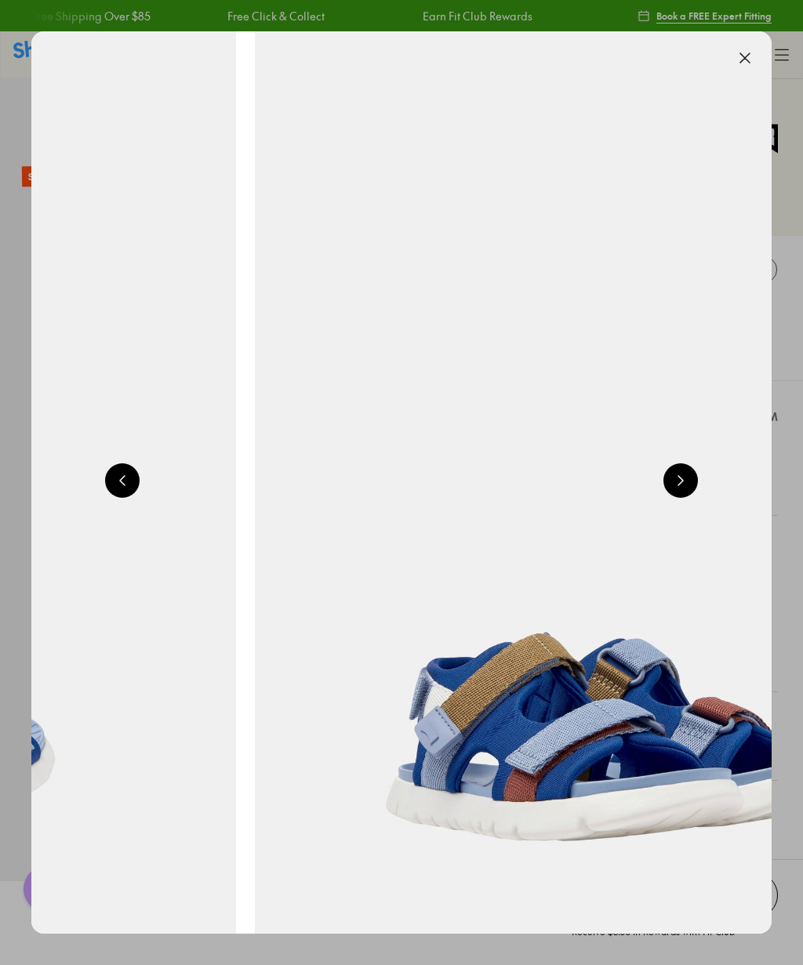
scroll to position [0, 2959]
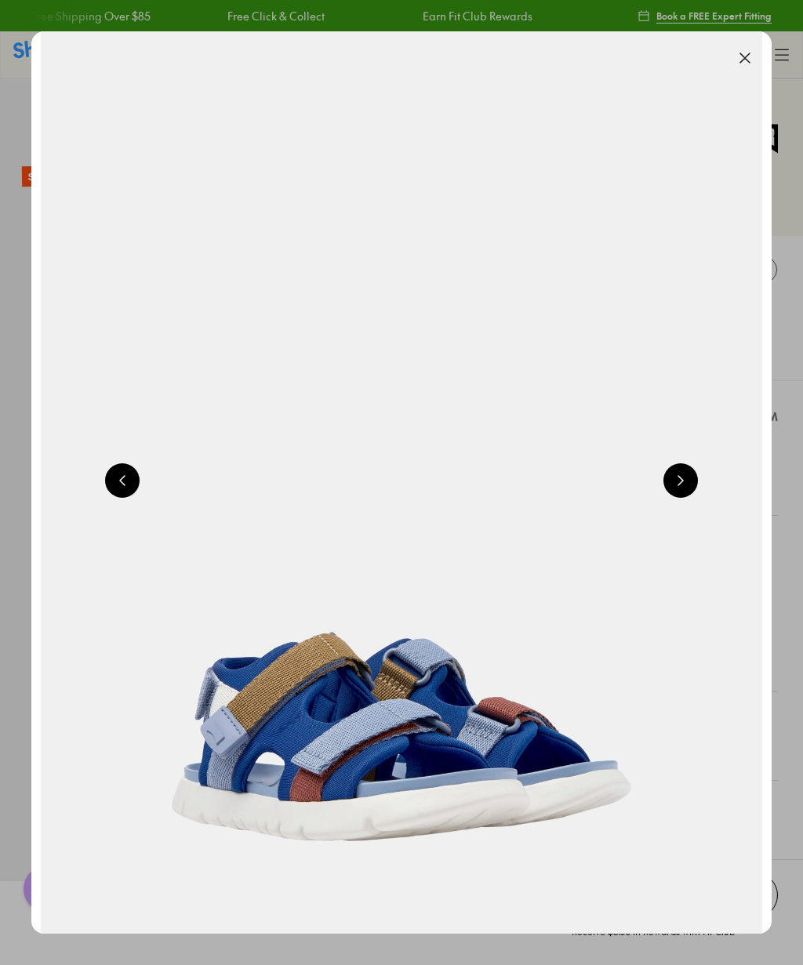
click at [694, 500] on img at bounding box center [401, 482] width 740 height 902
click at [685, 488] on button at bounding box center [680, 480] width 34 height 34
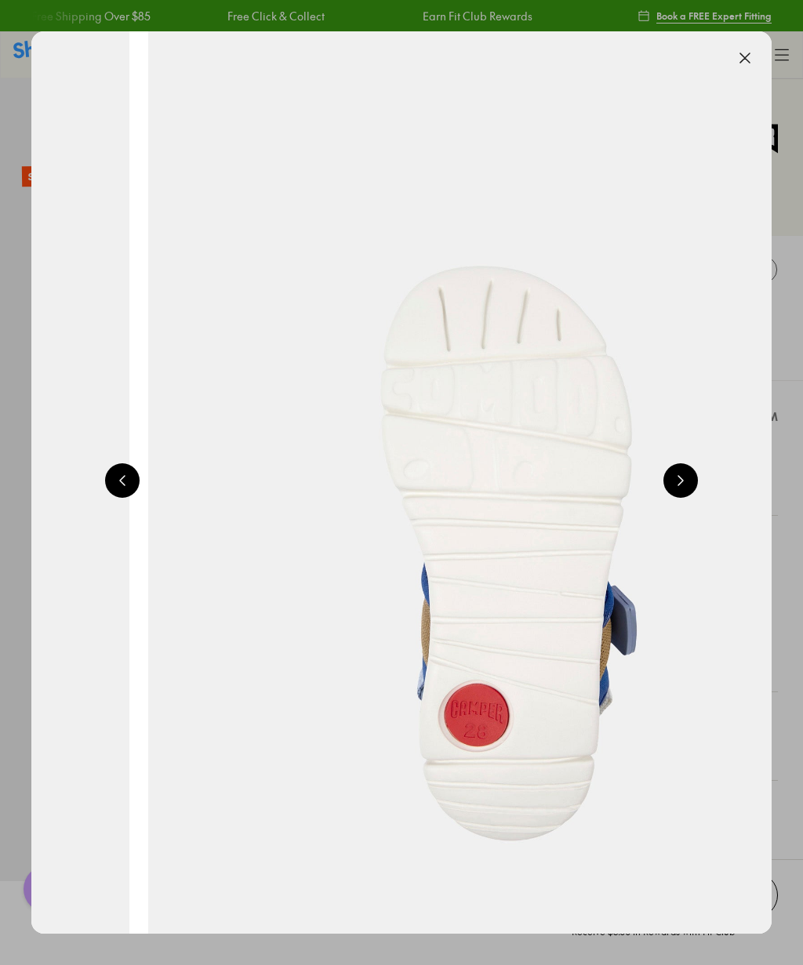
scroll to position [0, 3699]
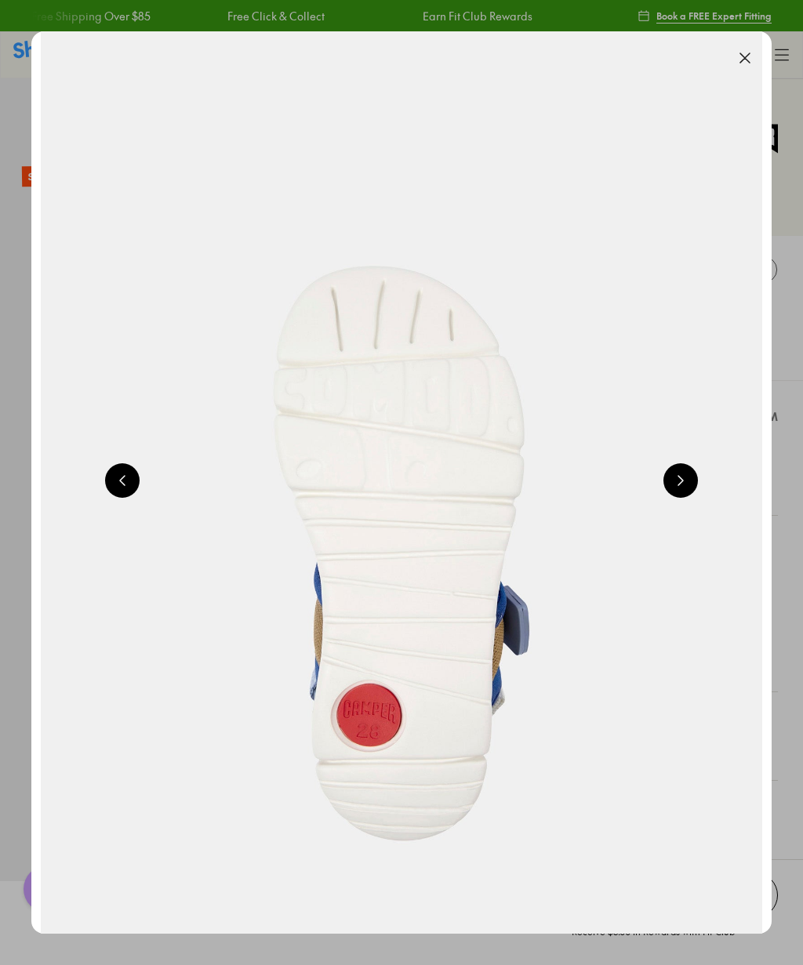
click at [742, 56] on button at bounding box center [744, 58] width 34 height 34
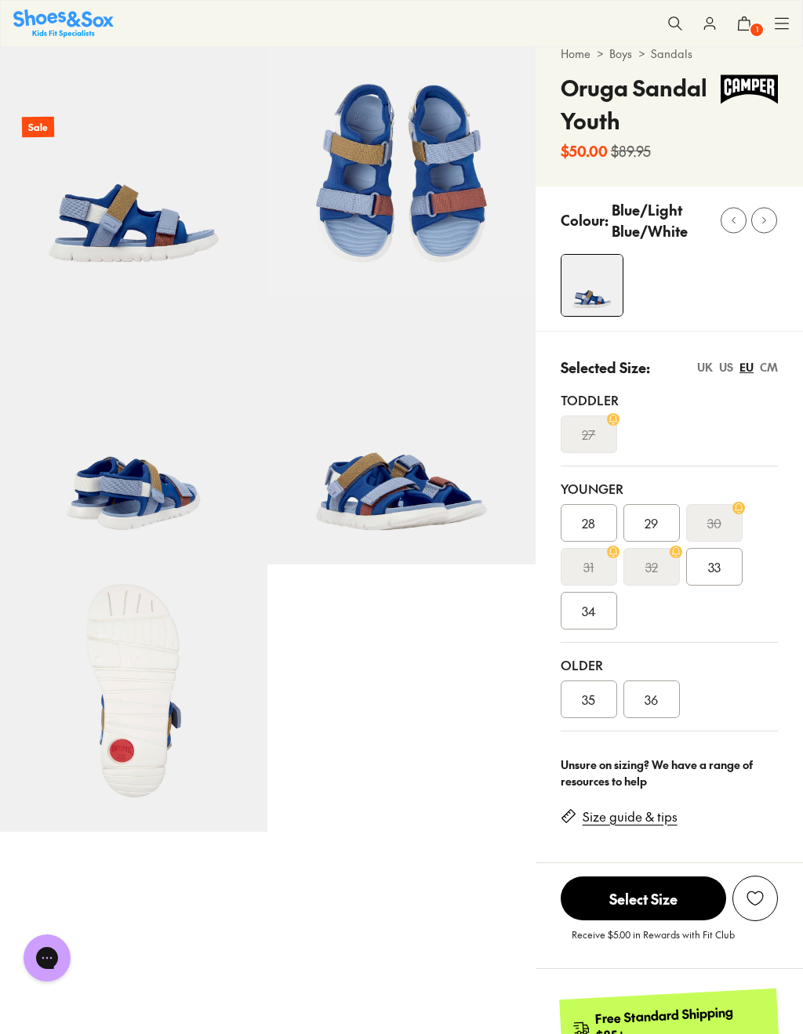
scroll to position [0, 0]
click at [733, 371] on div "US" at bounding box center [726, 367] width 14 height 16
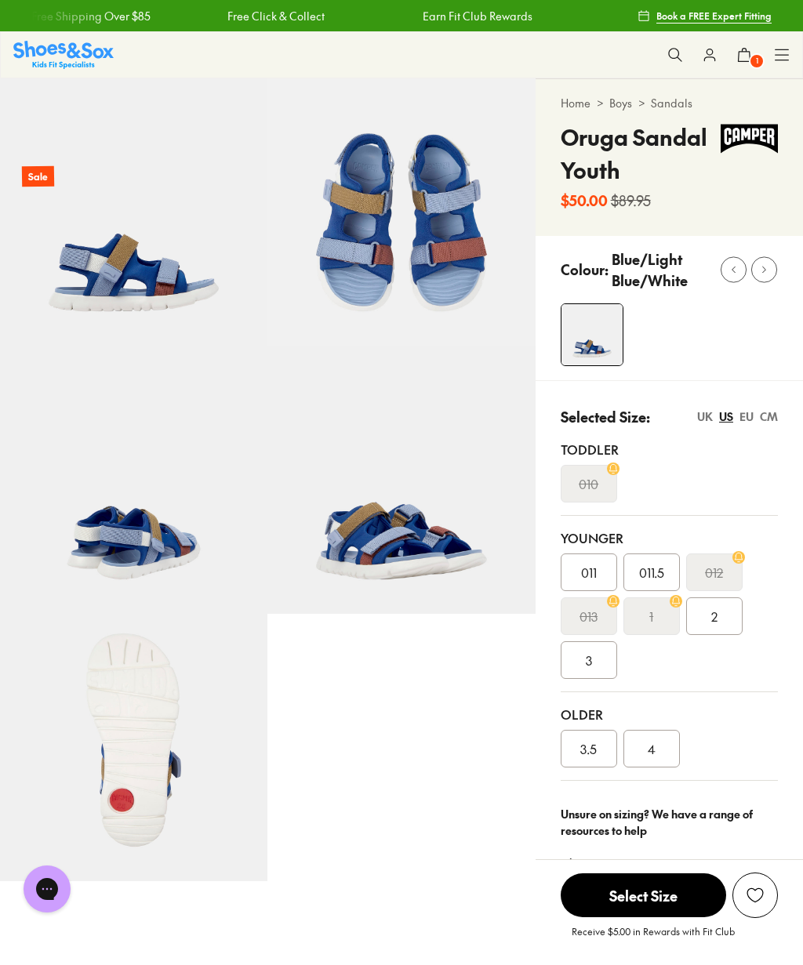
click at [752, 60] on span "1" at bounding box center [756, 61] width 16 height 16
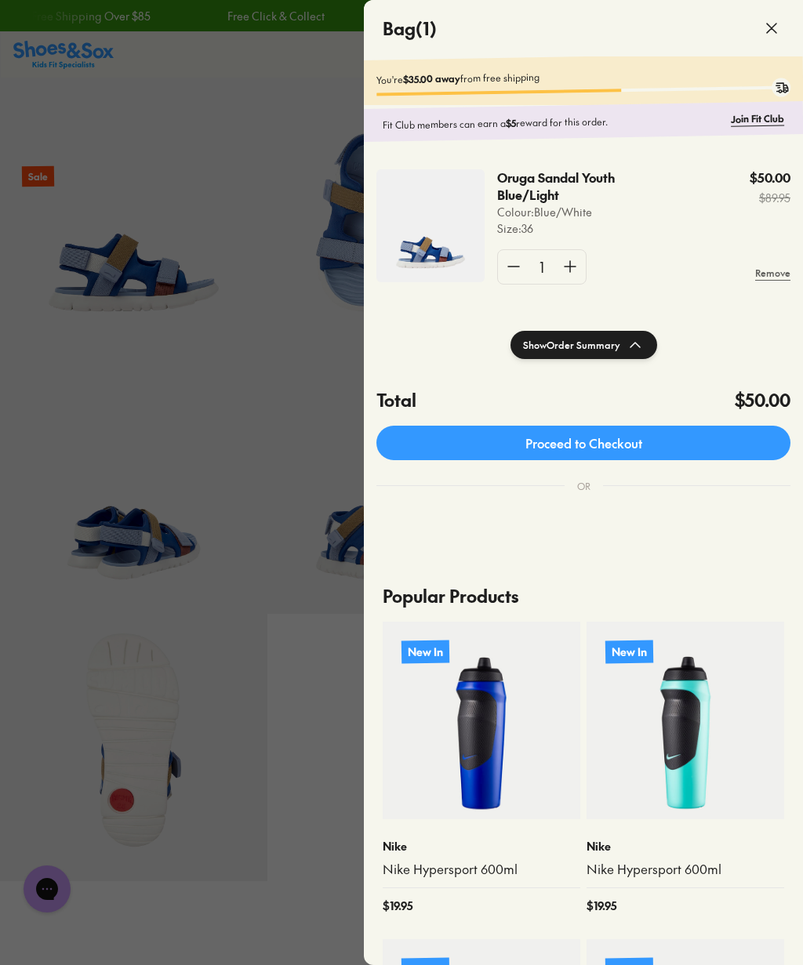
click at [658, 446] on link "Proceed to Checkout" at bounding box center [583, 443] width 414 height 34
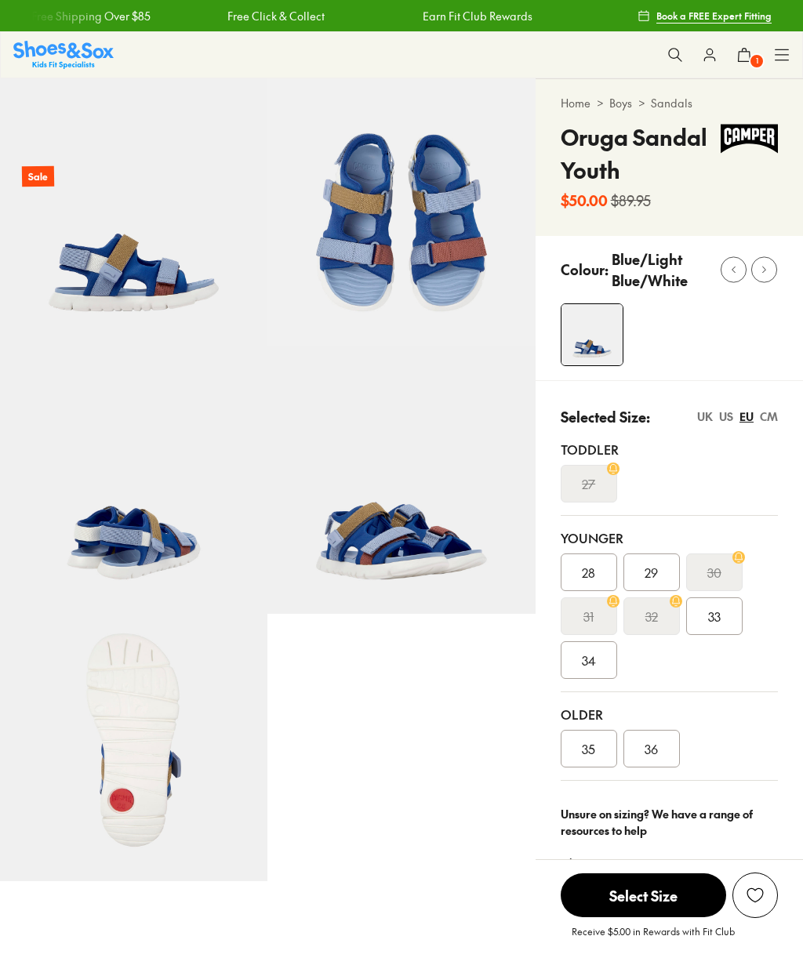
select select "*"
click at [749, 56] on span "1" at bounding box center [756, 61] width 16 height 16
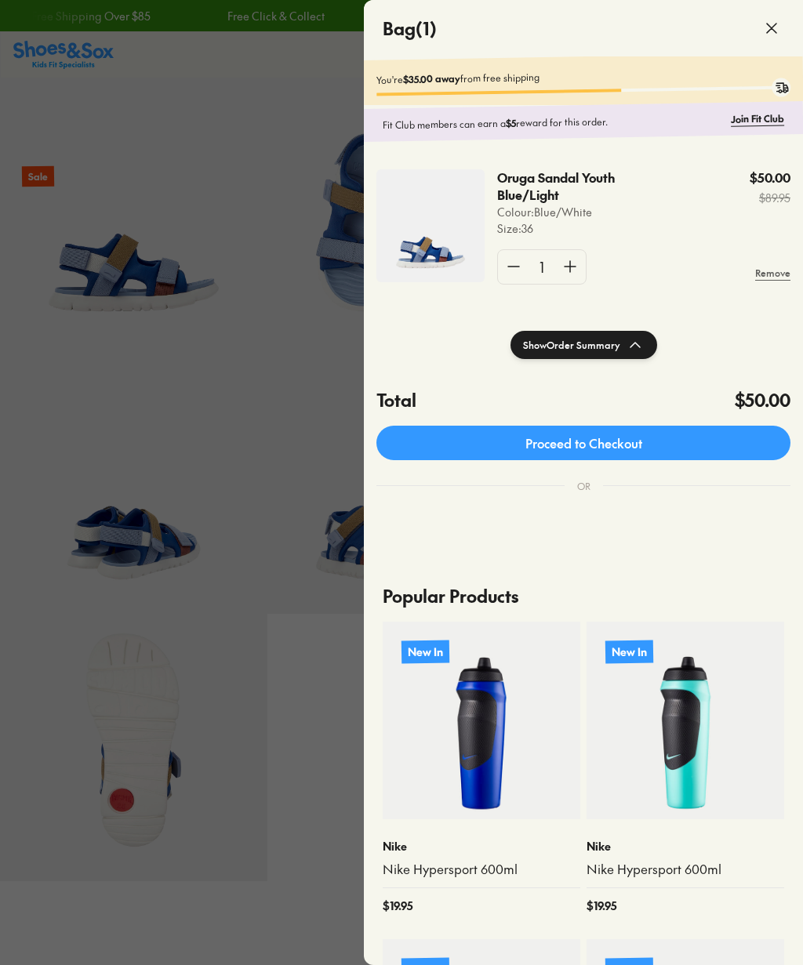
click at [293, 891] on div at bounding box center [401, 482] width 803 height 965
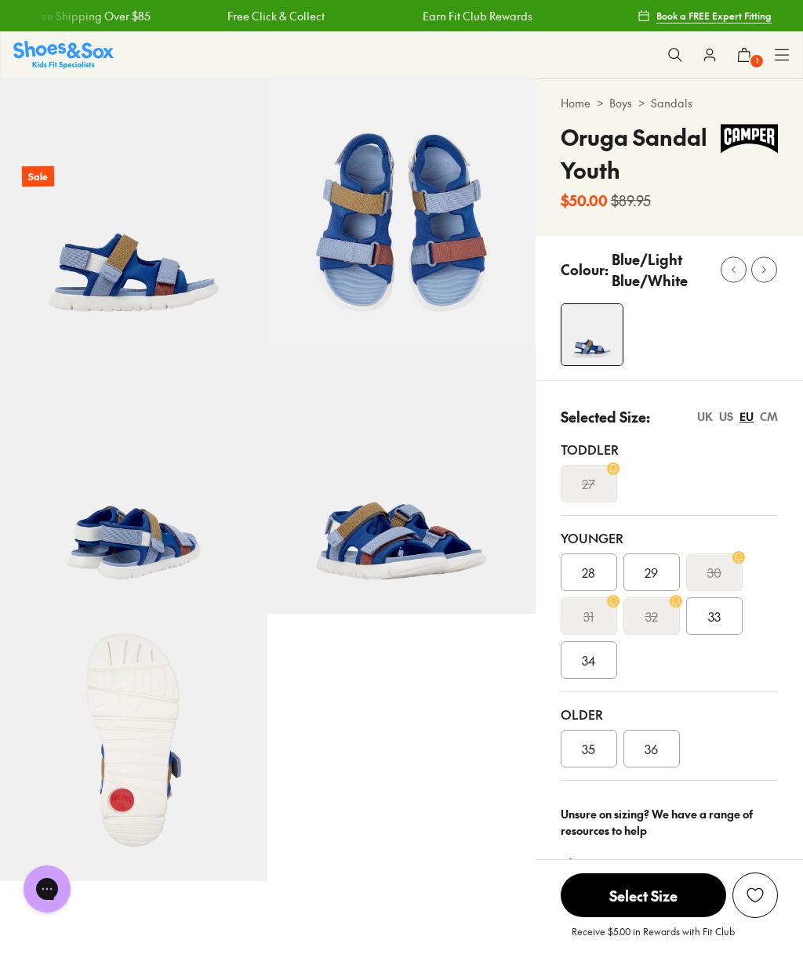
click at [730, 422] on div "US" at bounding box center [726, 416] width 14 height 16
